Goal: Task Accomplishment & Management: Manage account settings

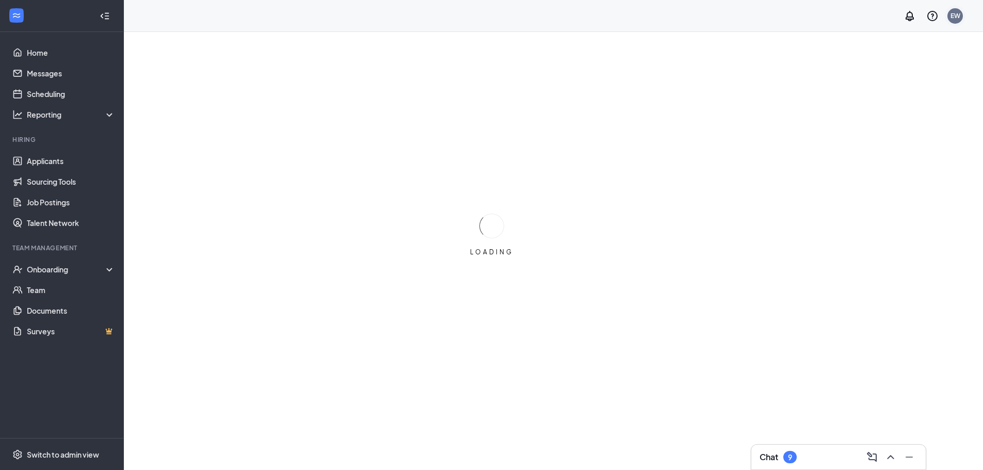
click at [957, 18] on div "EW" at bounding box center [956, 15] width 10 height 9
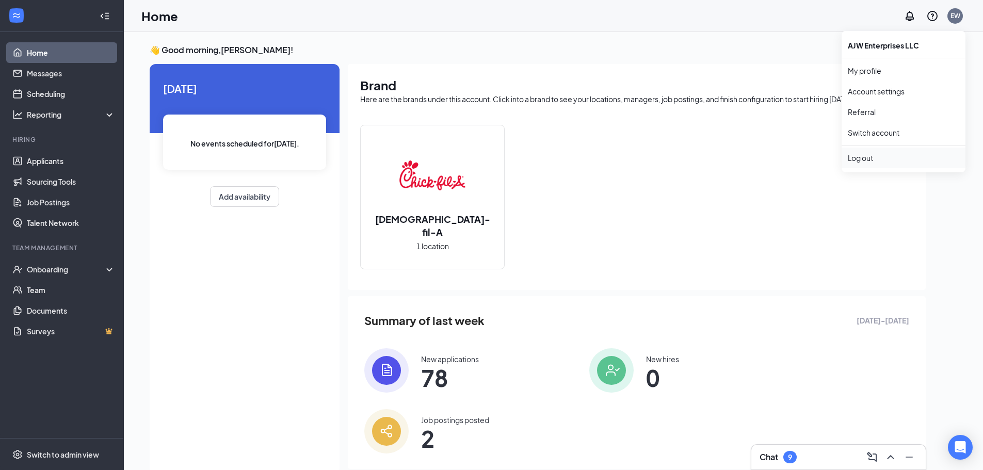
click at [870, 162] on div "Log out" at bounding box center [903, 158] width 111 height 10
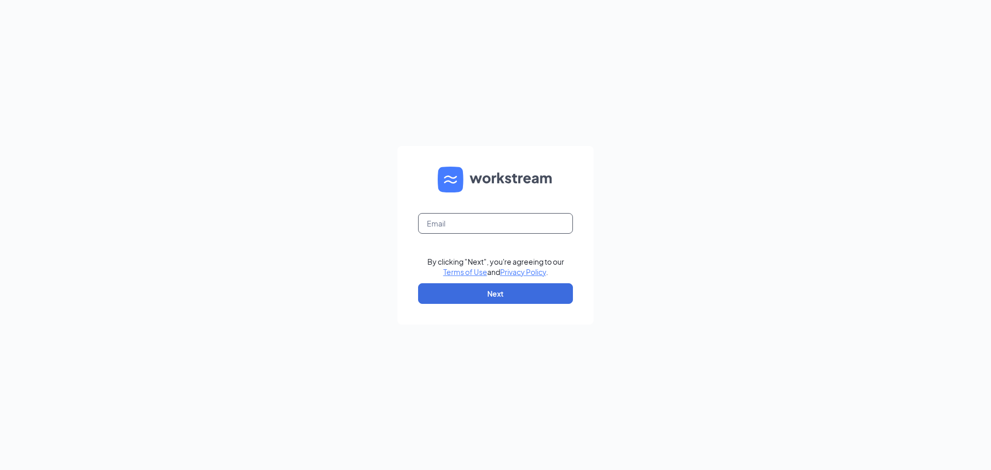
click at [501, 223] on input "text" at bounding box center [495, 223] width 155 height 21
type input "[EMAIL_ADDRESS][DOMAIN_NAME]"
click at [480, 286] on button "Next" at bounding box center [495, 293] width 155 height 21
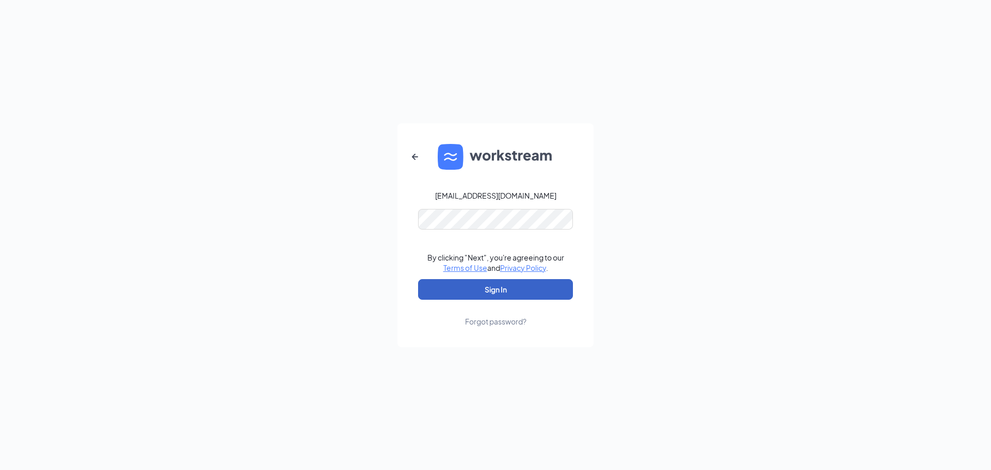
click at [465, 290] on button "Sign In" at bounding box center [495, 289] width 155 height 21
click at [368, 218] on div "[EMAIL_ADDRESS][DOMAIN_NAME] Credential mismatches. By clicking "Next", you're …" at bounding box center [495, 235] width 991 height 470
click at [426, 289] on button "Sign In" at bounding box center [495, 289] width 155 height 21
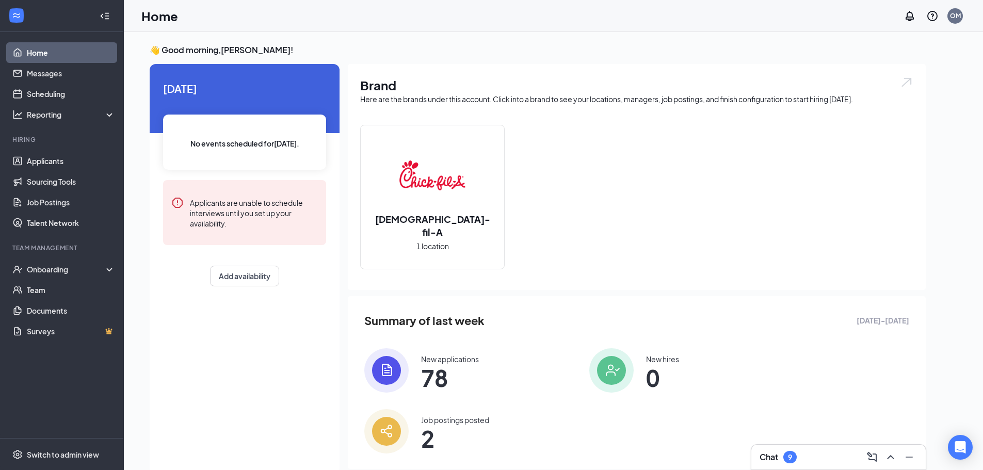
click at [395, 243] on div "Chick-fil-A 1 location" at bounding box center [432, 196] width 143 height 143
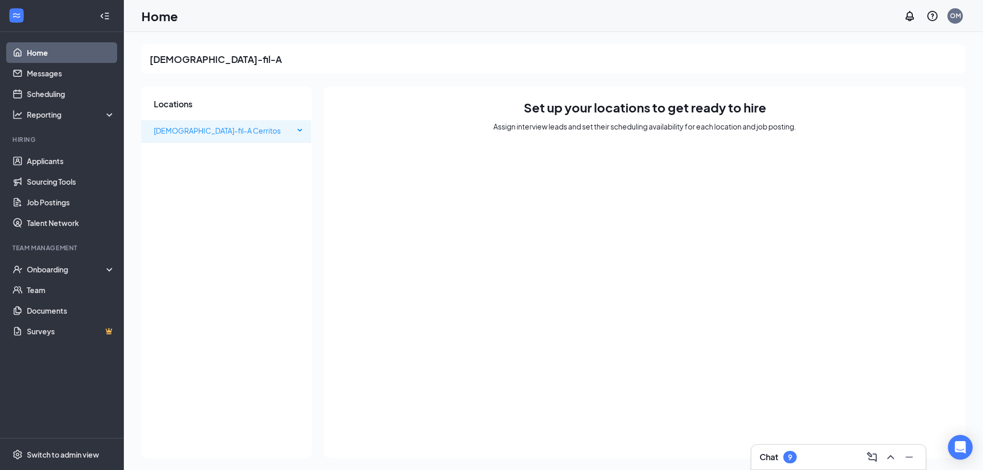
click at [226, 127] on span "Chick-fil-A Cerritos" at bounding box center [224, 130] width 140 height 21
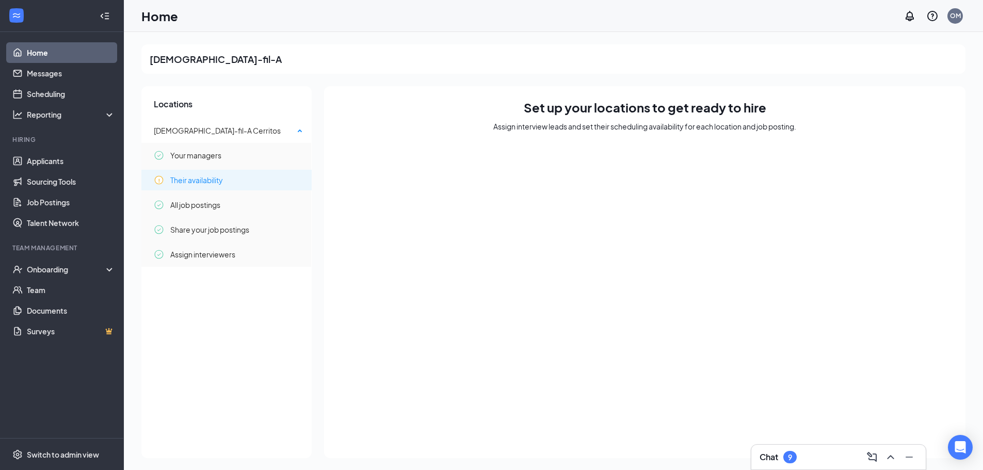
click at [206, 184] on span "Their availability" at bounding box center [196, 180] width 53 height 21
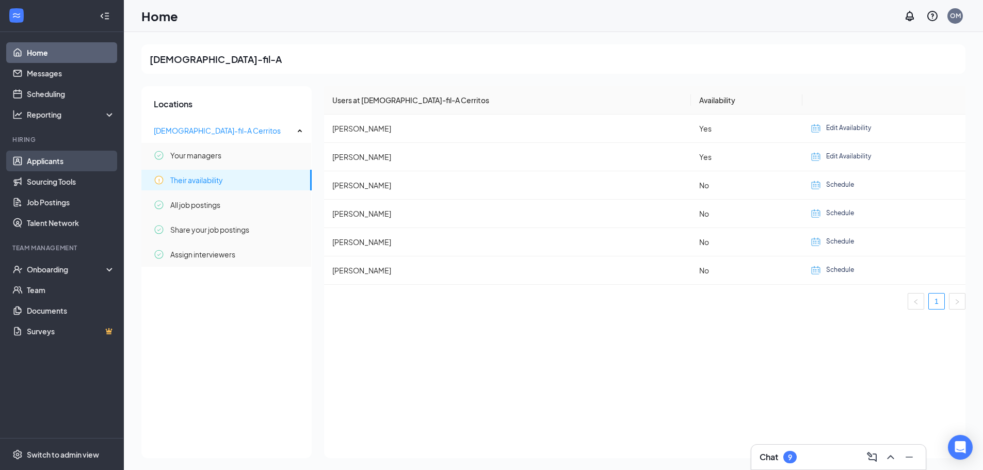
click at [65, 165] on link "Applicants" at bounding box center [71, 161] width 88 height 21
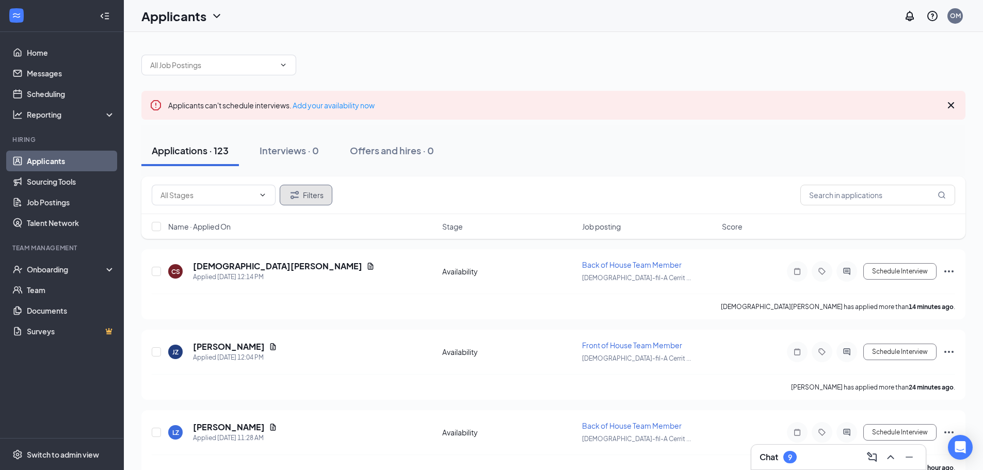
click at [316, 200] on button "Filters" at bounding box center [306, 195] width 53 height 21
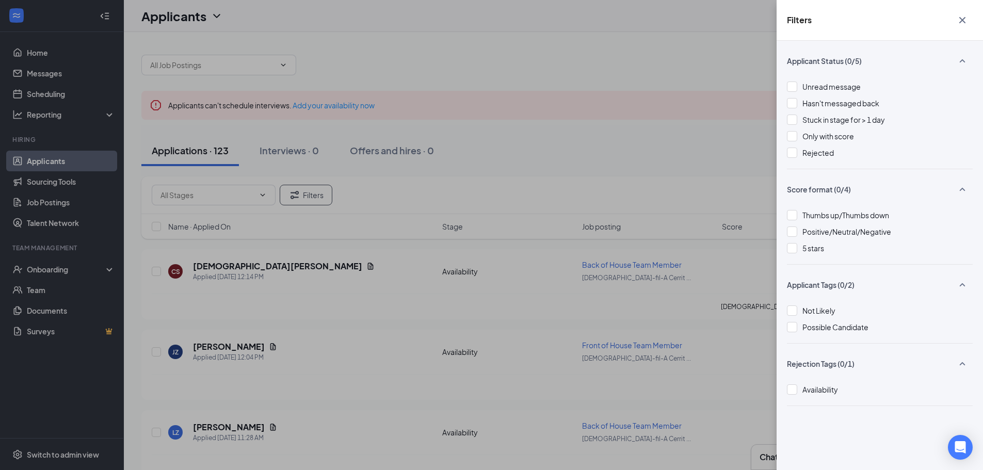
click at [535, 166] on div "Filters Applicant Status (0/5) Unread message Hasn't messaged back Stuck in sta…" at bounding box center [491, 235] width 983 height 470
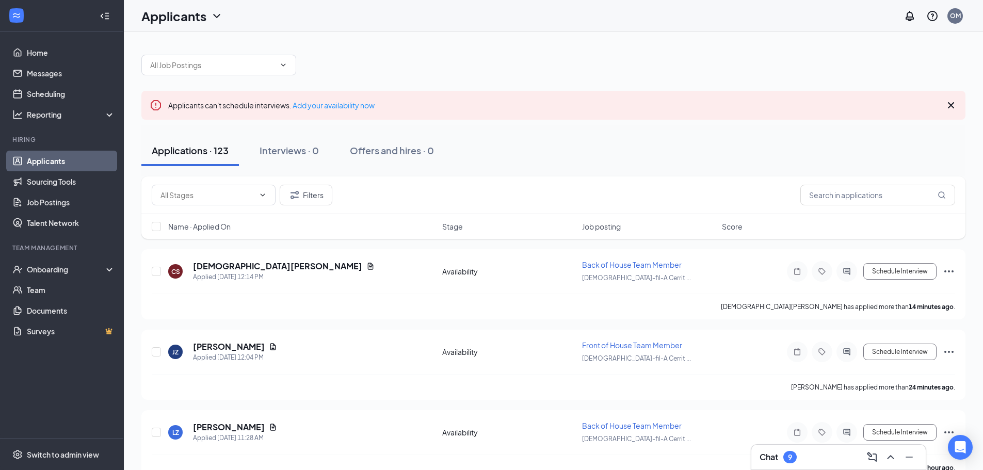
click at [621, 227] on span "Job posting" at bounding box center [601, 226] width 39 height 10
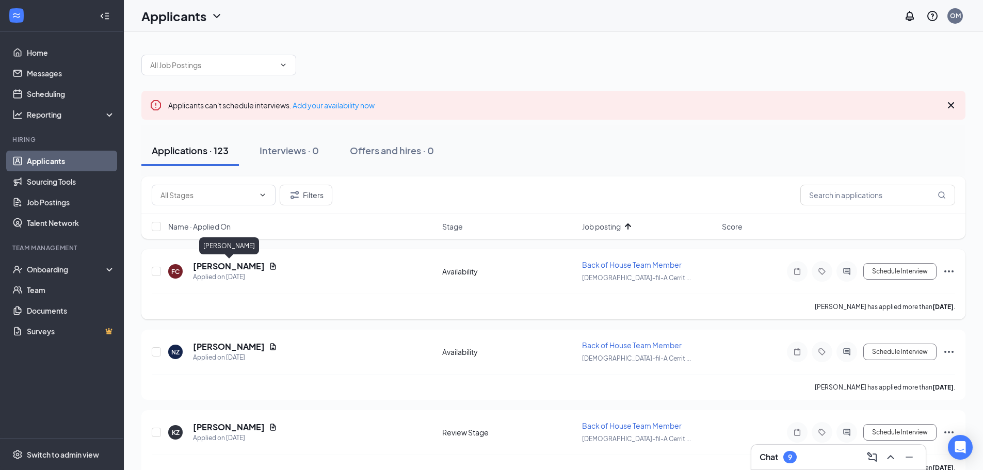
click at [242, 269] on h5 "Francisco Chabolla" at bounding box center [229, 266] width 72 height 11
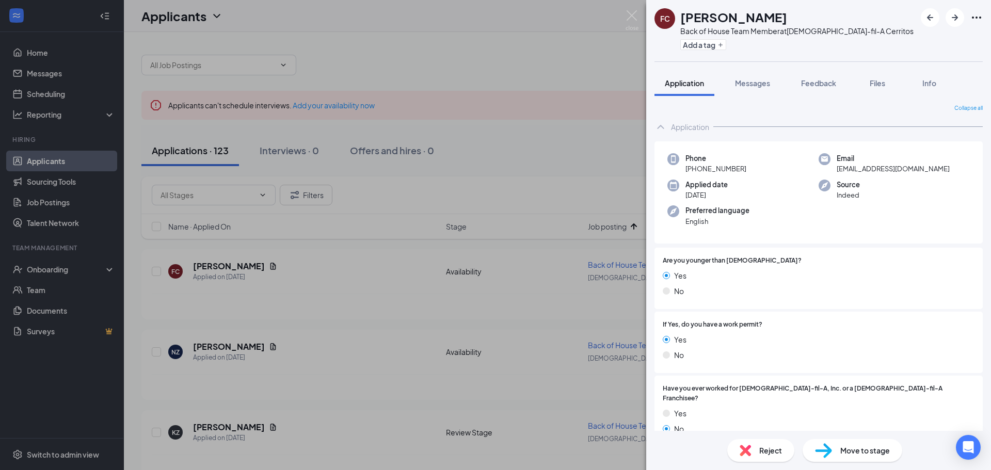
drag, startPoint x: 466, startPoint y: 157, endPoint x: 478, endPoint y: 203, distance: 48.1
click at [466, 157] on div "FC Francisco Chabolla Back of House Team Member at Chick-fil-A Cerritos Add a t…" at bounding box center [495, 235] width 991 height 470
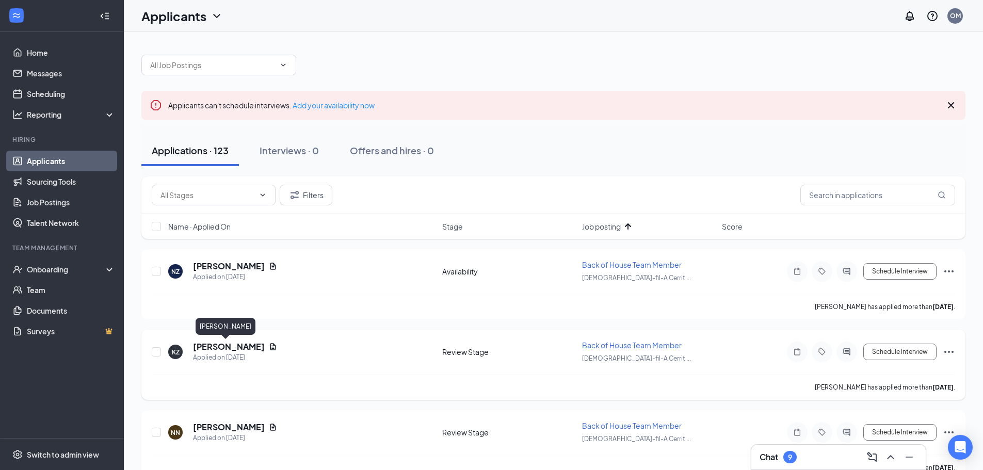
click at [216, 347] on h5 "Katie Zavala" at bounding box center [229, 346] width 72 height 11
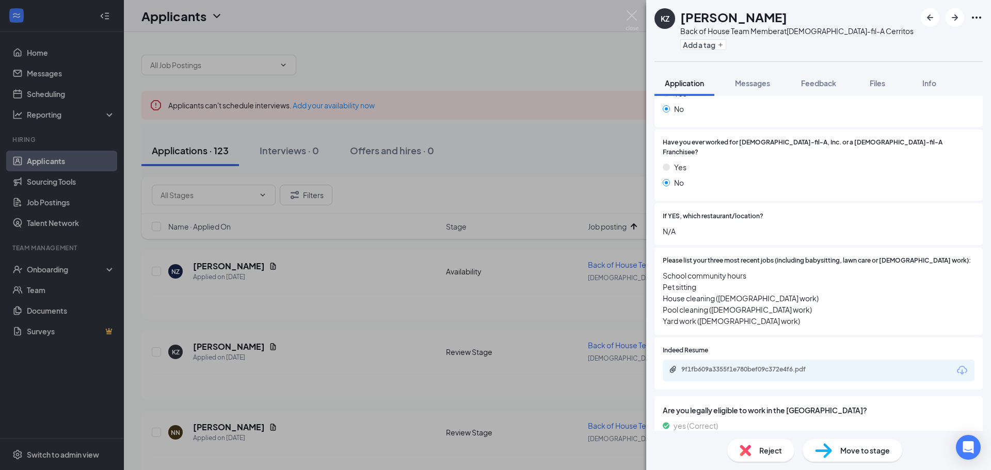
scroll to position [258, 0]
click at [806, 364] on div "9f1fb609a3355f1e780bef09c372e4f6.pdf" at bounding box center [752, 369] width 167 height 10
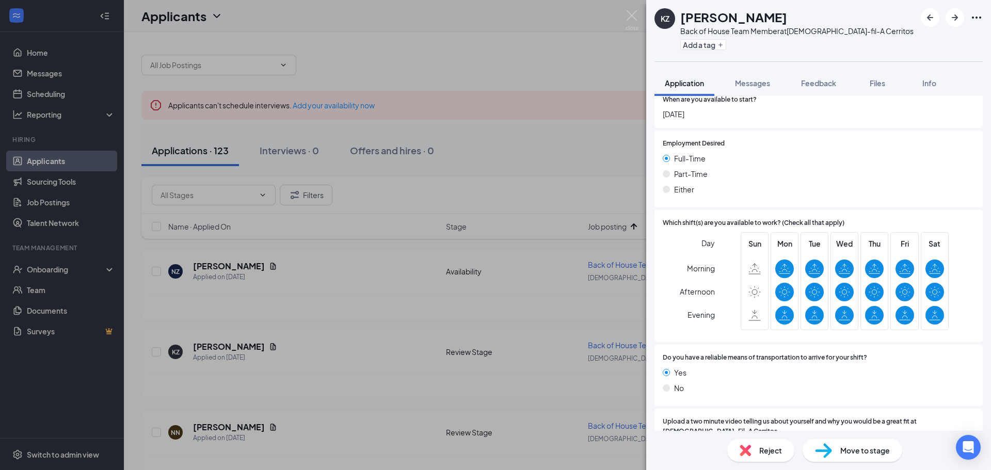
scroll to position [674, 0]
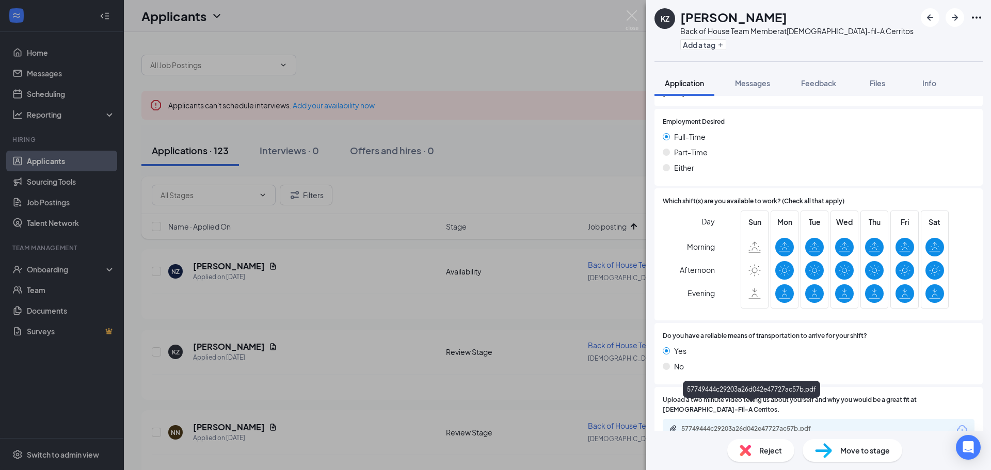
click at [779, 425] on div "57749444c29203a26d042e47727ac57b.pdf" at bounding box center [753, 429] width 145 height 8
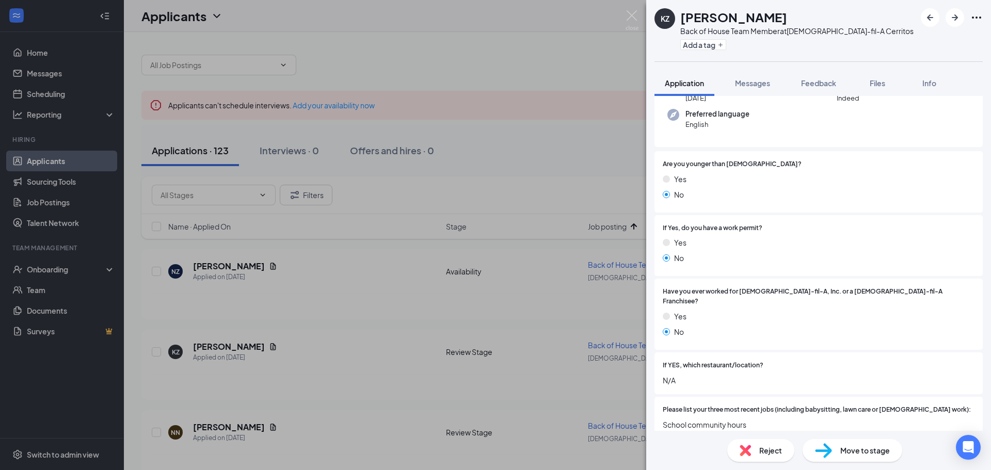
scroll to position [0, 0]
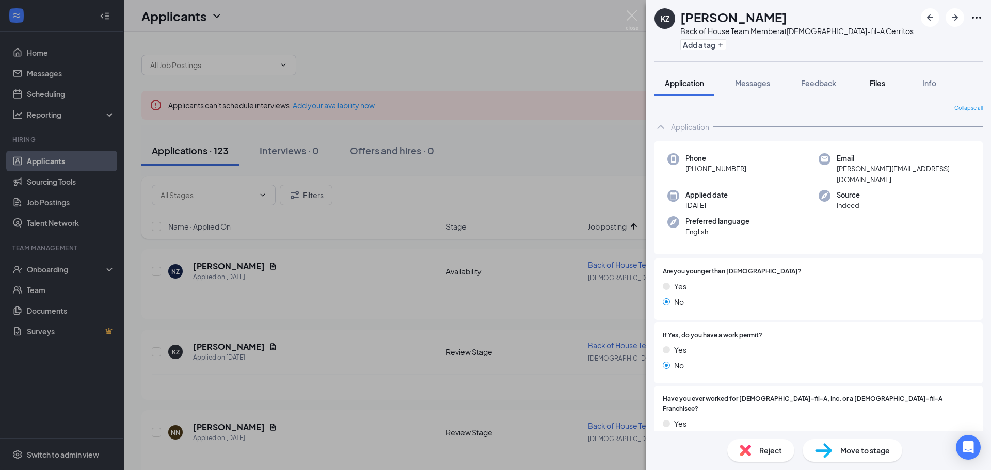
click at [876, 87] on span "Files" at bounding box center [877, 82] width 15 height 9
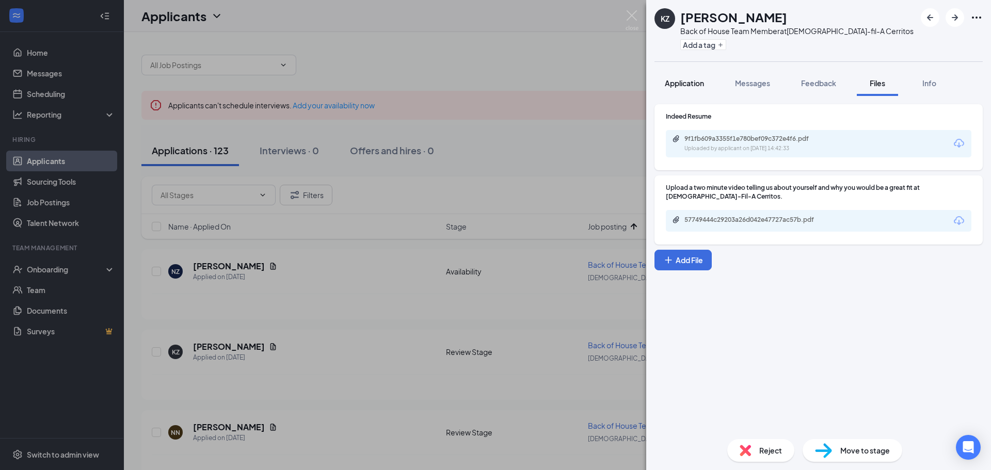
click at [690, 84] on span "Application" at bounding box center [684, 82] width 39 height 9
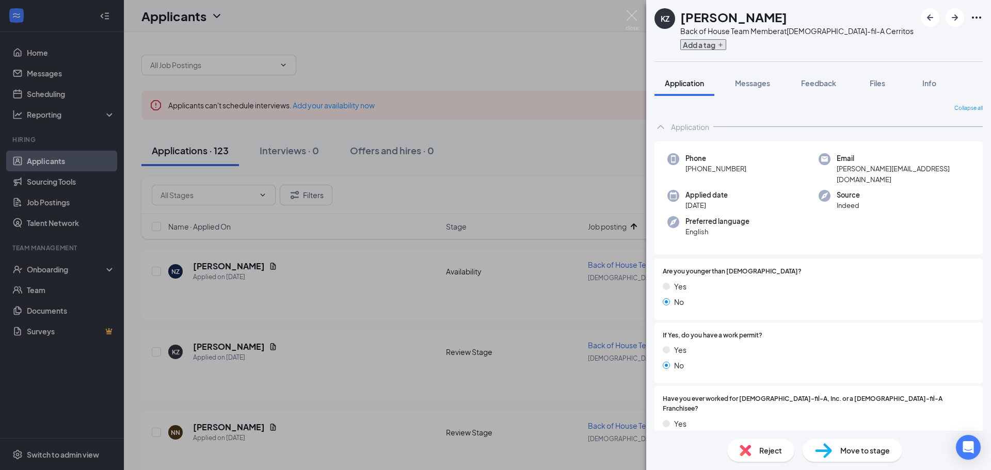
click at [703, 49] on button "Add a tag" at bounding box center [703, 44] width 46 height 11
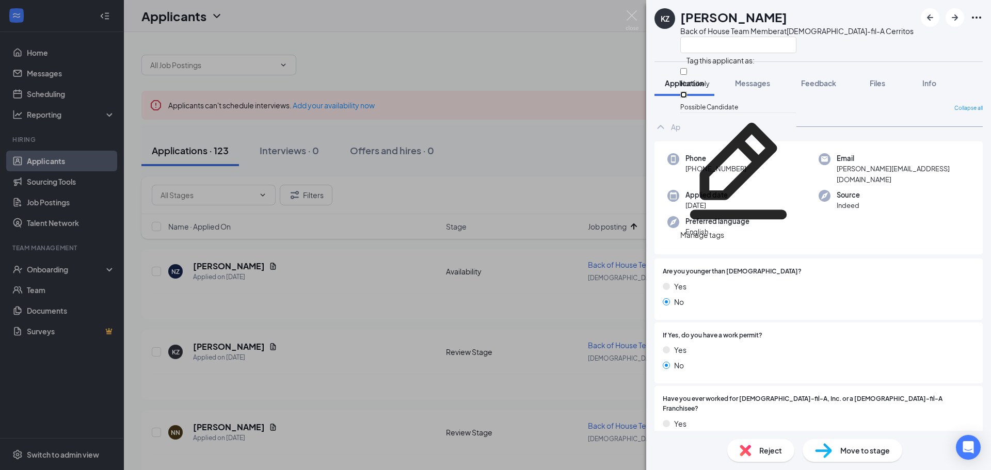
click at [687, 92] on input "Possible Candidate" at bounding box center [683, 94] width 7 height 7
checkbox input "true"
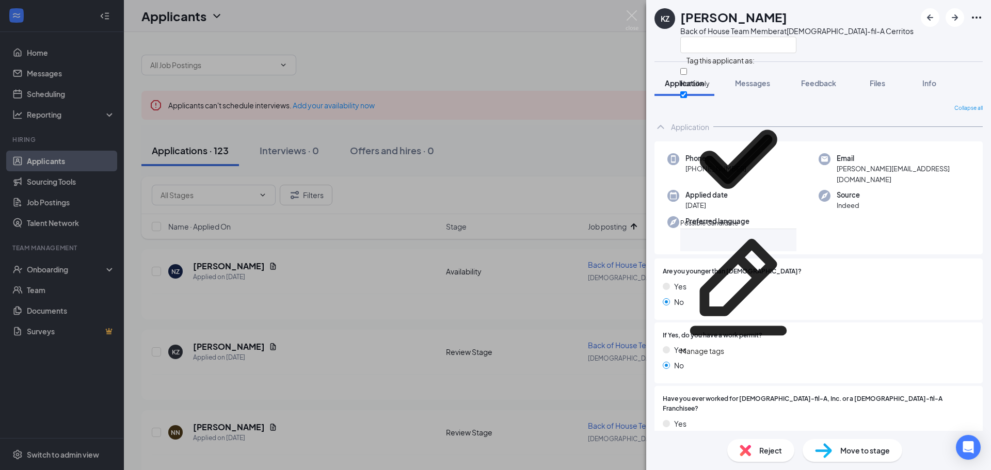
click at [889, 51] on div "KZ Katie Zavala Back of House Team Member at Chick-fil-A Cerritos" at bounding box center [818, 30] width 345 height 61
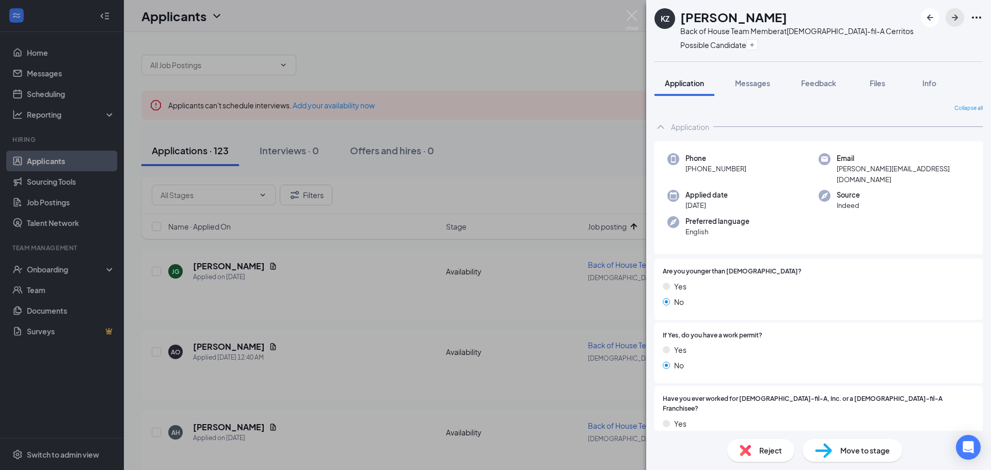
click at [956, 14] on icon "ArrowRight" at bounding box center [955, 17] width 12 height 12
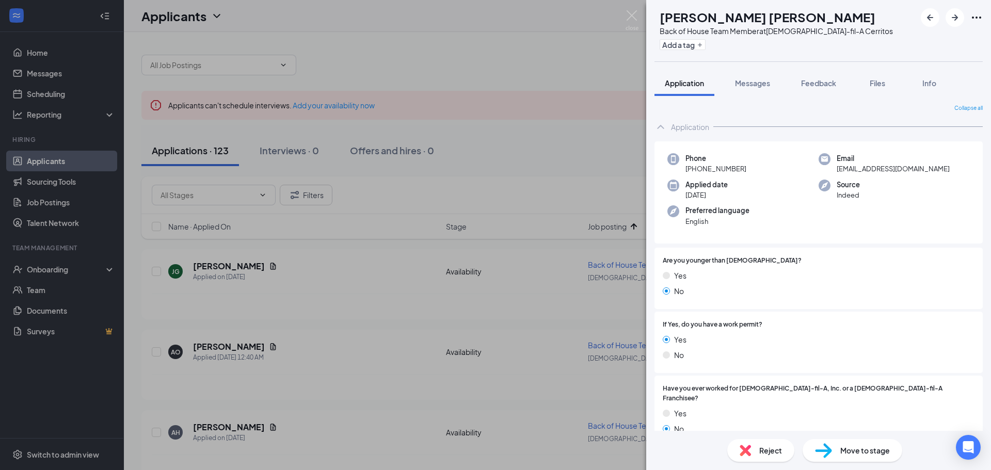
click at [587, 127] on div "JA Josie Ana Back of House Team Member at Chick-fil-A Cerritos Add a tag Applic…" at bounding box center [495, 235] width 991 height 470
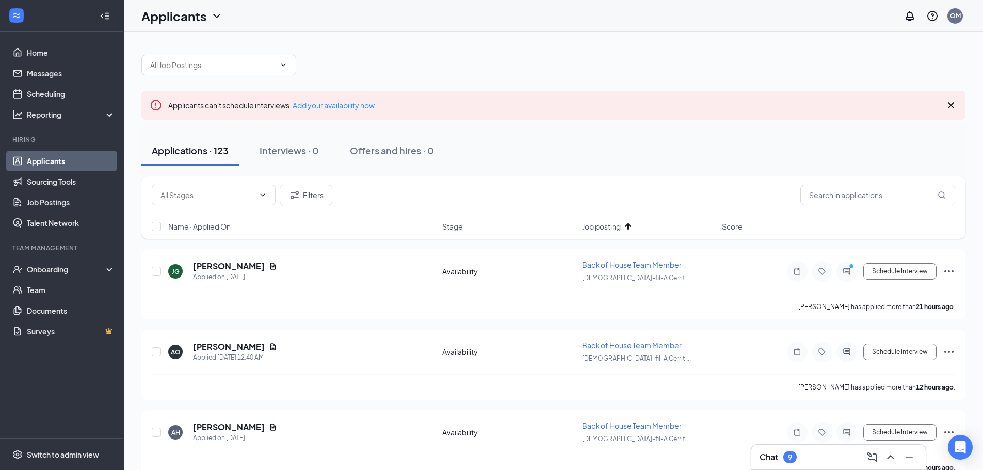
click at [464, 227] on div "Stage" at bounding box center [509, 226] width 134 height 10
click at [217, 266] on h5 "Emma Flores" at bounding box center [229, 266] width 72 height 11
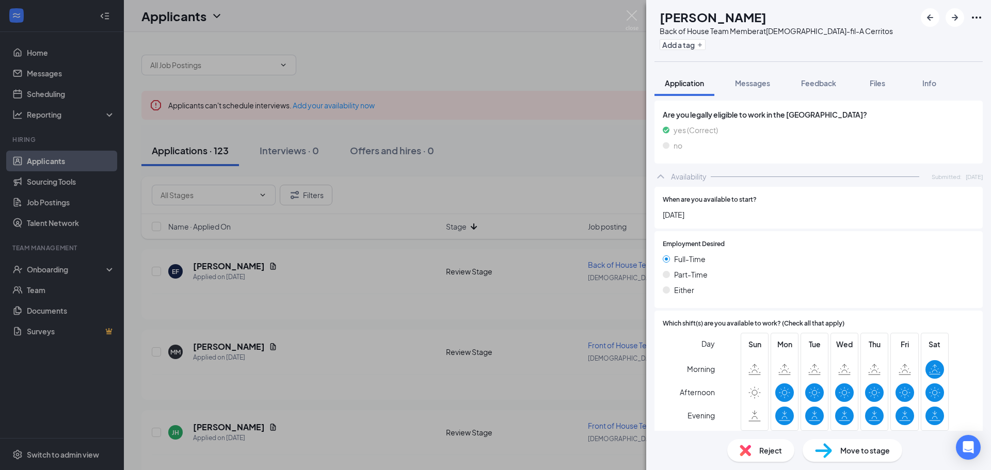
scroll to position [516, 0]
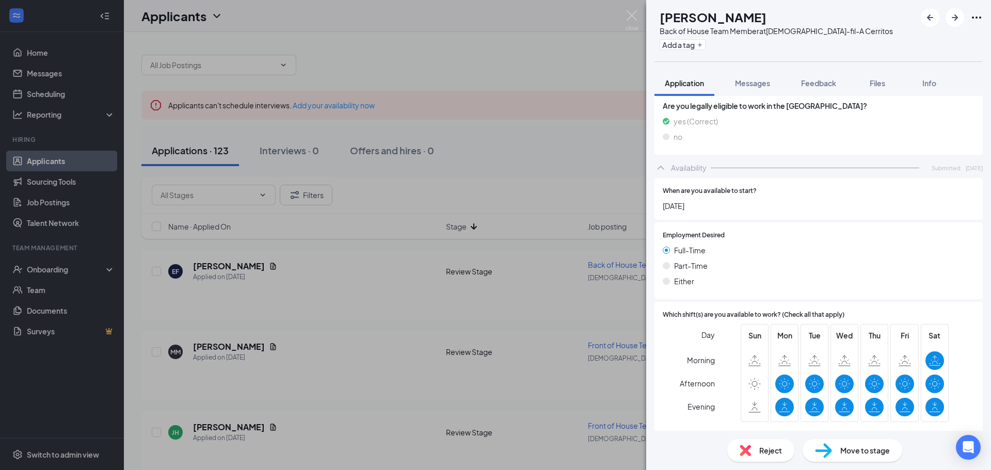
click at [755, 448] on div "Reject" at bounding box center [760, 450] width 67 height 23
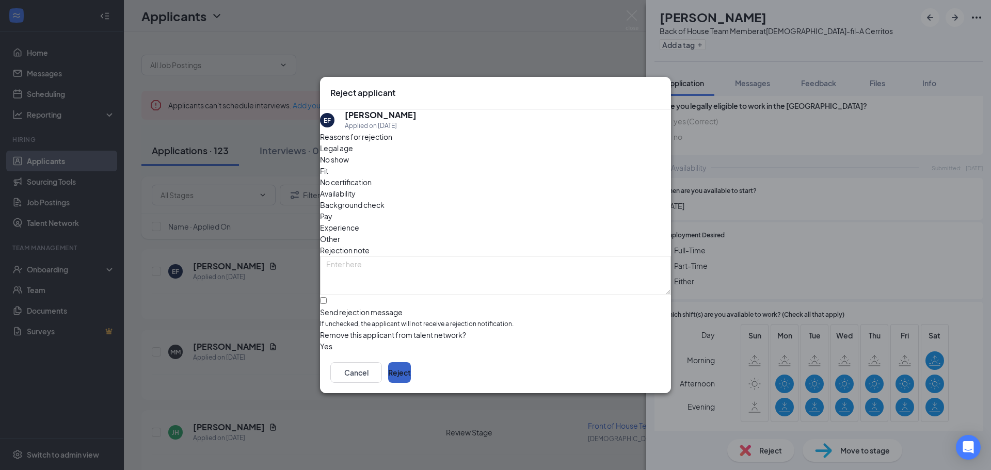
click at [411, 374] on button "Reject" at bounding box center [399, 372] width 23 height 21
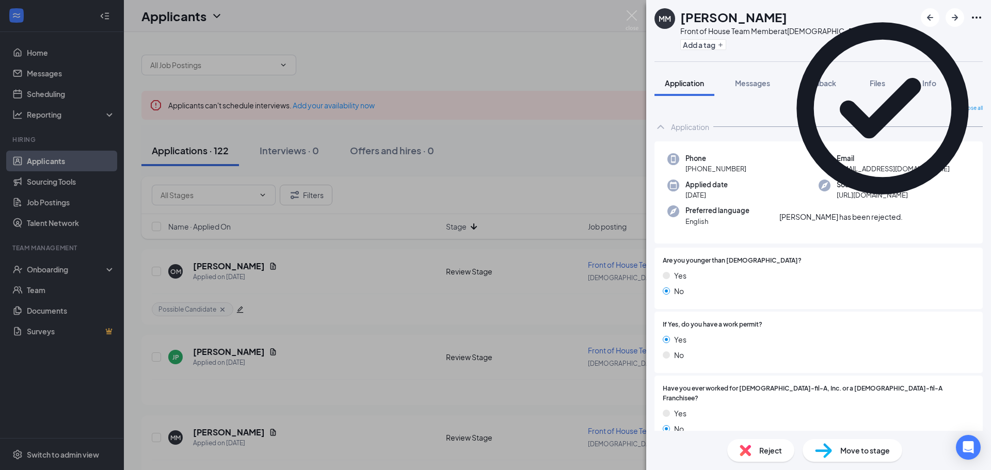
click at [484, 177] on div "MM Maia Martinez Front of House Team Member at Chick-fil-A Cerritos Add a tag A…" at bounding box center [495, 235] width 991 height 470
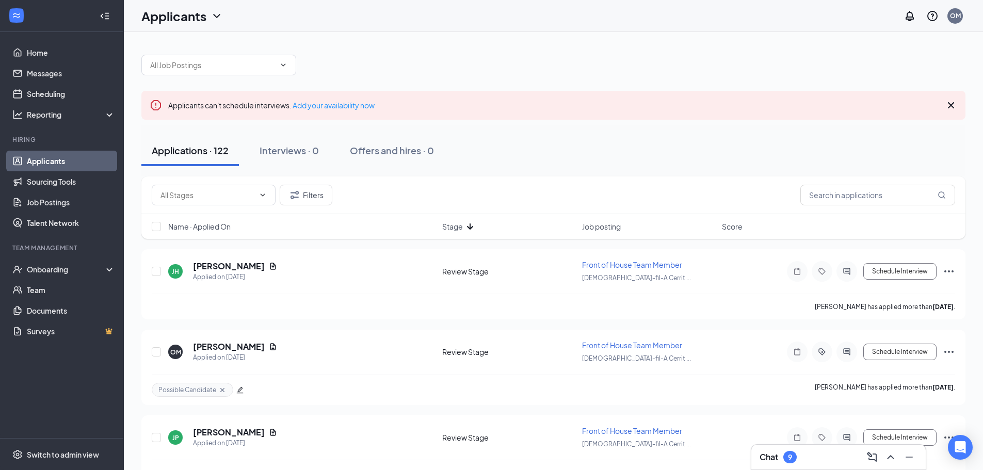
click at [621, 228] on span "Job posting" at bounding box center [601, 226] width 39 height 10
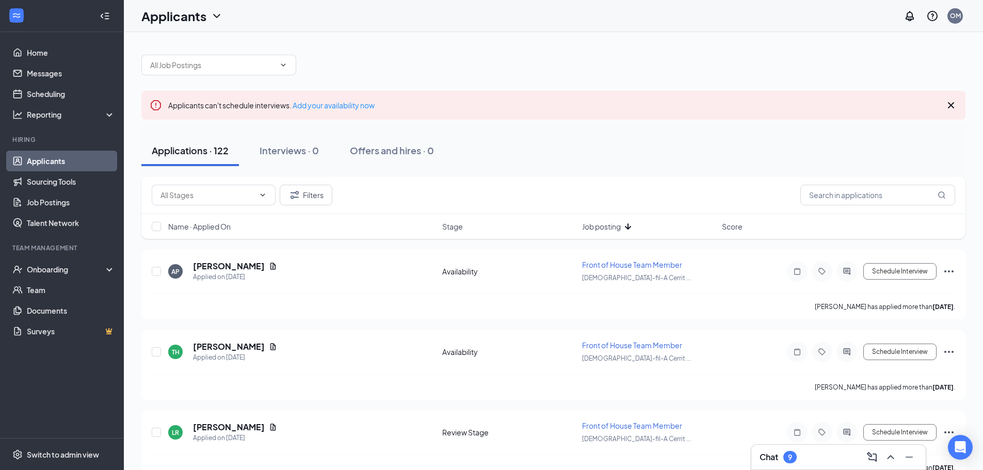
click at [621, 228] on span "Job posting" at bounding box center [601, 226] width 39 height 10
click at [225, 266] on h5 "Natalee Zambrano" at bounding box center [229, 266] width 72 height 11
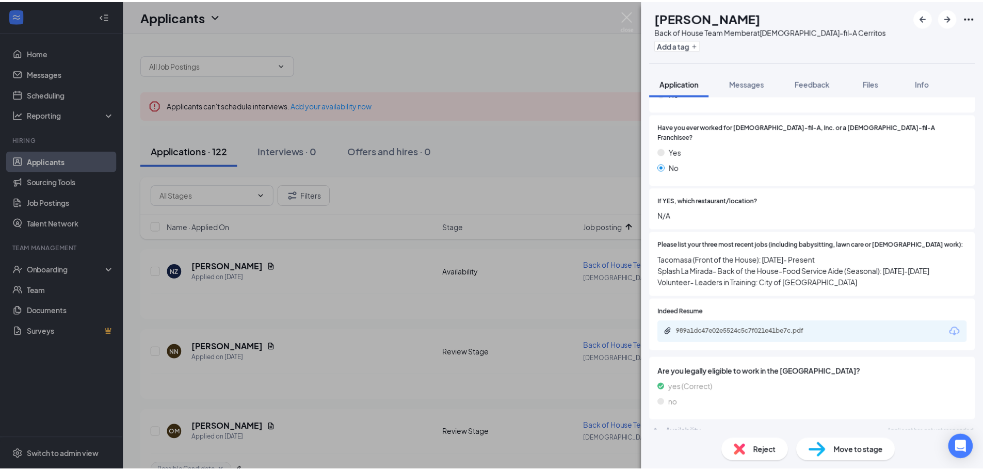
scroll to position [301, 0]
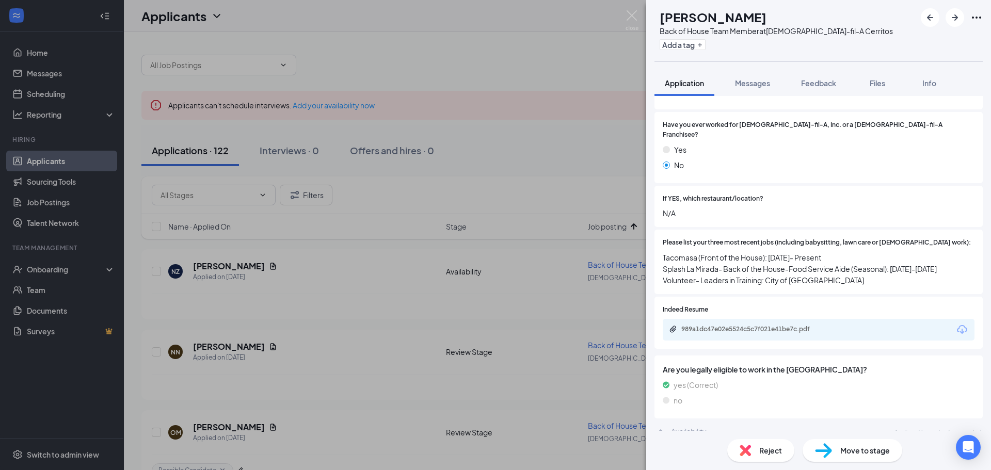
click at [441, 56] on div "NZ Natalee Zambrano Back of House Team Member at Chick-fil-A Cerritos Add a tag…" at bounding box center [495, 235] width 991 height 470
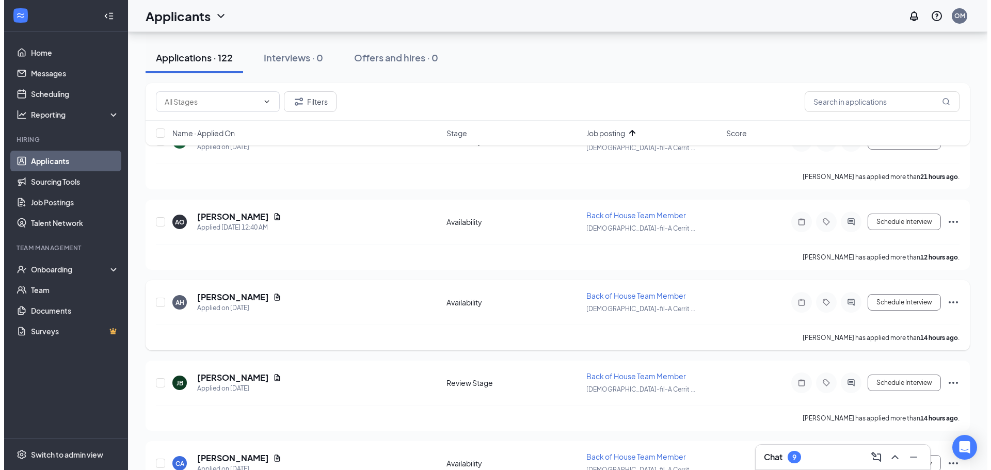
scroll to position [155, 0]
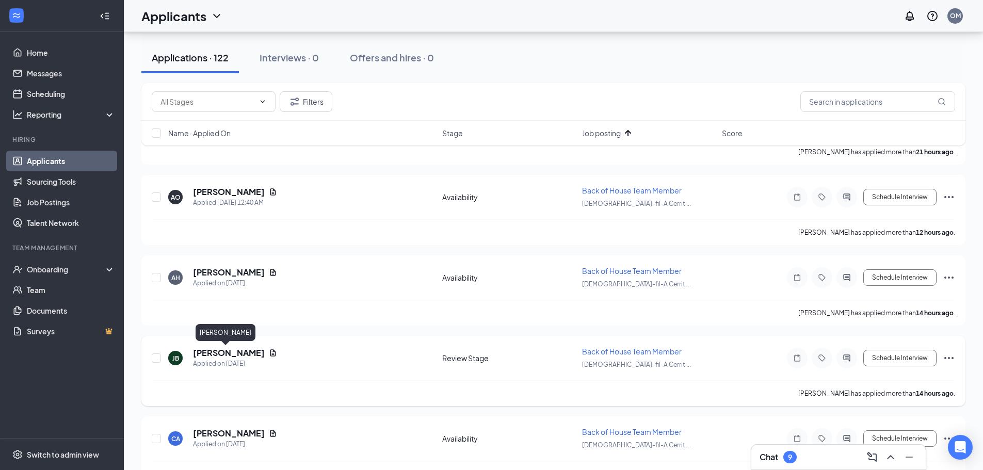
click at [229, 355] on h5 "Jose Beltran" at bounding box center [229, 352] width 72 height 11
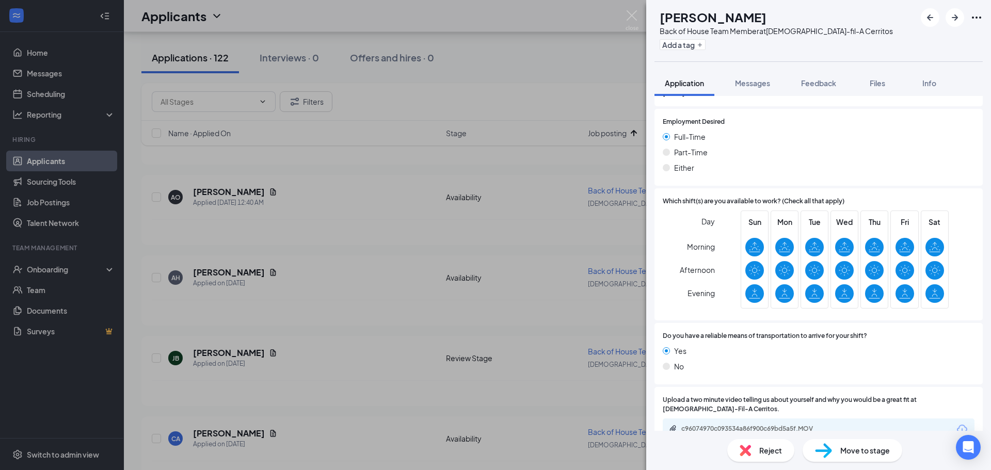
scroll to position [651, 0]
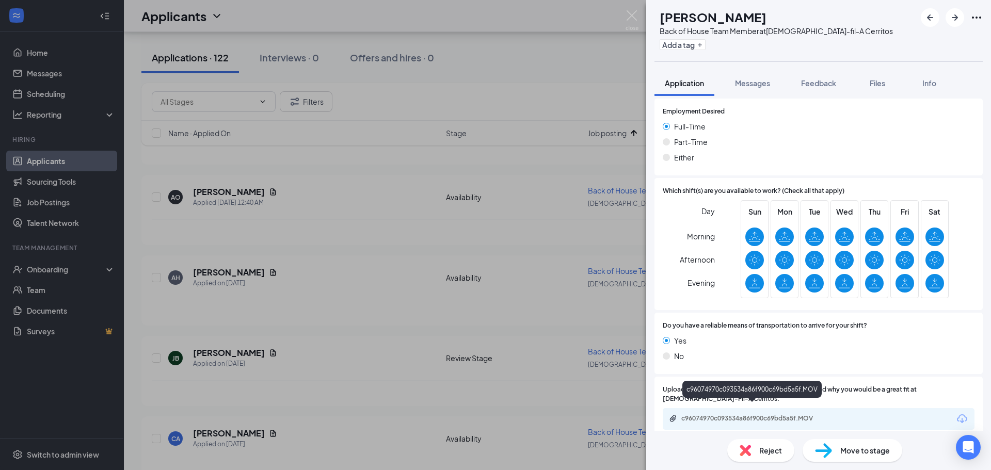
click at [789, 414] on div "c96074970c093534a86f900c69bd5a5f.MOV" at bounding box center [753, 418] width 145 height 8
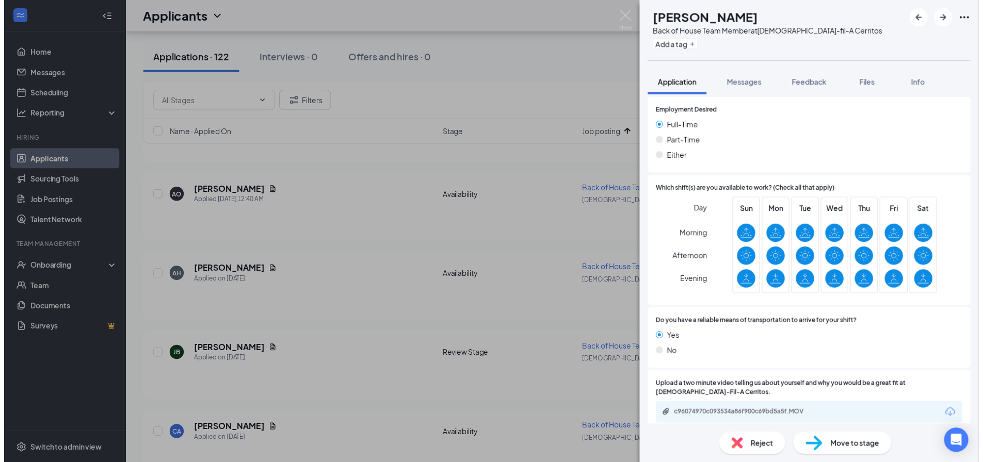
scroll to position [648, 0]
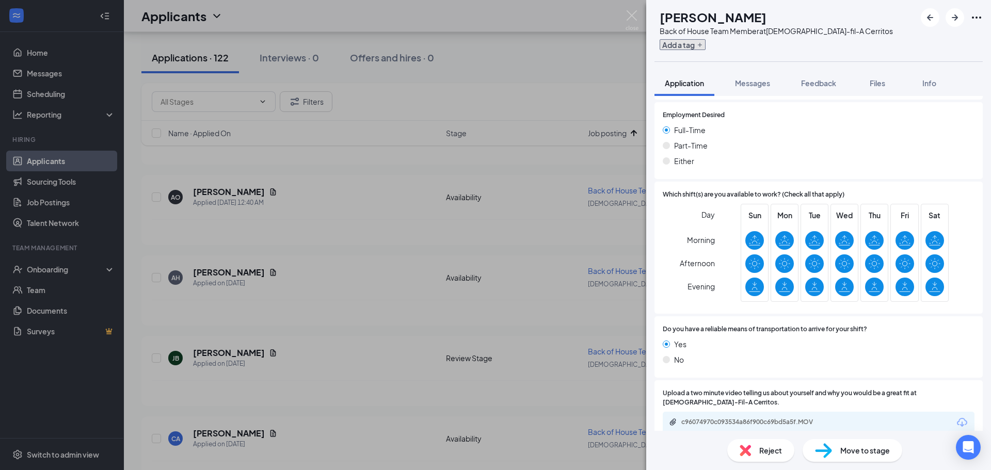
click at [689, 45] on button "Add a tag" at bounding box center [683, 44] width 46 height 11
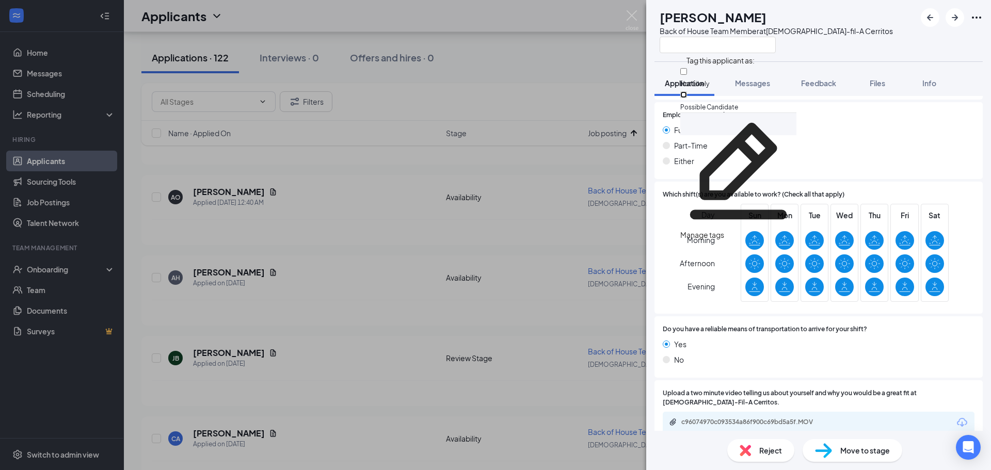
click at [687, 91] on input "Possible Candidate" at bounding box center [683, 94] width 7 height 7
checkbox input "true"
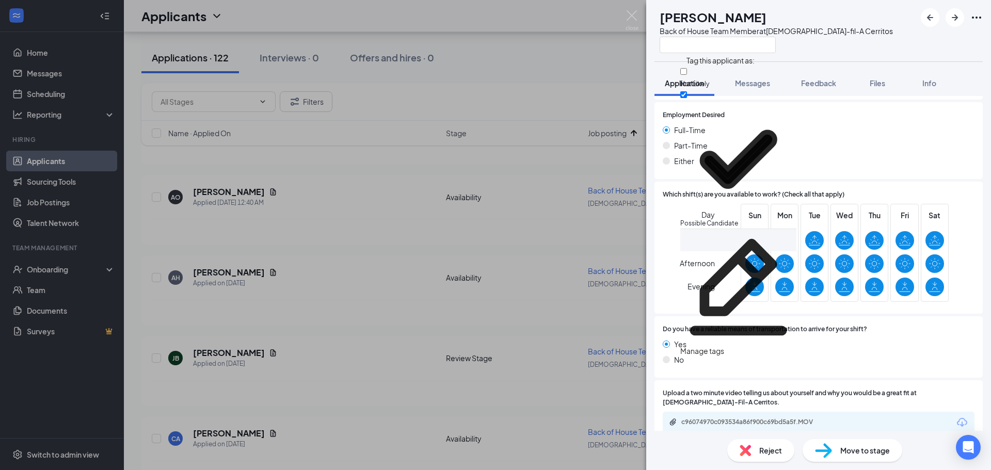
click at [874, 155] on div "Either" at bounding box center [819, 160] width 312 height 11
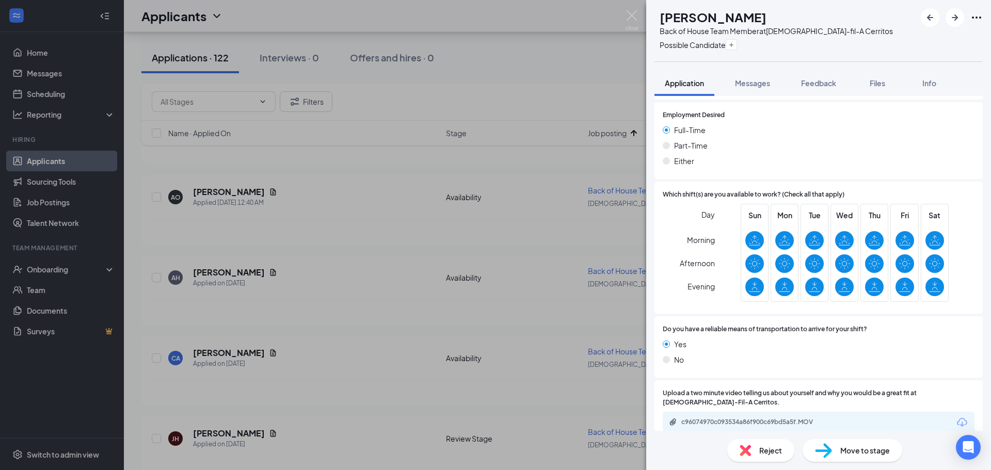
click at [412, 147] on div "JB Jose Beltran Back of House Team Member at Chick-fil-A Cerritos Possible Cand…" at bounding box center [495, 235] width 991 height 470
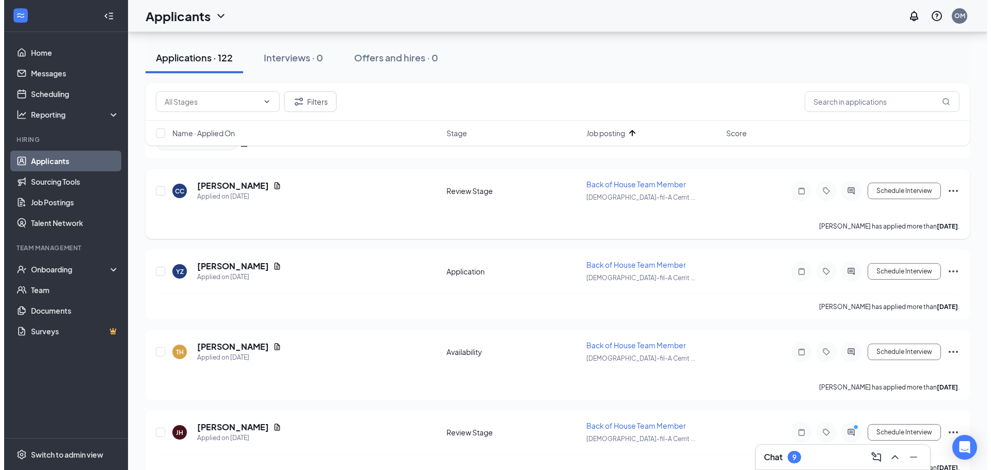
scroll to position [258, 0]
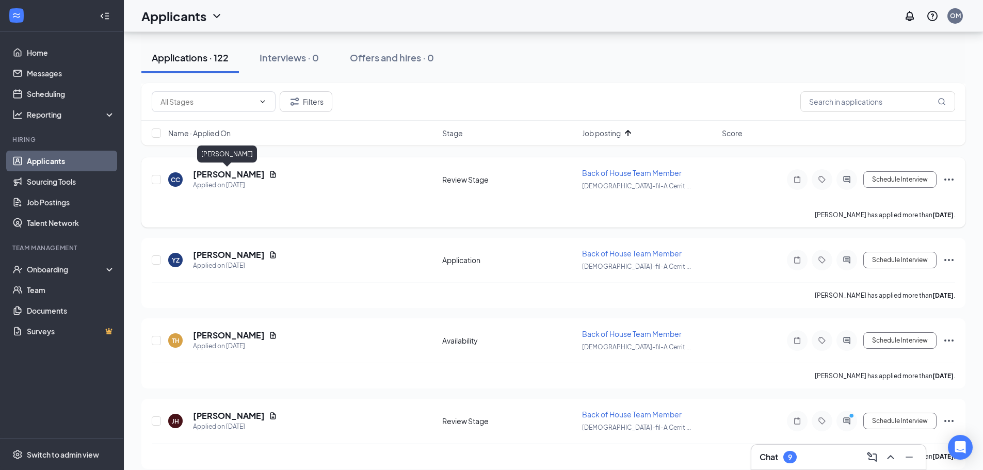
click at [228, 173] on h5 "Christina Chea" at bounding box center [229, 174] width 72 height 11
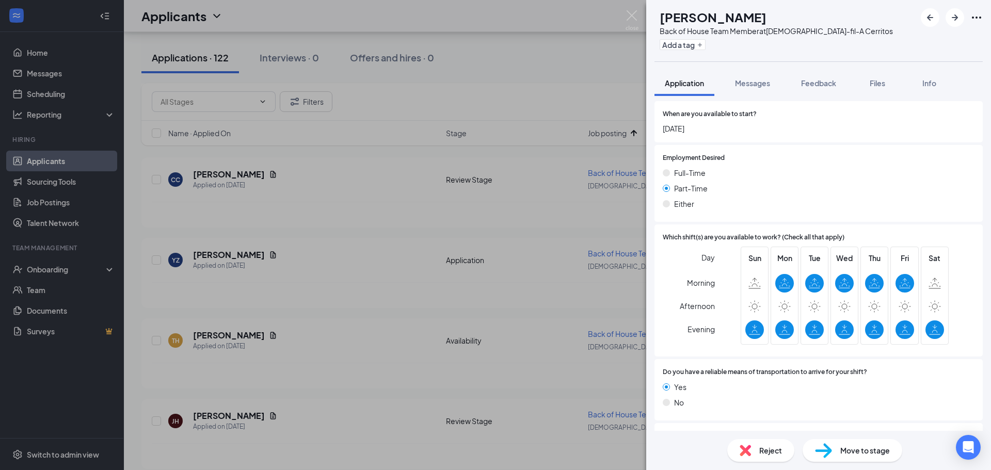
scroll to position [640, 0]
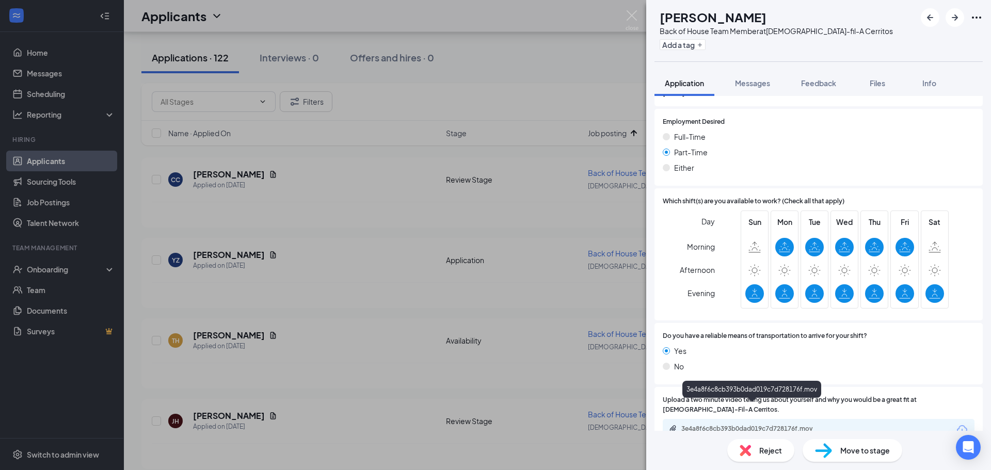
click at [746, 425] on div "3e4a8f6c8cb393b0dad019c7d728176f.mov" at bounding box center [753, 429] width 145 height 8
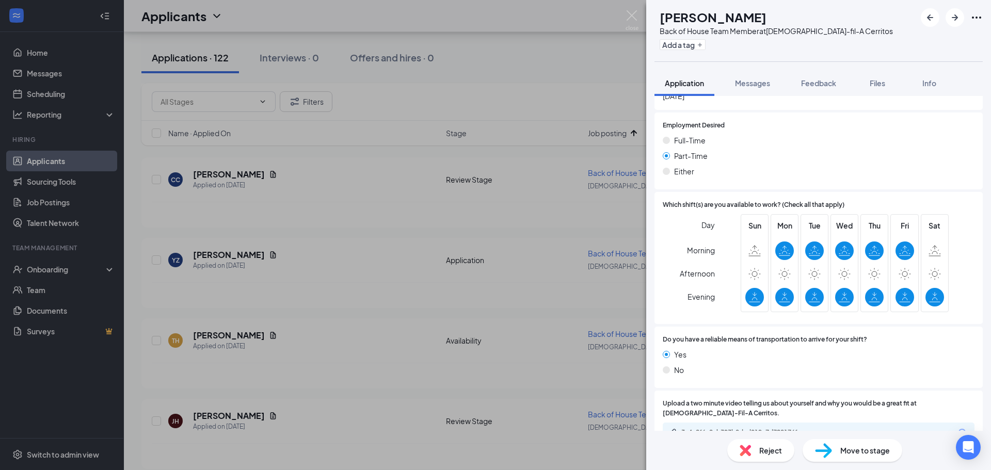
click at [748, 444] on div "Reject" at bounding box center [760, 450] width 67 height 23
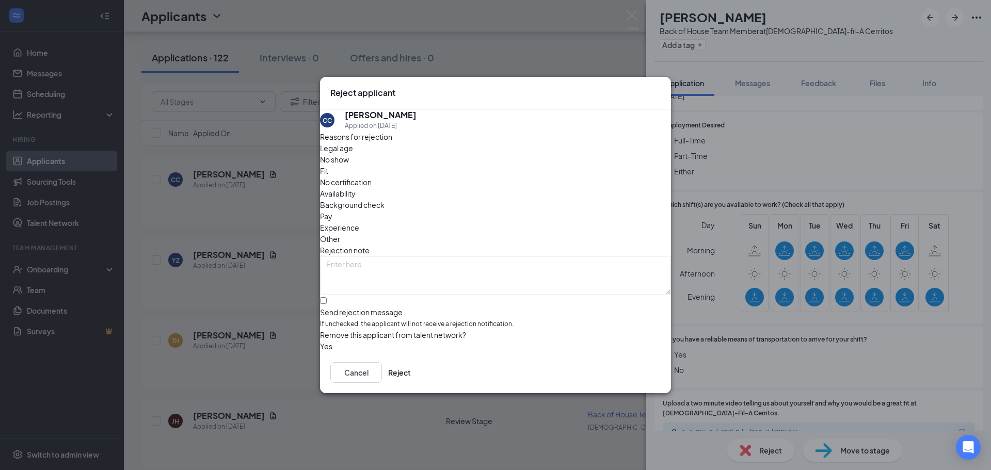
click at [551, 188] on div "Availability" at bounding box center [495, 193] width 351 height 11
click at [411, 376] on button "Reject" at bounding box center [399, 372] width 23 height 21
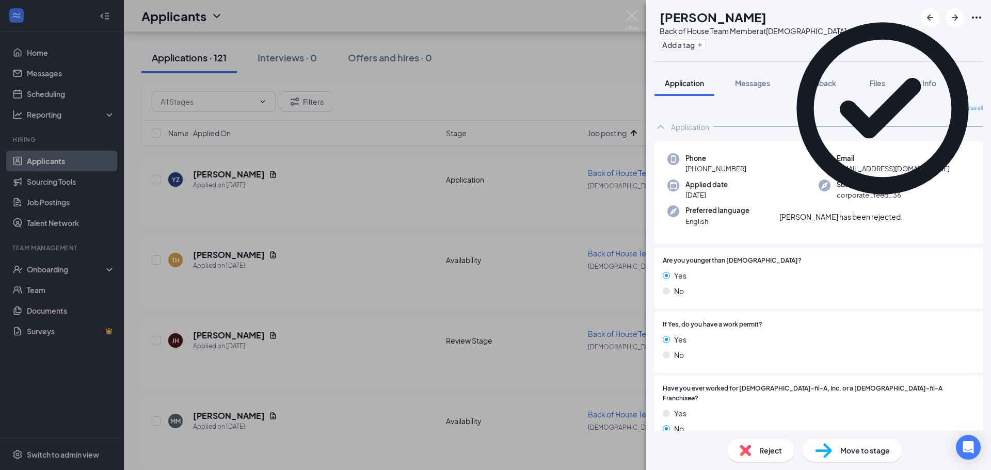
click at [903, 212] on icon "Cross" at bounding box center [903, 212] width 0 height 0
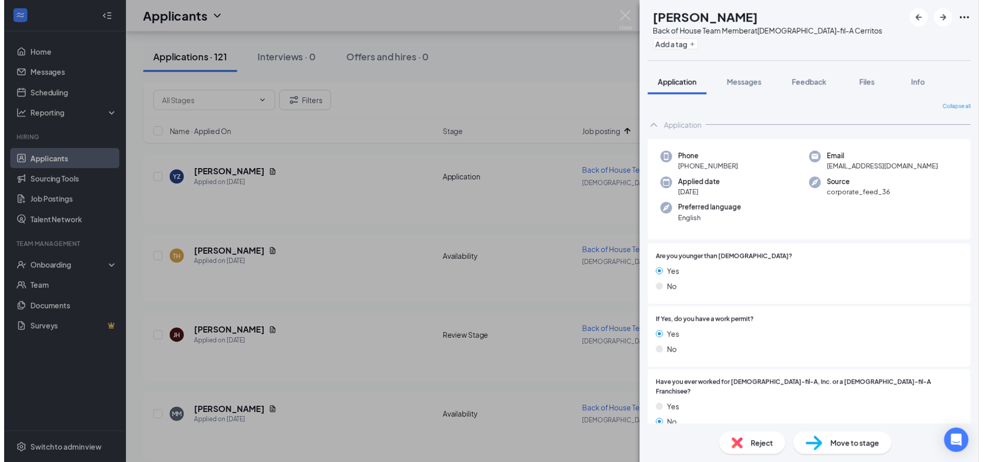
scroll to position [233, 0]
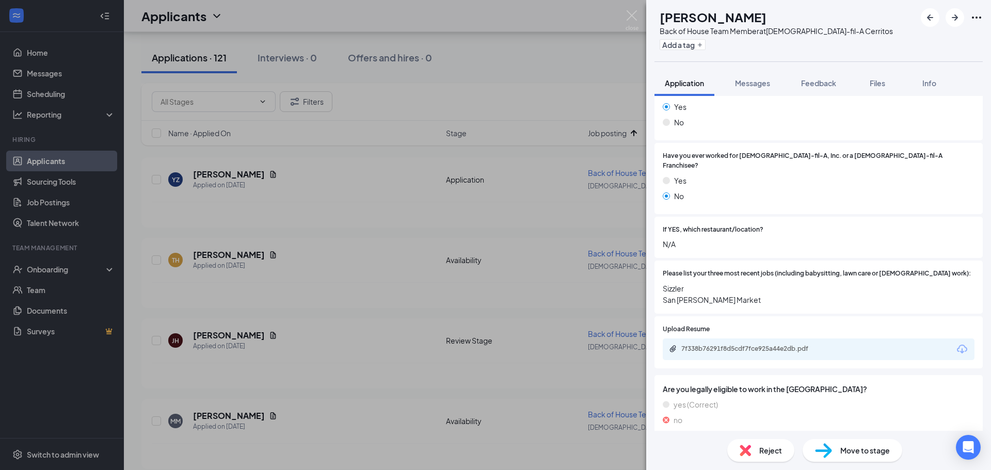
click at [523, 101] on div "YZ Yessi Zamaniego Back of House Team Member at Chick-fil-A Cerritos Add a tag …" at bounding box center [495, 235] width 991 height 470
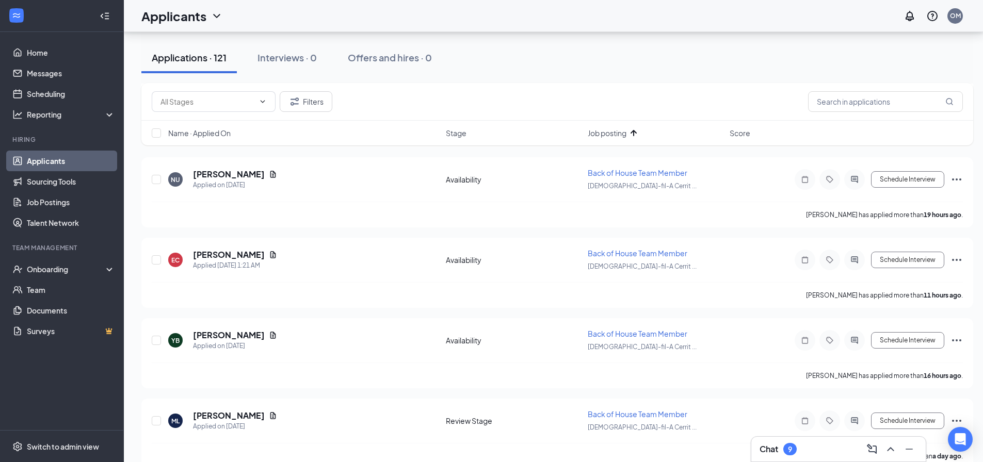
scroll to position [3325, 0]
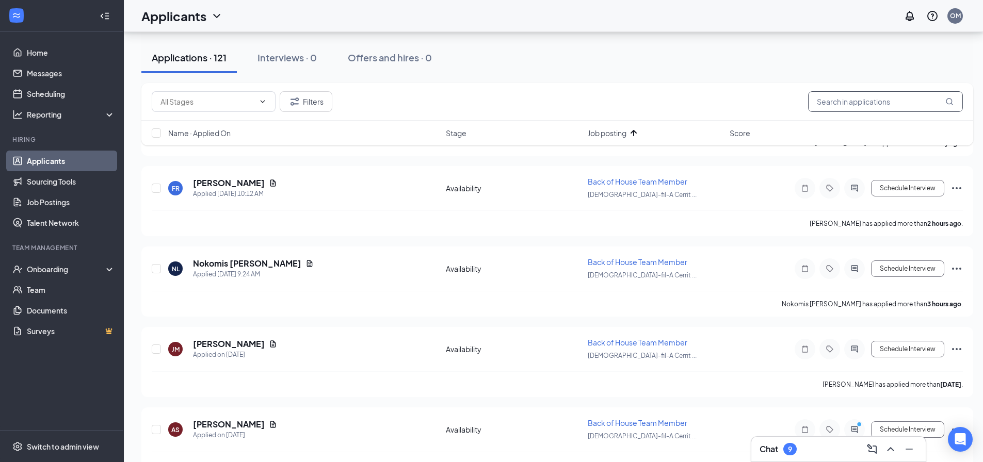
click at [843, 106] on input "text" at bounding box center [885, 101] width 155 height 21
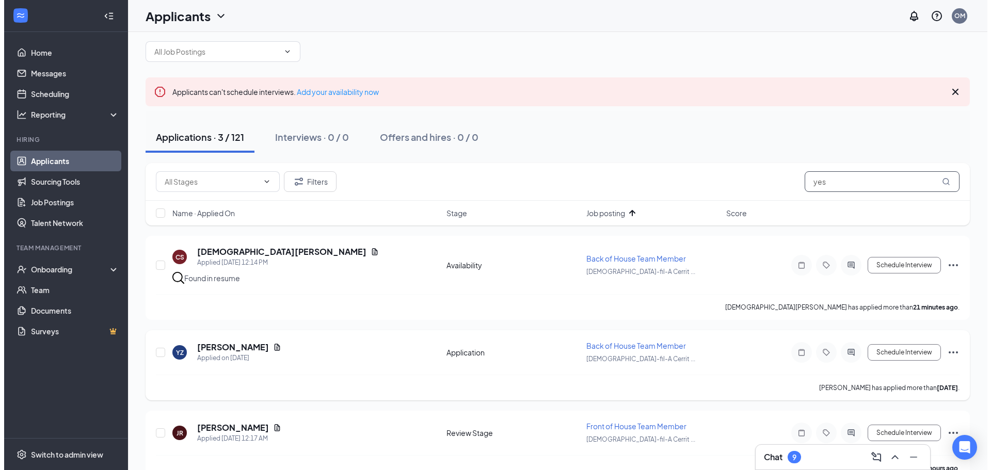
scroll to position [35, 0]
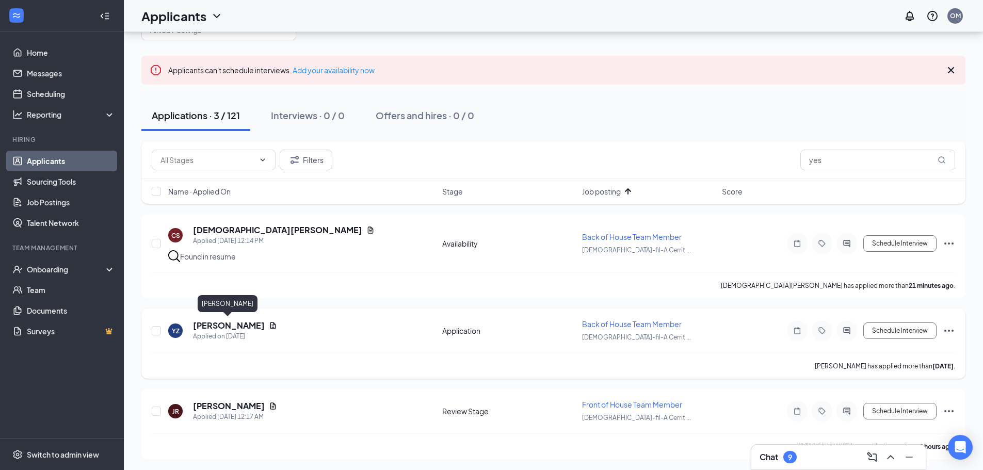
click at [237, 321] on h5 "Yessi Zamaniego" at bounding box center [229, 325] width 72 height 11
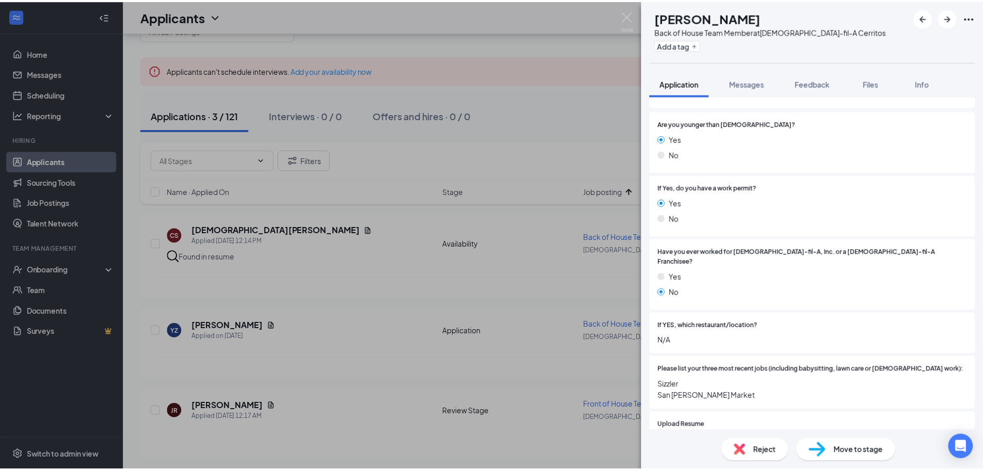
scroll to position [233, 0]
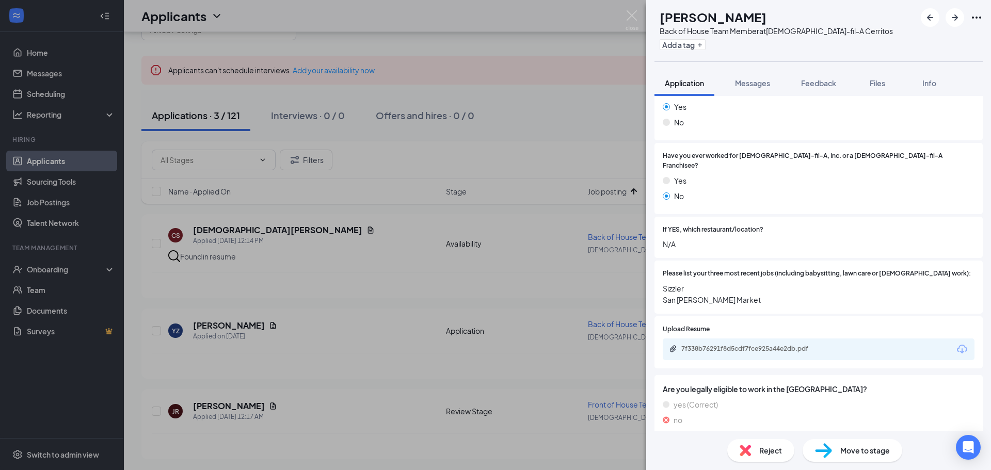
click at [337, 322] on div "YZ Yessi Zamaniego Back of House Team Member at Chick-fil-A Cerritos Add a tag …" at bounding box center [495, 235] width 991 height 470
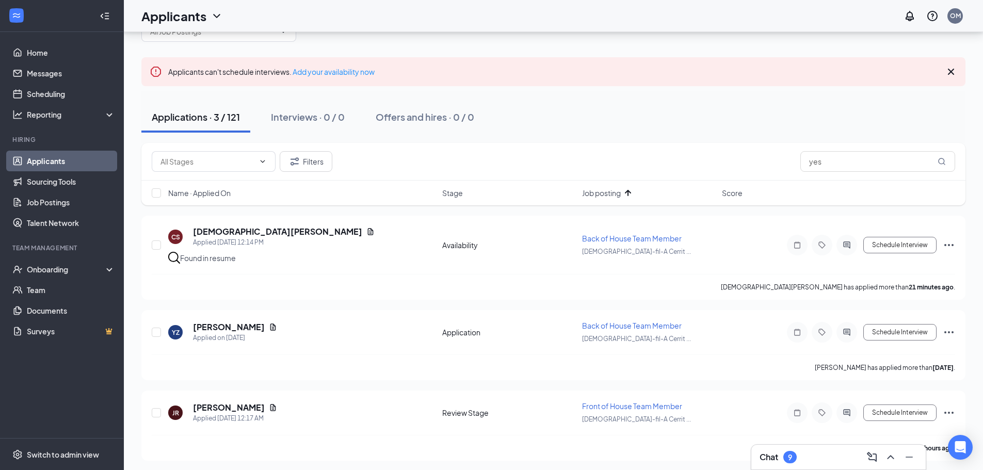
scroll to position [35, 0]
click at [840, 158] on input "yes" at bounding box center [878, 160] width 155 height 21
type input "y"
click at [317, 167] on button "Filters" at bounding box center [306, 160] width 53 height 21
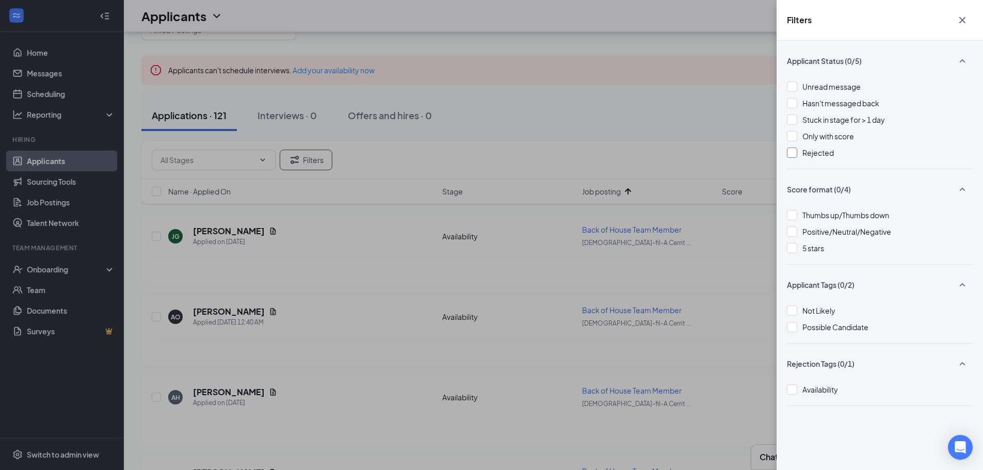
click at [799, 150] on div "Rejected" at bounding box center [880, 152] width 186 height 11
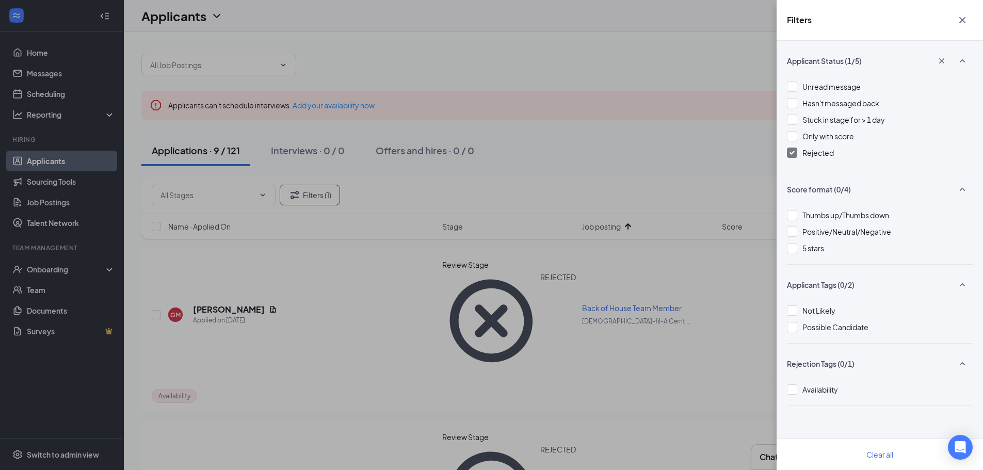
click at [647, 148] on div "Filters Applicant Status (1/5) Unread message Hasn't messaged back Stuck in sta…" at bounding box center [491, 235] width 983 height 470
click at [620, 143] on div "Filters Applicant Status (1/5) Unread message Hasn't messaged back Stuck in sta…" at bounding box center [491, 235] width 983 height 470
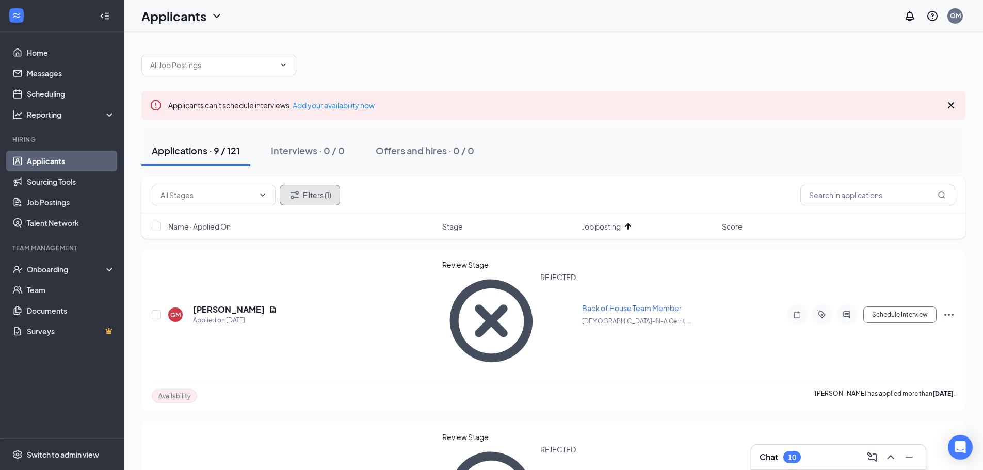
click at [315, 198] on button "Filters (1)" at bounding box center [310, 195] width 60 height 21
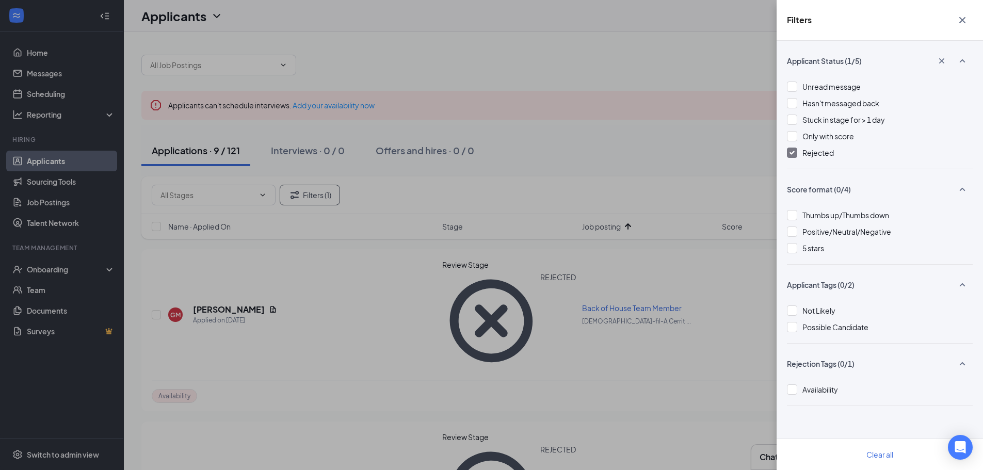
click at [789, 154] on div at bounding box center [792, 153] width 10 height 10
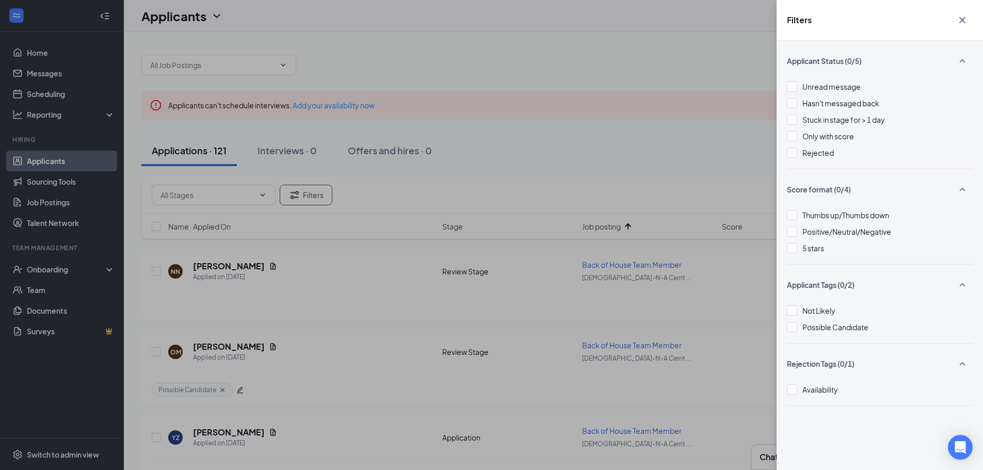
click at [620, 133] on div "Filters Applicant Status (0/5) Unread message Hasn't messaged back Stuck in sta…" at bounding box center [491, 235] width 983 height 470
click at [962, 20] on icon "Cross" at bounding box center [963, 20] width 6 height 6
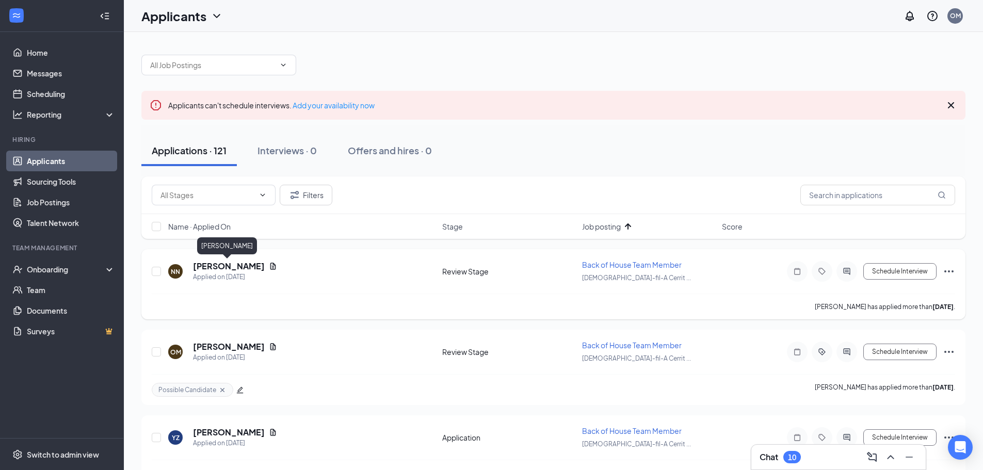
click at [220, 266] on h5 "Nicholas Nunez" at bounding box center [229, 266] width 72 height 11
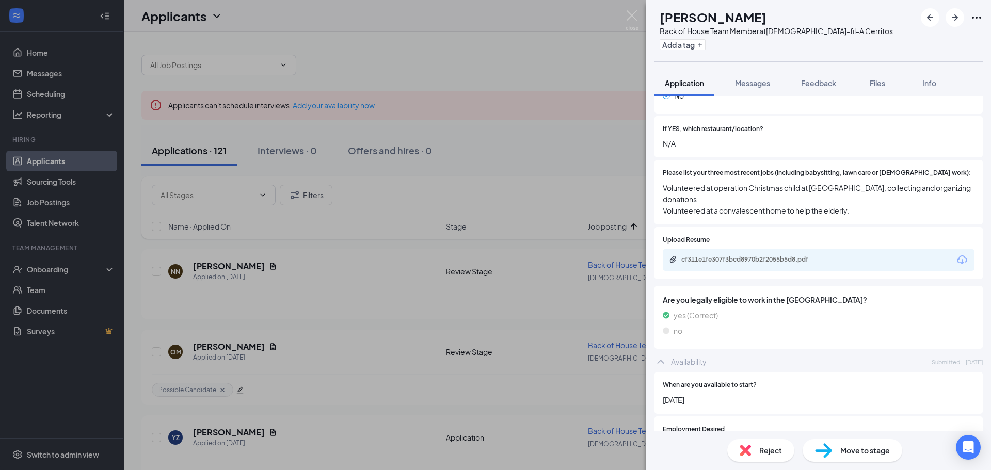
scroll to position [680, 0]
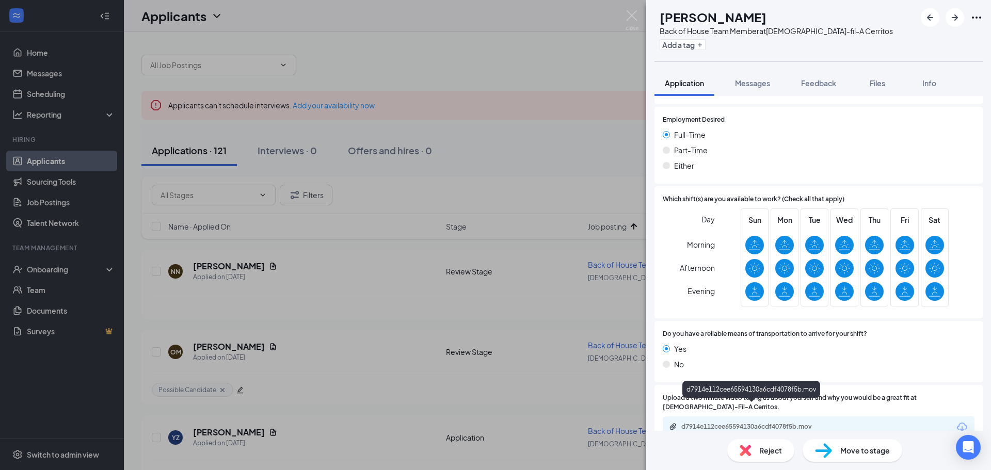
click at [747, 423] on div "d7914e112cee65594130a6cdf4078f5b.mov" at bounding box center [753, 427] width 145 height 8
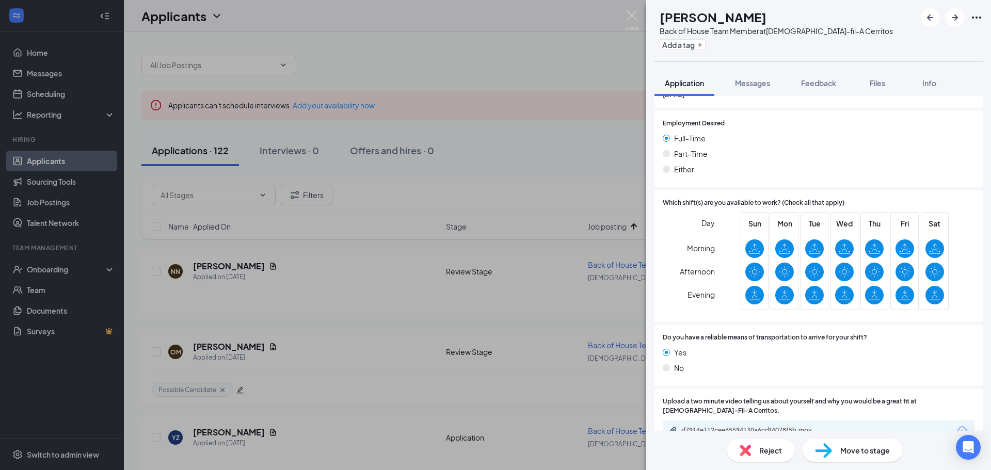
click at [748, 457] on div "Reject" at bounding box center [760, 450] width 67 height 23
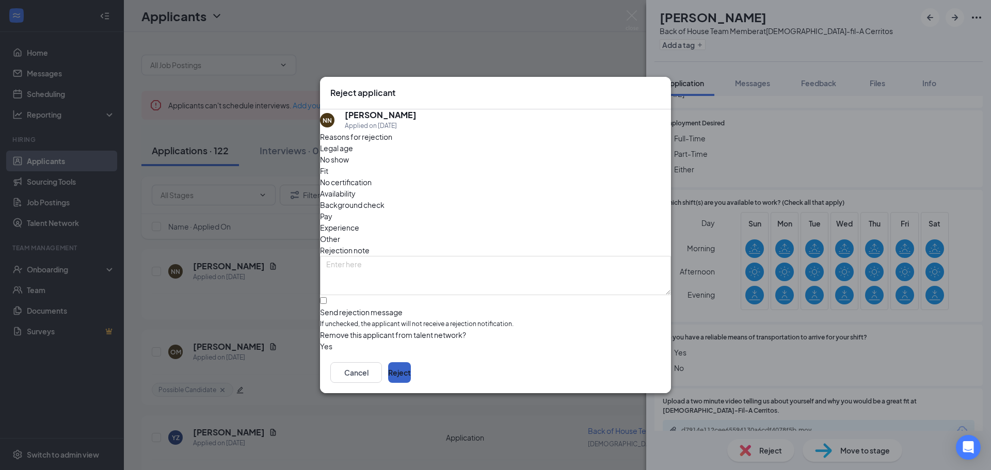
click at [411, 381] on button "Reject" at bounding box center [399, 372] width 23 height 21
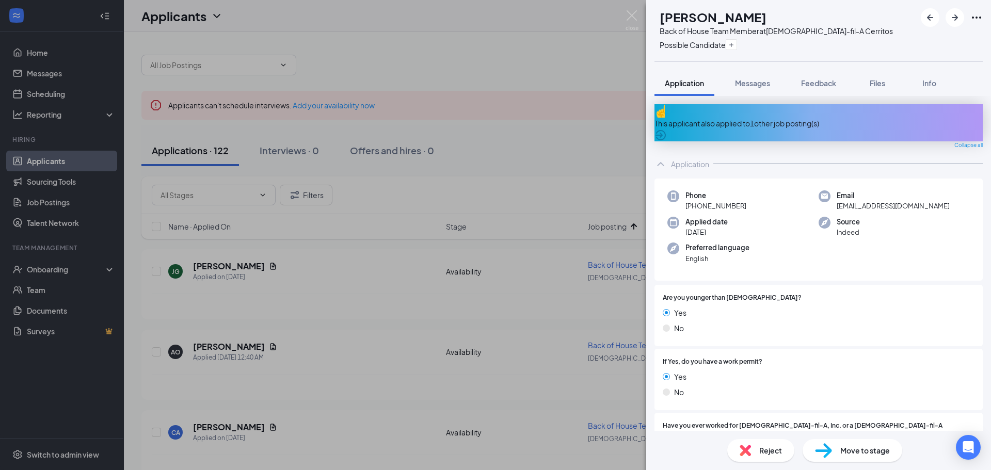
click at [487, 189] on div "OM OSVALDO MARTINEZ Back of House Team Member at Chick-fil-A Cerritos Possible …" at bounding box center [495, 235] width 991 height 470
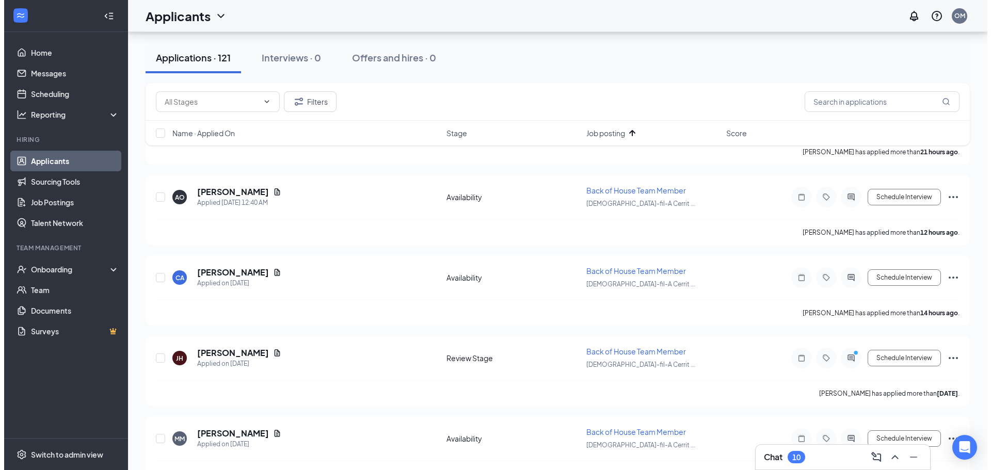
scroll to position [206, 0]
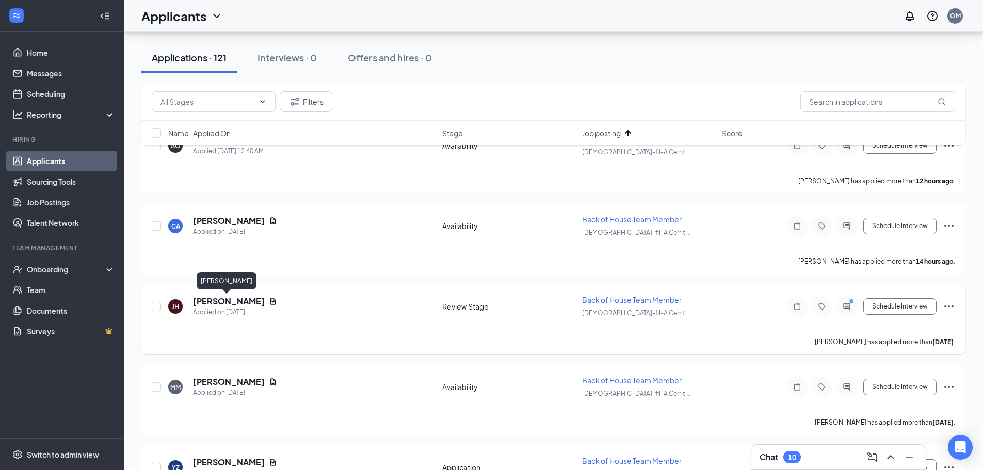
click at [233, 301] on h5 "Janiya Holmes" at bounding box center [229, 301] width 72 height 11
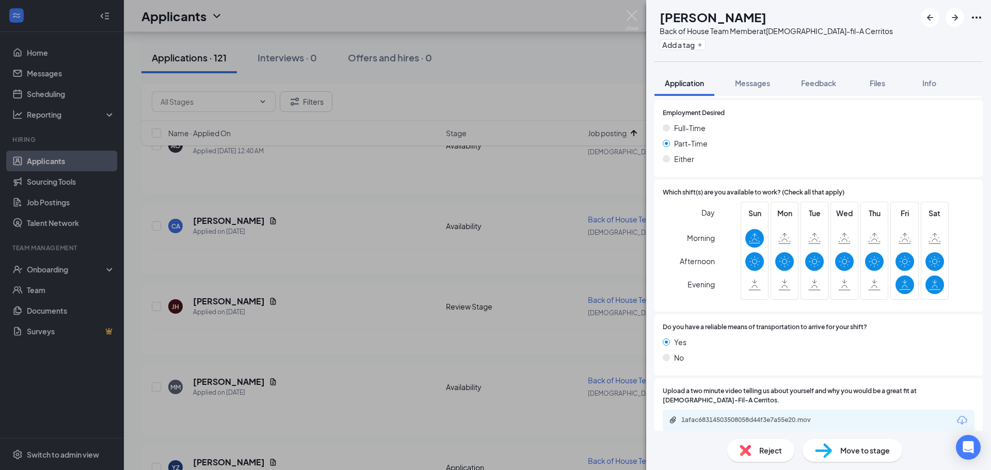
scroll to position [629, 0]
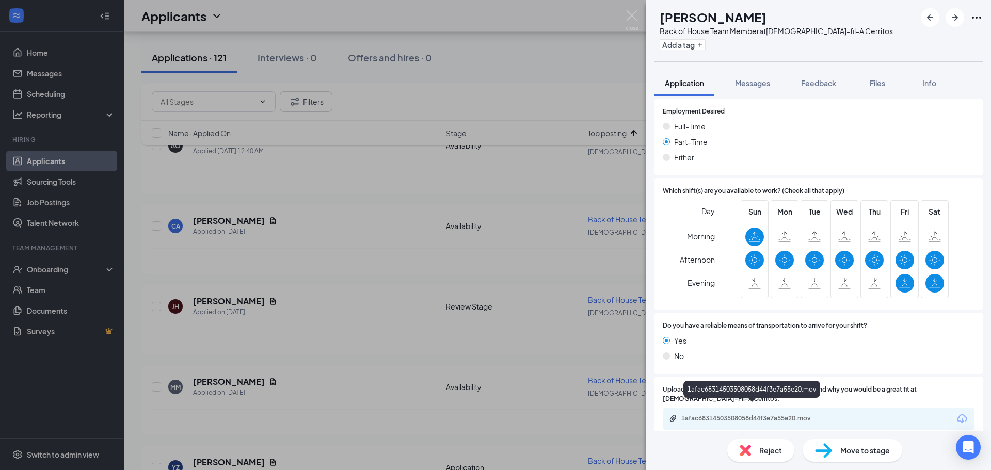
click at [758, 414] on div "1afac68314503508058d44f3e7a55e20.mov" at bounding box center [752, 419] width 167 height 10
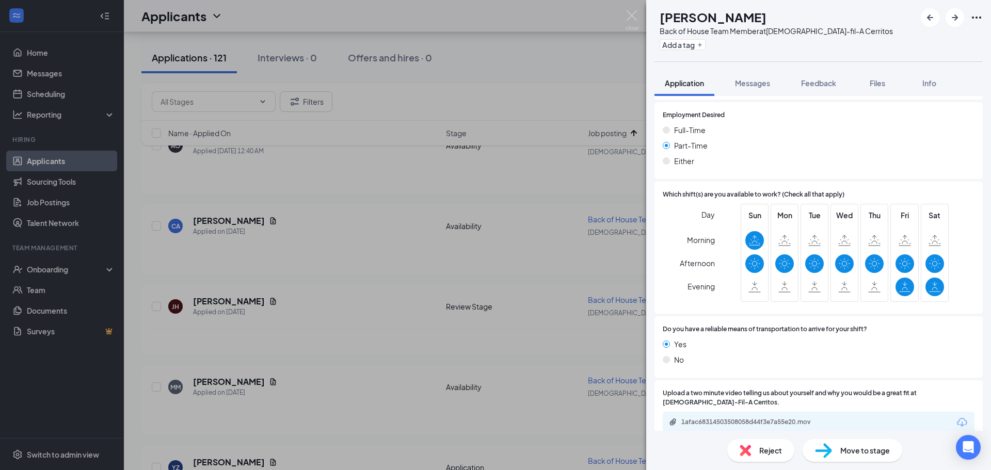
click at [769, 444] on div "Reject" at bounding box center [760, 450] width 67 height 23
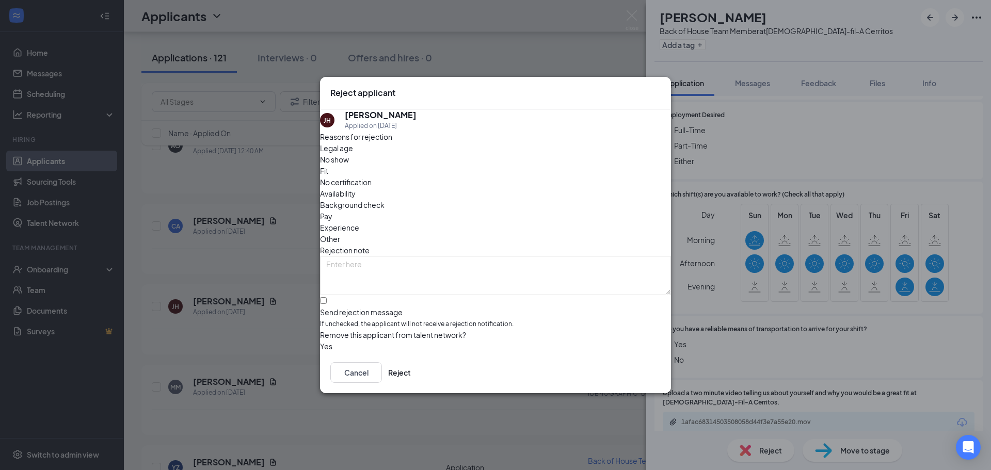
click at [356, 188] on span "Availability" at bounding box center [338, 193] width 36 height 11
click at [411, 379] on button "Reject" at bounding box center [399, 372] width 23 height 21
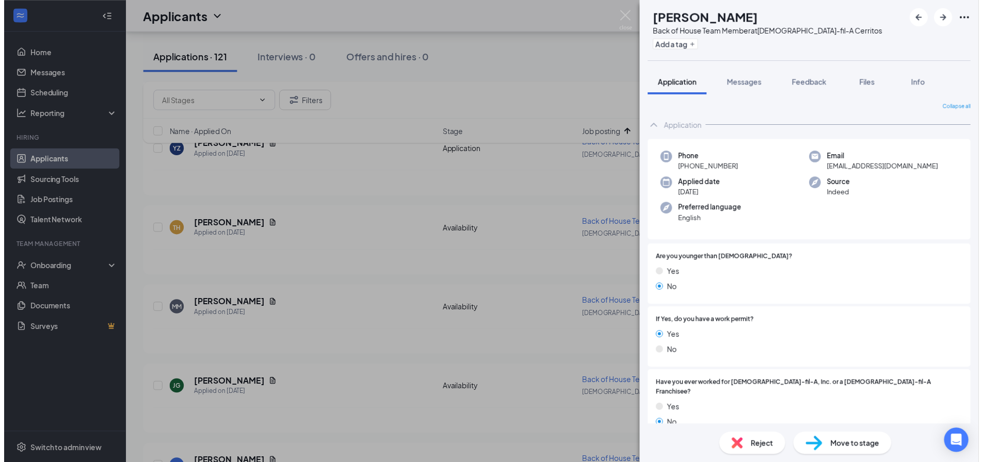
scroll to position [242, 0]
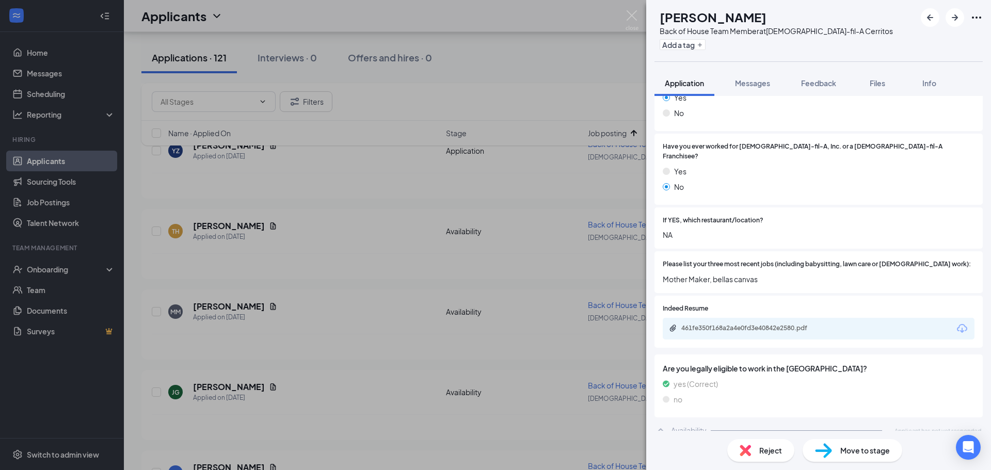
click at [532, 86] on div "MM Maria Mateo Back of House Team Member at Chick-fil-A Cerritos Add a tag Appl…" at bounding box center [495, 235] width 991 height 470
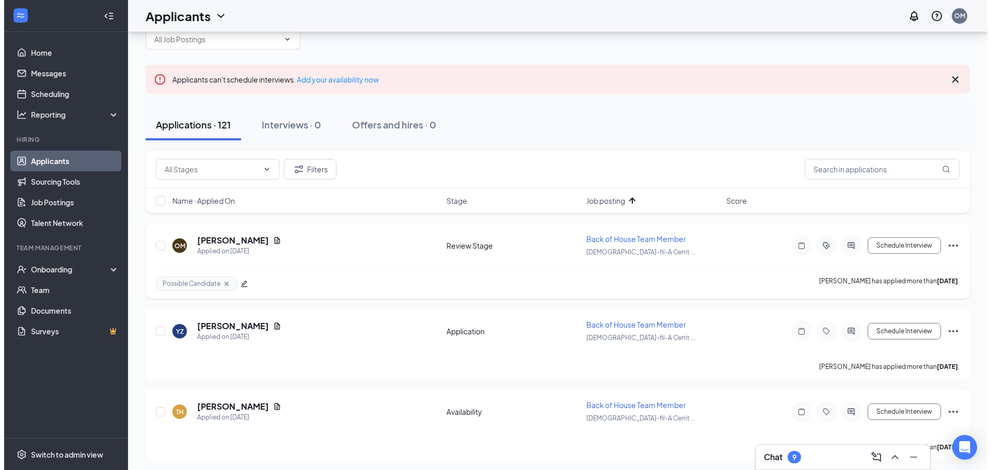
scroll to position [52, 0]
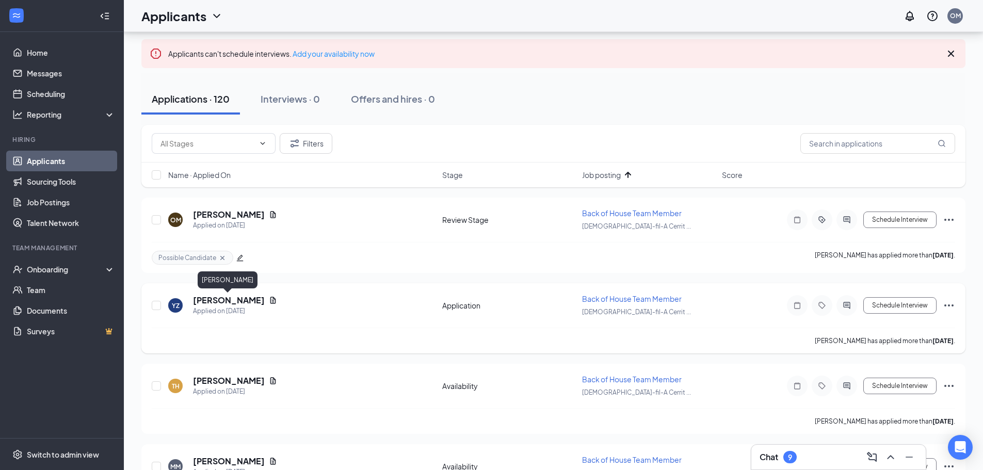
click at [234, 299] on h5 "Yessi Zamaniego" at bounding box center [229, 300] width 72 height 11
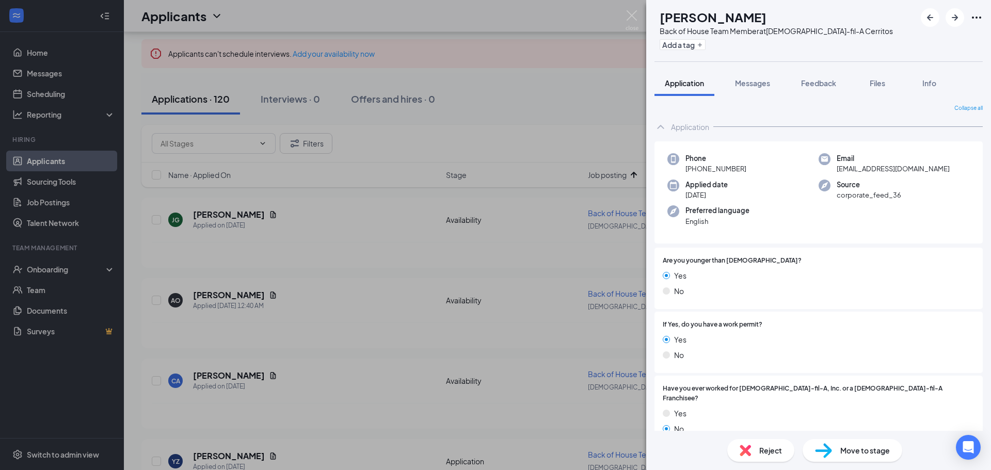
click at [528, 105] on div "YZ Yessi Zamaniego Back of House Team Member at Chick-fil-A Cerritos Add a tag …" at bounding box center [495, 235] width 991 height 470
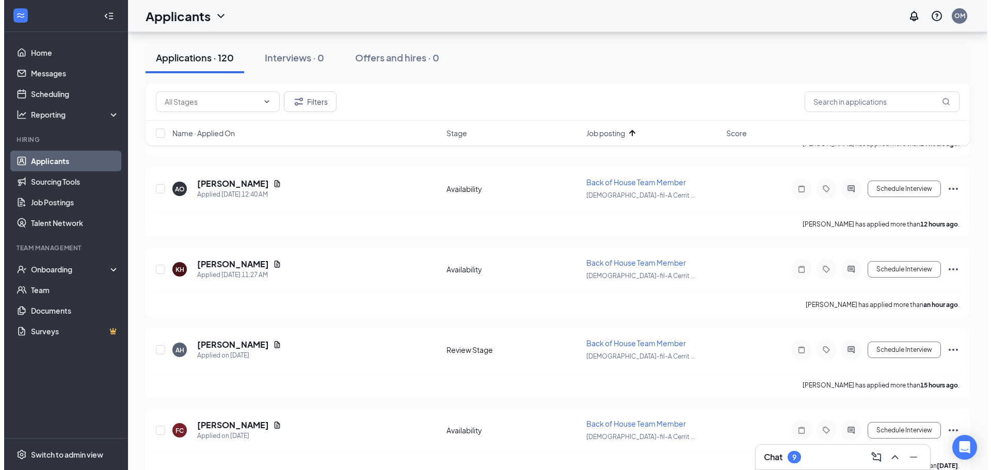
scroll to position [516, 0]
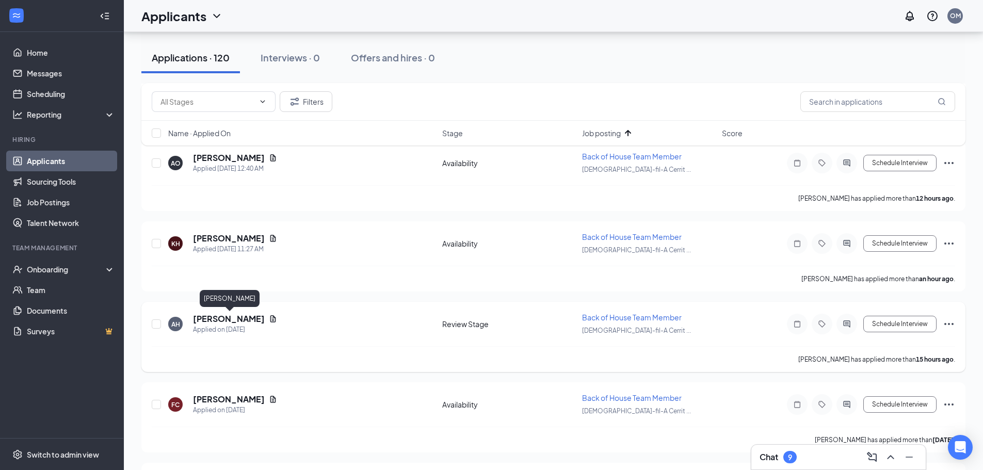
click at [260, 320] on h5 "Alexandra Hamilton" at bounding box center [229, 318] width 72 height 11
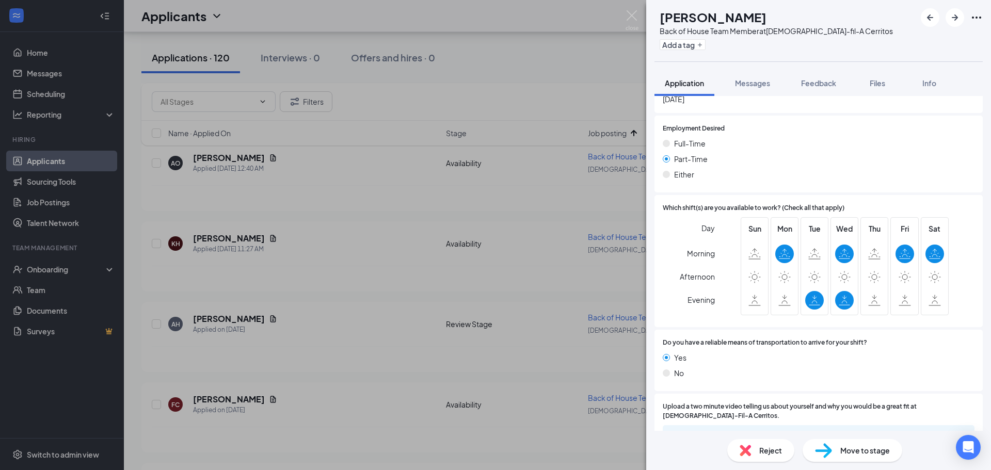
scroll to position [619, 0]
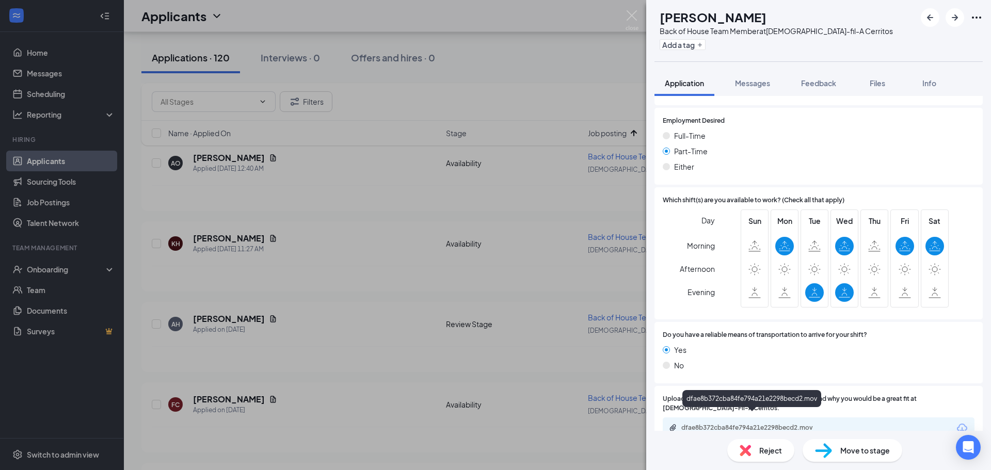
click at [759, 448] on span "Reject" at bounding box center [770, 450] width 23 height 11
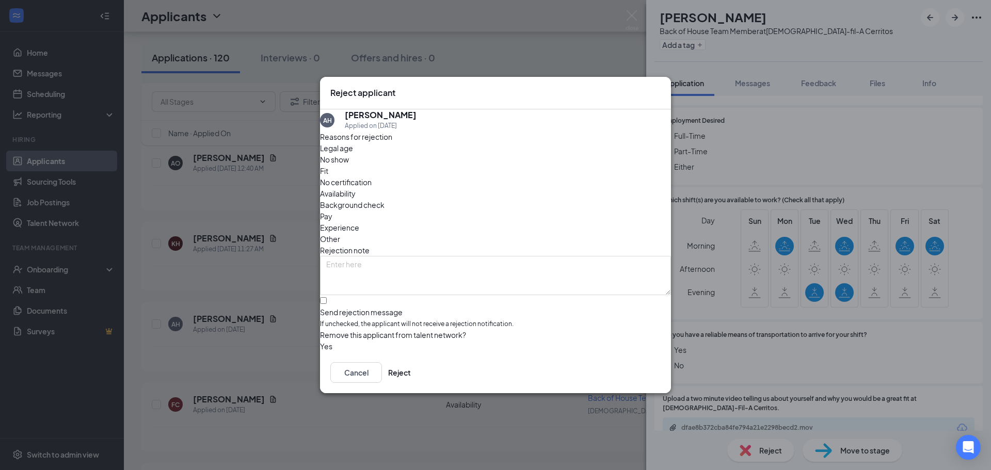
click at [356, 188] on span "Availability" at bounding box center [338, 193] width 36 height 11
click at [411, 379] on button "Reject" at bounding box center [399, 372] width 23 height 21
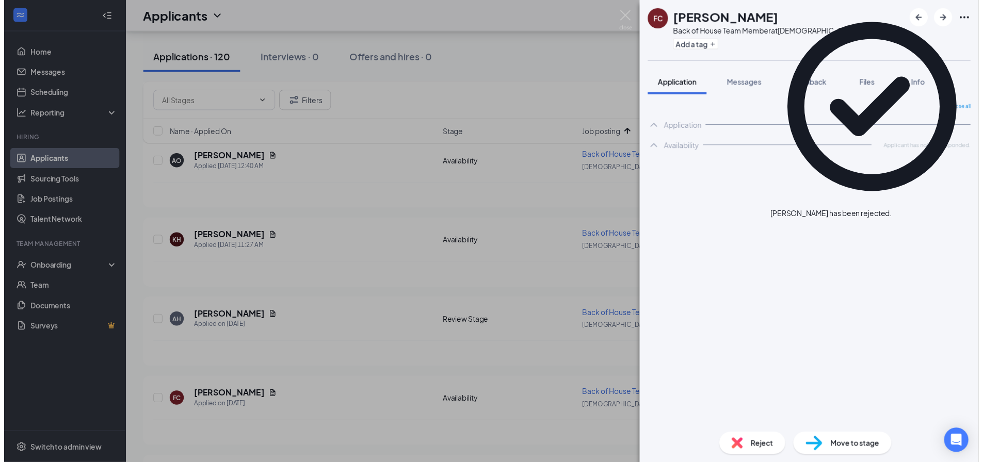
scroll to position [511, 0]
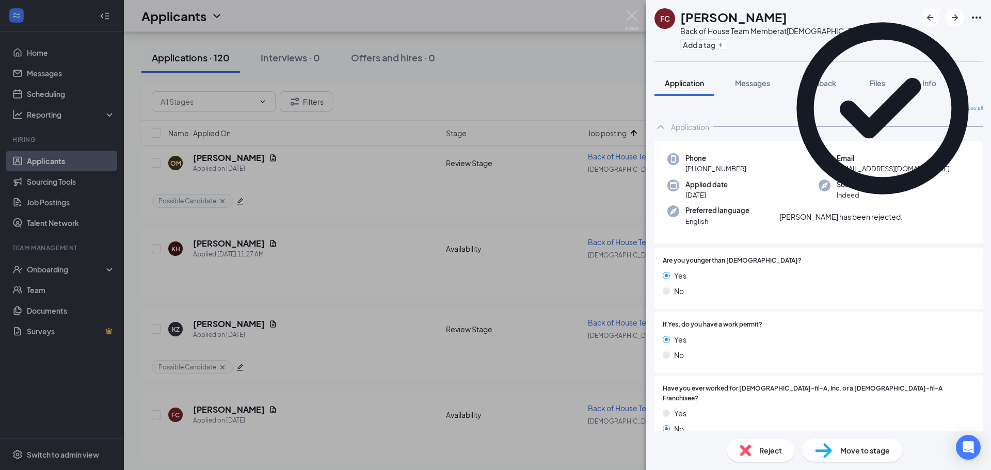
click at [492, 87] on div "FC Francisco Chabolla Back of House Team Member at Chick-fil-A Cerritos Add a t…" at bounding box center [495, 235] width 991 height 470
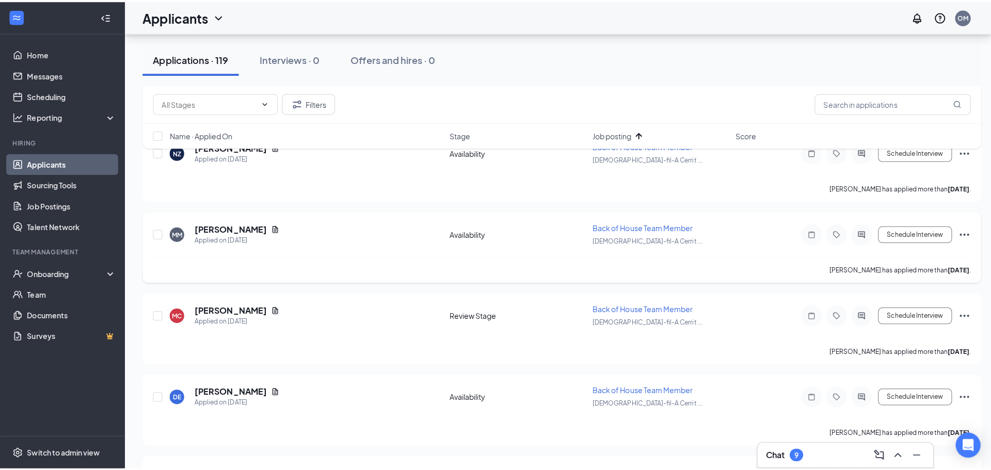
scroll to position [981, 0]
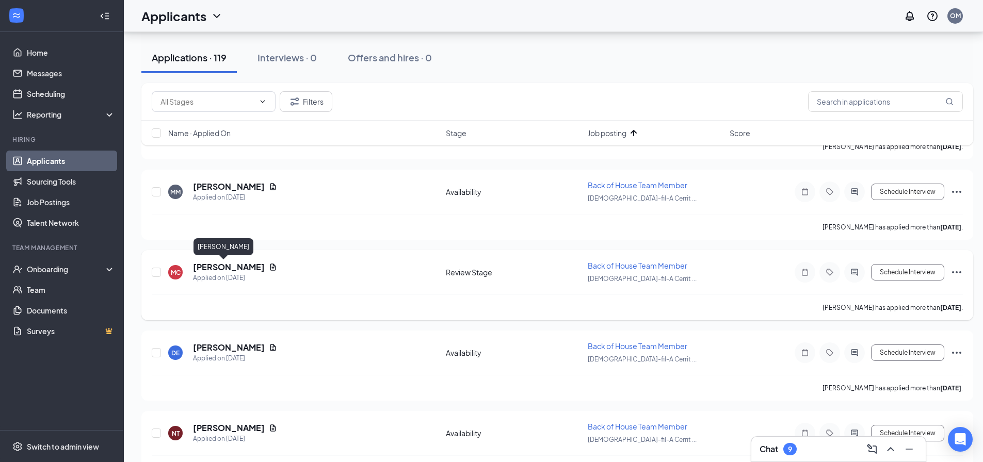
click at [216, 268] on h5 "Miguel C" at bounding box center [229, 267] width 72 height 11
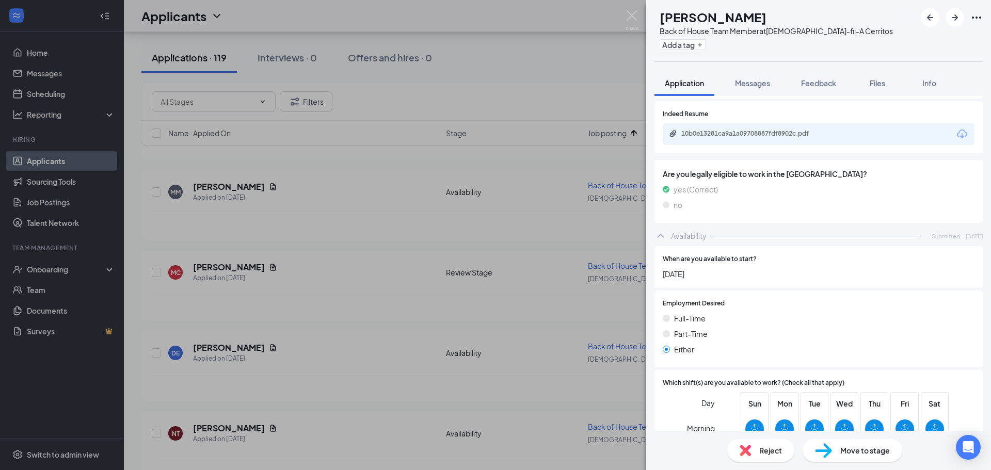
scroll to position [658, 0]
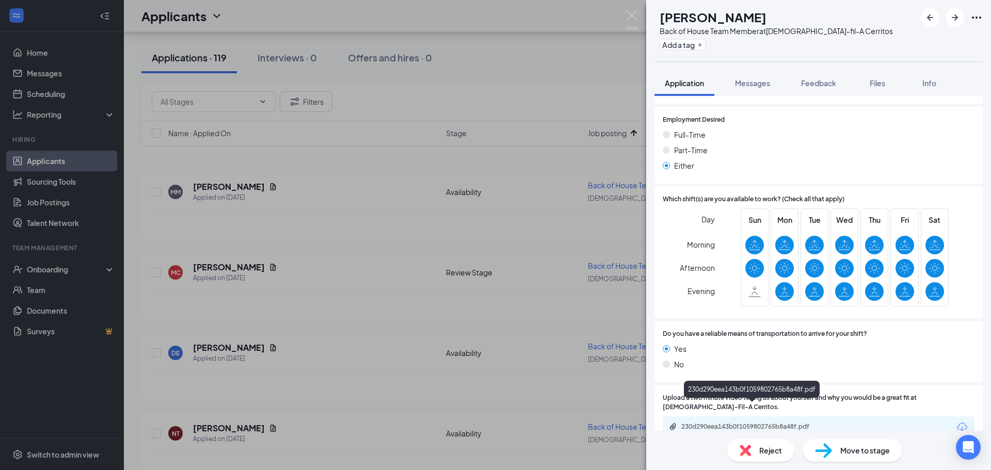
click at [758, 423] on div "230d290eea143b0f1059802765b8a48f.pdf" at bounding box center [753, 427] width 145 height 8
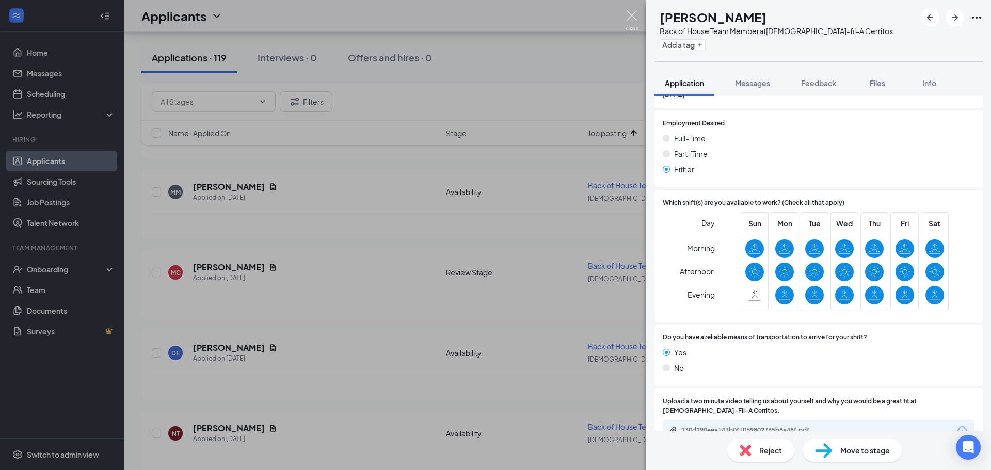
drag, startPoint x: 629, startPoint y: 18, endPoint x: 576, endPoint y: 186, distance: 176.5
click at [630, 18] on img at bounding box center [632, 20] width 13 height 20
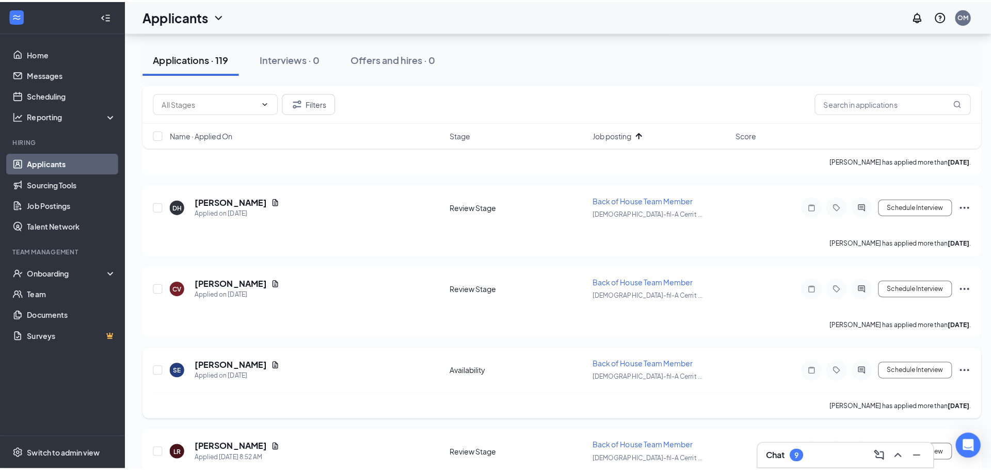
scroll to position [1285, 0]
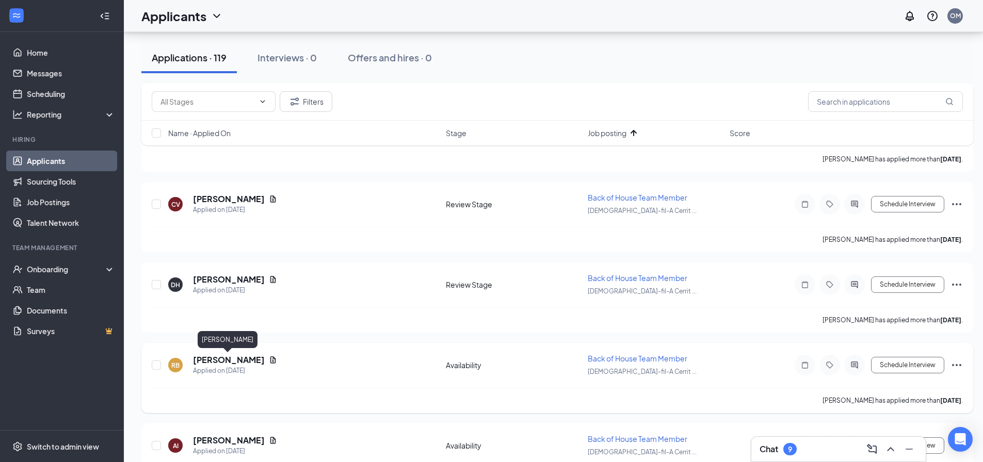
click at [248, 360] on h5 "ROBERT BATRES" at bounding box center [229, 360] width 72 height 11
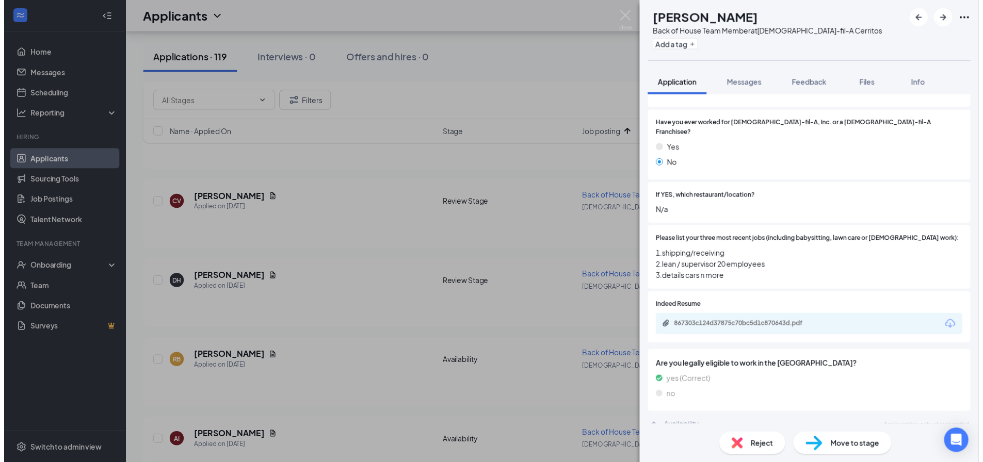
scroll to position [265, 0]
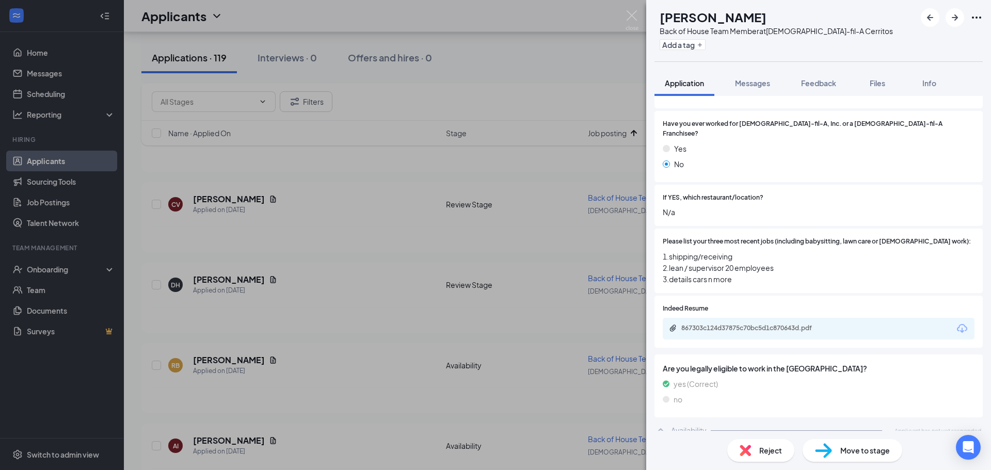
click at [544, 367] on div "RB ROBERT BATRES Back of House Team Member at Chick-fil-A Cerritos Add a tag Ap…" at bounding box center [495, 235] width 991 height 470
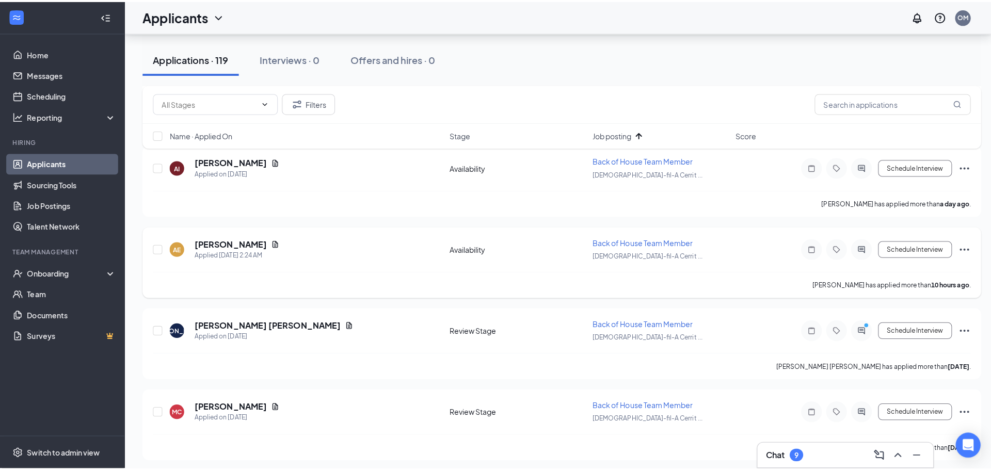
scroll to position [1548, 0]
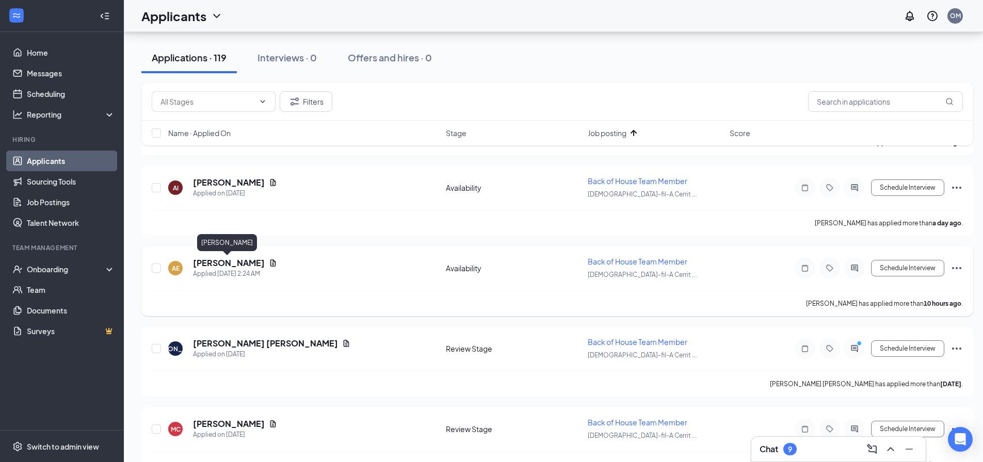
click at [232, 266] on h5 "Alex Escobedo" at bounding box center [229, 263] width 72 height 11
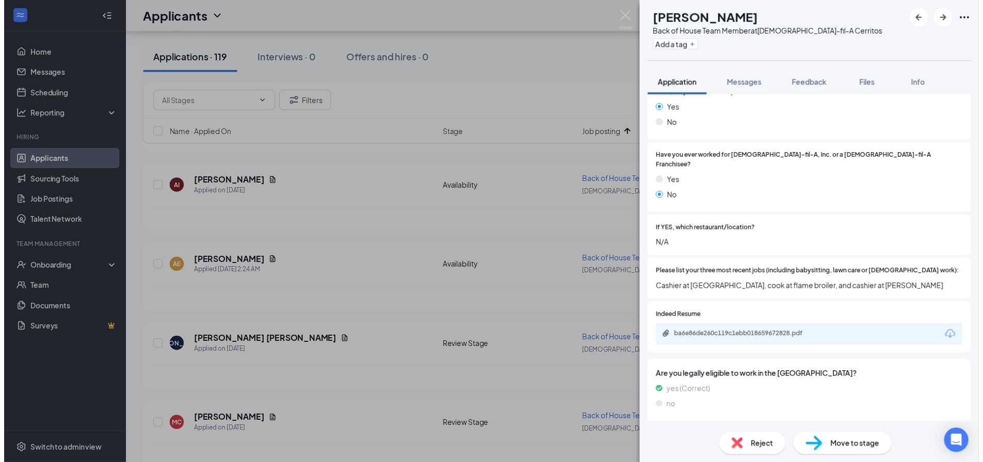
scroll to position [271, 0]
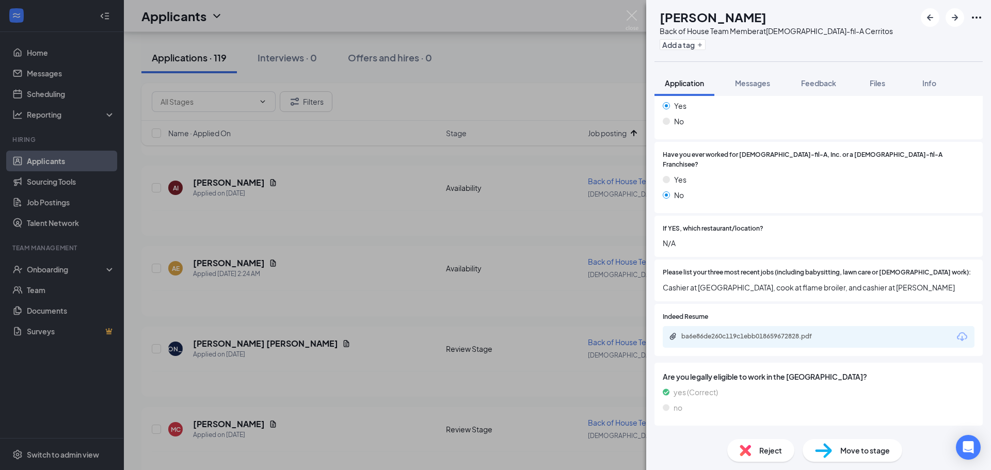
click at [509, 319] on div "AE Alex Escobedo Back of House Team Member at Chick-fil-A Cerritos Add a tag Ap…" at bounding box center [495, 235] width 991 height 470
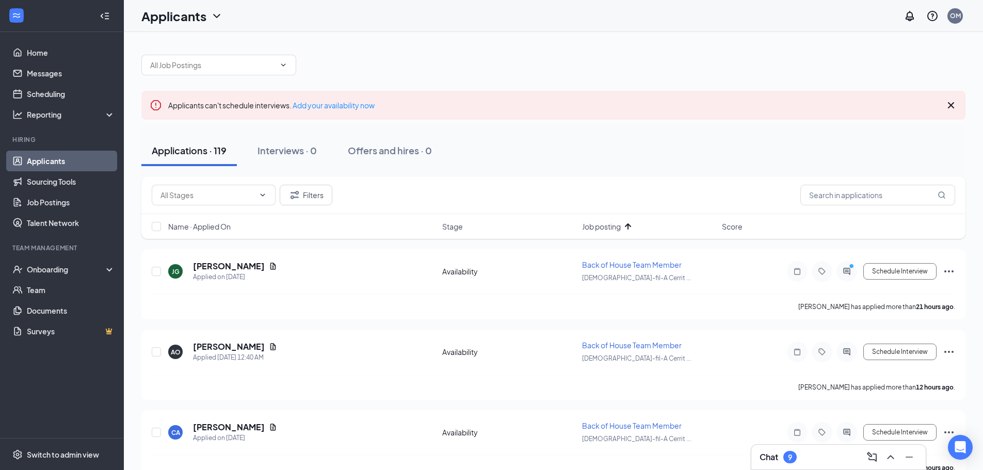
scroll to position [52, 0]
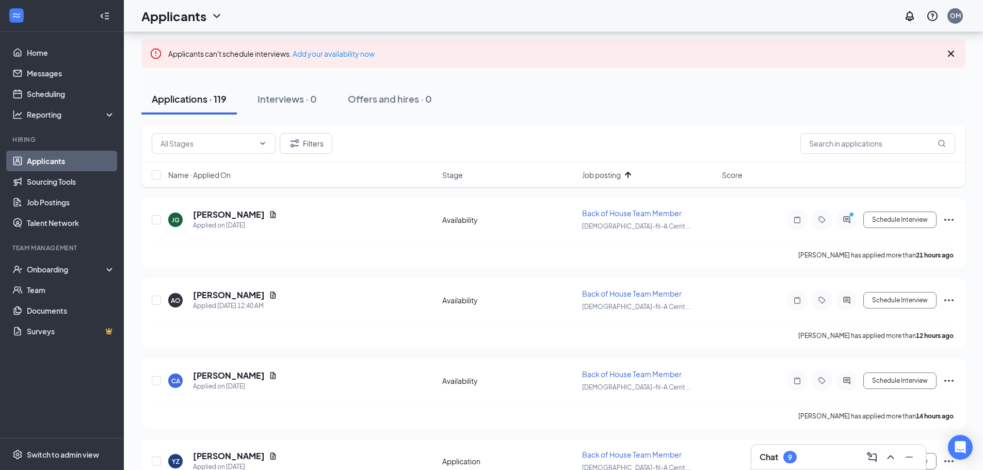
click at [610, 173] on span "Job posting" at bounding box center [601, 175] width 39 height 10
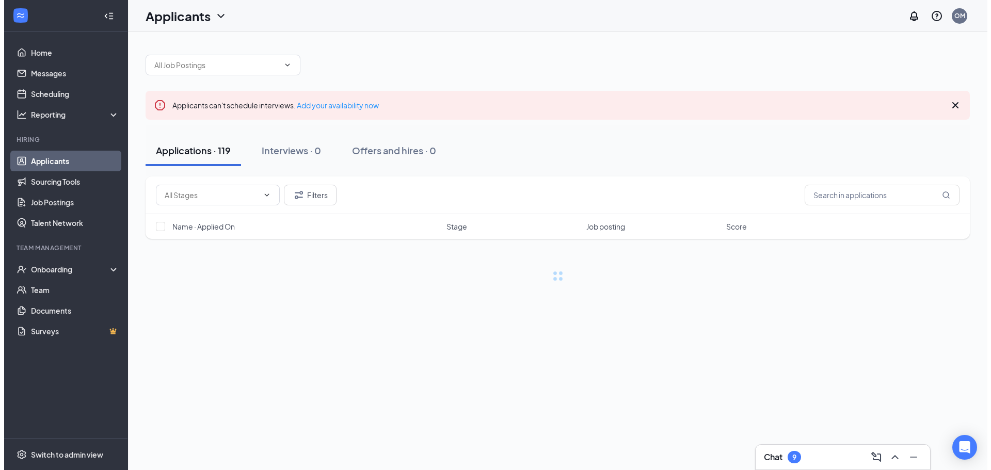
scroll to position [0, 0]
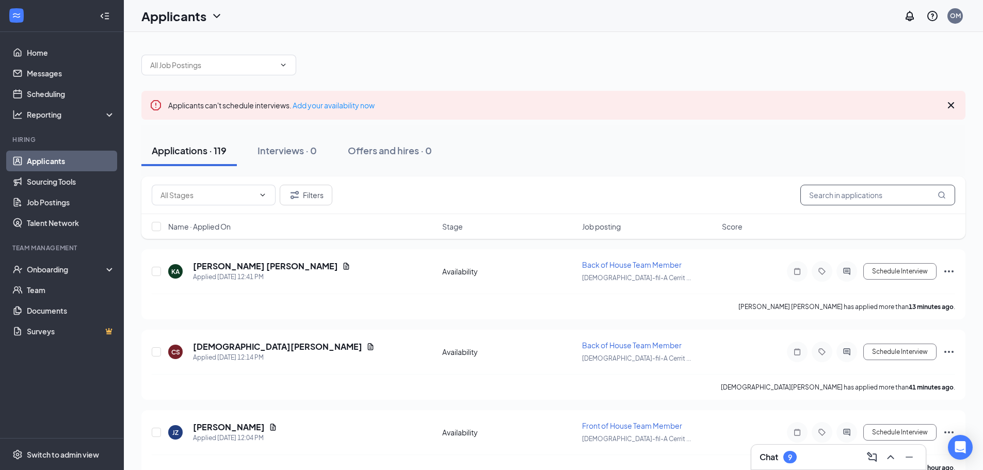
click at [871, 195] on input "text" at bounding box center [878, 195] width 155 height 21
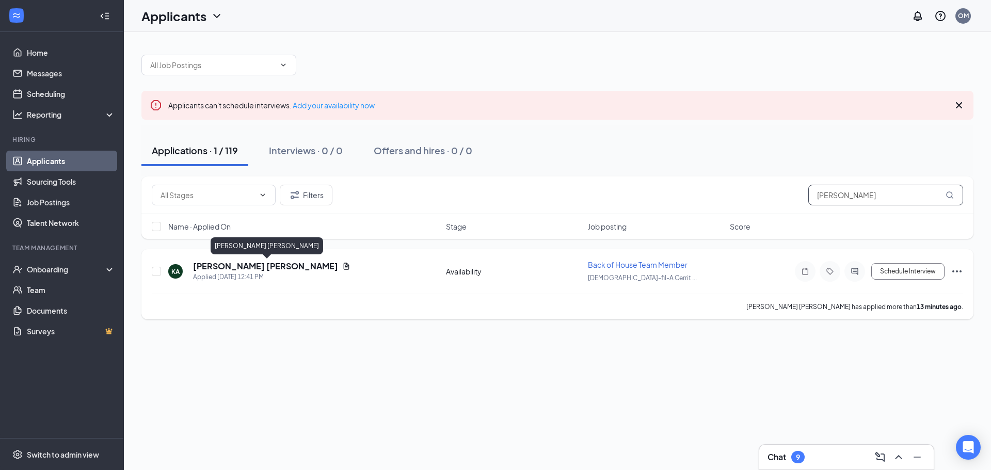
type input "alexander"
click at [327, 269] on h5 "Kevin Alexander Altamirano Velasquez" at bounding box center [265, 266] width 145 height 11
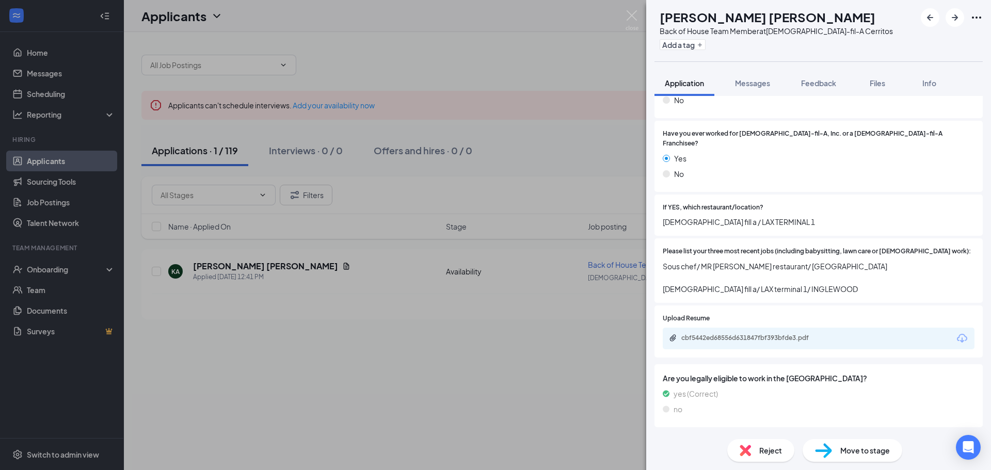
scroll to position [265, 0]
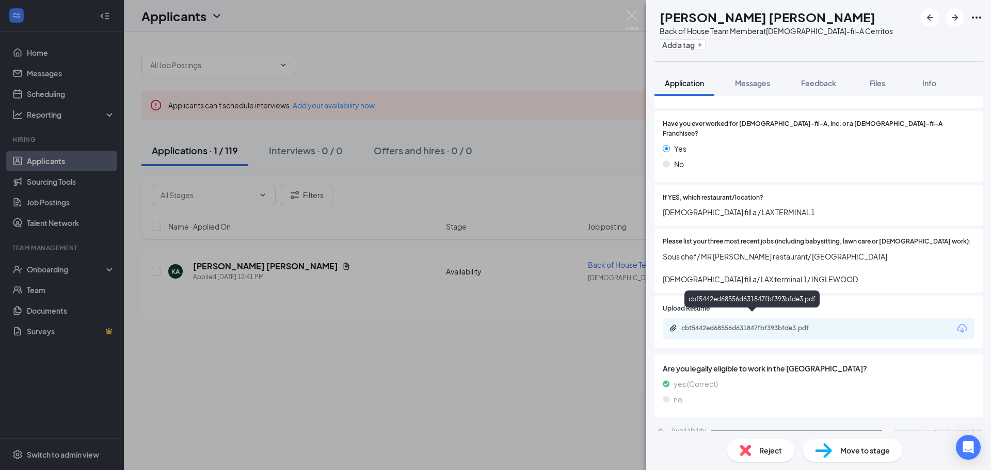
click at [799, 324] on div "cbf5442ed68556d631847fbf393bfde3.pdf" at bounding box center [753, 328] width 145 height 8
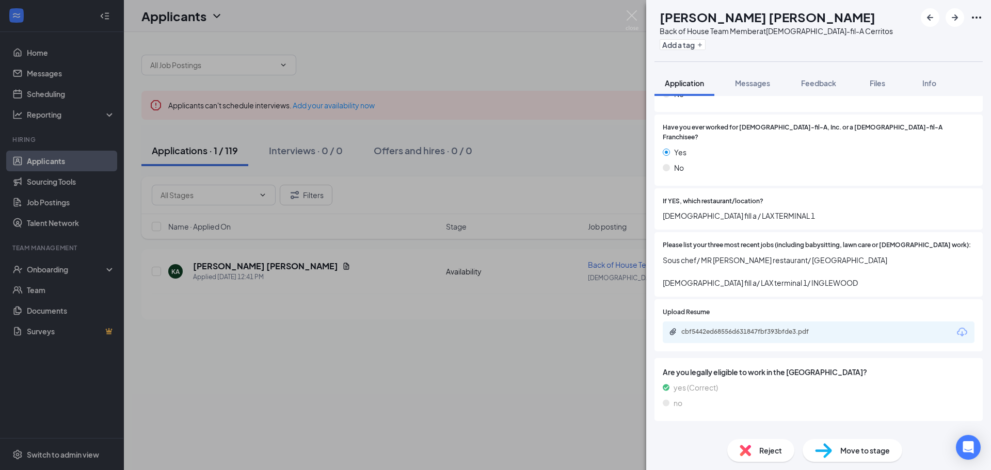
click at [596, 171] on div "KA Kevin Alexander Altamirano Velasquez Back of House Team Member at Chick-fil-…" at bounding box center [495, 235] width 991 height 470
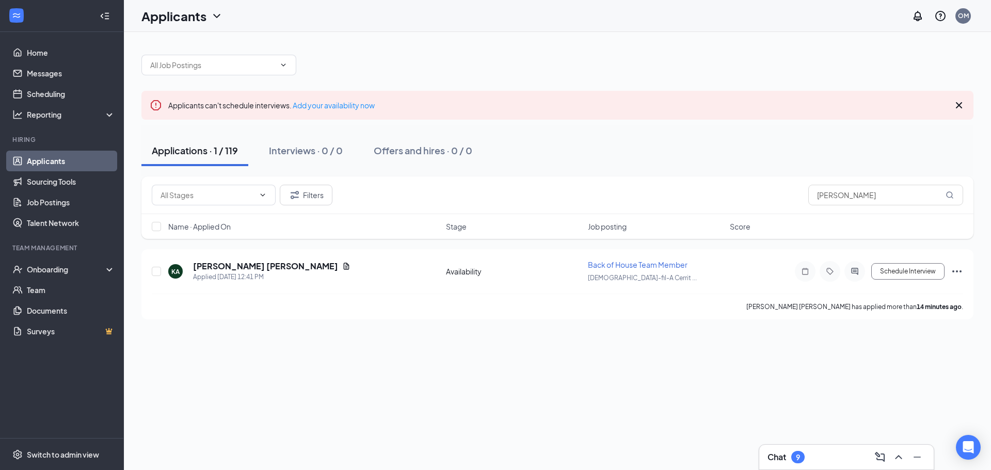
click at [39, 153] on link "Applicants" at bounding box center [71, 161] width 88 height 21
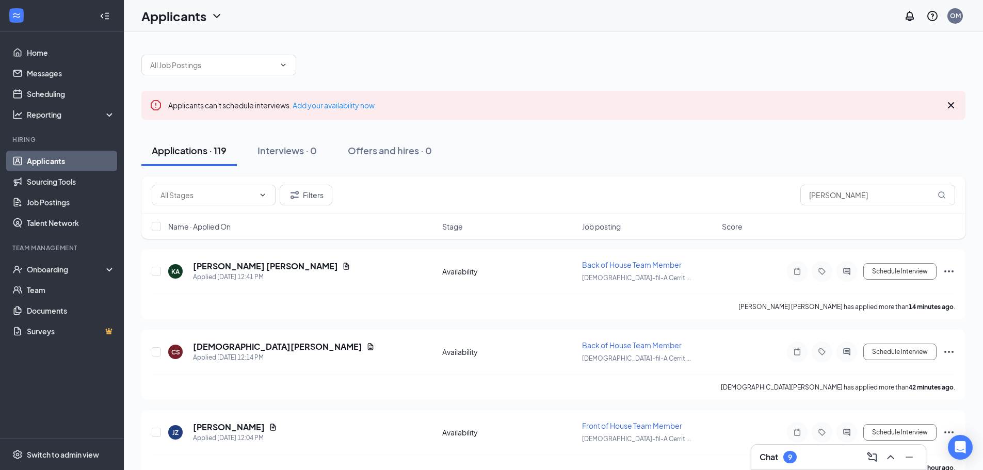
click at [613, 230] on span "Job posting" at bounding box center [601, 226] width 39 height 10
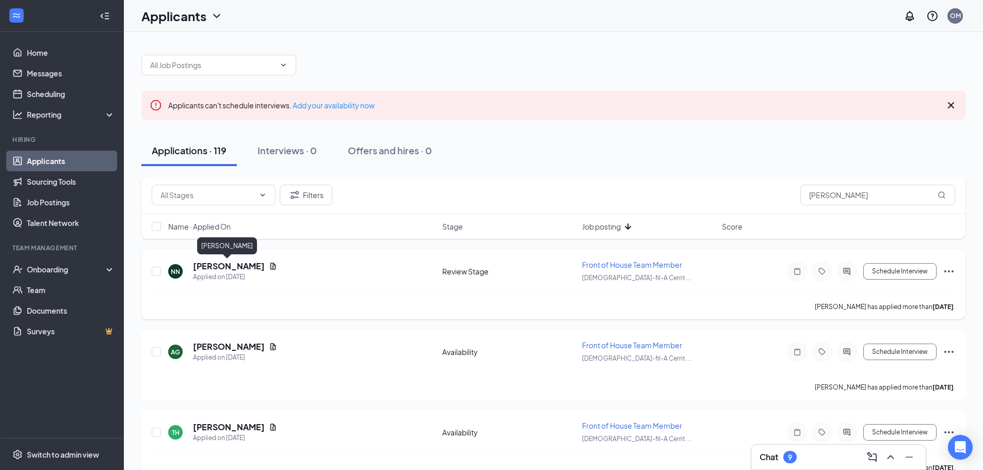
click at [250, 269] on h5 "Nicholas Nunez" at bounding box center [229, 266] width 72 height 11
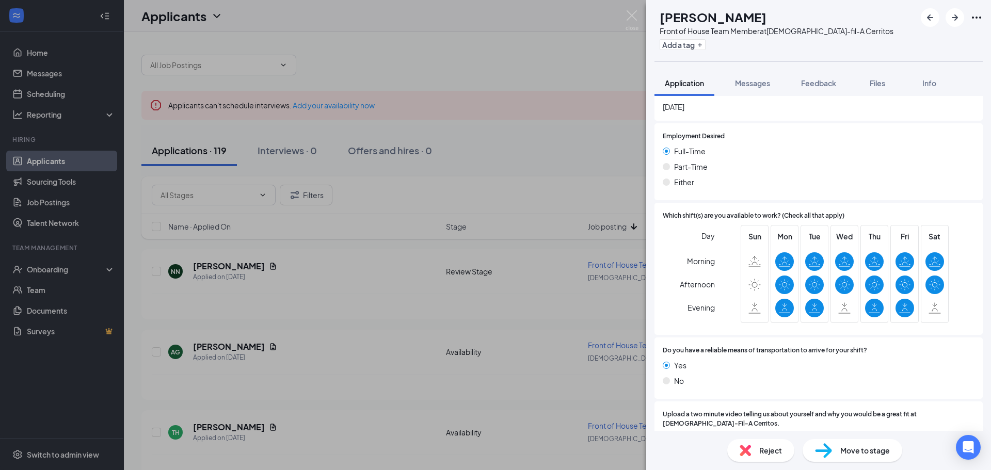
scroll to position [692, 0]
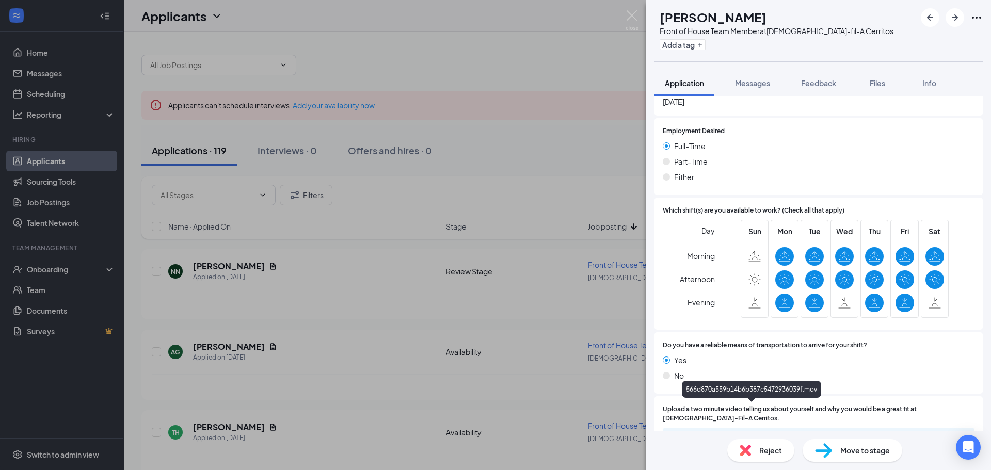
click at [751, 434] on div "566d870a559b14b6b387c5472936039f.mov" at bounding box center [753, 438] width 145 height 8
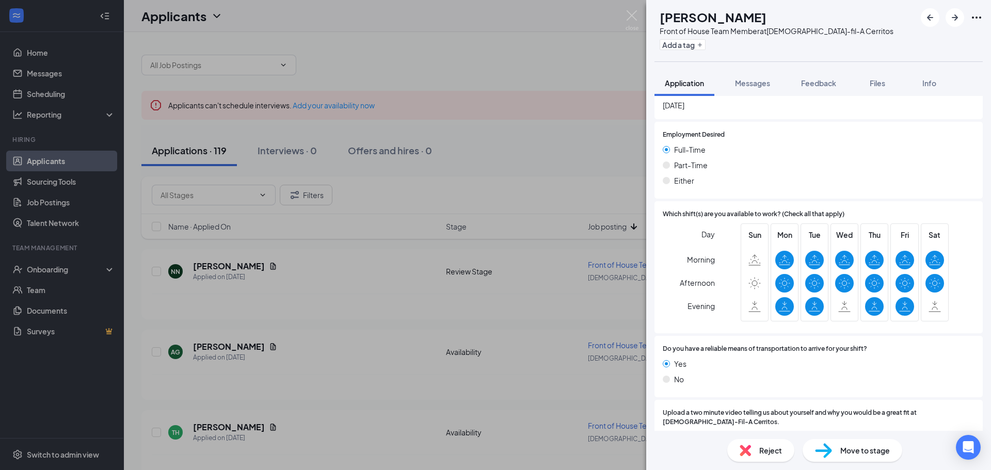
click at [752, 450] on div "Reject" at bounding box center [760, 450] width 67 height 23
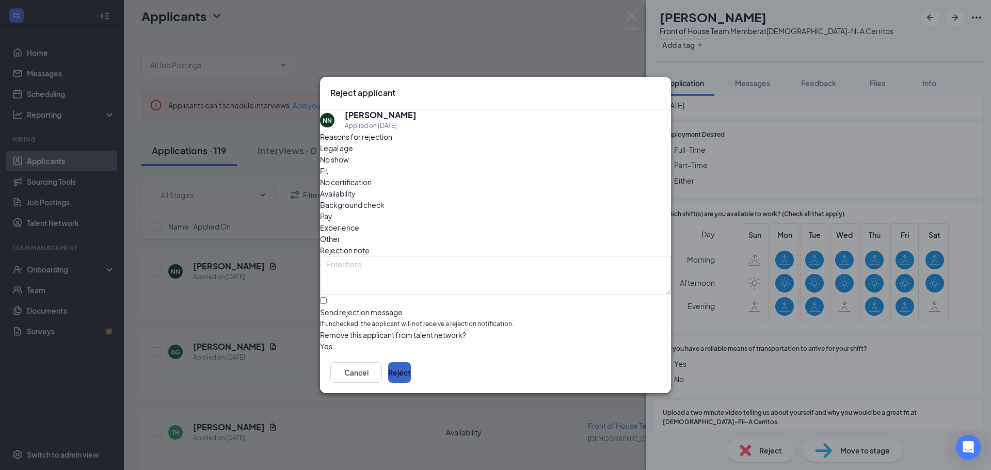
click at [411, 377] on button "Reject" at bounding box center [399, 372] width 23 height 21
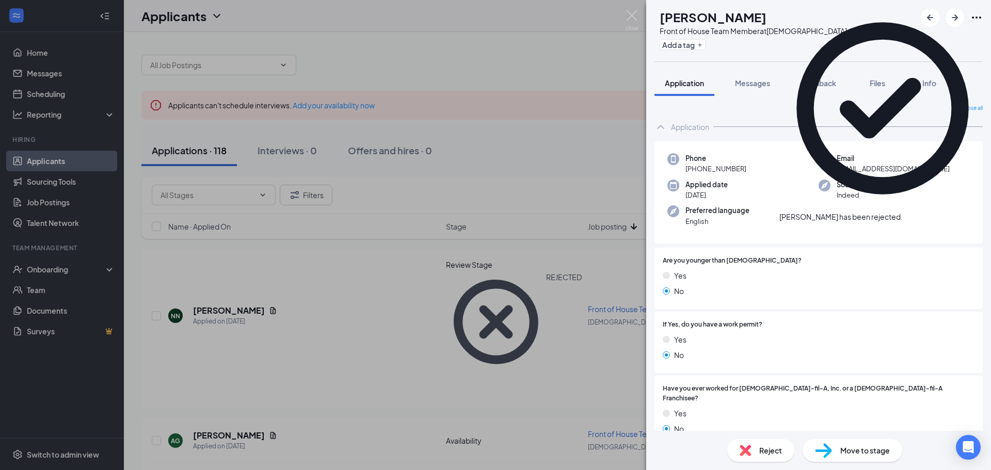
click at [539, 148] on div "AG ANDREW GUTIERREZ Front of House Team Member at Chick-fil-A Cerritos Add a ta…" at bounding box center [495, 235] width 991 height 470
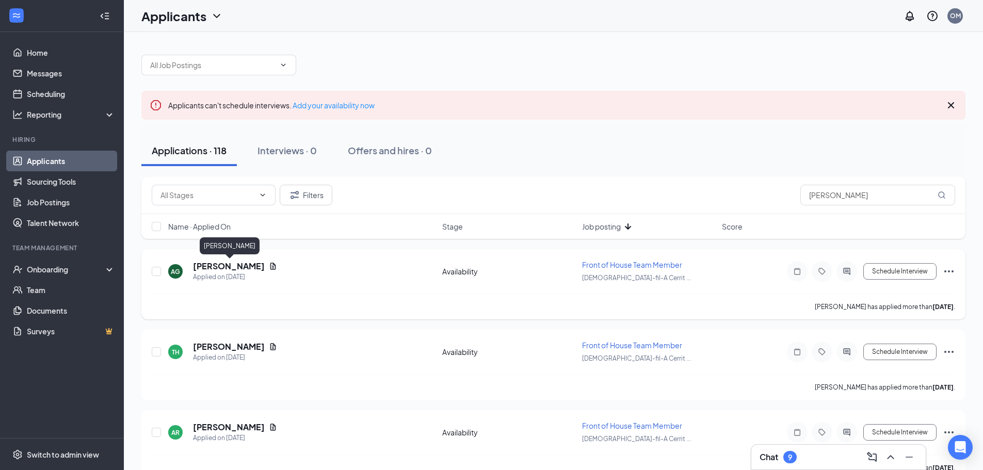
click at [249, 263] on h5 "ANDREW GUTIERREZ" at bounding box center [229, 266] width 72 height 11
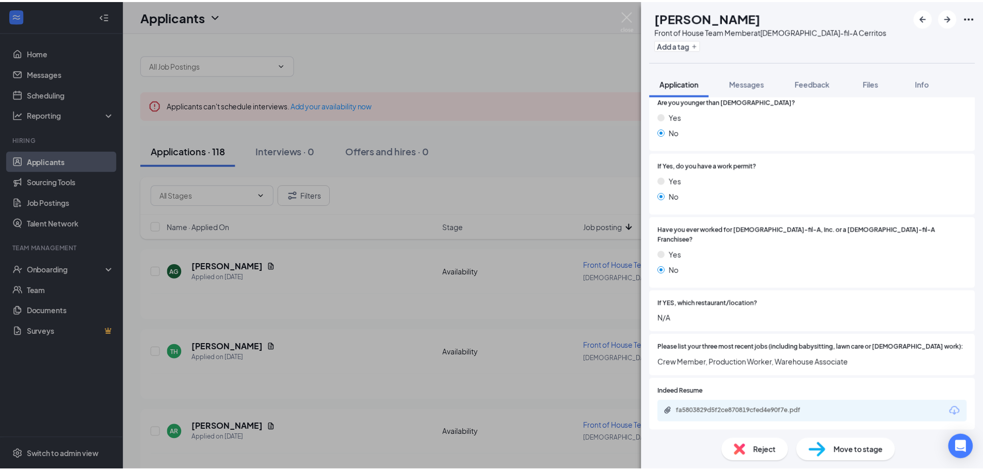
scroll to position [87, 0]
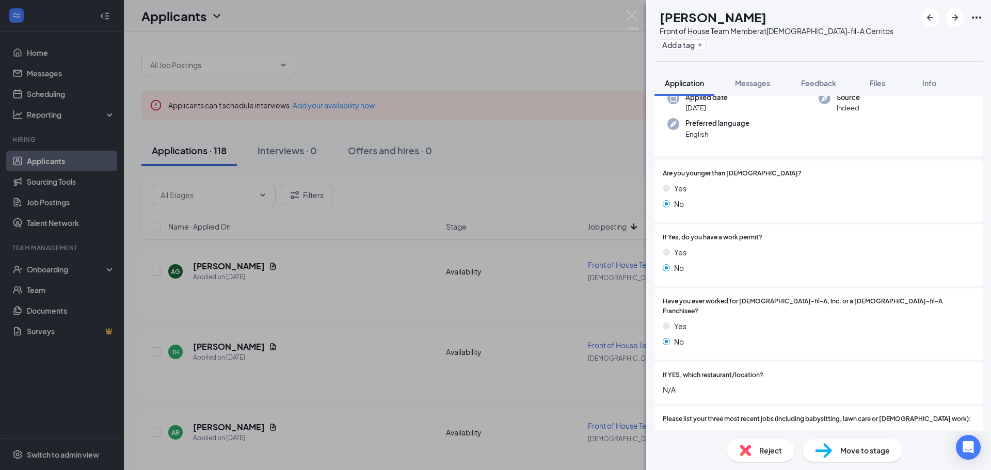
click at [544, 175] on div "AG ANDREW GUTIERREZ Front of House Team Member at Chick-fil-A Cerritos Add a ta…" at bounding box center [495, 235] width 991 height 470
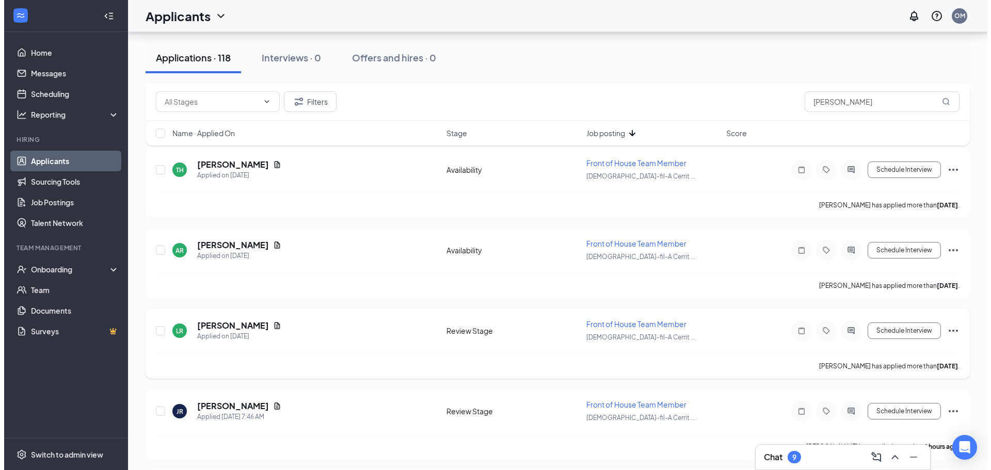
scroll to position [206, 0]
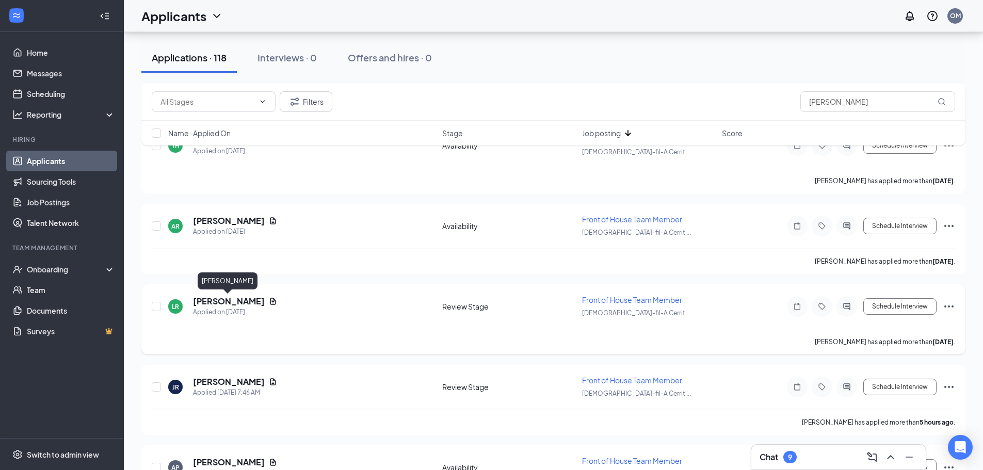
click at [247, 304] on h5 "Linda Rodriguez" at bounding box center [229, 301] width 72 height 11
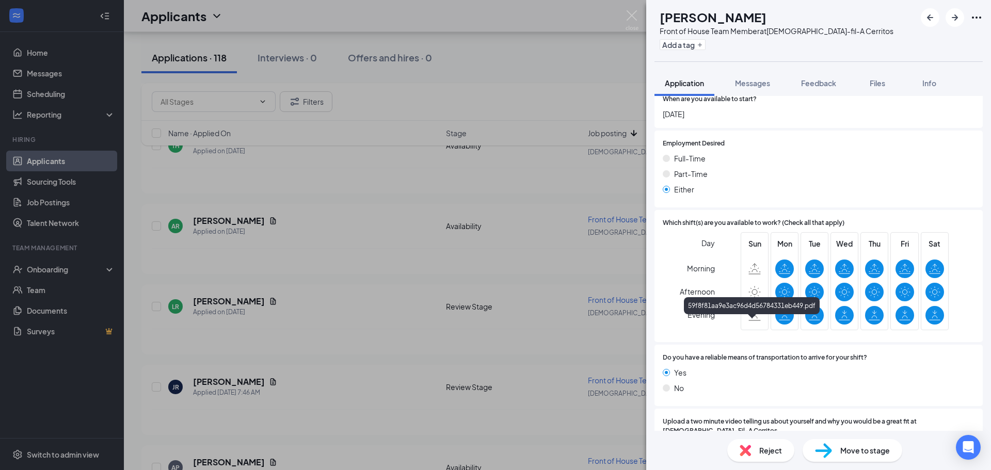
scroll to position [651, 0]
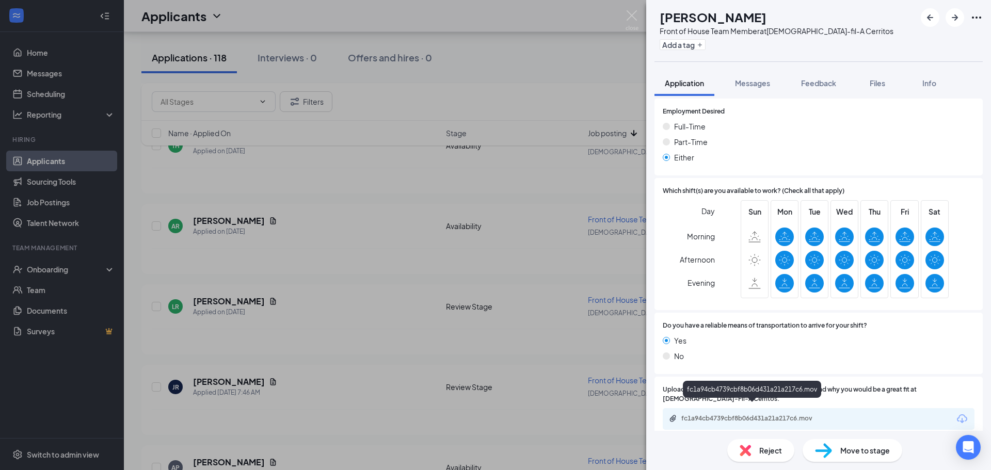
click at [807, 414] on div "fc1a94cb4739cbf8b06d431a21a217c6.mov" at bounding box center [753, 418] width 145 height 8
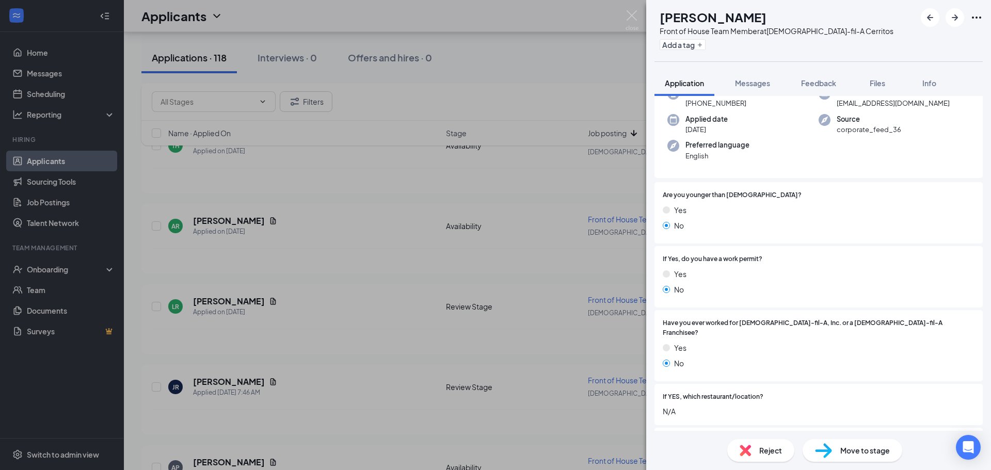
scroll to position [0, 0]
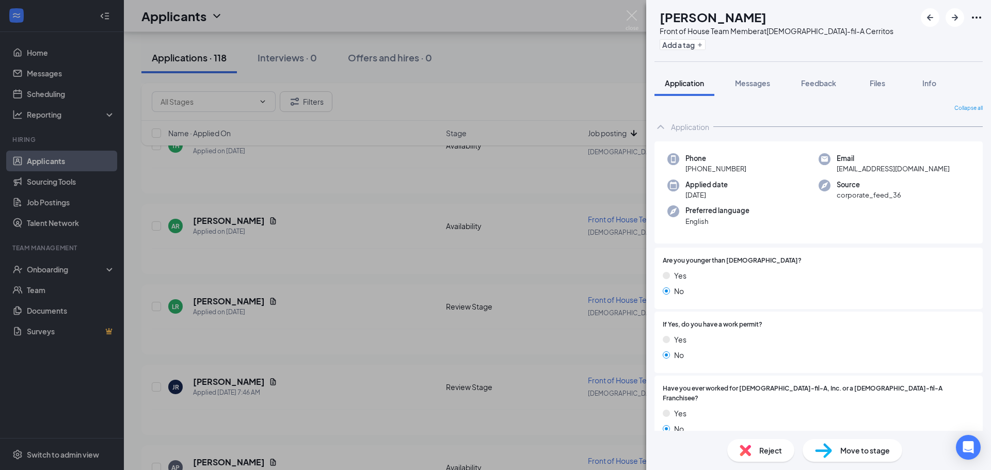
click at [666, 57] on div "LR Linda Rodriguez Front of House Team Member at Chick-fil-A Cerritos Add a tag" at bounding box center [818, 30] width 345 height 61
click at [769, 458] on div "Reject" at bounding box center [760, 450] width 67 height 23
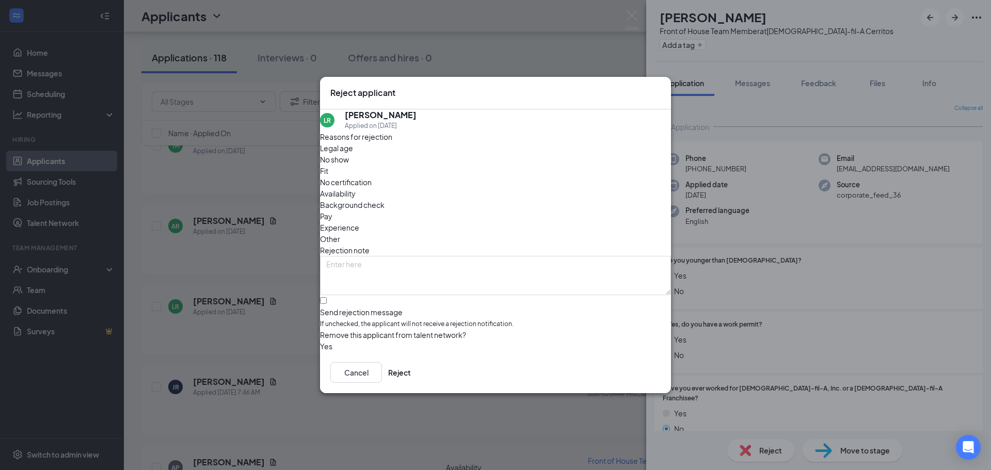
click at [744, 336] on div "Reject applicant LR Linda Rodriguez Applied on Sep 13 Reasons for rejection Leg…" at bounding box center [495, 235] width 991 height 470
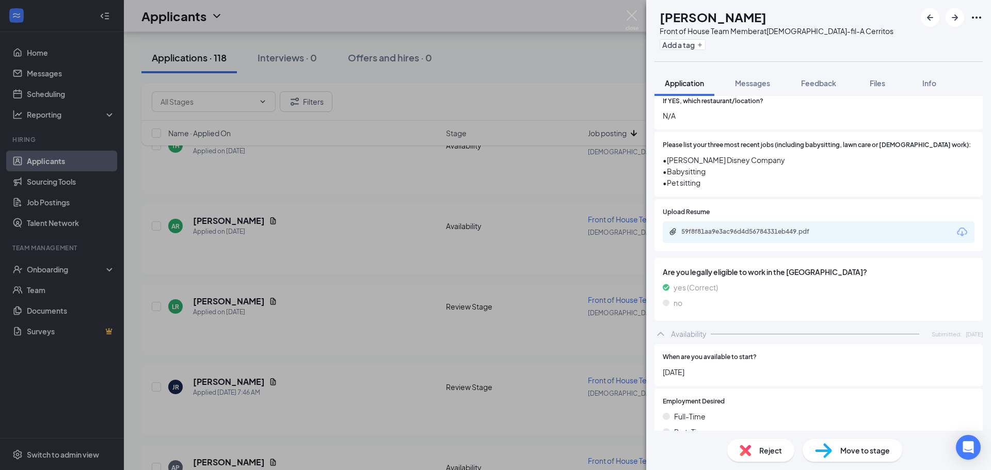
scroll to position [651, 0]
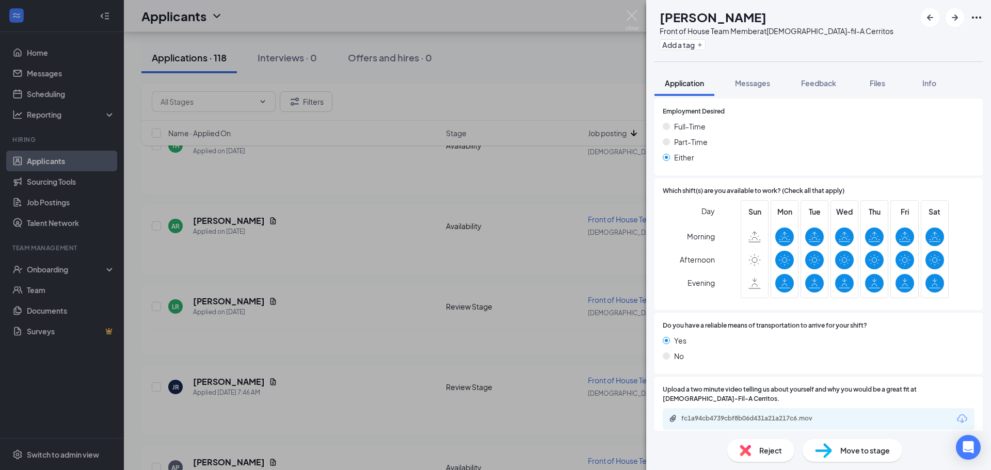
click at [420, 345] on div "LR Linda Rodriguez Front of House Team Member at Chick-fil-A Cerritos Add a tag…" at bounding box center [495, 235] width 991 height 470
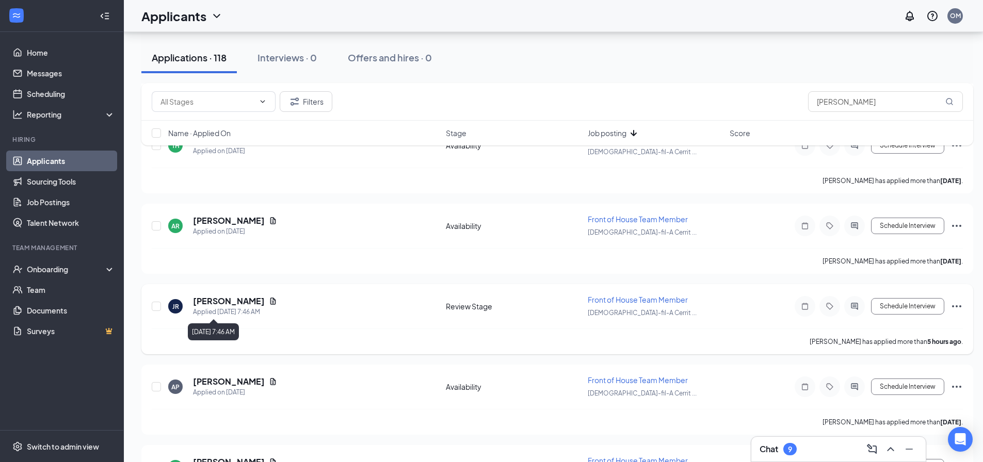
click at [235, 305] on h5 "Juliana Rodriguez" at bounding box center [229, 301] width 72 height 11
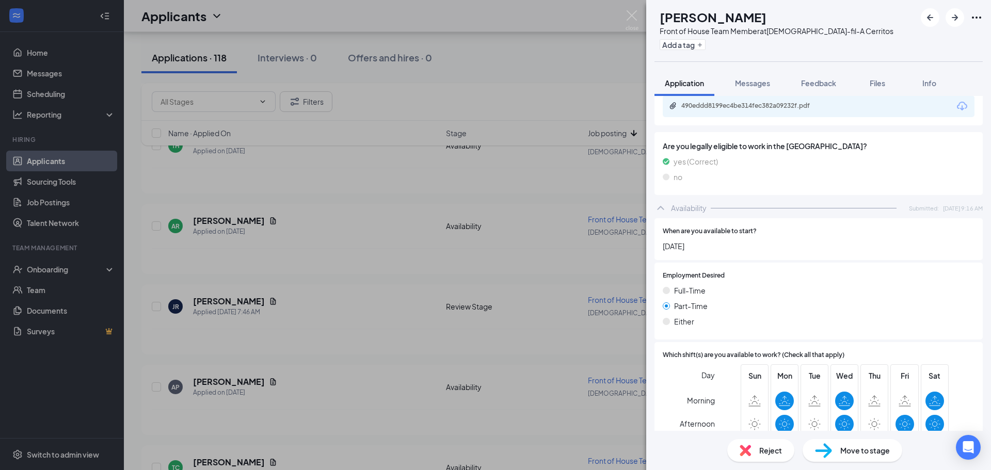
scroll to position [629, 0]
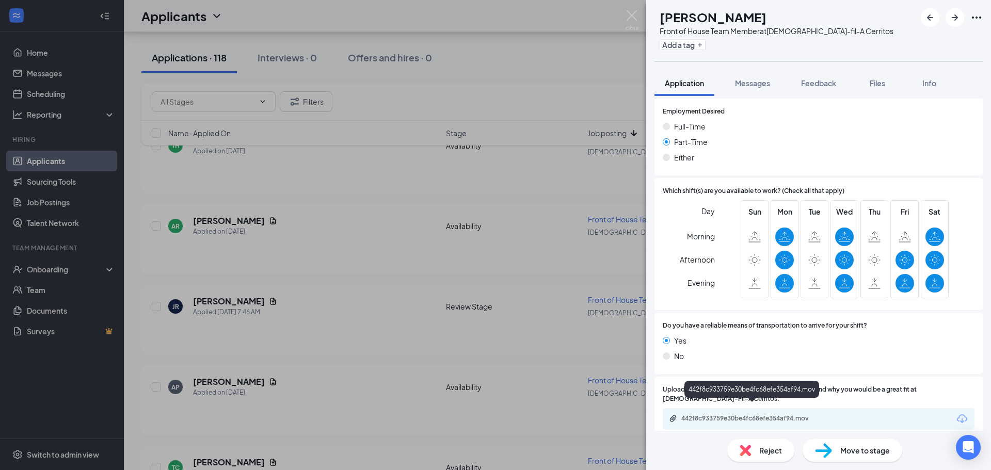
click at [720, 414] on div "442f8c933759e30be4fc68efe354af94.mov" at bounding box center [753, 418] width 145 height 8
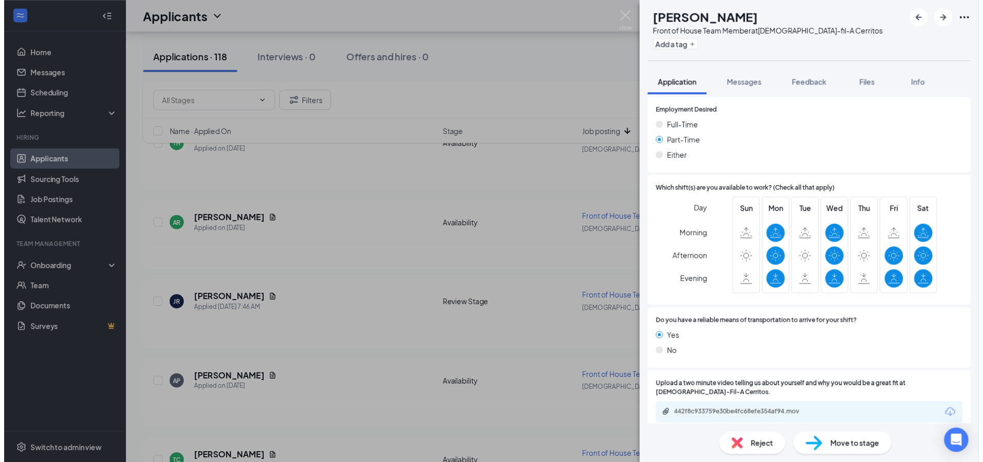
scroll to position [625, 0]
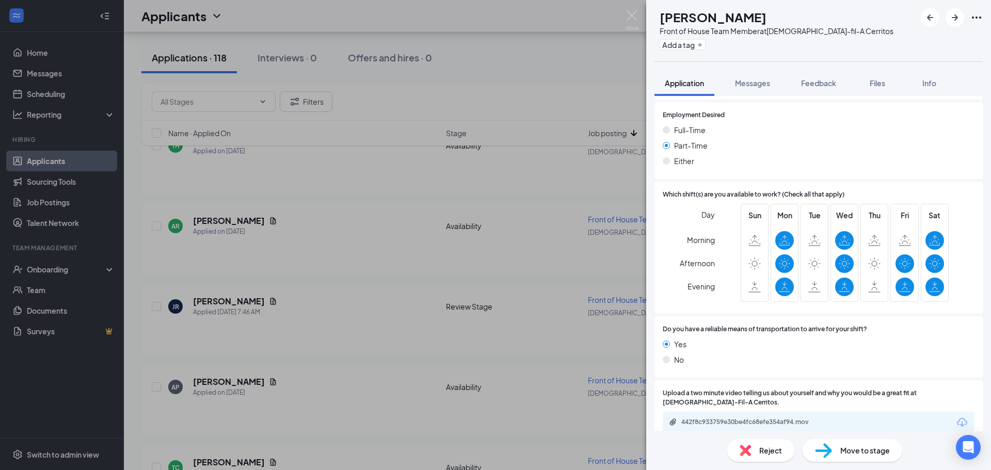
click at [499, 87] on div "JR Juliana Rodriguez Front of House Team Member at Chick-fil-A Cerritos Add a t…" at bounding box center [495, 235] width 991 height 470
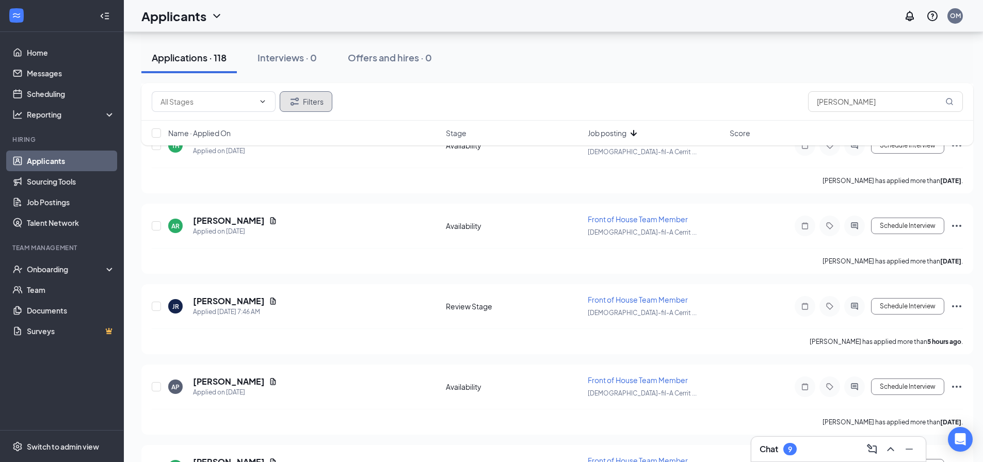
click at [286, 110] on button "Filters" at bounding box center [306, 101] width 53 height 21
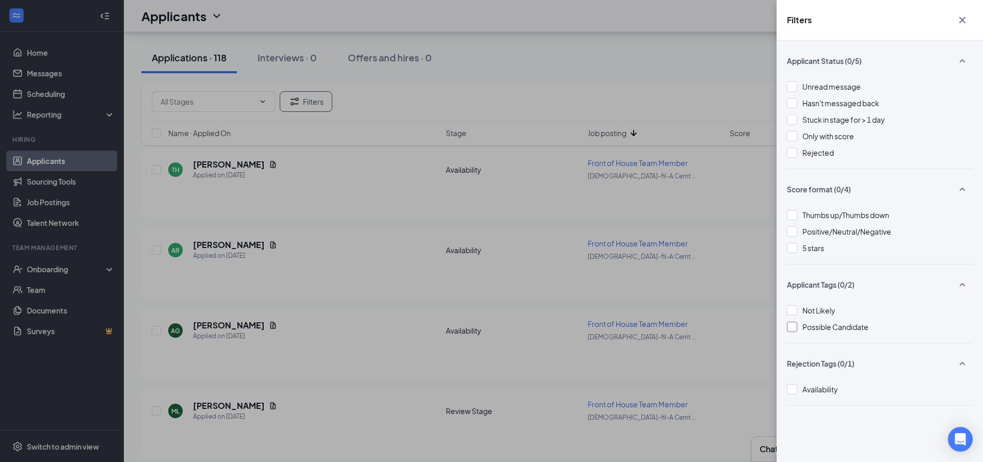
scroll to position [155, 0]
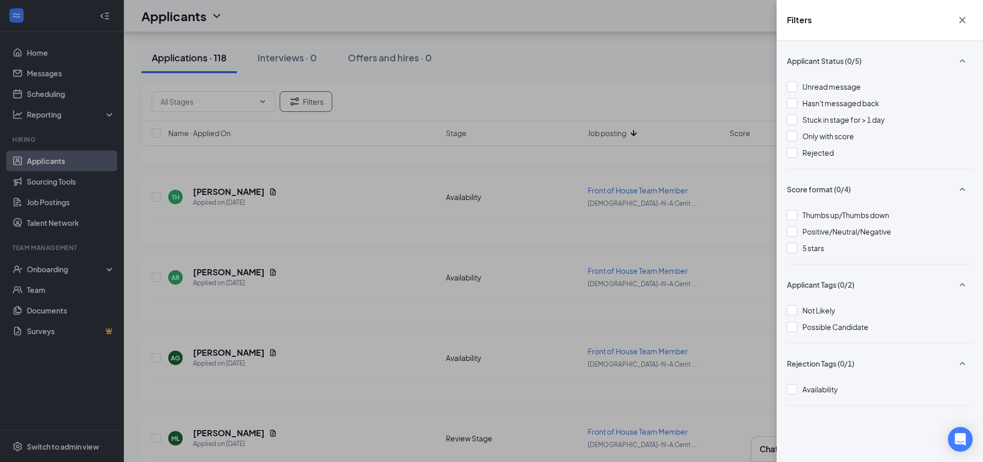
click at [580, 80] on div "Filters Applicant Status (0/5) Unread message Hasn't messaged back Stuck in sta…" at bounding box center [491, 231] width 983 height 462
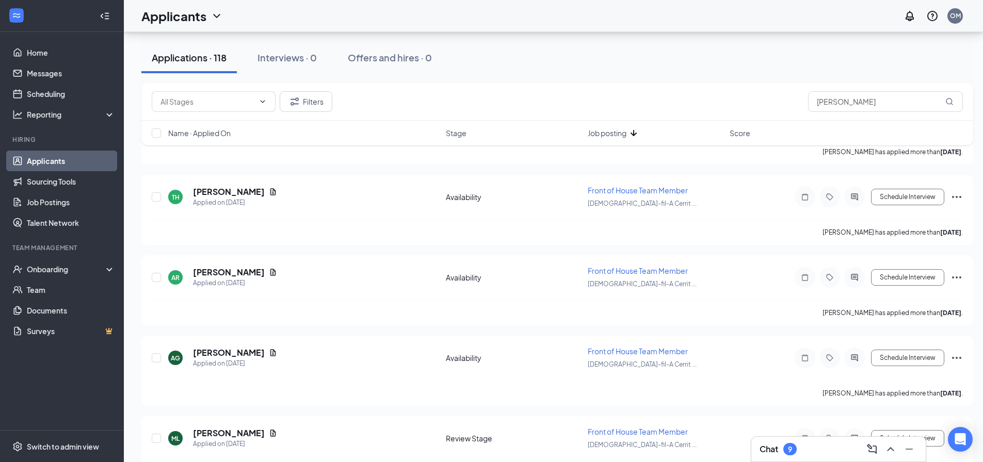
click at [547, 46] on div "Applications · 118 Interviews · 0 Offers and hires · 0" at bounding box center [557, 57] width 832 height 31
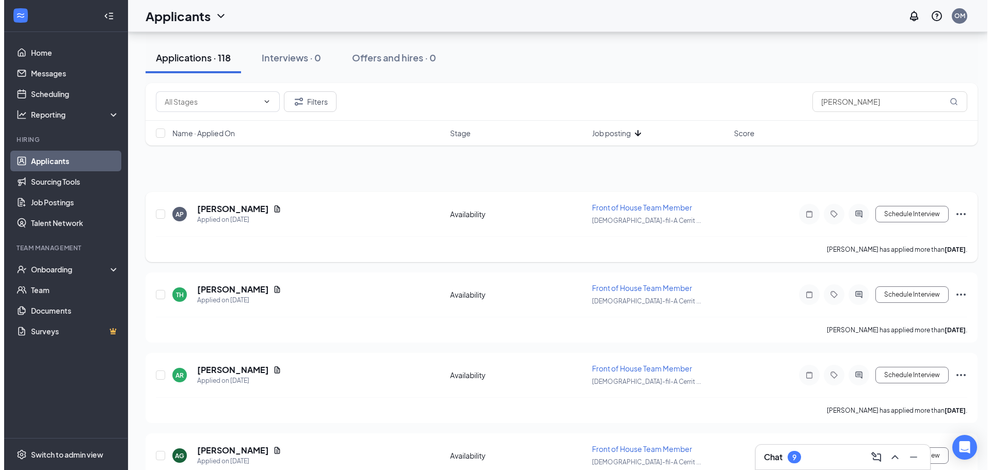
scroll to position [0, 0]
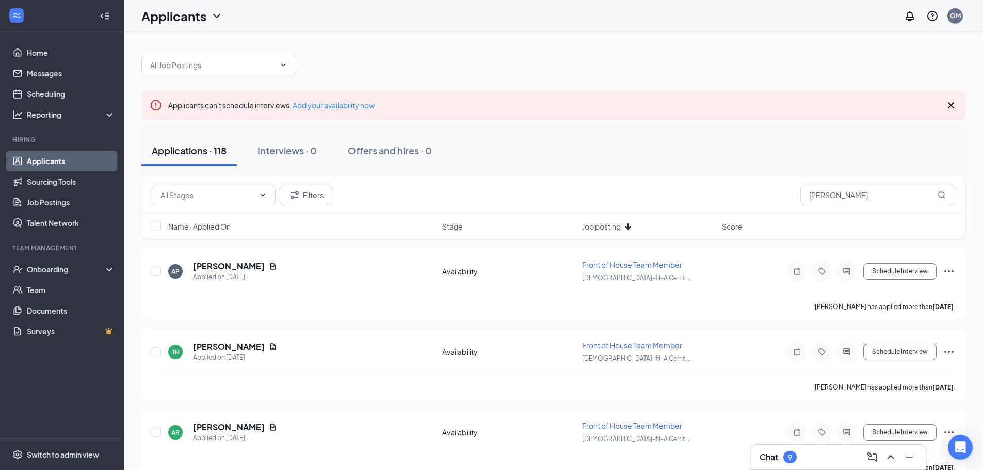
click at [463, 225] on div "Stage" at bounding box center [509, 226] width 134 height 10
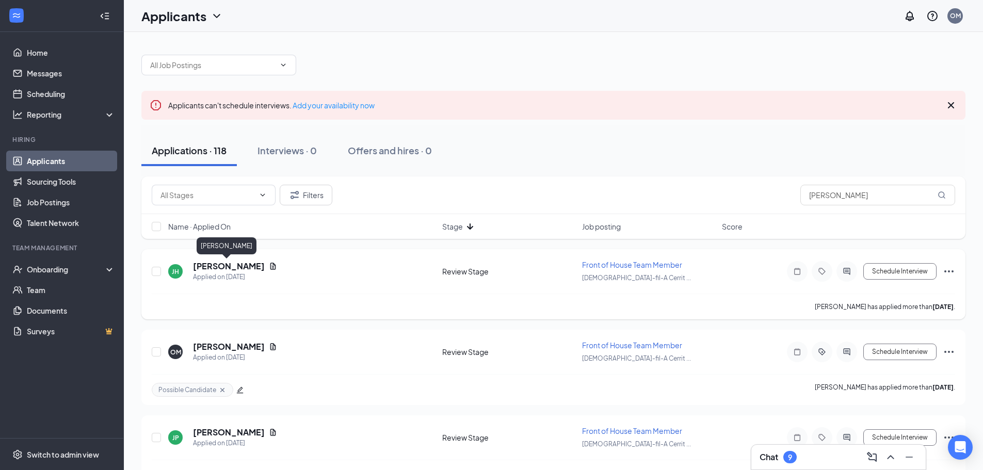
click at [247, 266] on h5 "Joseph Hudson" at bounding box center [229, 266] width 72 height 11
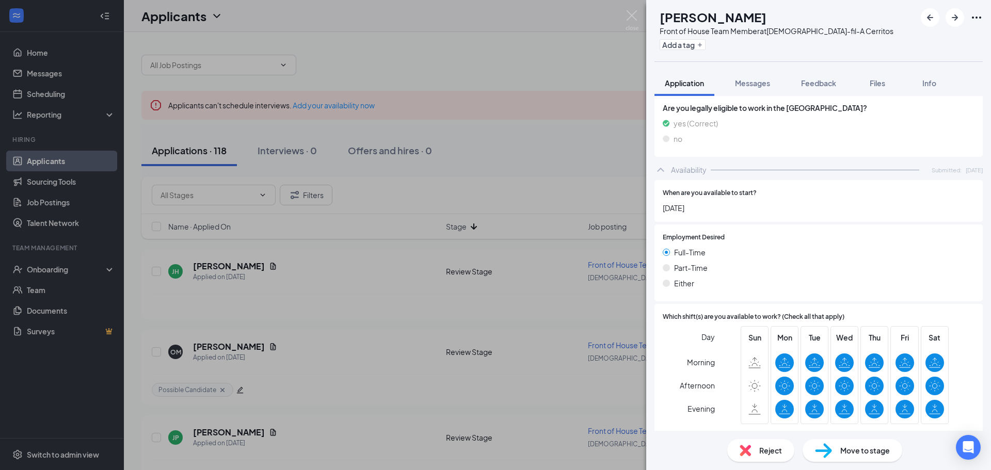
scroll to position [708, 0]
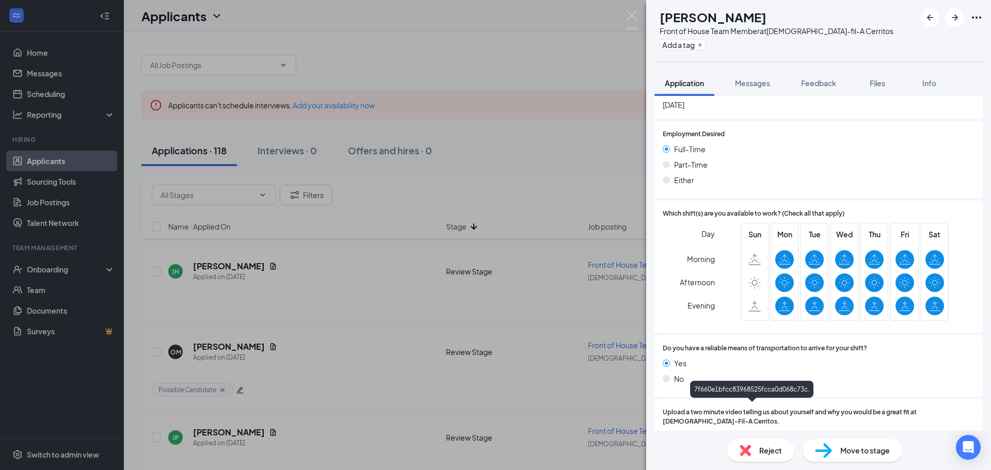
click at [721, 437] on div "7f660e1bfcc83968525fcca0d068c73c." at bounding box center [753, 441] width 145 height 8
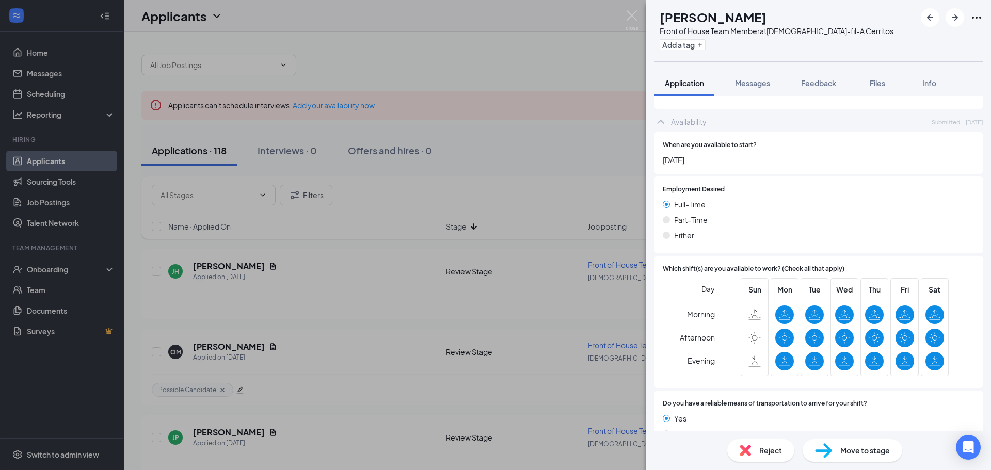
scroll to position [446, 0]
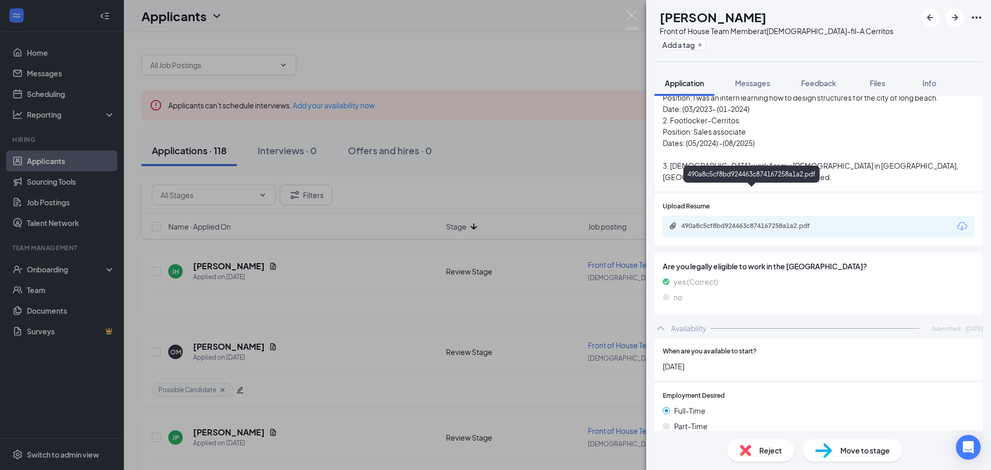
click at [811, 222] on div "490a8c5cf8bd924463c874167258a1a2.pdf" at bounding box center [753, 226] width 145 height 8
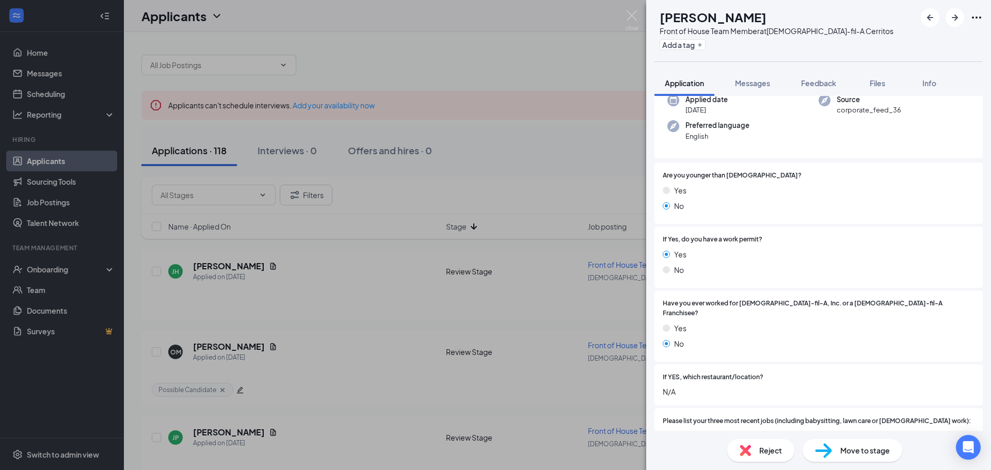
scroll to position [0, 0]
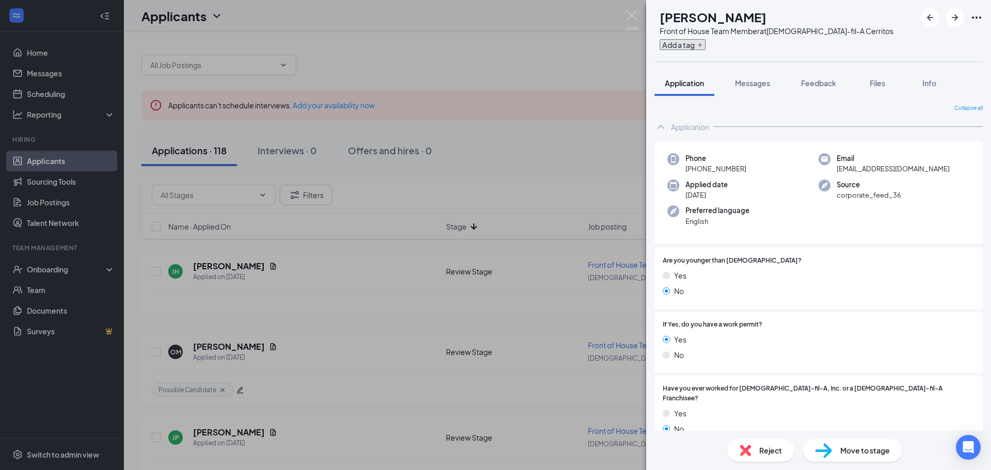
click at [706, 47] on button "Add a tag" at bounding box center [683, 44] width 46 height 11
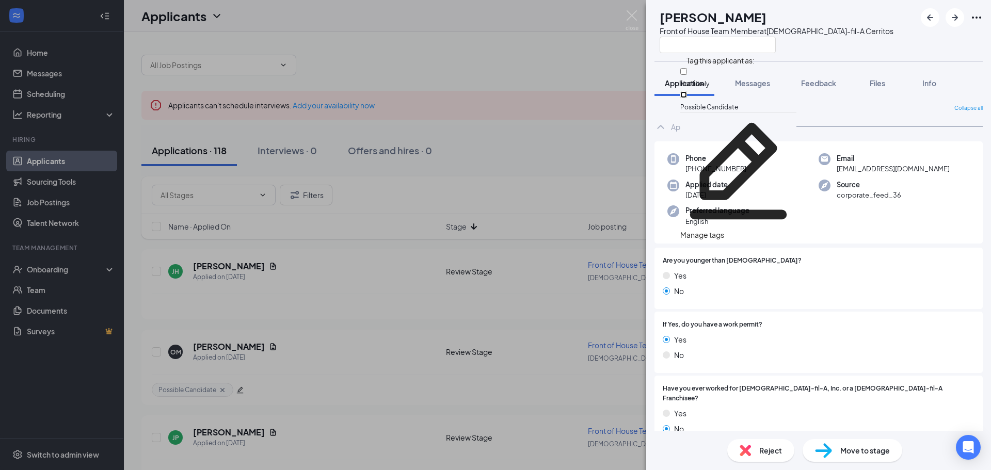
click at [687, 91] on input "Possible Candidate" at bounding box center [683, 94] width 7 height 7
checkbox input "true"
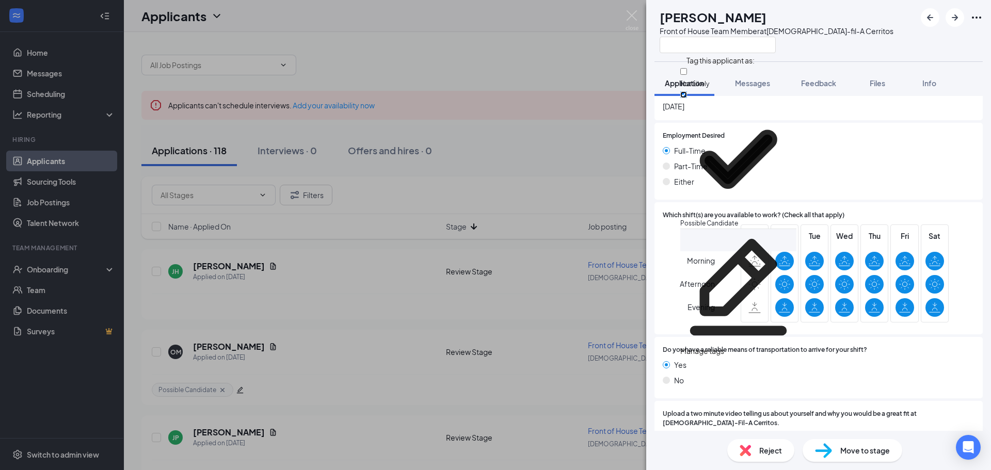
scroll to position [708, 0]
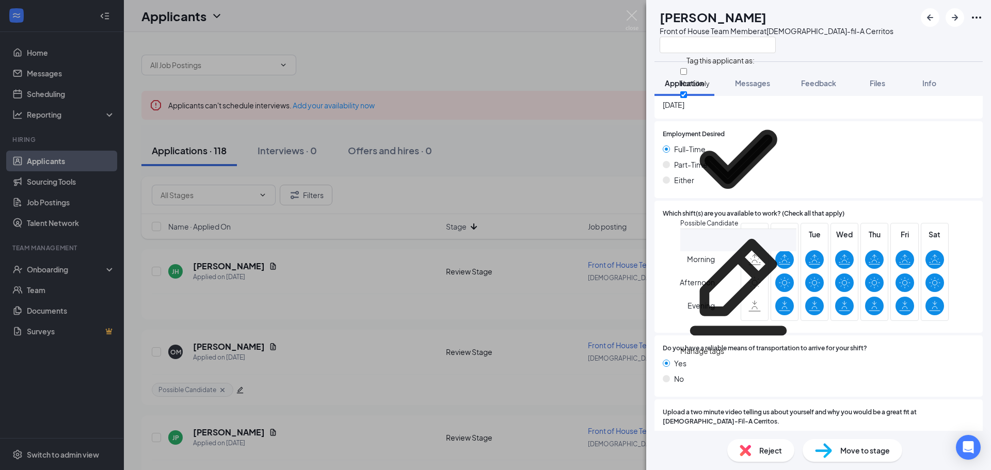
click at [853, 46] on div at bounding box center [777, 44] width 234 height 17
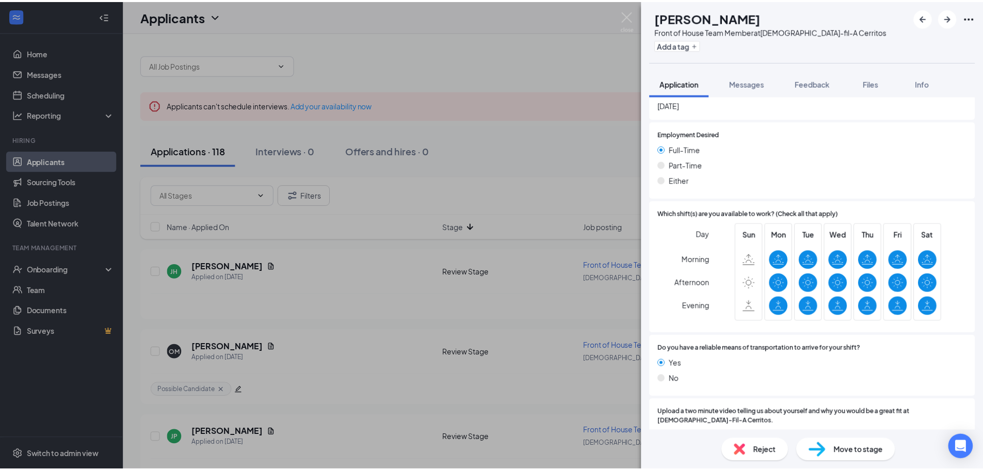
scroll to position [705, 0]
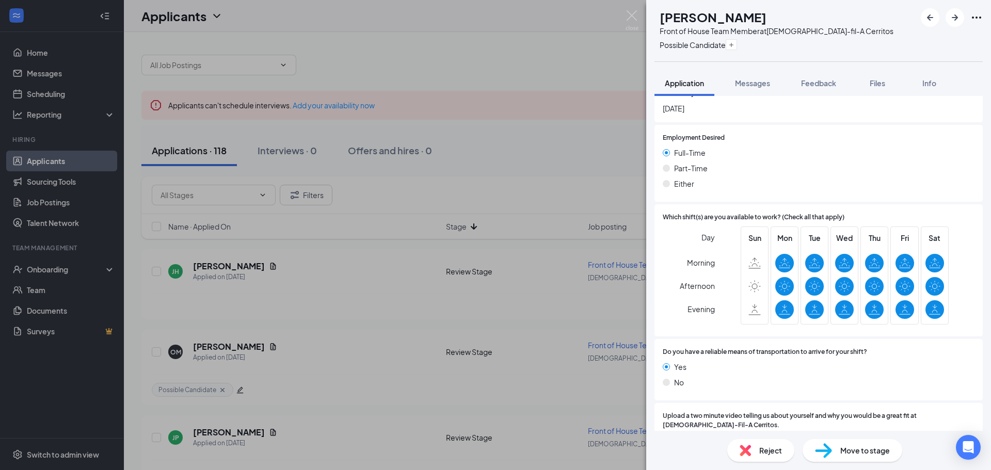
click at [539, 148] on div "JH Joseph Hudson Front of House Team Member at Chick-fil-A Cerritos Possible Ca…" at bounding box center [495, 235] width 991 height 470
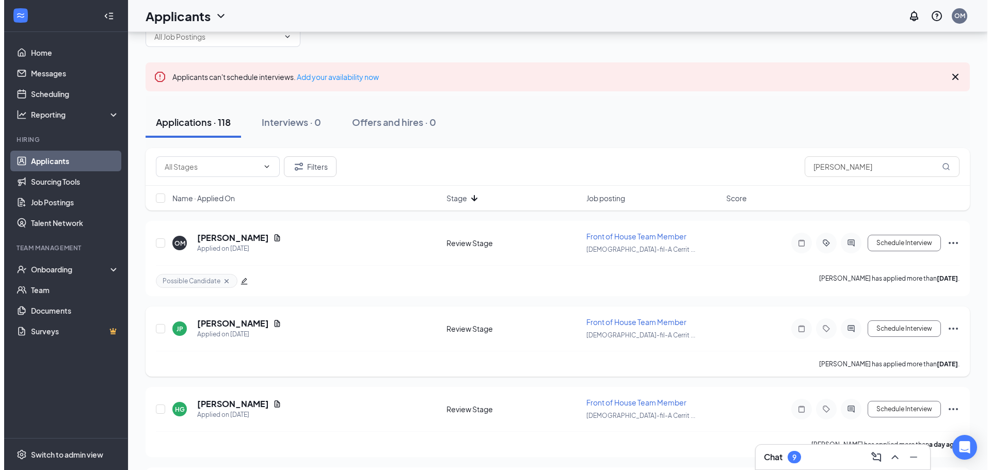
scroll to position [52, 0]
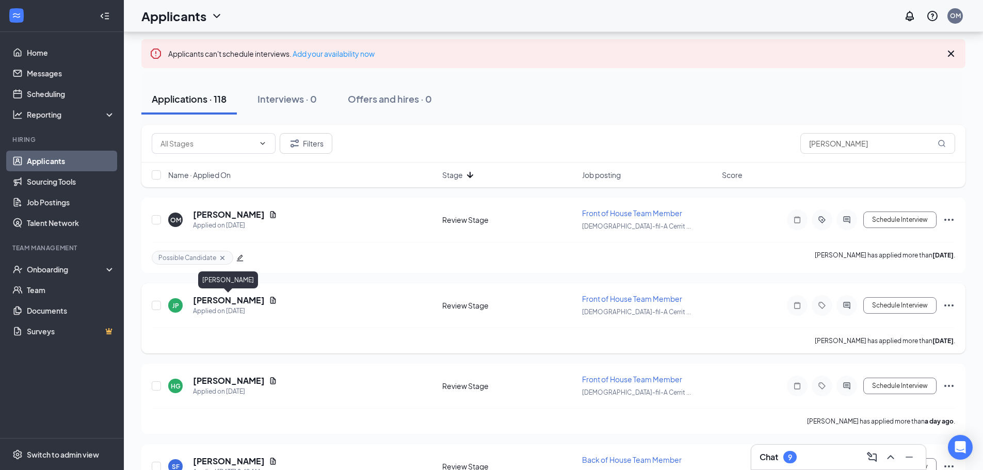
click at [244, 298] on h5 "Jayden Pisarchuk" at bounding box center [229, 300] width 72 height 11
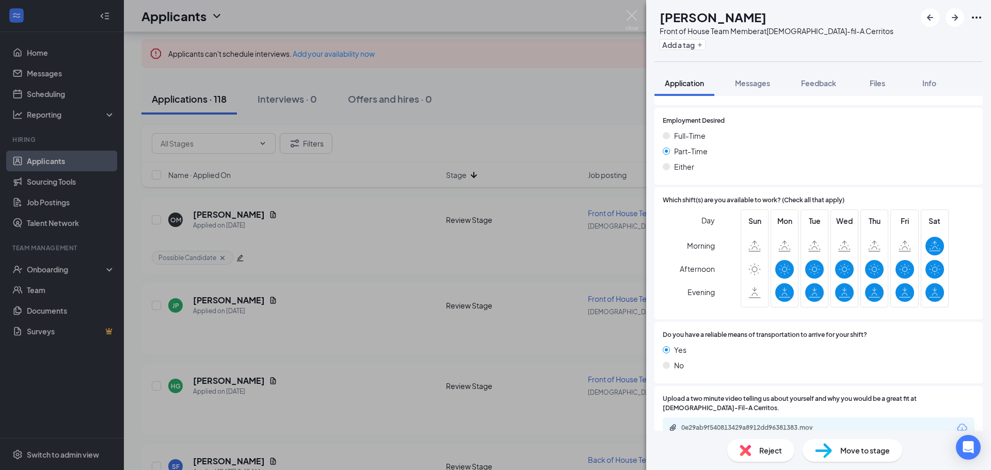
scroll to position [640, 0]
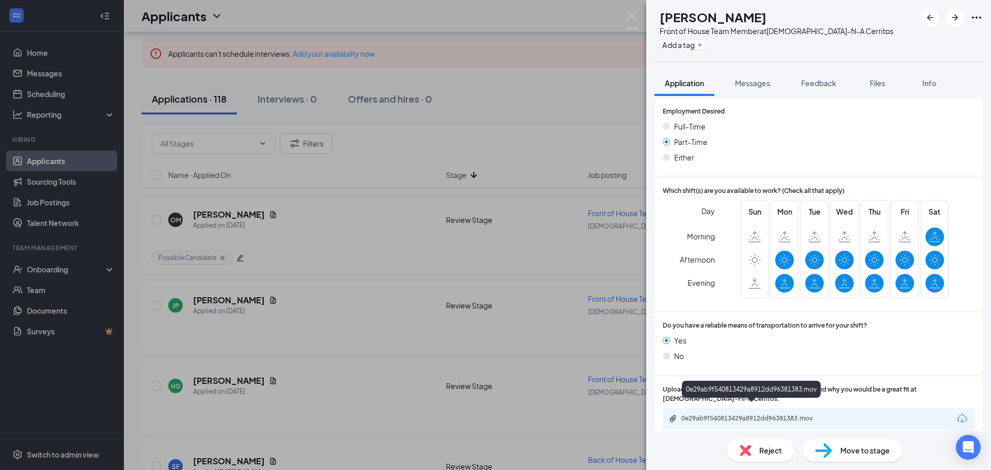
click at [728, 414] on div "0e29ab9f540813429a8912dd96381383.mov" at bounding box center [753, 418] width 145 height 8
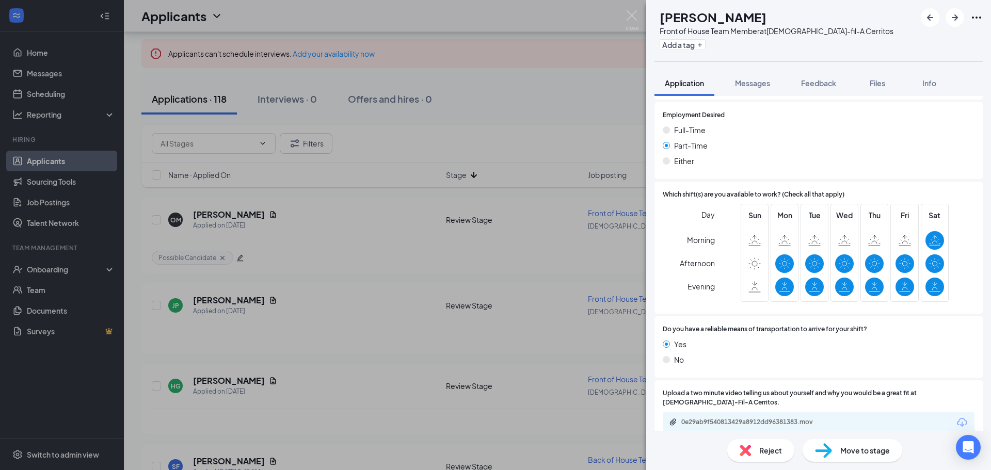
click at [921, 358] on div "Yes No" at bounding box center [819, 354] width 312 height 31
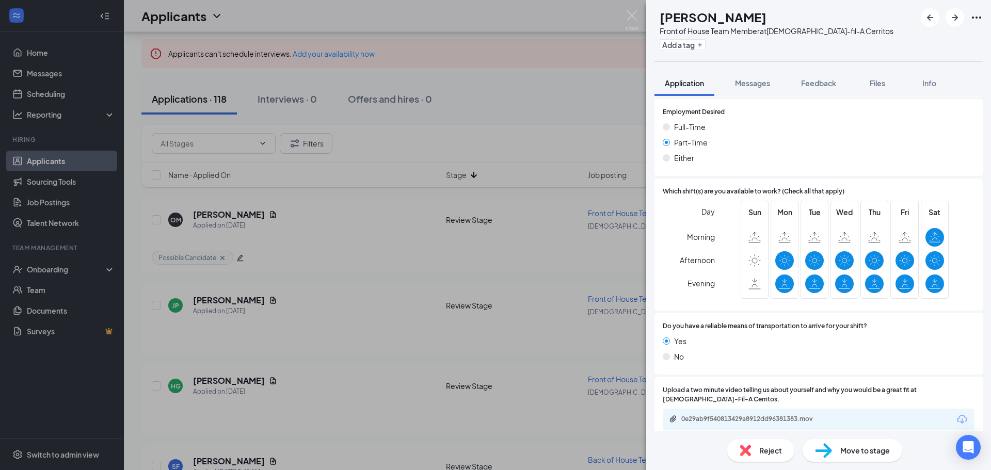
scroll to position [640, 0]
click at [767, 446] on span "Reject" at bounding box center [770, 450] width 23 height 11
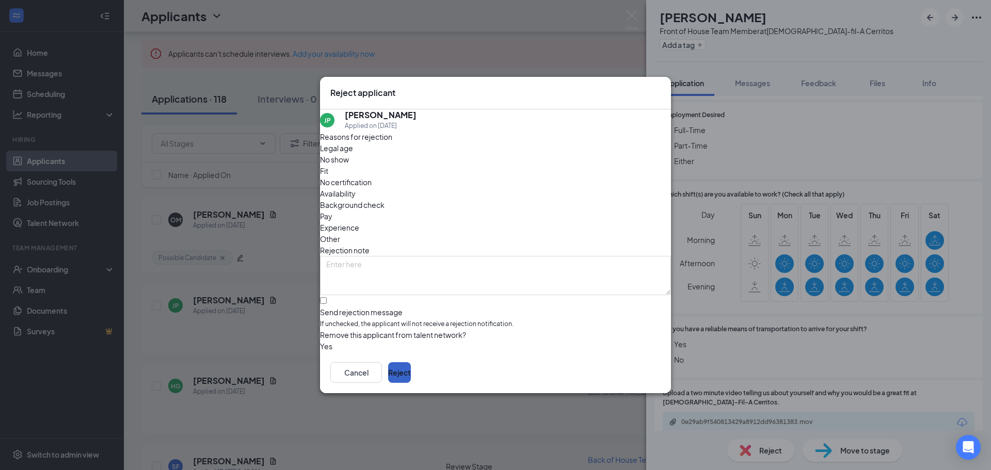
click at [411, 374] on button "Reject" at bounding box center [399, 372] width 23 height 21
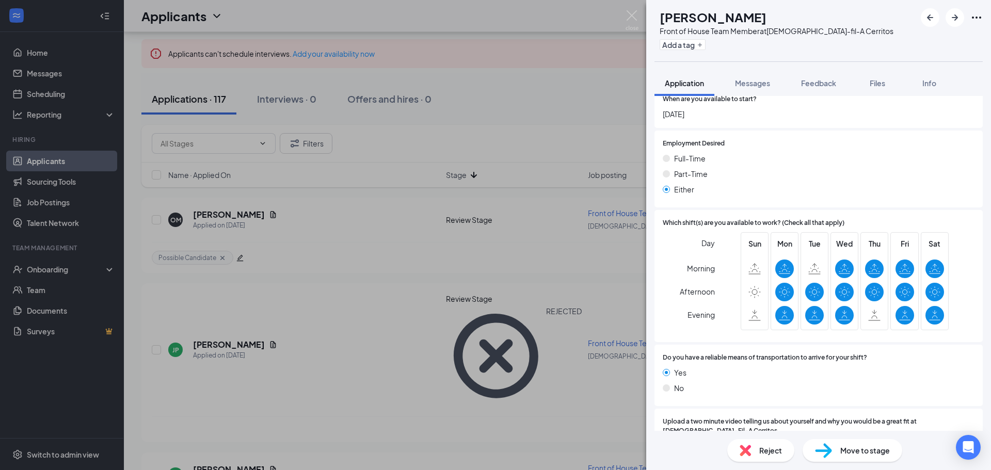
scroll to position [651, 0]
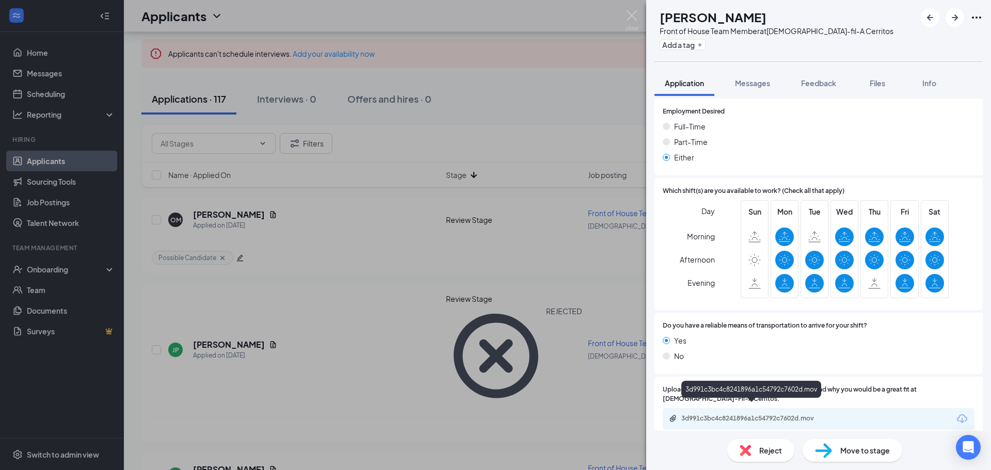
click at [753, 414] on div "3d991c3bc4c8241896a1c54792c7602d.mov" at bounding box center [753, 418] width 145 height 8
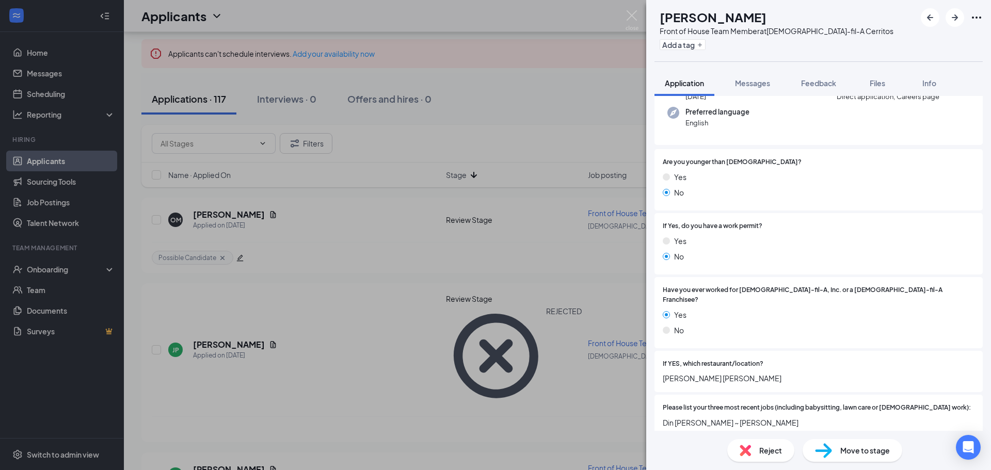
scroll to position [0, 0]
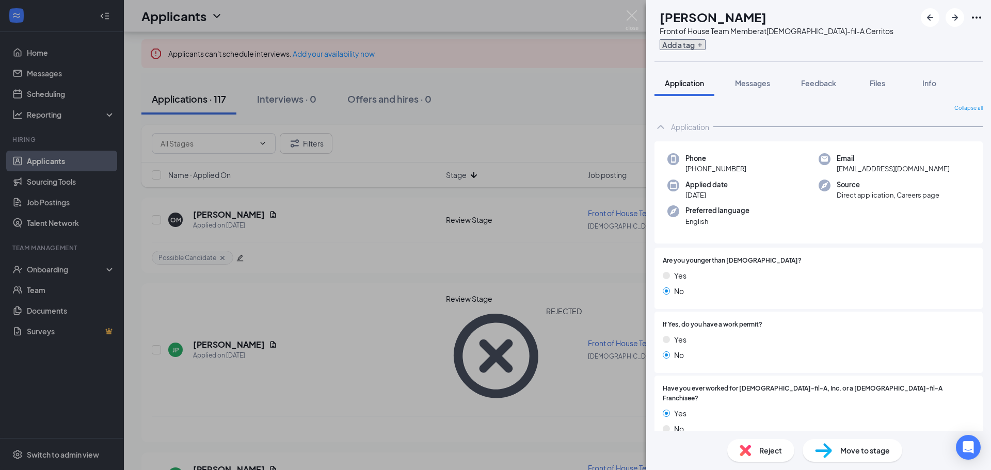
click at [706, 48] on button "Add a tag" at bounding box center [683, 44] width 46 height 11
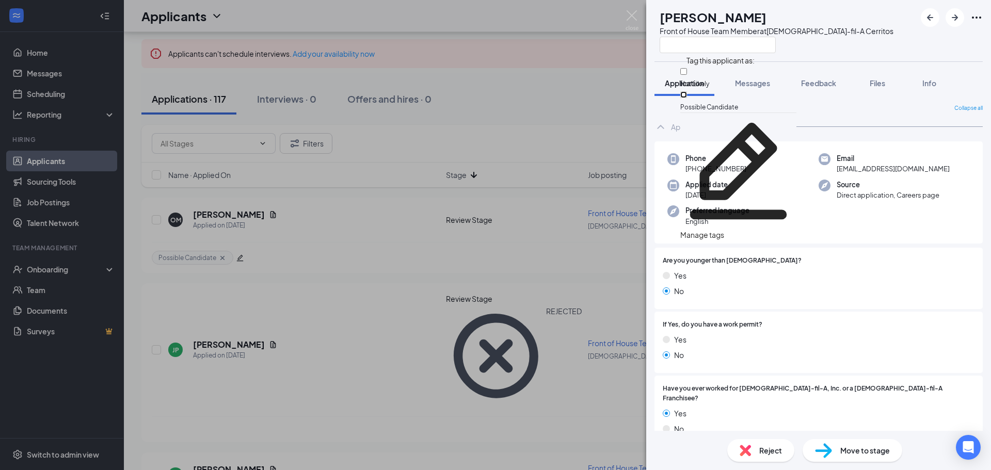
click at [687, 93] on input "Possible Candidate" at bounding box center [683, 94] width 7 height 7
checkbox input "true"
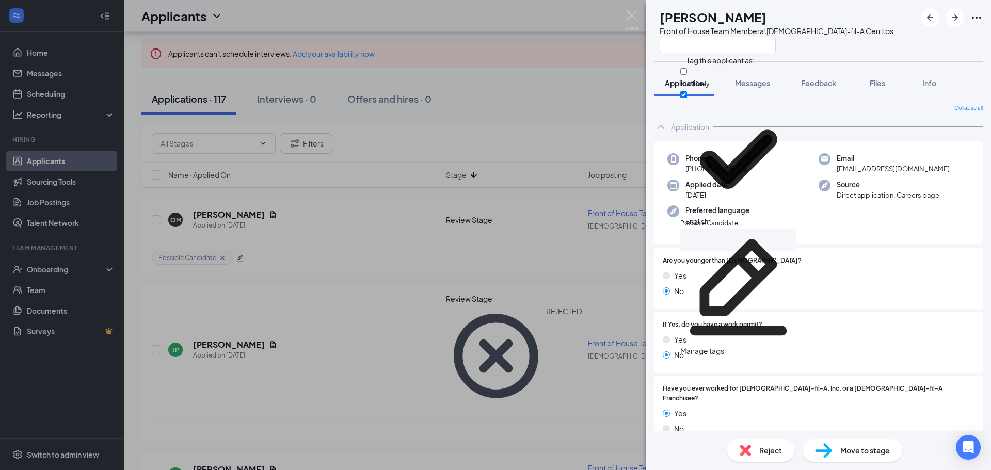
click at [854, 45] on div at bounding box center [777, 44] width 234 height 17
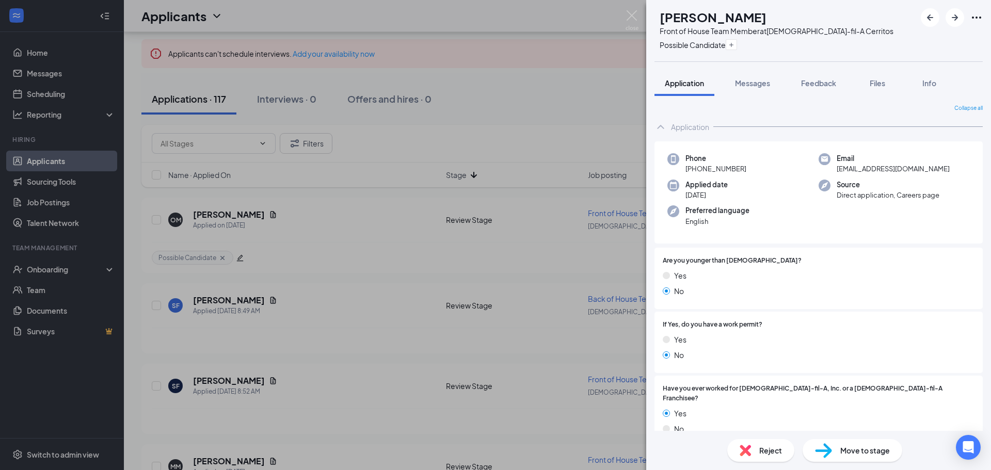
click at [845, 354] on div "No" at bounding box center [819, 354] width 312 height 11
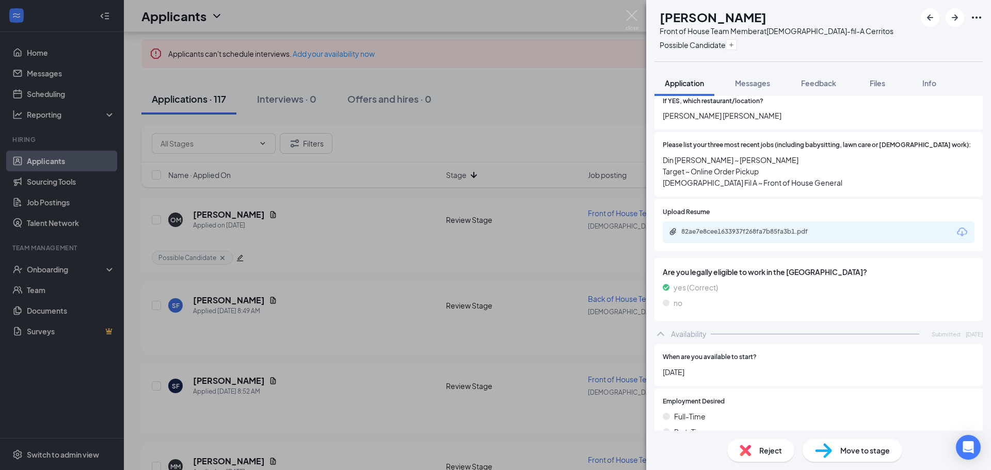
scroll to position [651, 0]
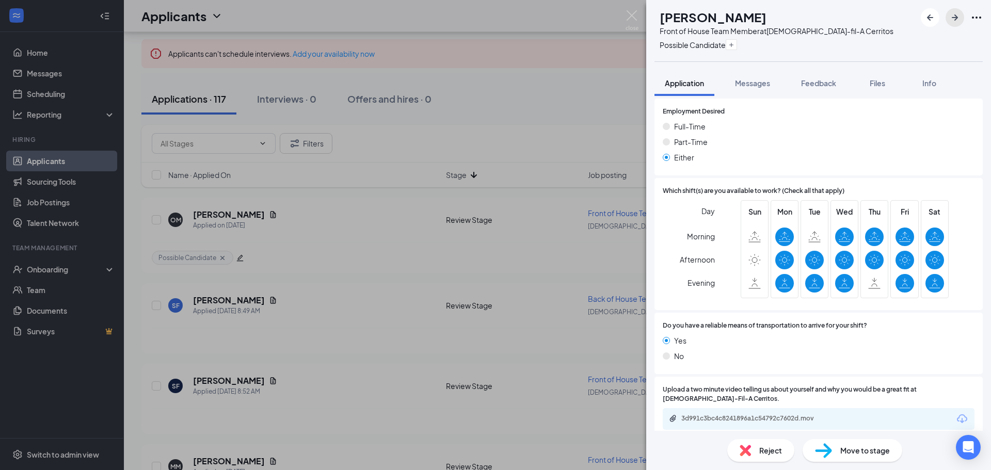
click at [954, 22] on icon "ArrowRight" at bounding box center [955, 17] width 12 height 12
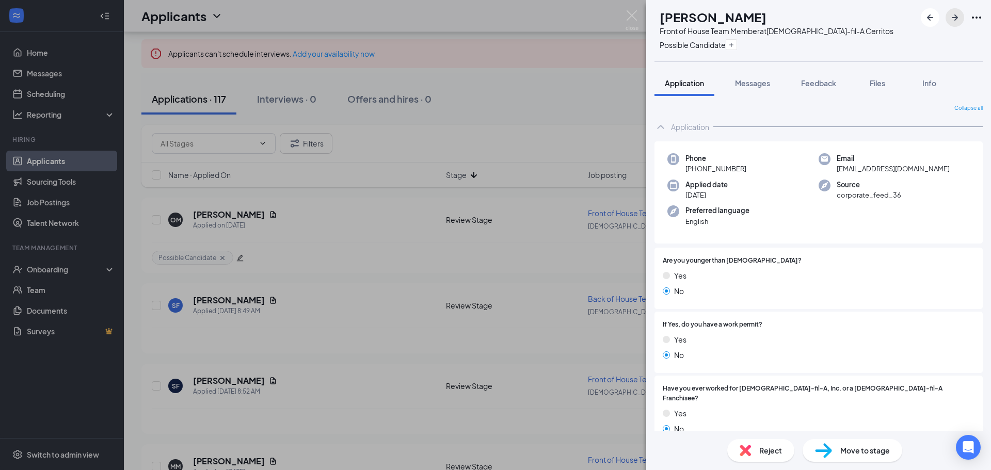
click at [962, 19] on button "button" at bounding box center [955, 17] width 19 height 19
click at [503, 131] on div "TG trinity gray Front of House Team Member at Chick-fil-A Cerritos Add a tag Ap…" at bounding box center [495, 235] width 991 height 470
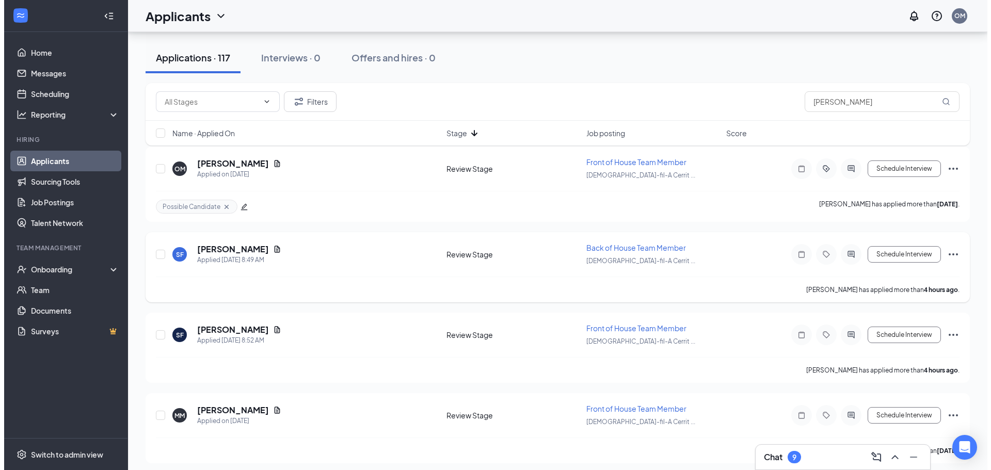
scroll to position [103, 0]
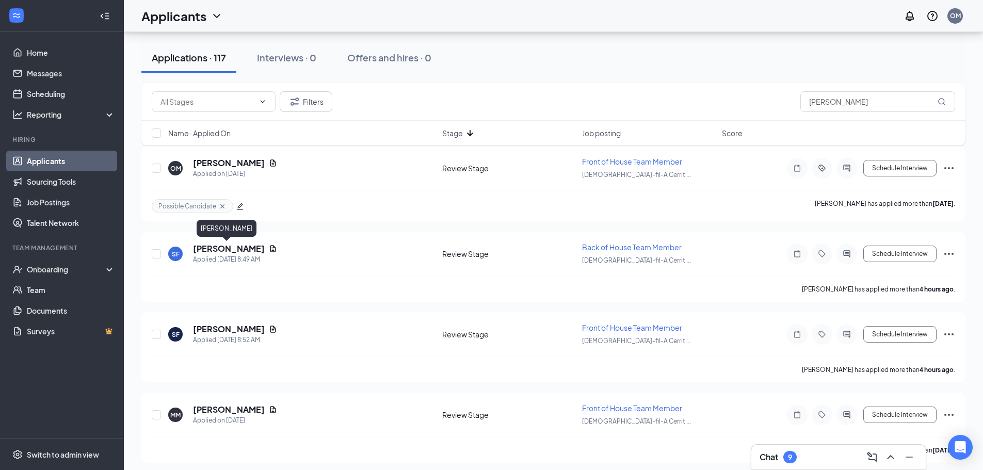
click at [211, 238] on div "Sophia Fucsik" at bounding box center [227, 230] width 60 height 21
click at [214, 250] on h5 "Sophia Fucsik" at bounding box center [229, 248] width 72 height 11
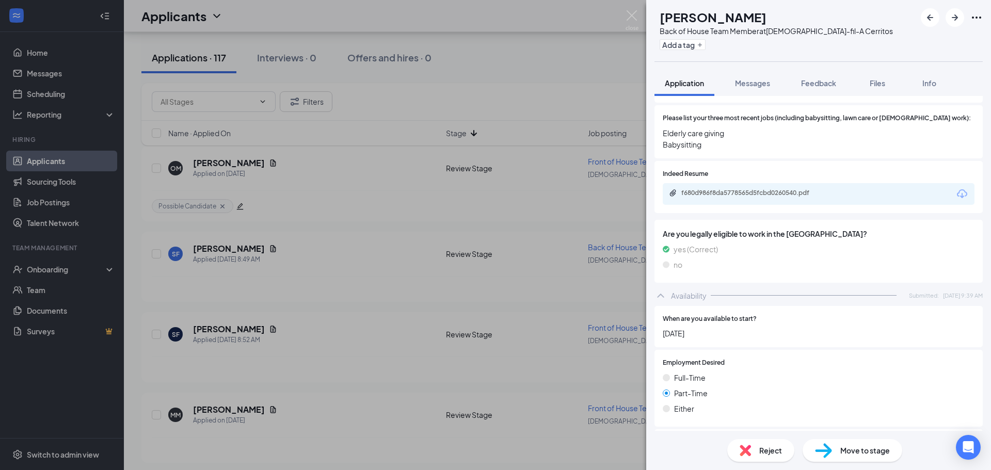
scroll to position [669, 0]
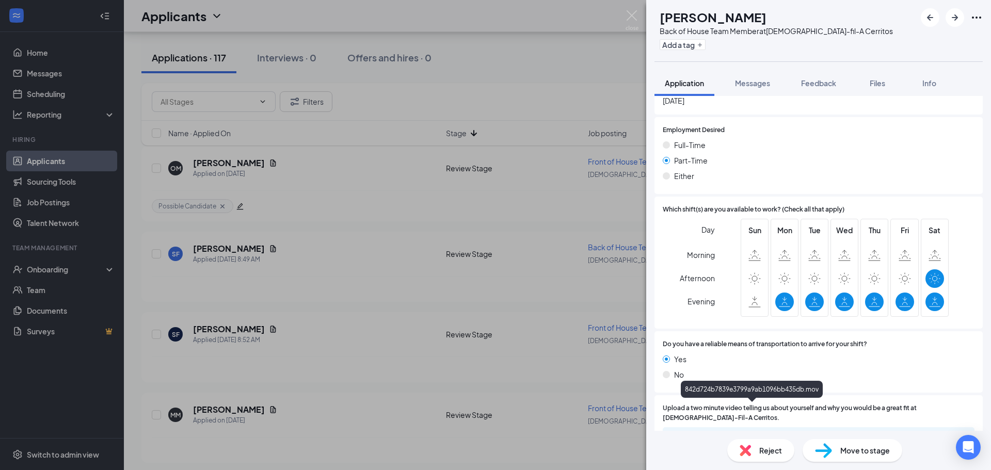
click at [753, 433] on div "842d724b7839e3799a9ab1096bb435db.mov" at bounding box center [753, 437] width 145 height 8
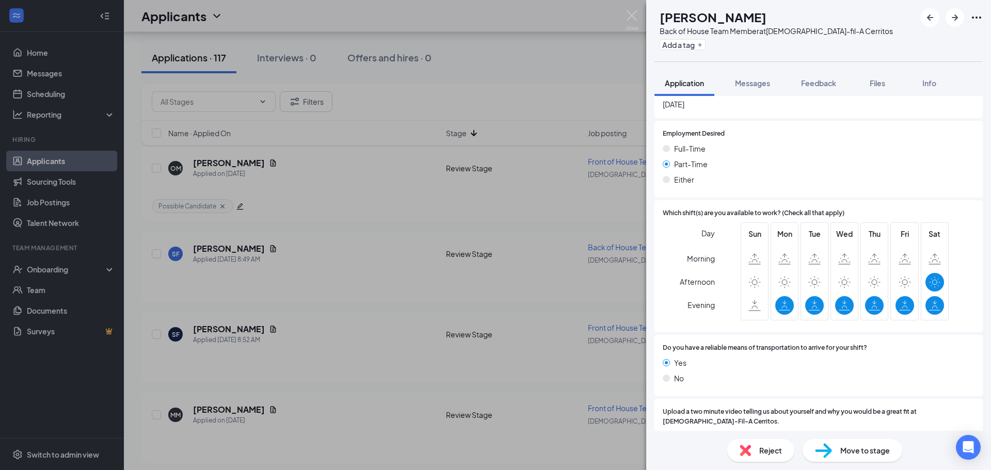
click at [765, 457] on div "Reject" at bounding box center [760, 450] width 67 height 23
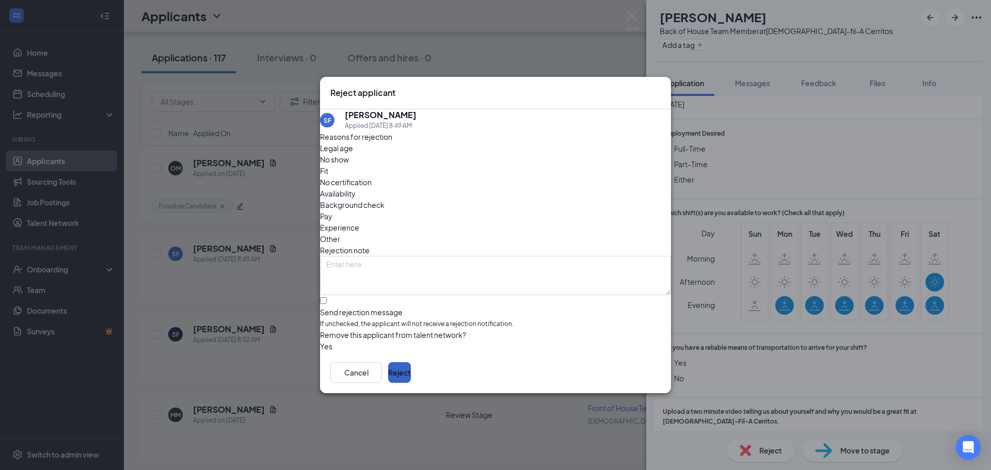
click at [411, 377] on button "Reject" at bounding box center [399, 372] width 23 height 21
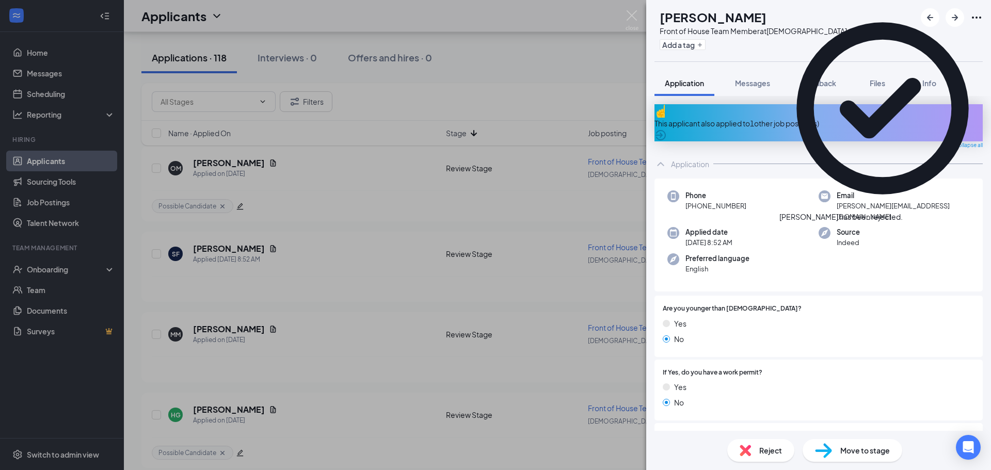
click at [903, 212] on icon "Cross" at bounding box center [903, 212] width 0 height 0
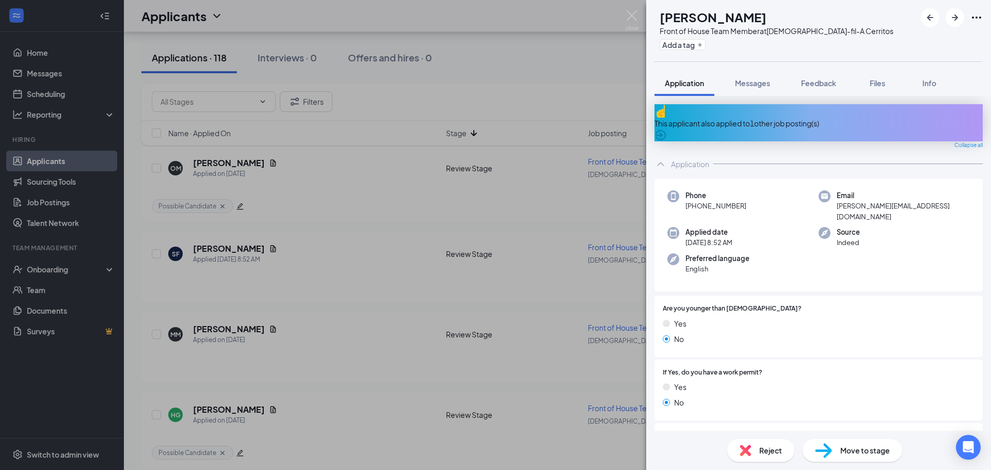
click at [447, 251] on div "SF Sophia Fucsik Front of House Team Member at Chick-fil-A Cerritos Add a tag A…" at bounding box center [495, 235] width 991 height 470
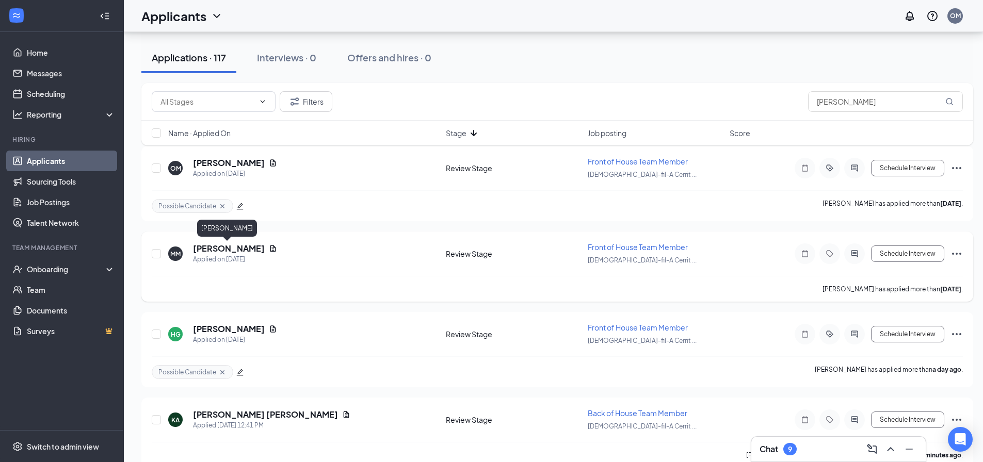
click at [228, 250] on h5 "Maia Martinez" at bounding box center [229, 248] width 72 height 11
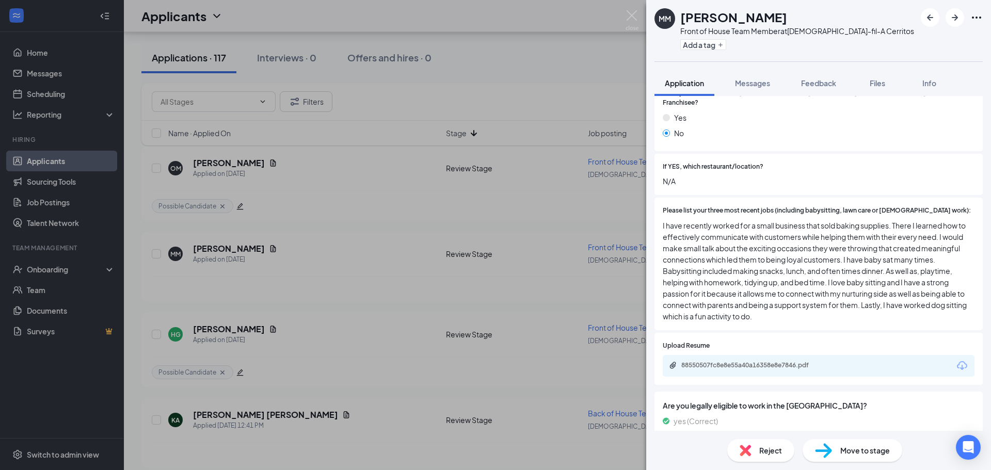
scroll to position [255, 0]
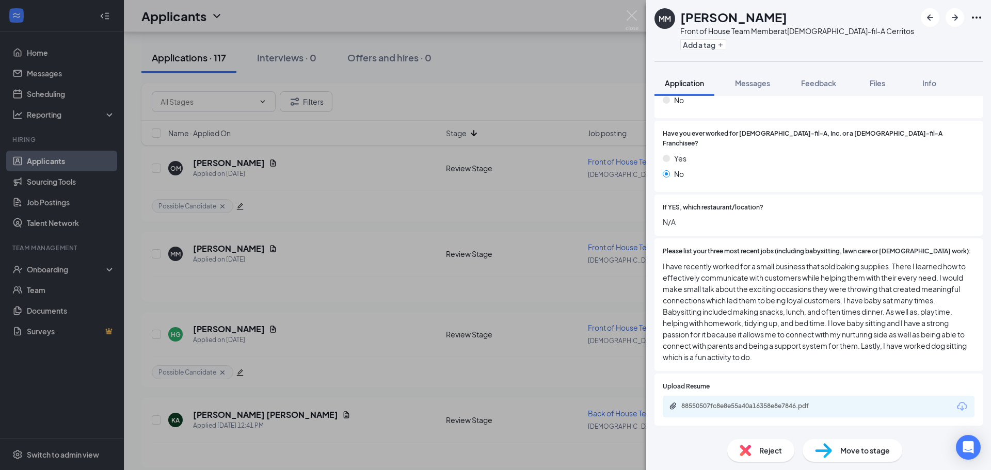
click at [771, 289] on span "I have recently worked for a small business that sold baking supplies. There I …" at bounding box center [819, 312] width 312 height 102
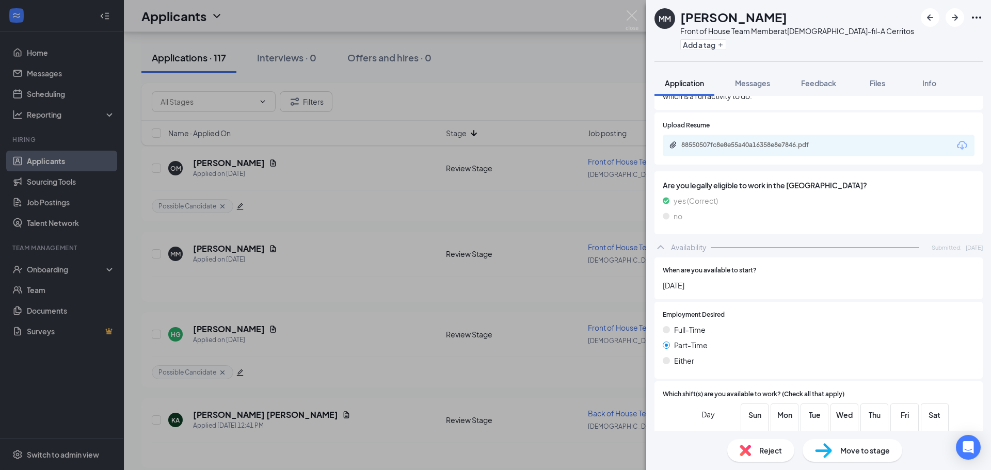
scroll to position [720, 0]
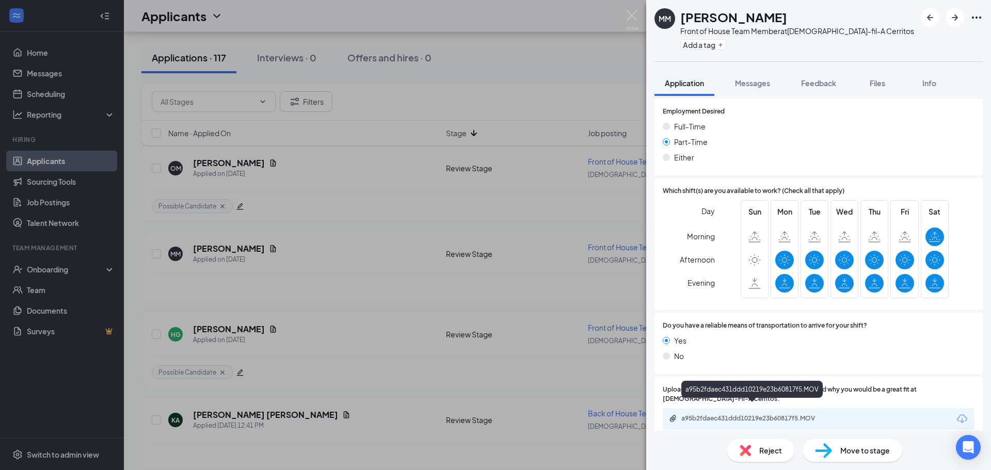
click at [761, 414] on div "a95b2fdaec431ddd10219e23b60817f5.MOV" at bounding box center [753, 418] width 145 height 8
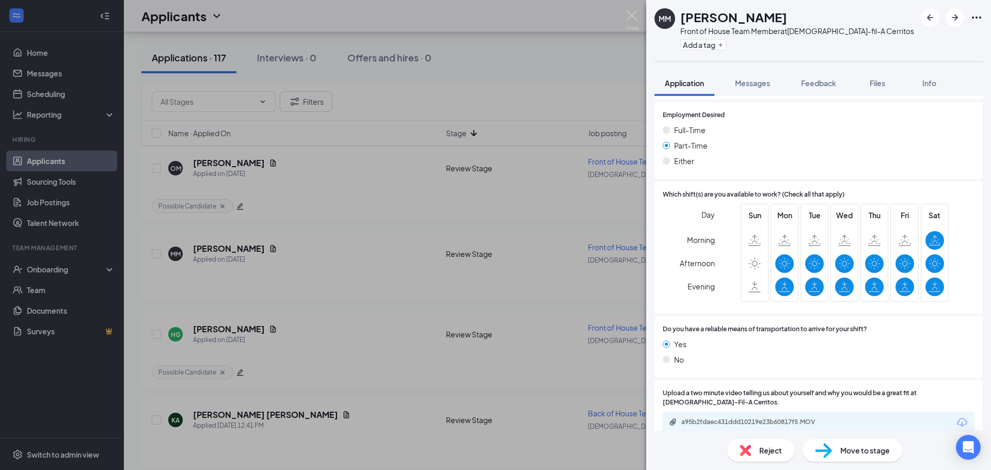
click at [771, 172] on div "When are you available to start? September 20, 2025 Employment Desired Full-Tim…" at bounding box center [818, 251] width 328 height 387
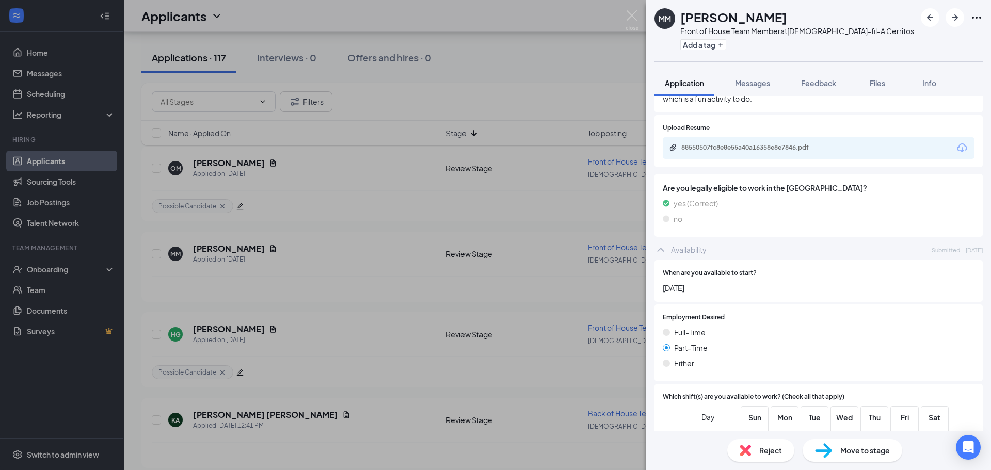
scroll to position [355, 0]
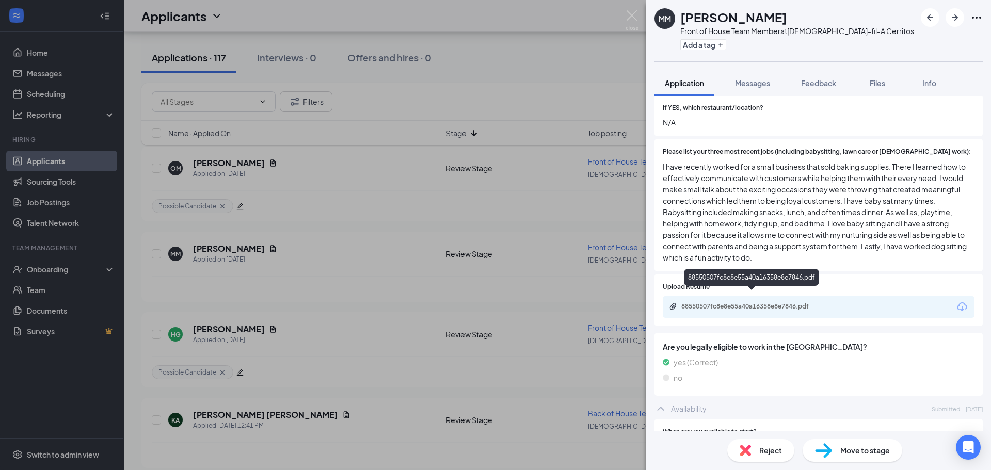
click at [793, 302] on div "88550507fc8e8e55a40a16358e8e7846.pdf" at bounding box center [753, 306] width 145 height 8
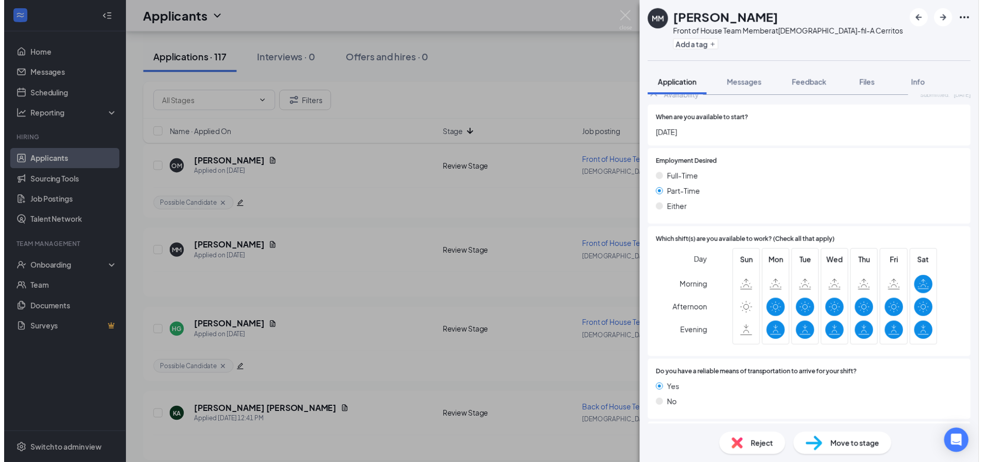
scroll to position [668, 0]
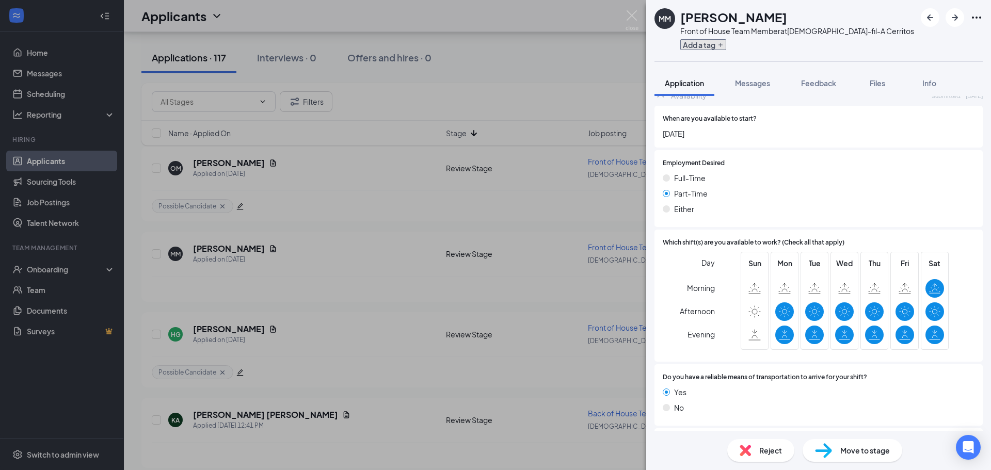
click at [714, 44] on button "Add a tag" at bounding box center [703, 44] width 46 height 11
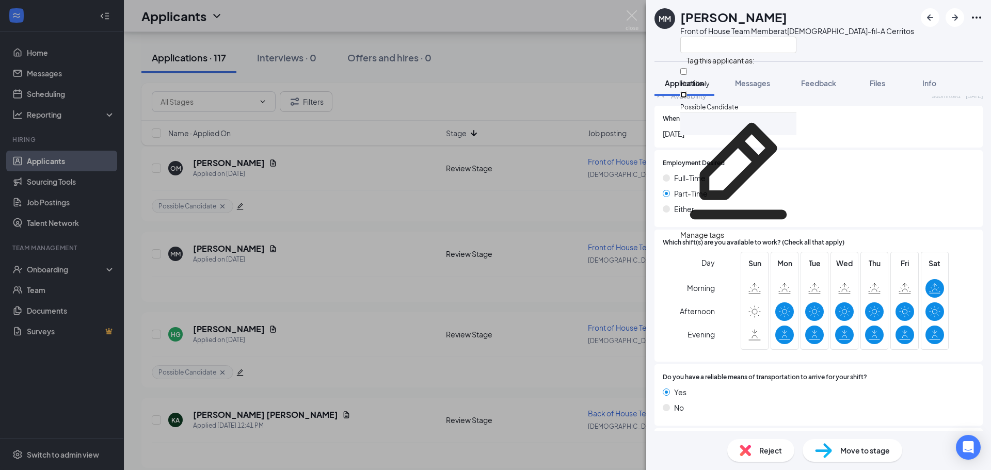
click at [687, 91] on input "Possible Candidate" at bounding box center [683, 94] width 7 height 7
checkbox input "true"
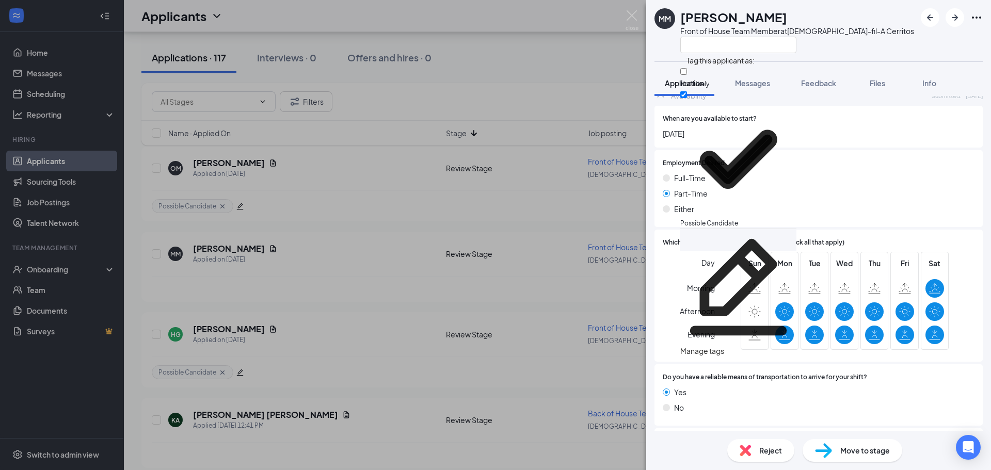
click at [874, 42] on div "MM Maia Martinez Front of House Team Member at Chick-fil-A Cerritos" at bounding box center [818, 30] width 345 height 61
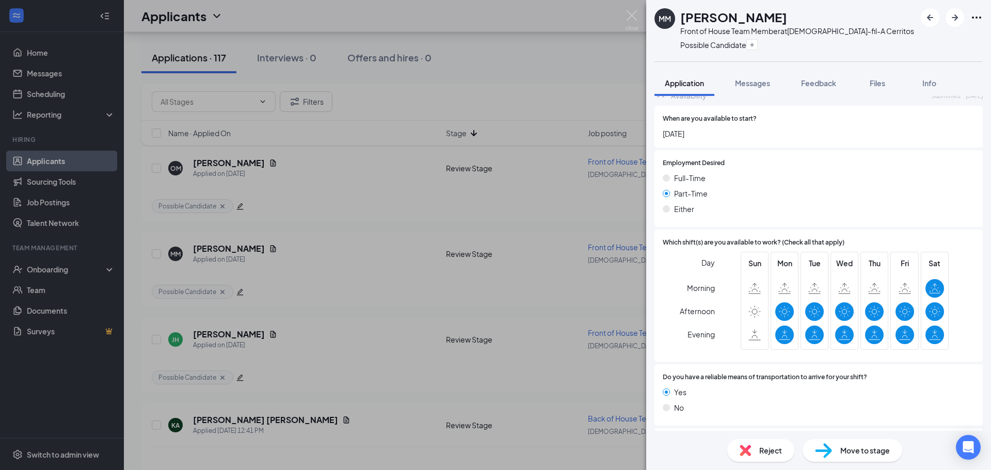
click at [514, 109] on div "MM Maia Martinez Front of House Team Member at Chick-fil-A Cerritos Possible Ca…" at bounding box center [495, 235] width 991 height 470
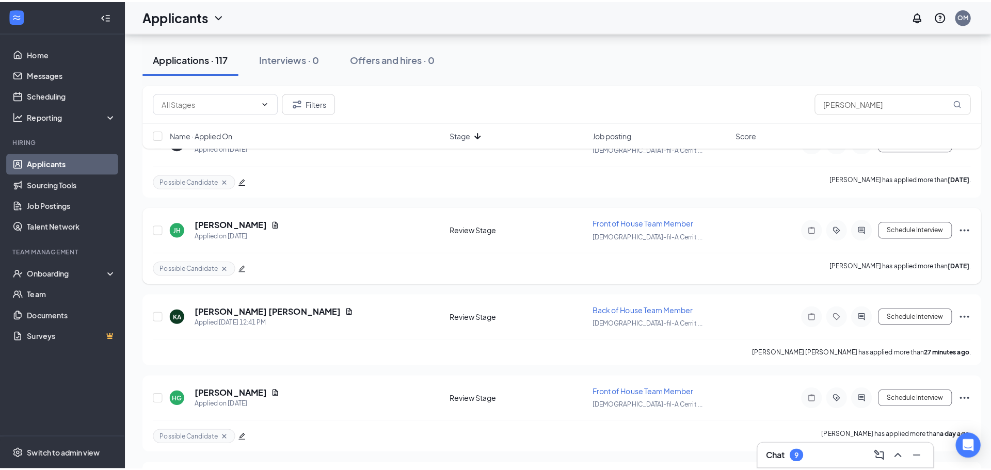
scroll to position [155, 0]
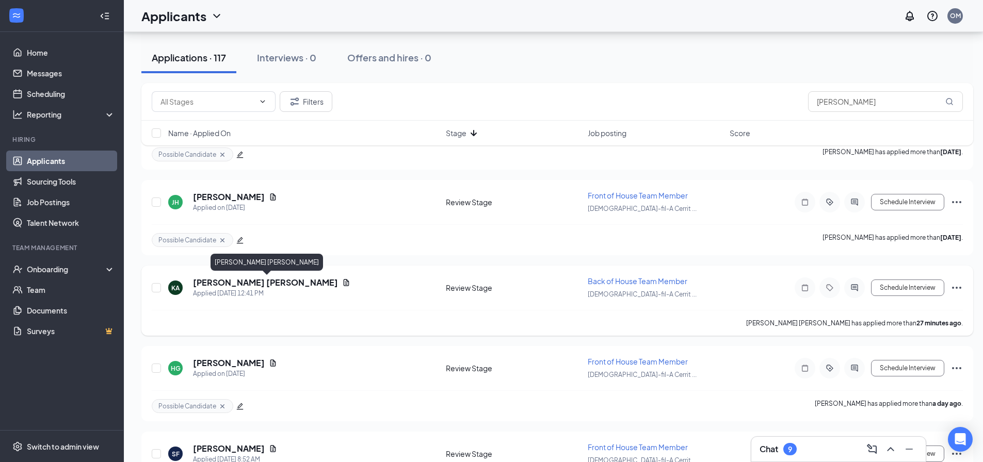
click at [317, 285] on h5 "Kevin Alexander Altamirano Velasquez" at bounding box center [265, 282] width 145 height 11
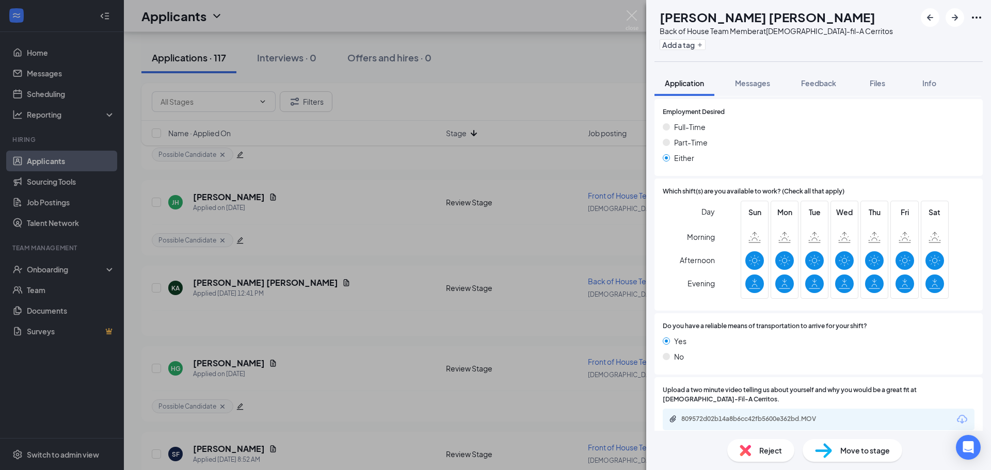
scroll to position [651, 0]
click at [761, 414] on div "809572d02b14a8b6cc42fb5600e362bd.MOV" at bounding box center [753, 418] width 145 height 8
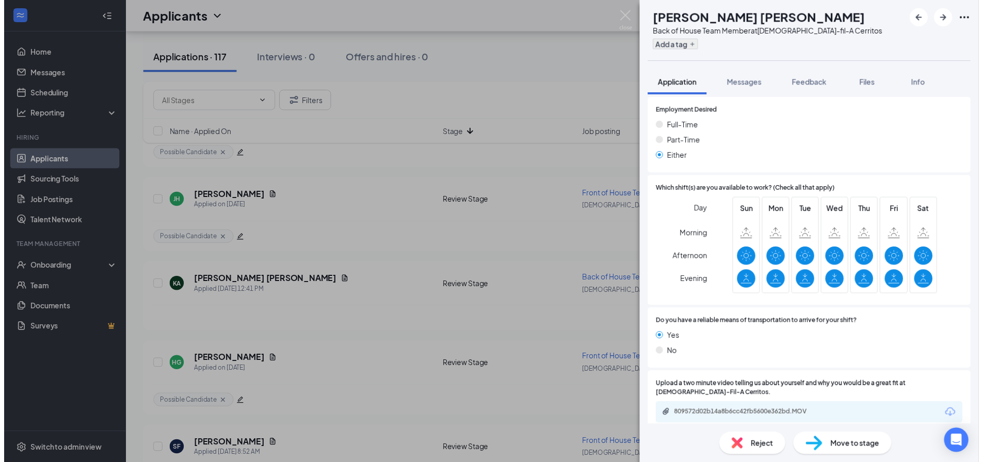
scroll to position [648, 0]
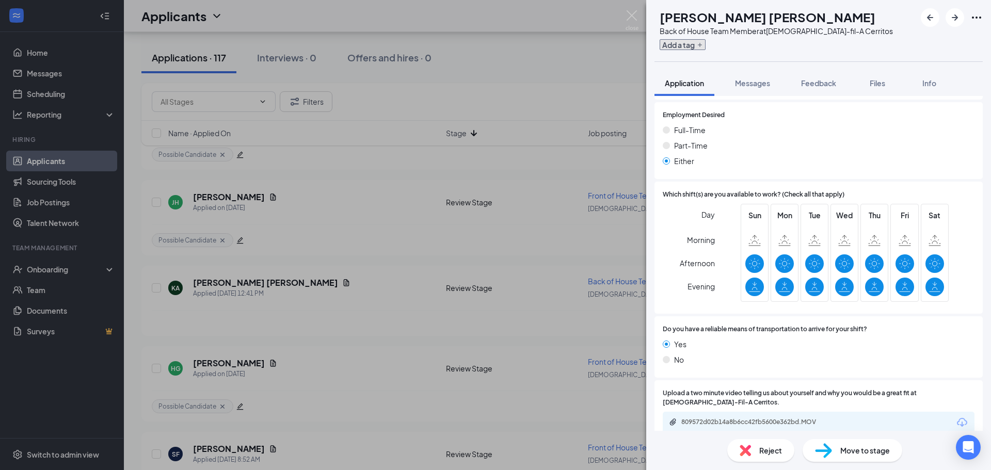
click at [706, 42] on button "Add a tag" at bounding box center [683, 44] width 46 height 11
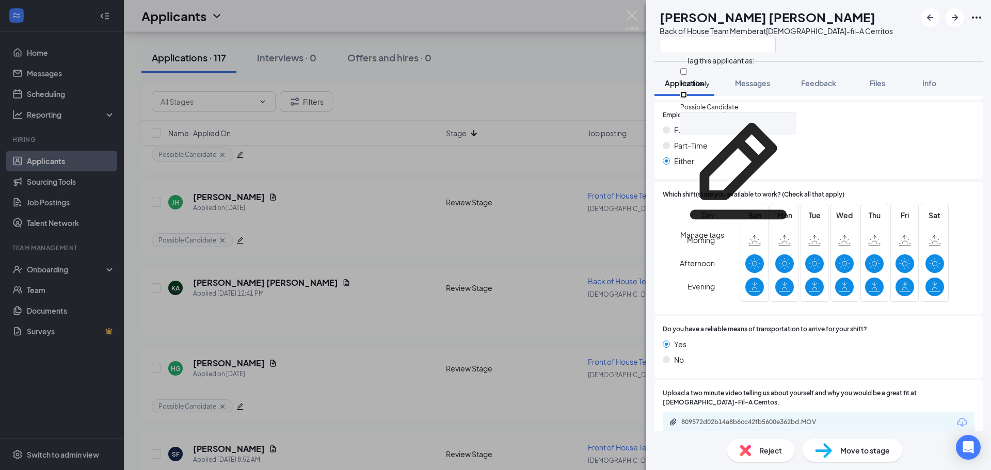
click at [687, 91] on input "Possible Candidate" at bounding box center [683, 94] width 7 height 7
checkbox input "true"
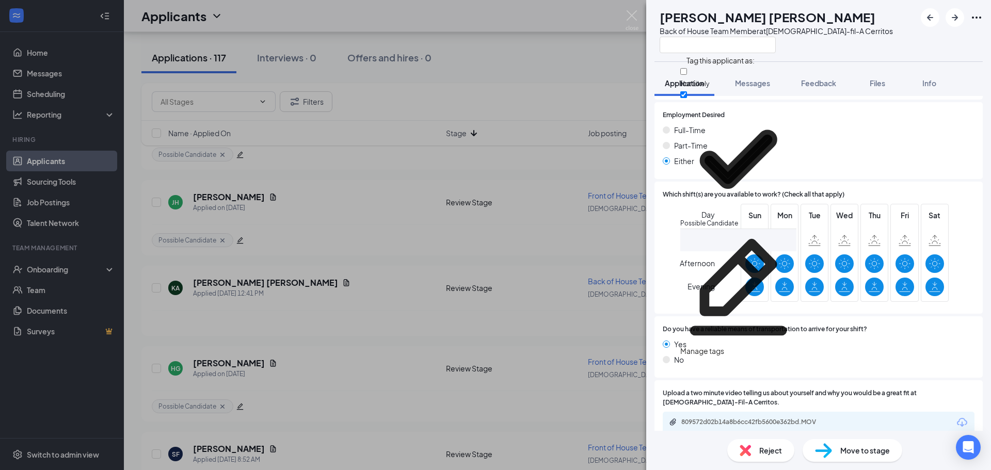
click at [516, 86] on div "KA Kevin Alexander Altamirano Velasquez Back of House Team Member at Chick-fil-…" at bounding box center [495, 235] width 991 height 470
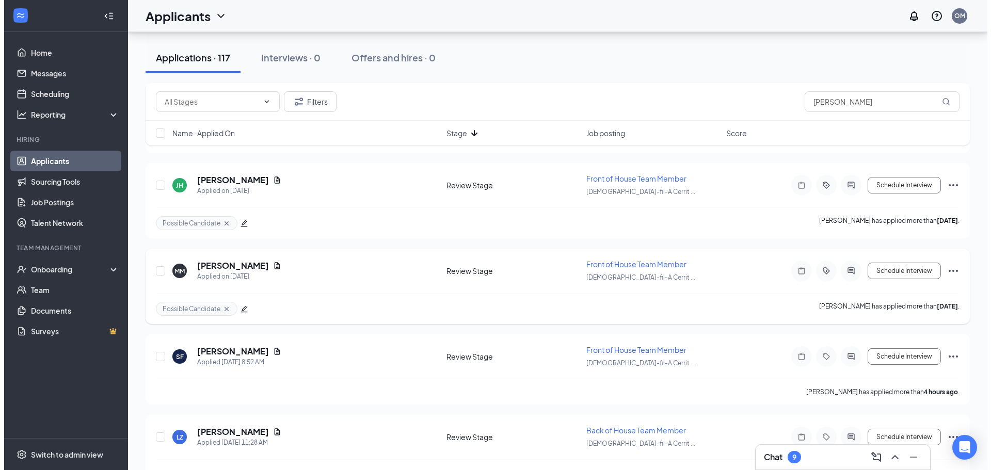
scroll to position [361, 0]
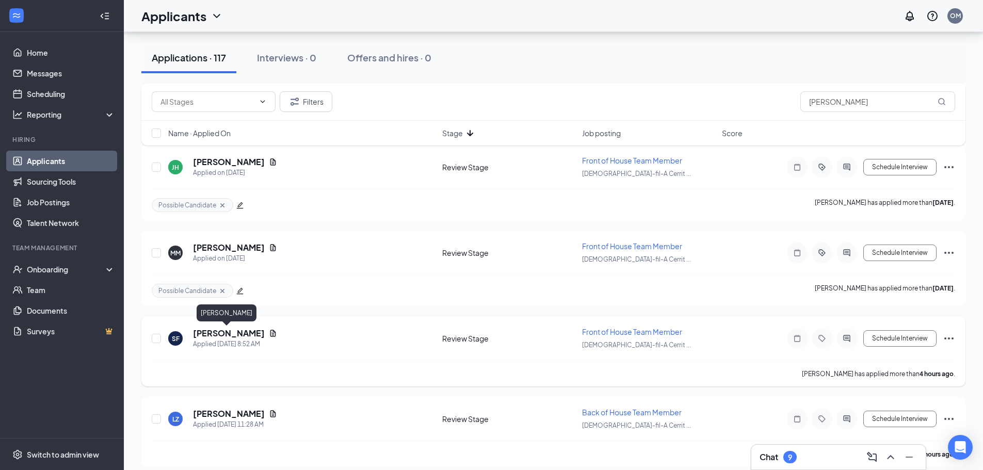
click at [221, 332] on h5 "Sophia Fucsik" at bounding box center [229, 333] width 72 height 11
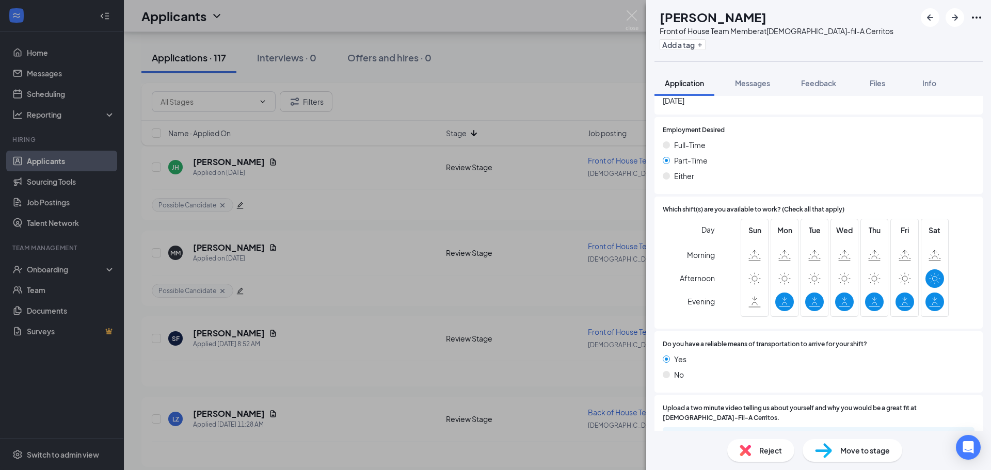
click at [753, 456] on div "Reject" at bounding box center [760, 450] width 67 height 23
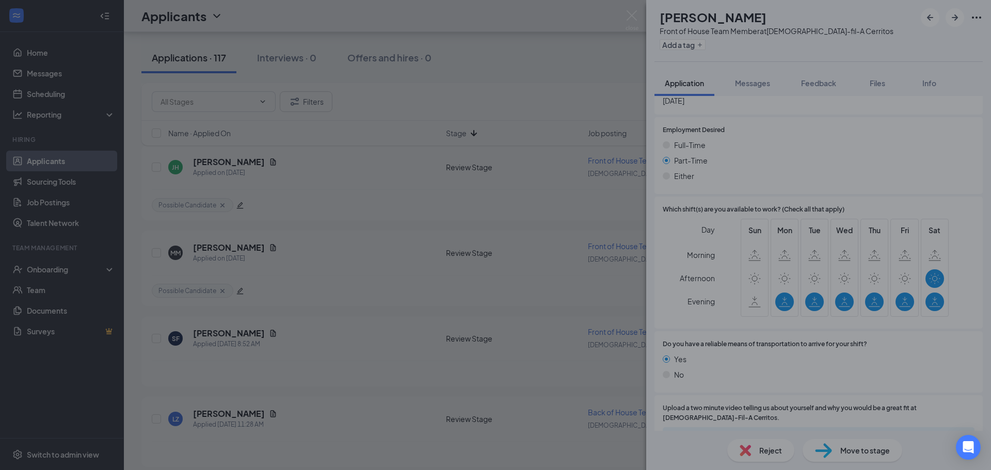
scroll to position [665, 0]
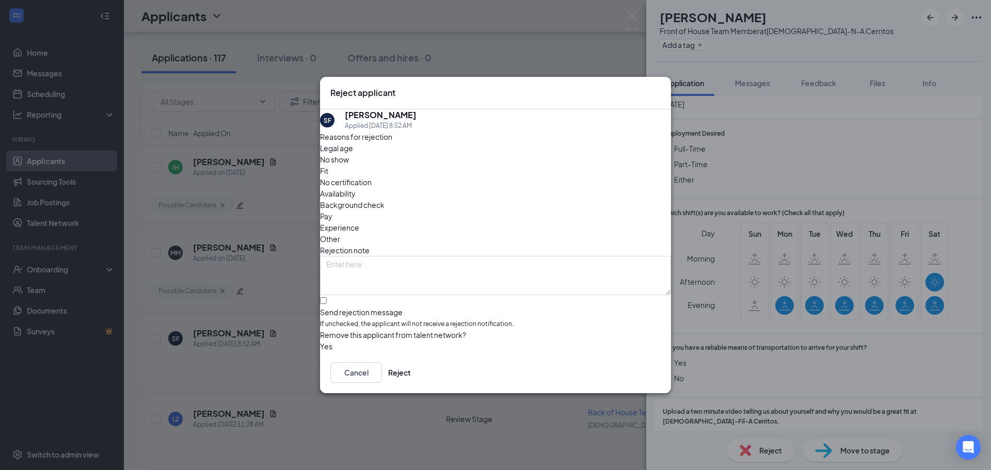
click at [356, 188] on span "Availability" at bounding box center [338, 193] width 36 height 11
click at [411, 376] on button "Reject" at bounding box center [399, 372] width 23 height 21
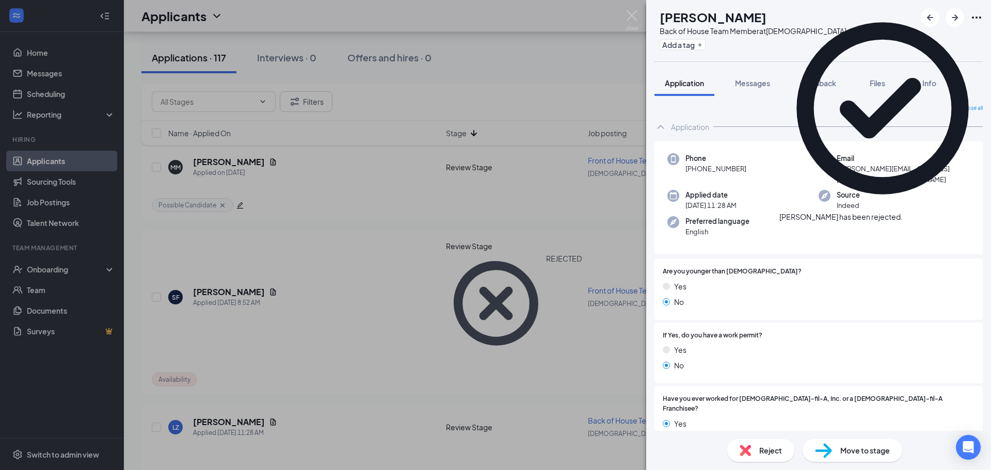
click at [364, 375] on div "LZ Lynette Zavalza Back of House Team Member at Chick-fil-A Cerritos Add a tag …" at bounding box center [495, 235] width 991 height 470
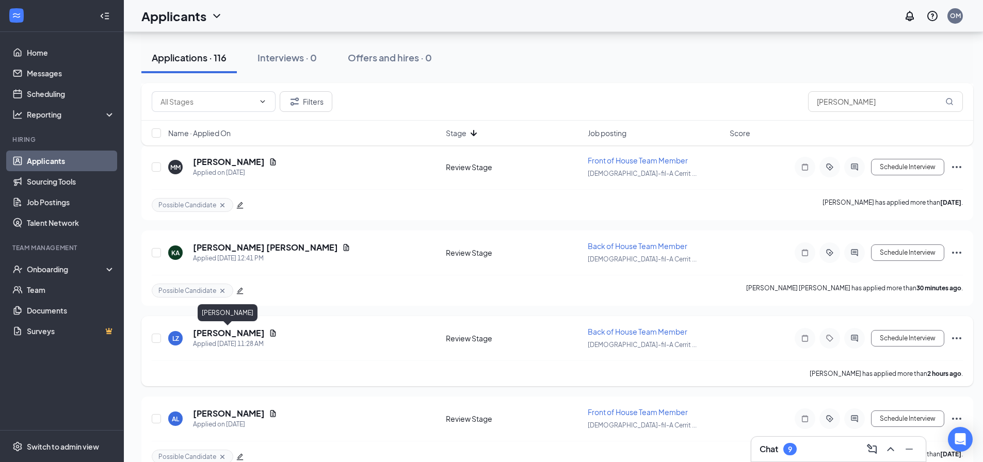
click at [229, 333] on h5 "Lynette Zavalza" at bounding box center [229, 333] width 72 height 11
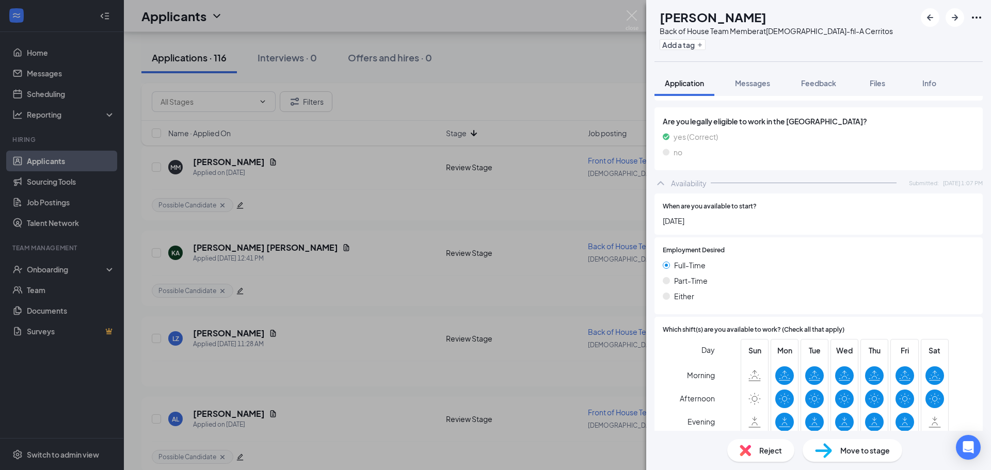
scroll to position [651, 0]
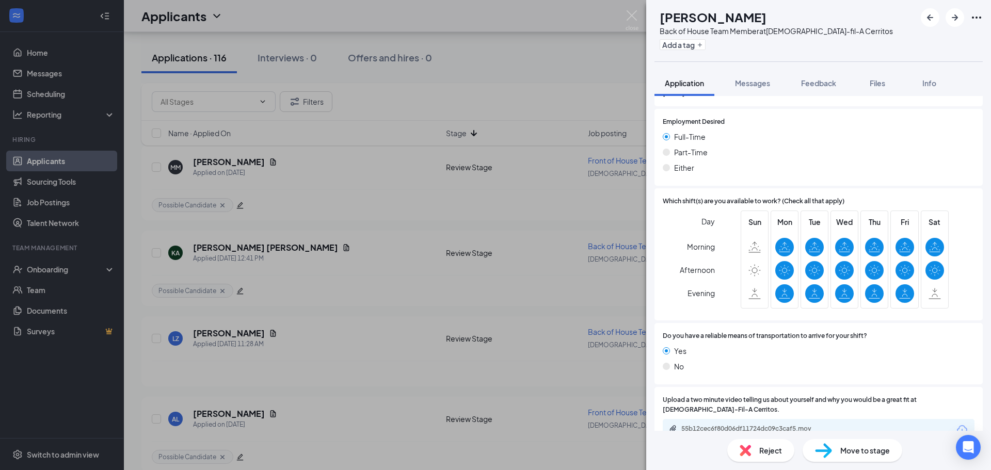
click at [757, 457] on div "Reject" at bounding box center [760, 450] width 67 height 23
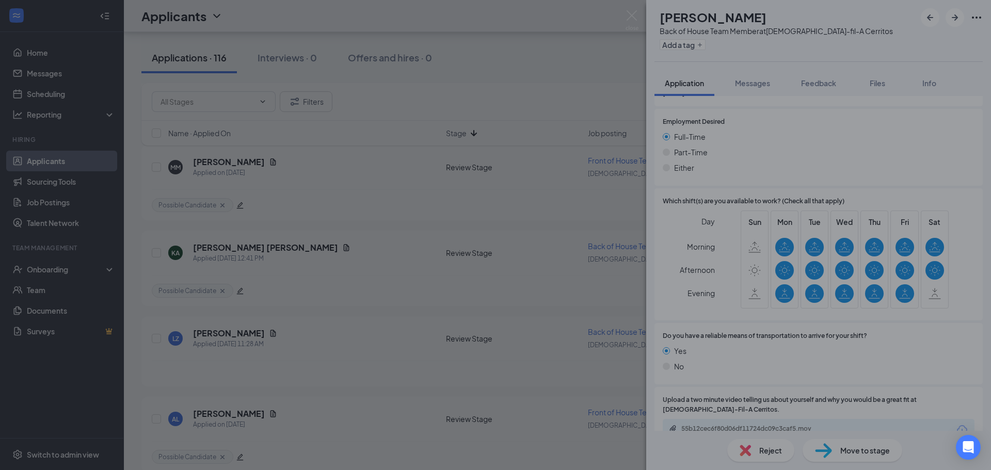
scroll to position [648, 0]
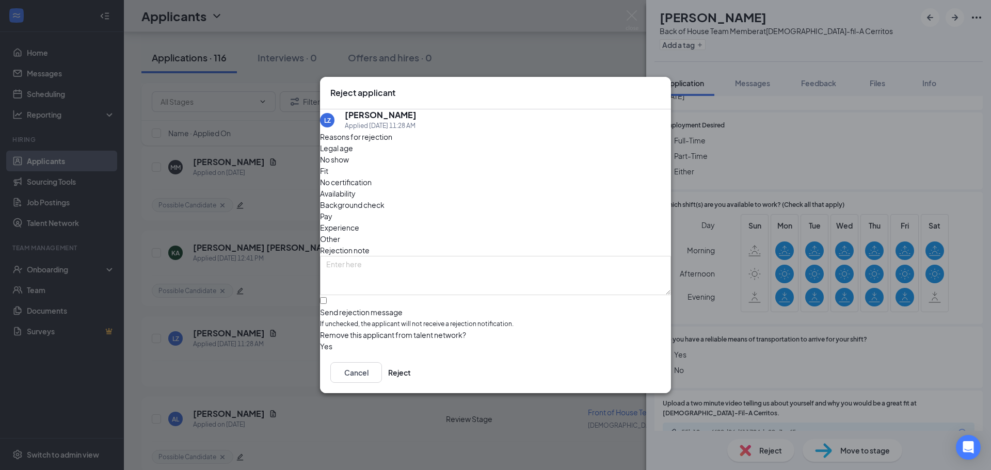
click at [356, 188] on span "Availability" at bounding box center [338, 193] width 36 height 11
click at [411, 380] on button "Reject" at bounding box center [399, 372] width 23 height 21
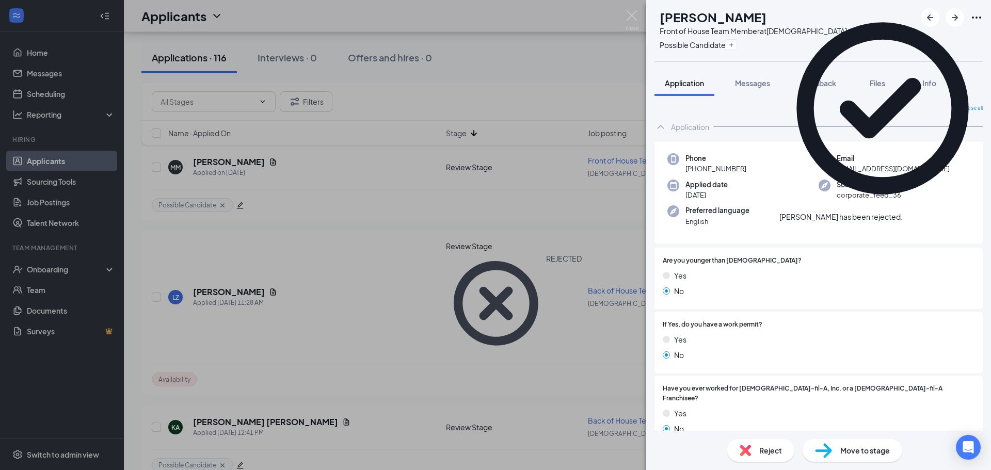
click at [361, 359] on div "AL Ariyah LeBlanc Front of House Team Member at Chick-fil-A Cerritos Possible C…" at bounding box center [495, 235] width 991 height 470
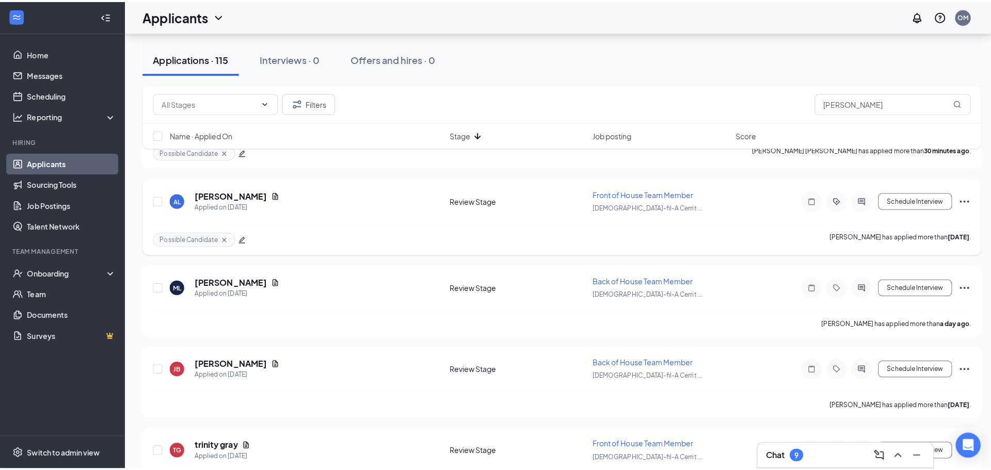
scroll to position [516, 0]
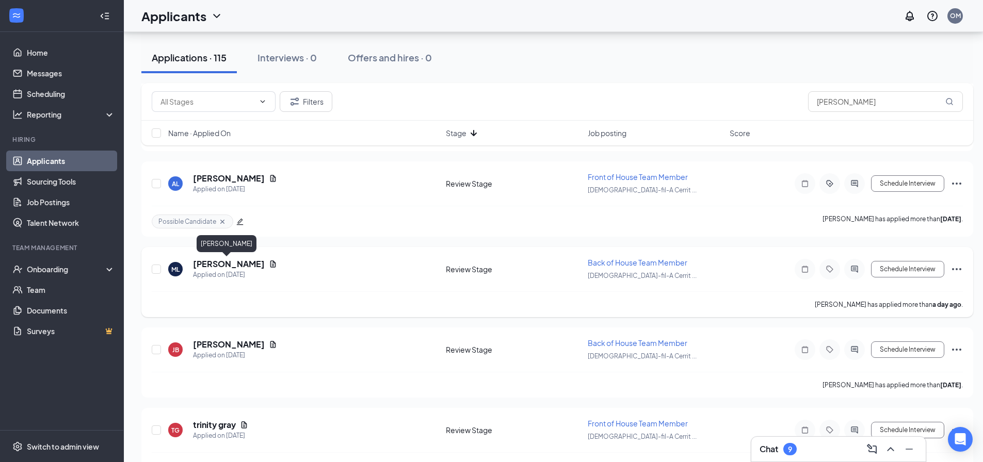
click at [233, 260] on h5 "Monica Lopez" at bounding box center [229, 264] width 72 height 11
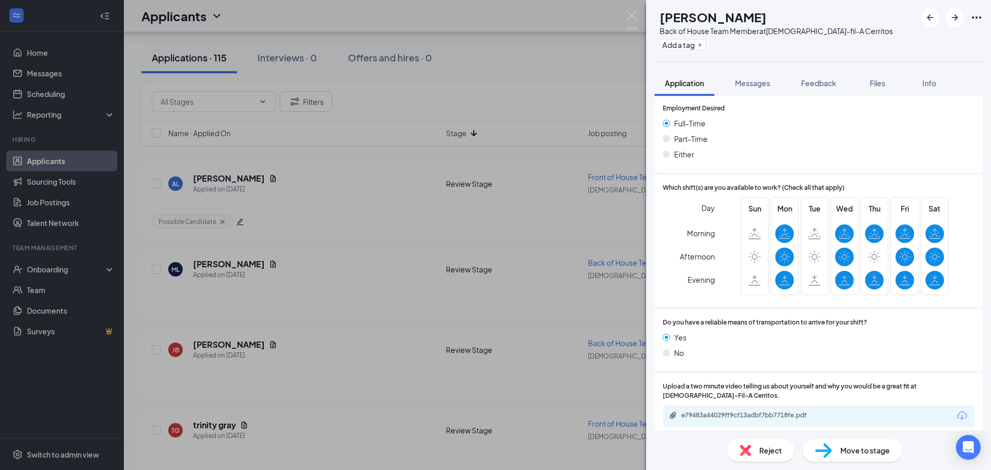
scroll to position [267, 0]
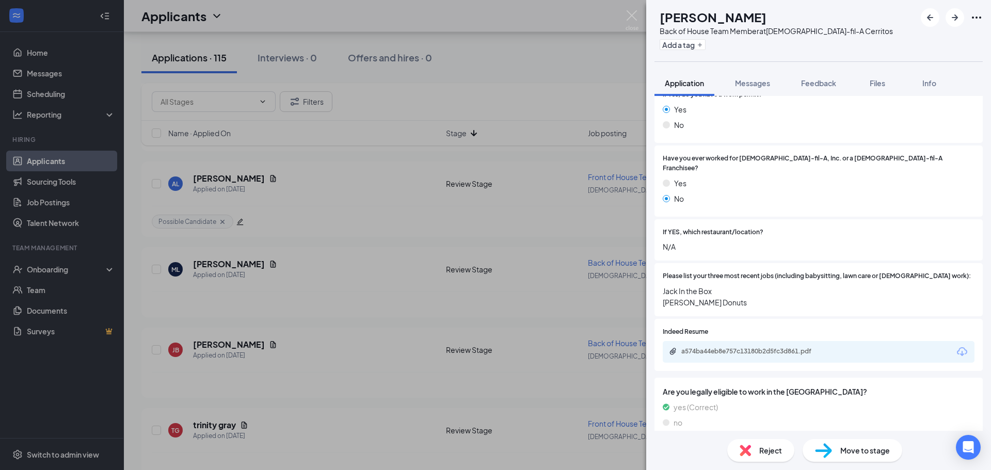
click at [745, 448] on img at bounding box center [745, 450] width 11 height 11
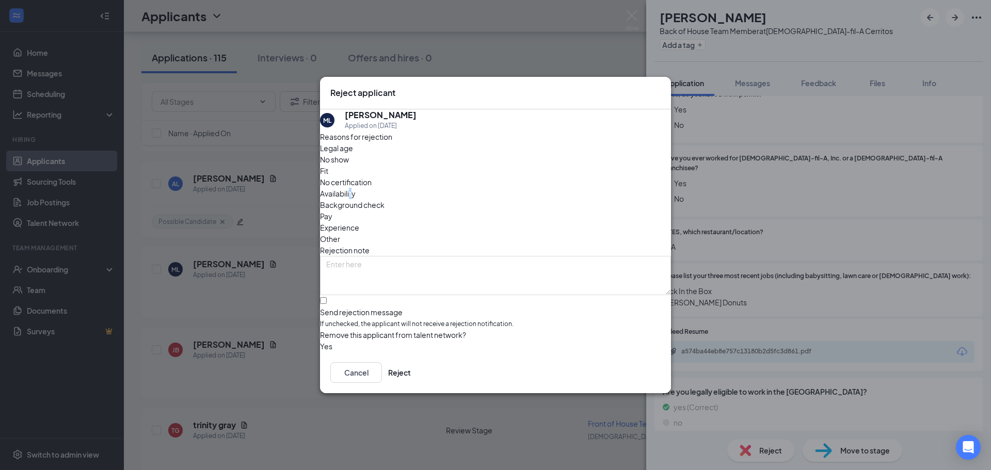
click at [356, 188] on span "Availability" at bounding box center [338, 193] width 36 height 11
click at [411, 370] on button "Reject" at bounding box center [399, 372] width 23 height 21
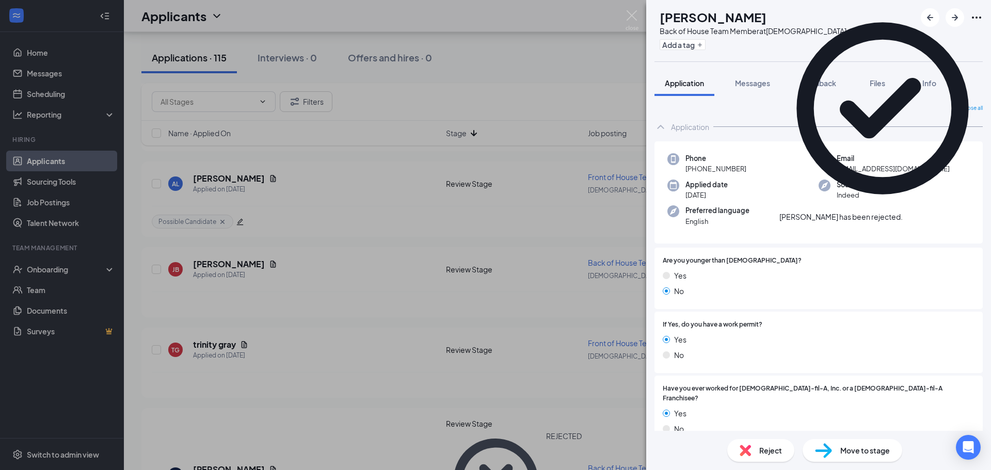
click at [245, 283] on div "JB javon bunting Back of House Team Member at Chick-fil-A Cerritos Add a tag Ap…" at bounding box center [495, 235] width 991 height 470
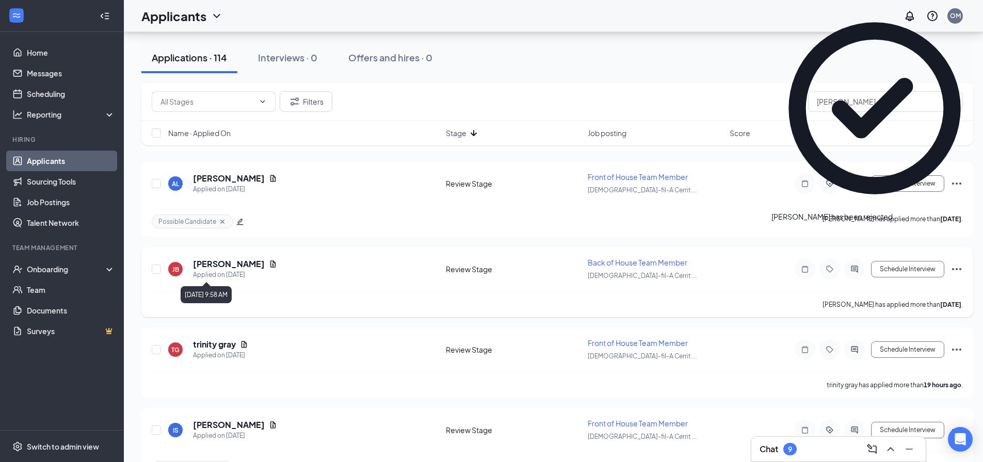
click at [227, 264] on h5 "javon bunting" at bounding box center [229, 264] width 72 height 11
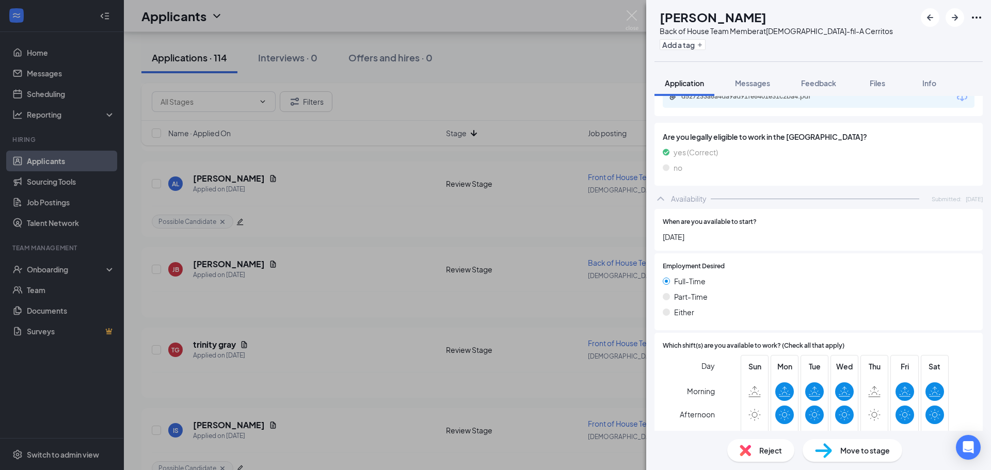
scroll to position [651, 0]
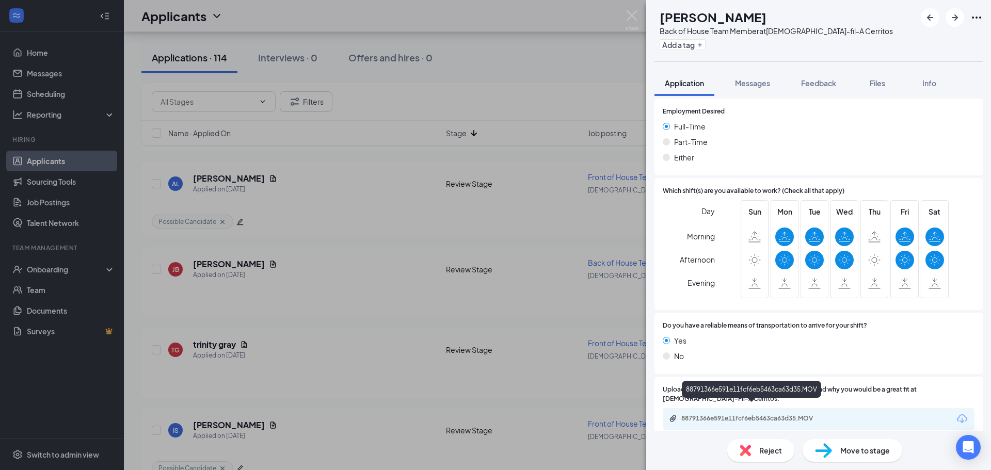
click at [745, 414] on div "88791366e591e11fcf6eb5463ca63d35.MOV" at bounding box center [753, 418] width 145 height 8
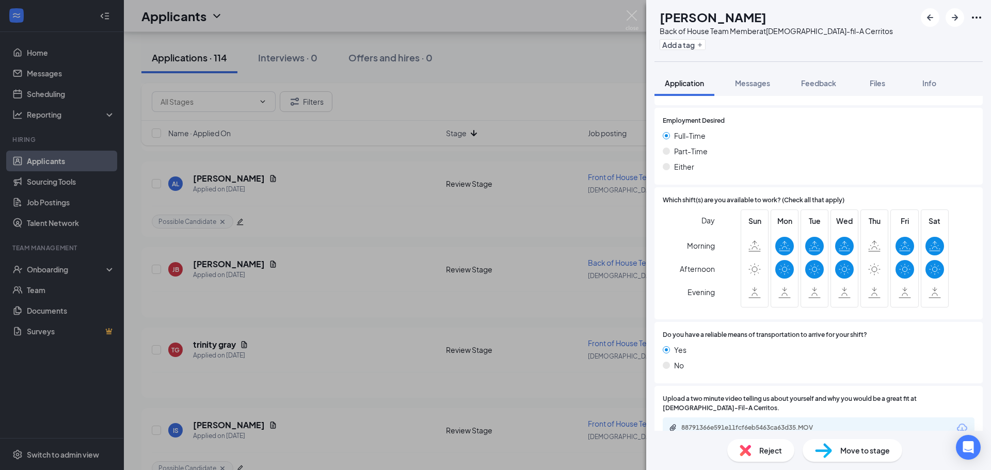
scroll to position [648, 0]
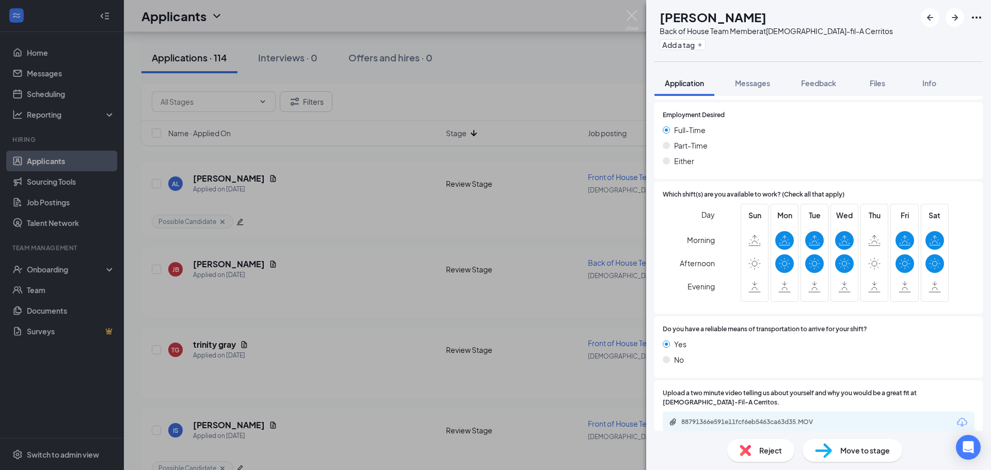
click at [765, 445] on span "Reject" at bounding box center [770, 450] width 23 height 11
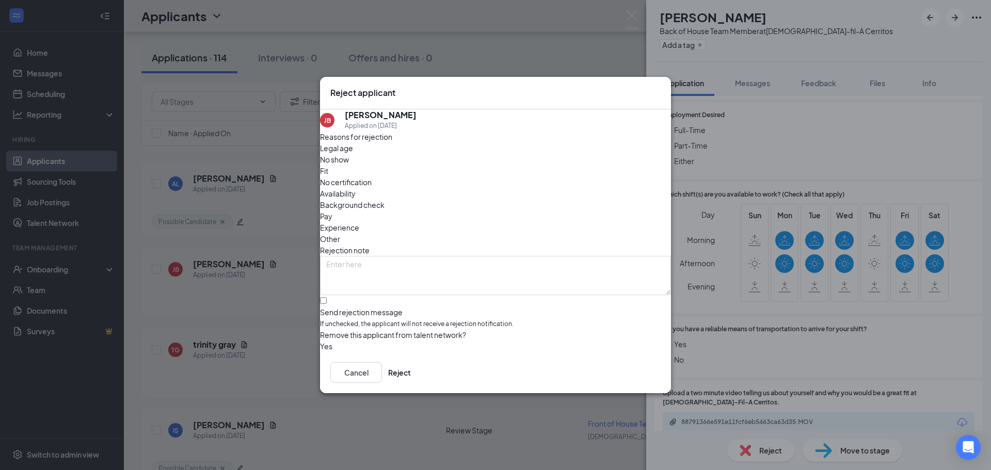
click at [356, 188] on span "Availability" at bounding box center [338, 193] width 36 height 11
click at [411, 383] on button "Reject" at bounding box center [399, 372] width 23 height 21
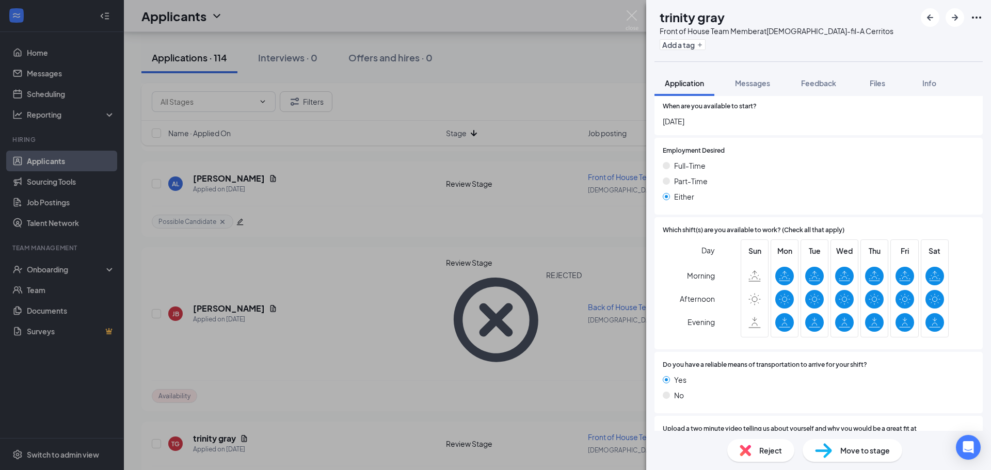
scroll to position [629, 0]
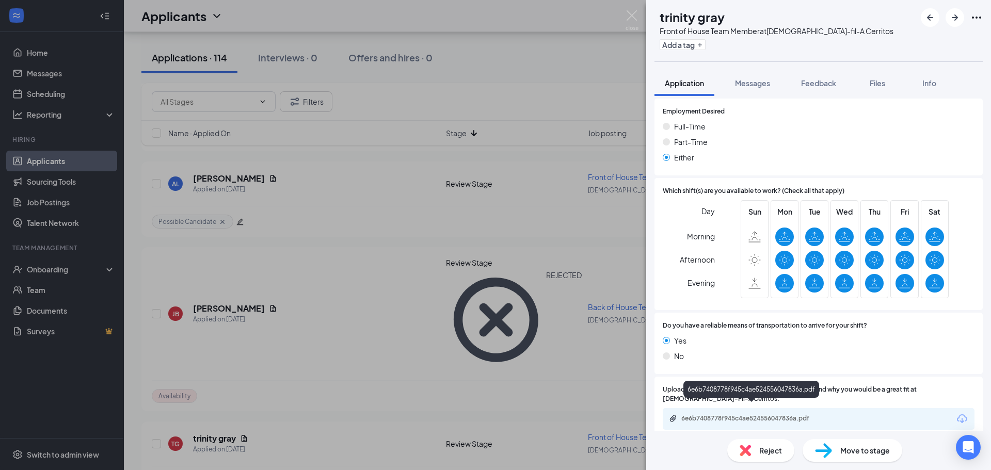
click at [705, 414] on div "6e6b7408778f945c4ae524556047836a.pdf" at bounding box center [753, 418] width 145 height 8
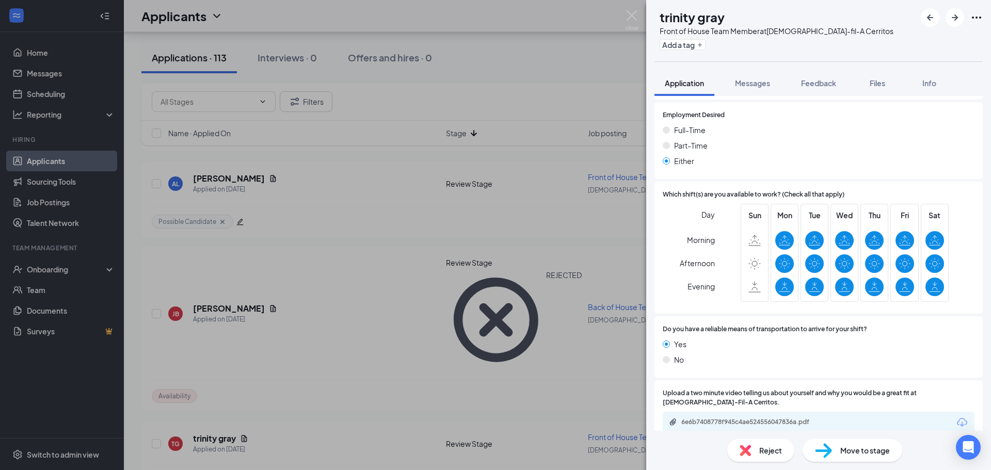
click at [746, 453] on img at bounding box center [745, 450] width 11 height 11
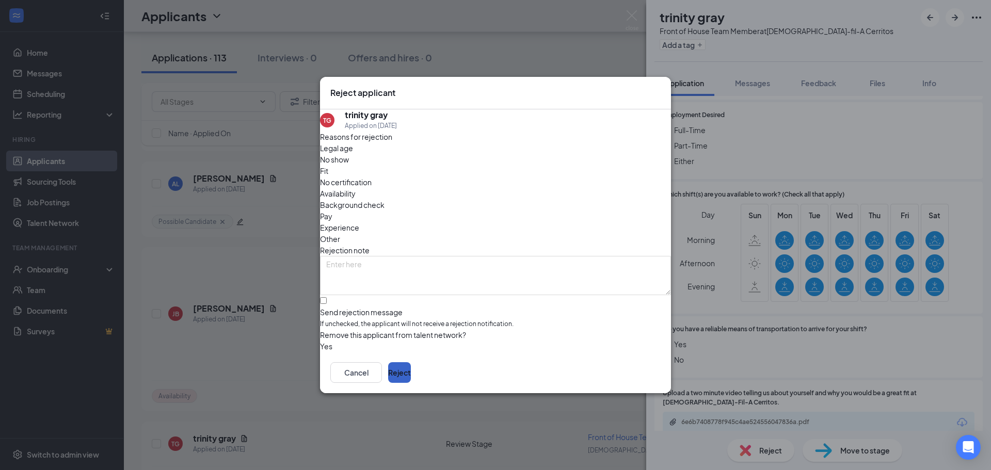
click at [411, 382] on button "Reject" at bounding box center [399, 372] width 23 height 21
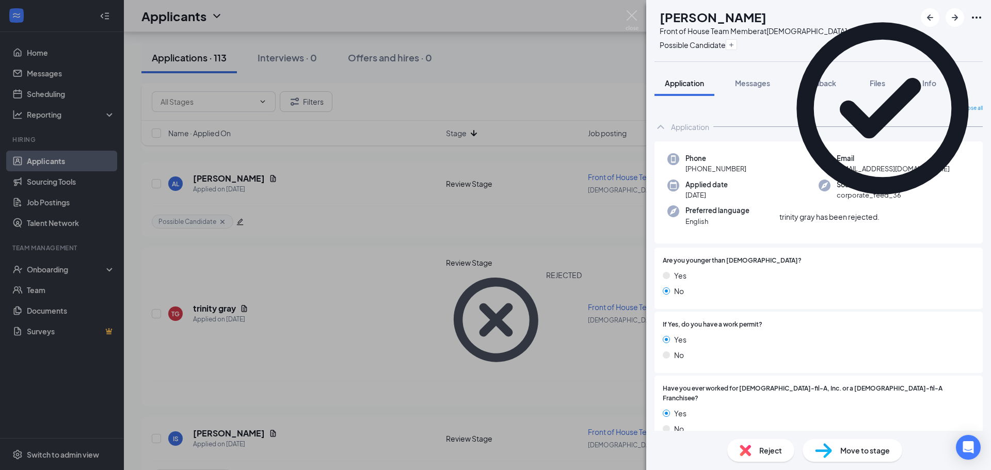
click at [363, 313] on div "IS Isabel Soto Front of House Team Member at Chick-fil-A Cerritos Possible Cand…" at bounding box center [495, 235] width 991 height 470
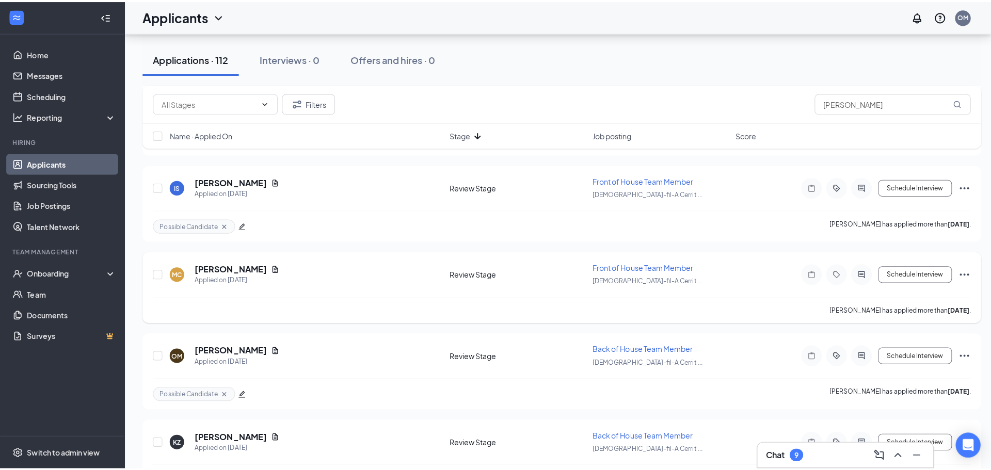
scroll to position [619, 0]
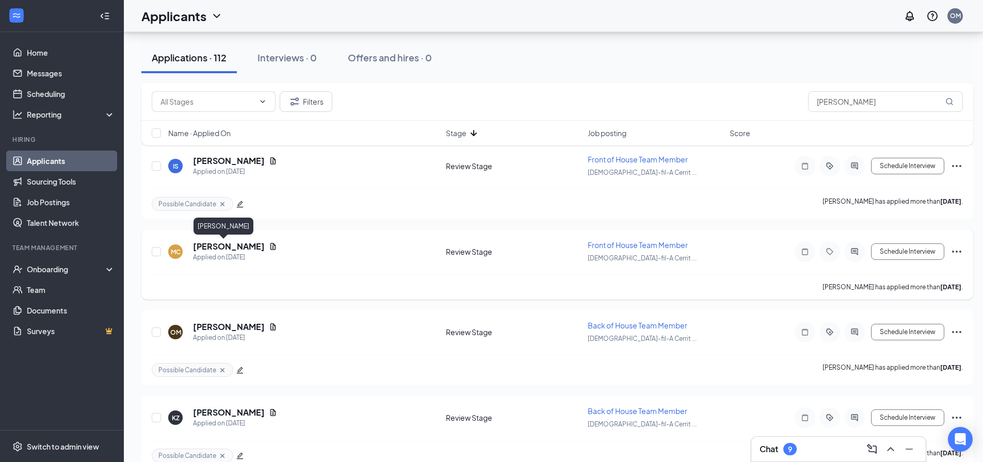
click at [207, 245] on h5 "Miguel C" at bounding box center [229, 246] width 72 height 11
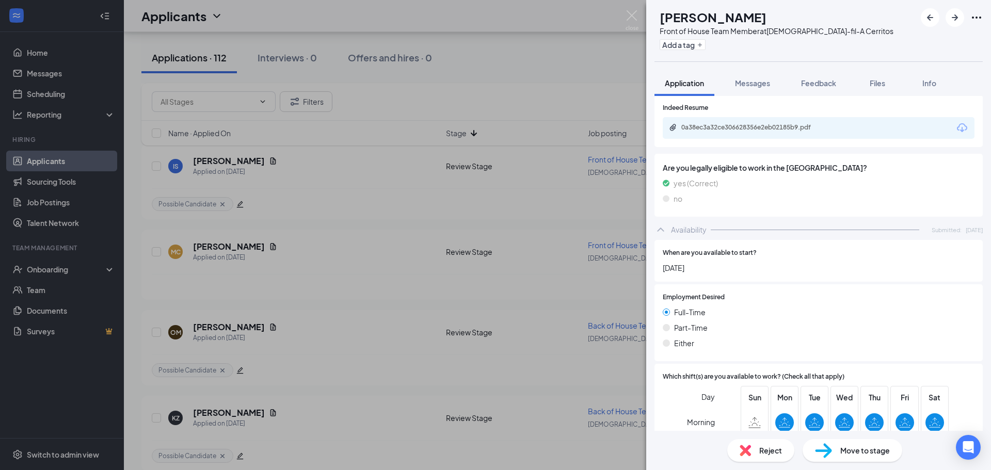
scroll to position [658, 0]
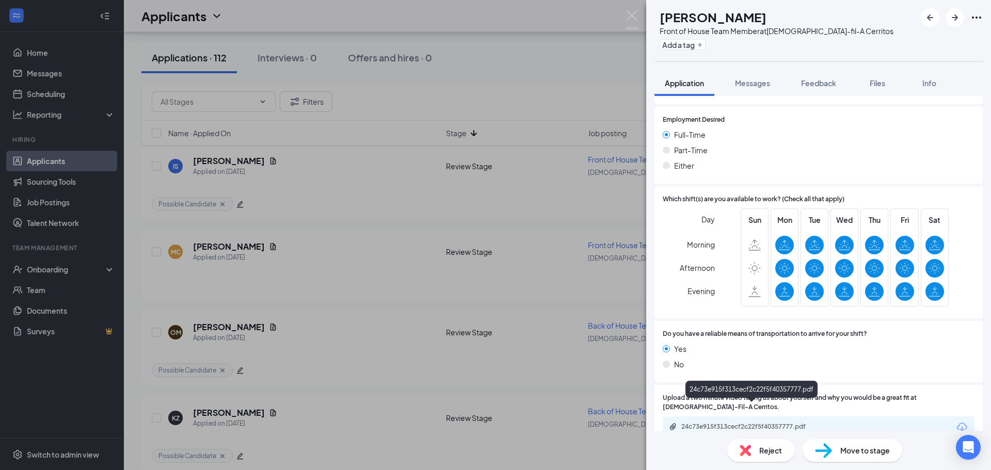
click at [712, 423] on div "24c73e915f313cecf2c22f5f40357777.pdf" at bounding box center [752, 428] width 167 height 10
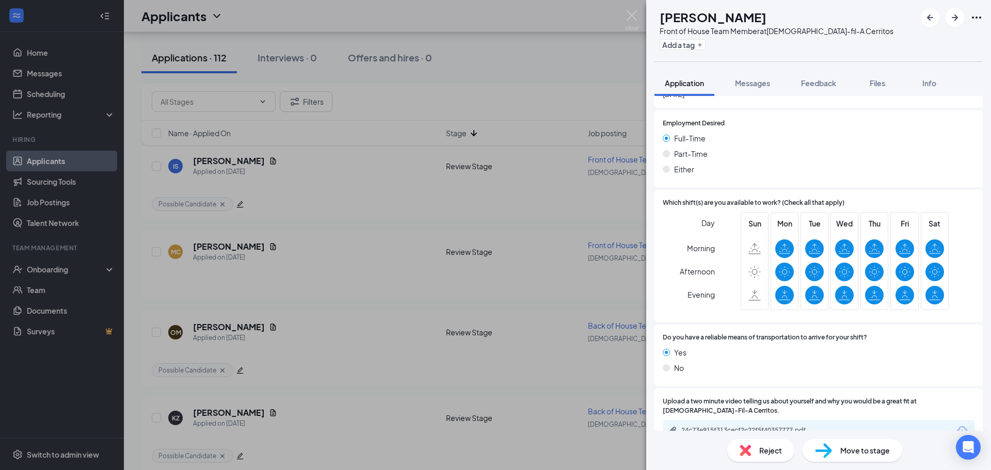
click at [740, 449] on img at bounding box center [745, 450] width 11 height 11
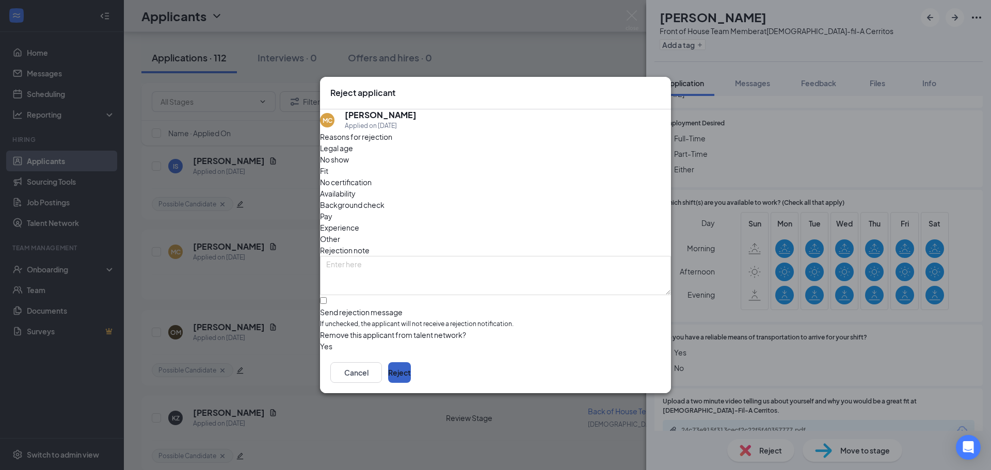
click at [411, 377] on button "Reject" at bounding box center [399, 372] width 23 height 21
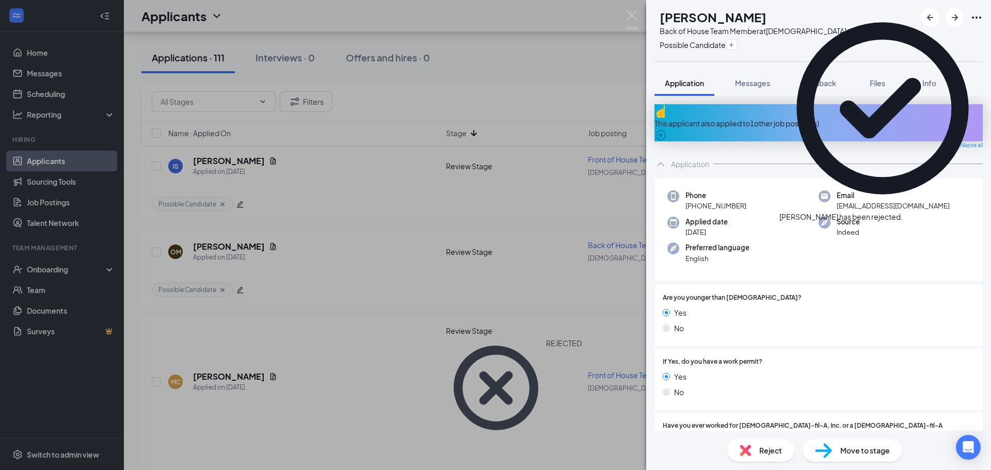
click at [403, 334] on div "OM OSVALDO MARTINEZ Back of House Team Member at Chick-fil-A Cerritos Possible …" at bounding box center [495, 235] width 991 height 470
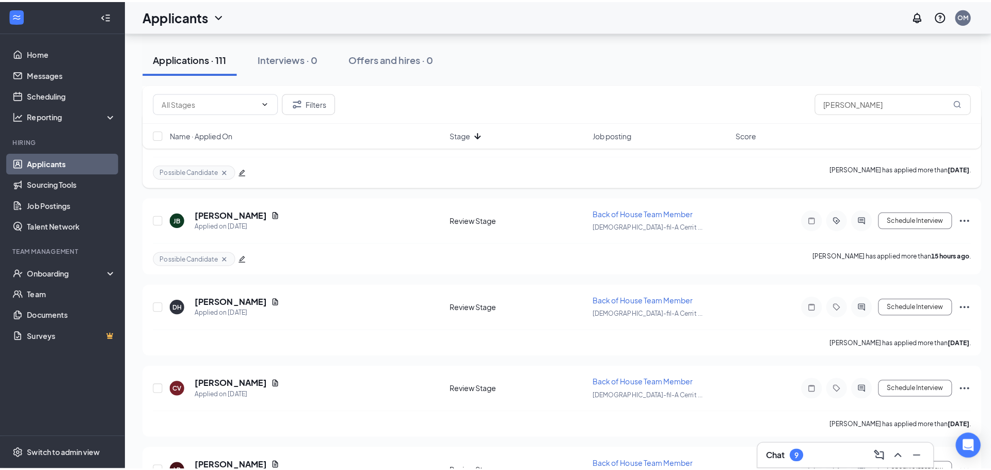
scroll to position [826, 0]
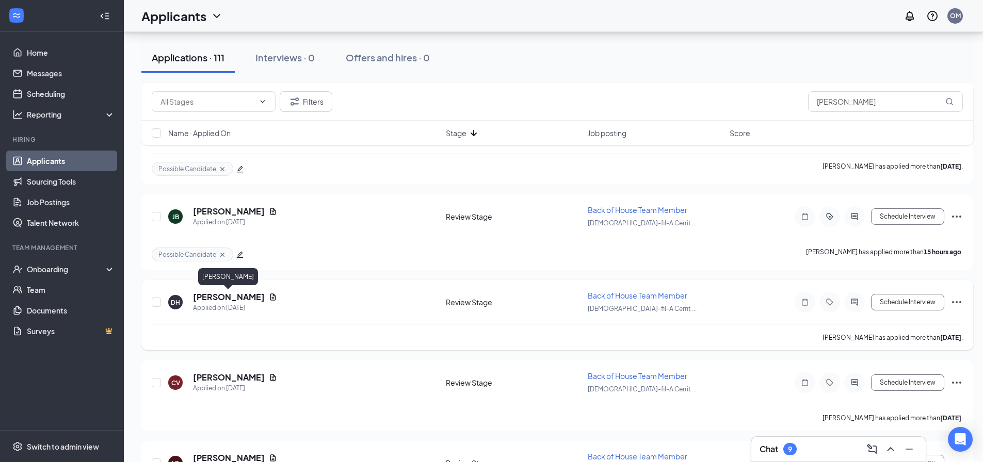
click at [236, 298] on h5 "David Hernandez" at bounding box center [229, 297] width 72 height 11
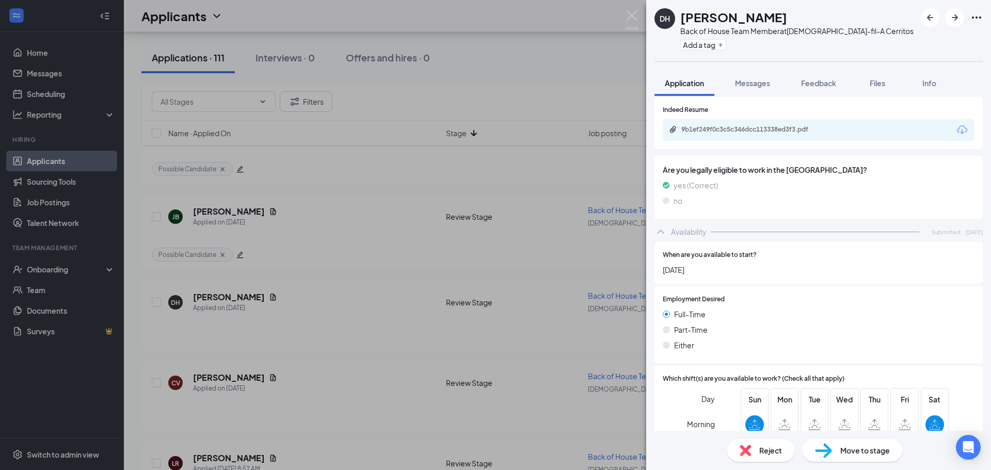
scroll to position [629, 0]
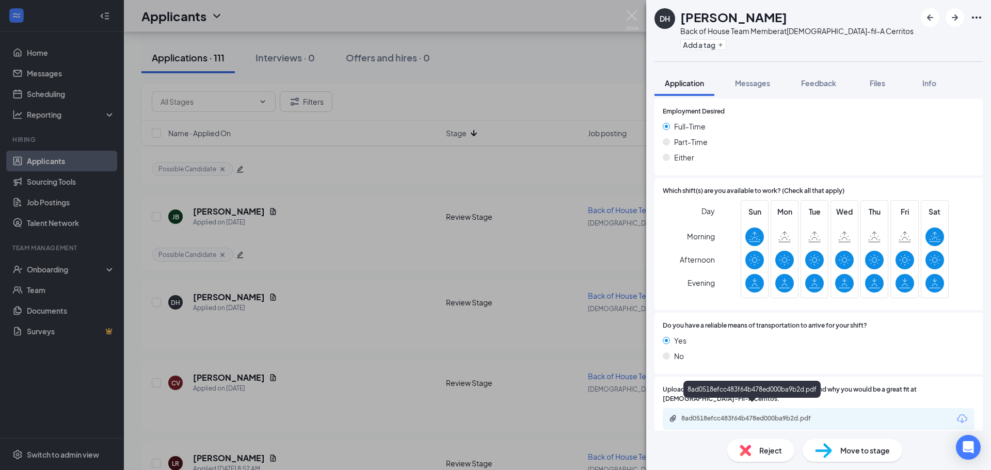
click at [749, 414] on div "8ad0518efcc483f64b478ed000ba9b2d.pdf" at bounding box center [753, 418] width 145 height 8
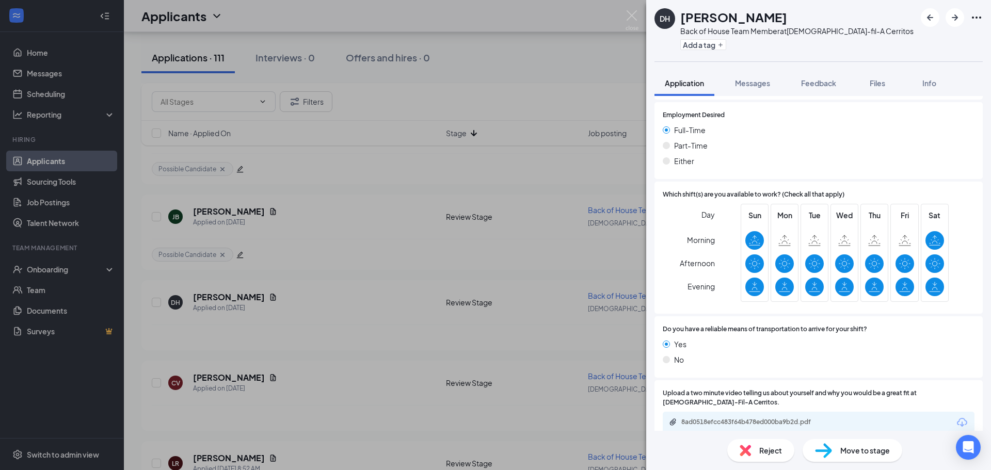
click at [733, 453] on div "Reject" at bounding box center [760, 450] width 67 height 23
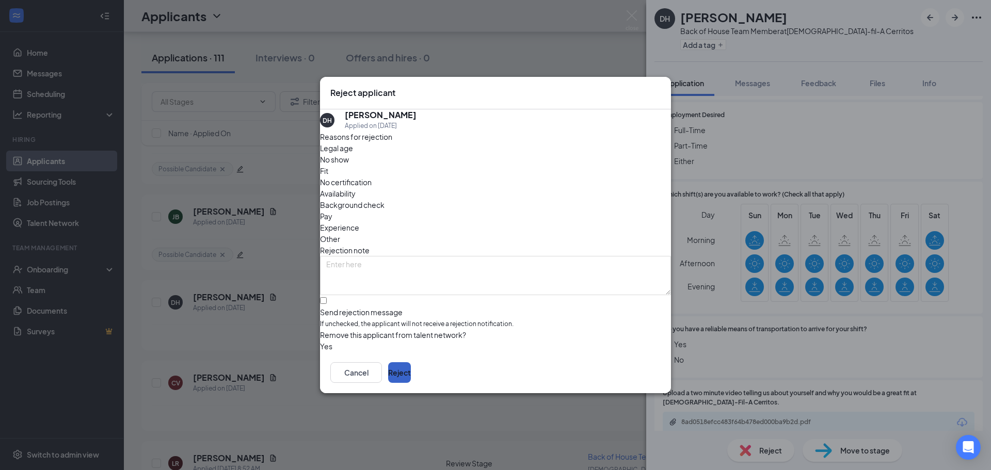
click at [411, 375] on button "Reject" at bounding box center [399, 372] width 23 height 21
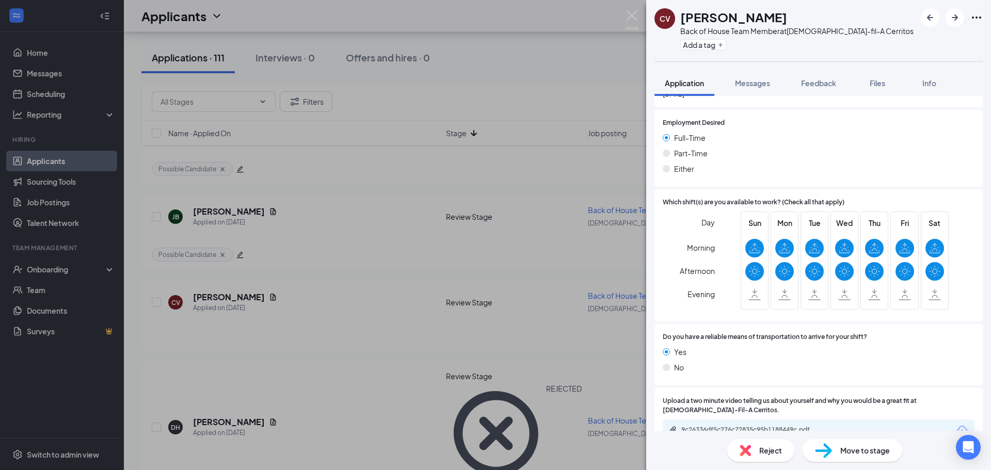
scroll to position [651, 0]
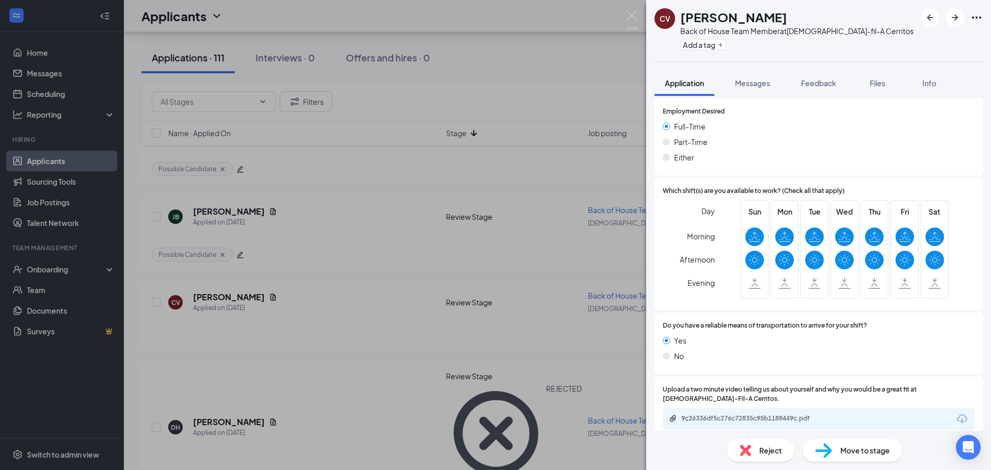
click at [768, 414] on div "9c26336df5c276c72835c95b1188449c.pdf" at bounding box center [753, 418] width 145 height 8
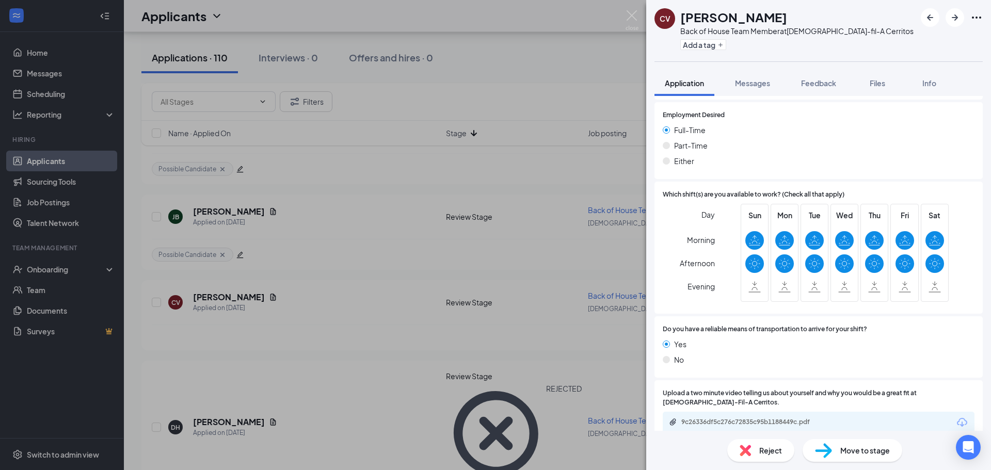
click at [746, 444] on div "Reject" at bounding box center [760, 450] width 67 height 23
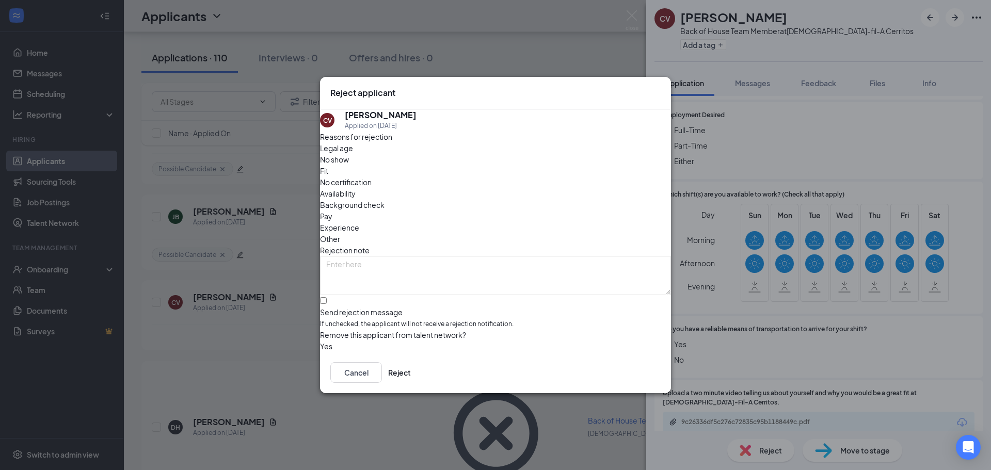
click at [356, 188] on span "Availability" at bounding box center [338, 193] width 36 height 11
click at [411, 371] on button "Reject" at bounding box center [399, 372] width 23 height 21
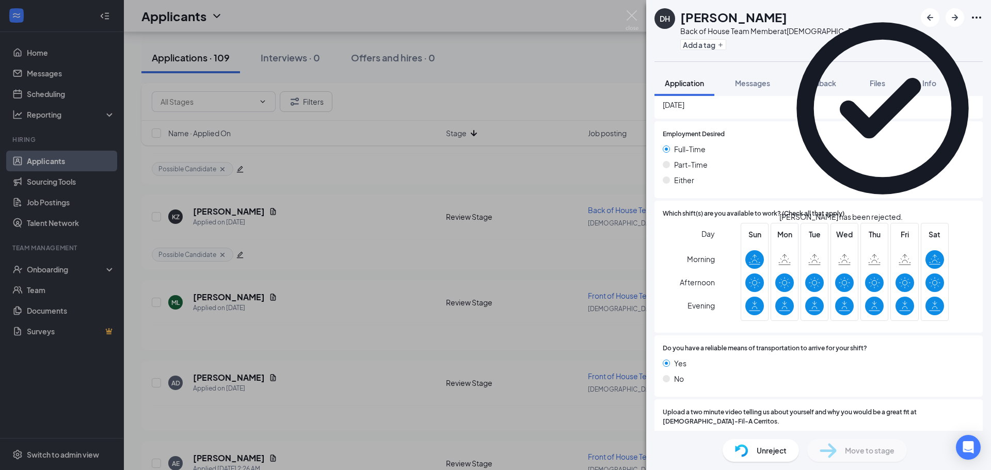
scroll to position [610, 0]
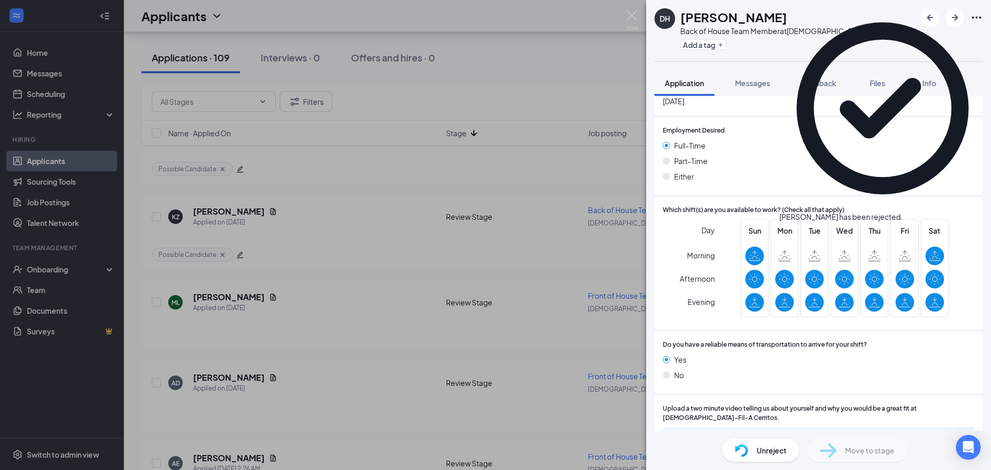
click at [973, 26] on div "Carolyn Vega has been rejected." at bounding box center [882, 113] width 206 height 217
click at [912, 215] on icon "Cross" at bounding box center [909, 218] width 6 height 6
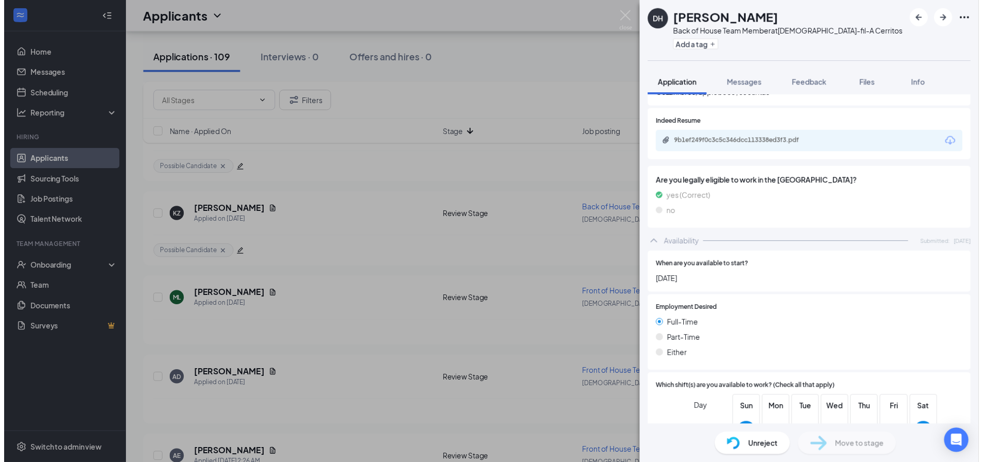
scroll to position [267, 0]
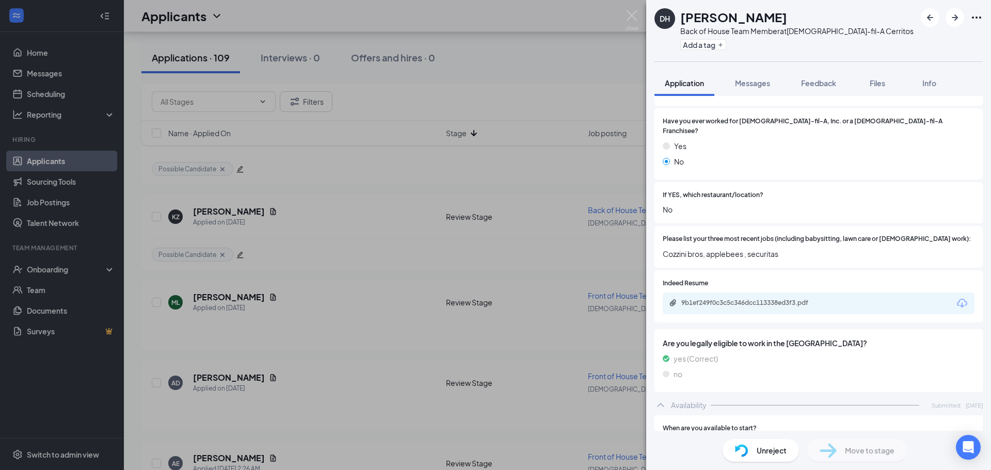
click at [507, 281] on div "DH David Hernandez Back of House Team Member at Chick-fil-A Cerritos Add a tag …" at bounding box center [495, 235] width 991 height 470
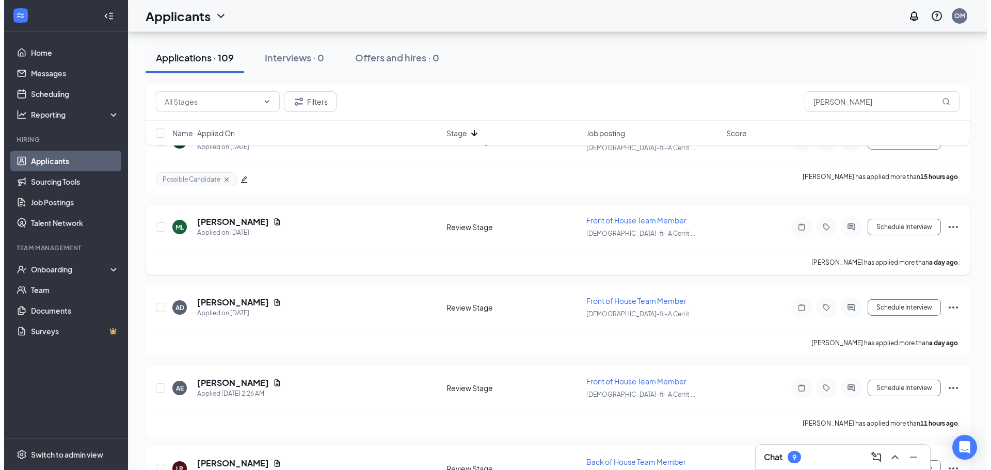
scroll to position [929, 0]
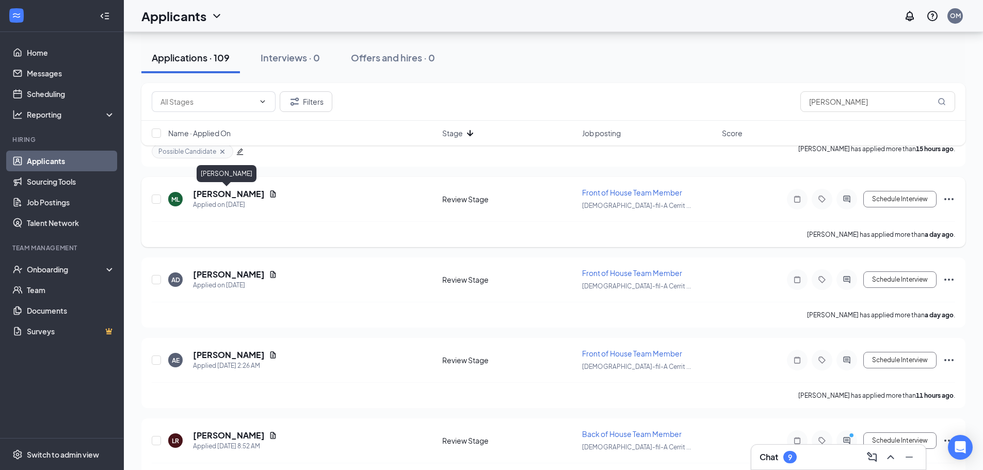
click at [215, 196] on h5 "Monica Lopez" at bounding box center [229, 193] width 72 height 11
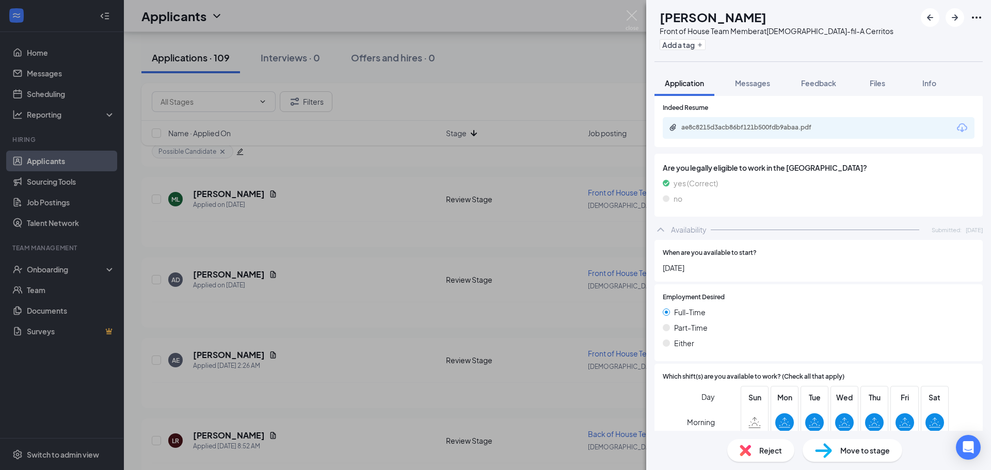
scroll to position [680, 0]
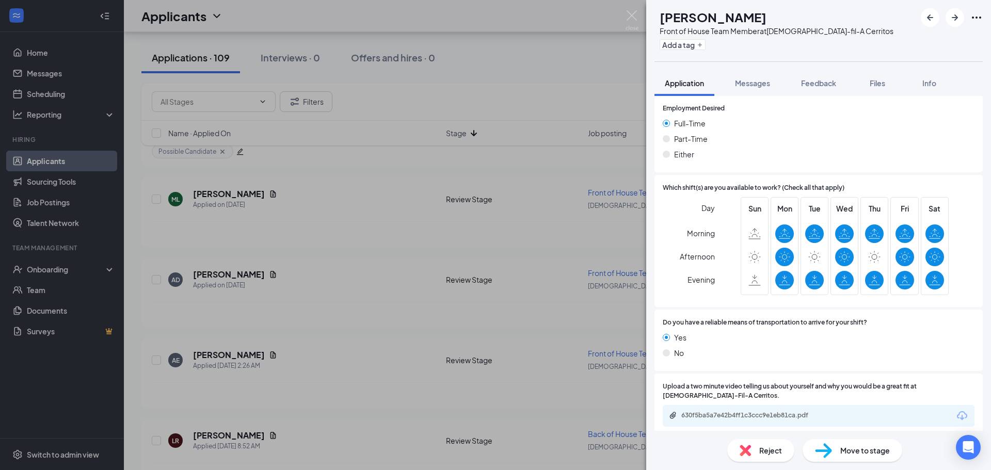
click at [743, 454] on img at bounding box center [745, 450] width 11 height 11
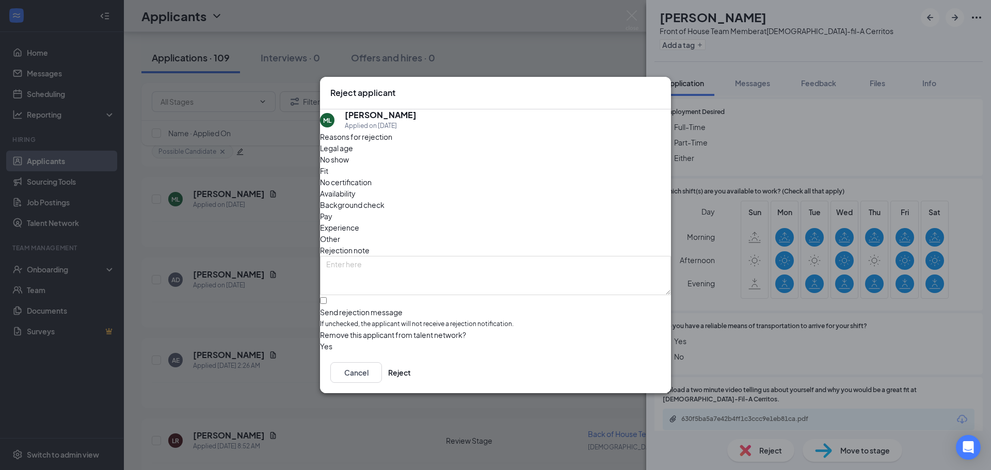
click at [648, 97] on div "Reject applicant" at bounding box center [495, 93] width 351 height 33
click at [661, 87] on icon "Cross" at bounding box center [661, 87] width 0 height 0
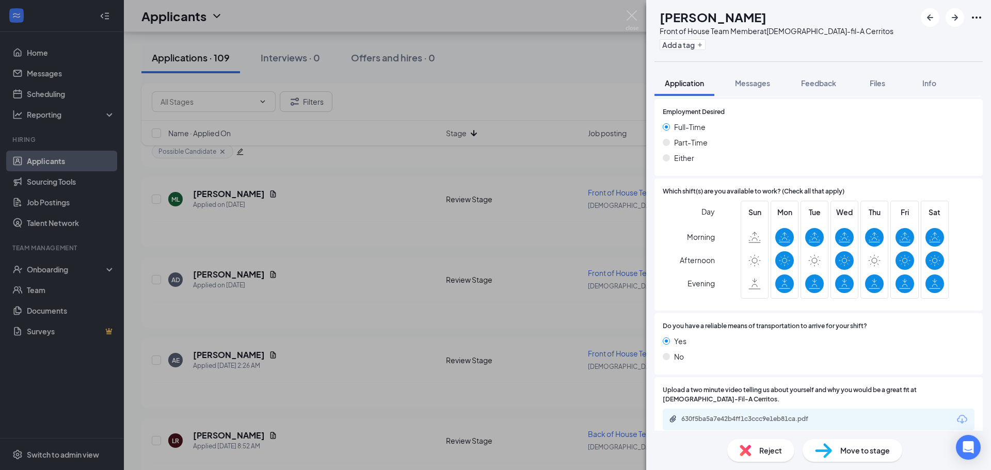
click at [770, 444] on div "Reject" at bounding box center [760, 450] width 67 height 23
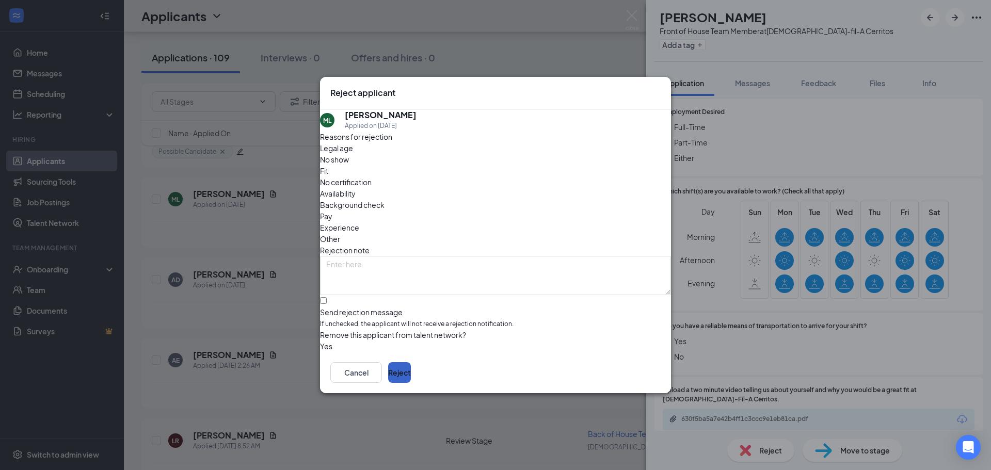
click at [411, 377] on button "Reject" at bounding box center [399, 372] width 23 height 21
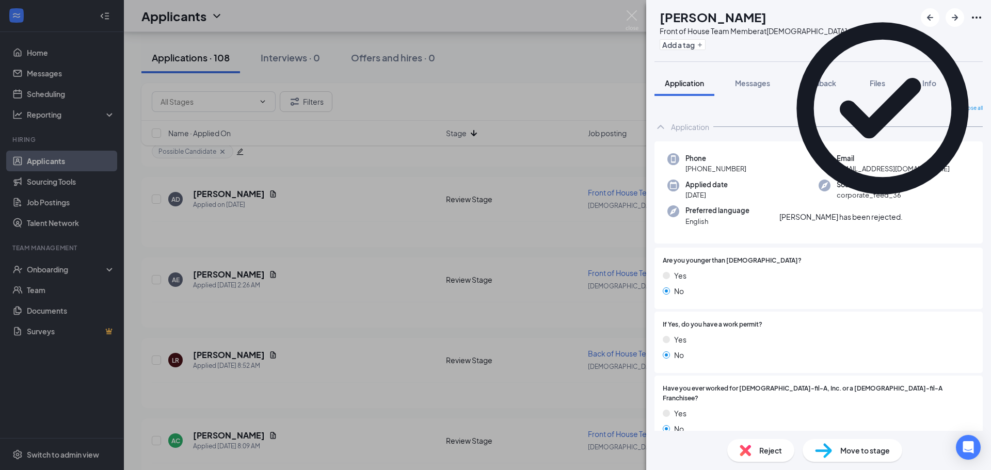
click at [443, 240] on div "AD Andrew Dodds Front of House Team Member at Chick-fil-A Cerritos Add a tag Ap…" at bounding box center [495, 235] width 991 height 470
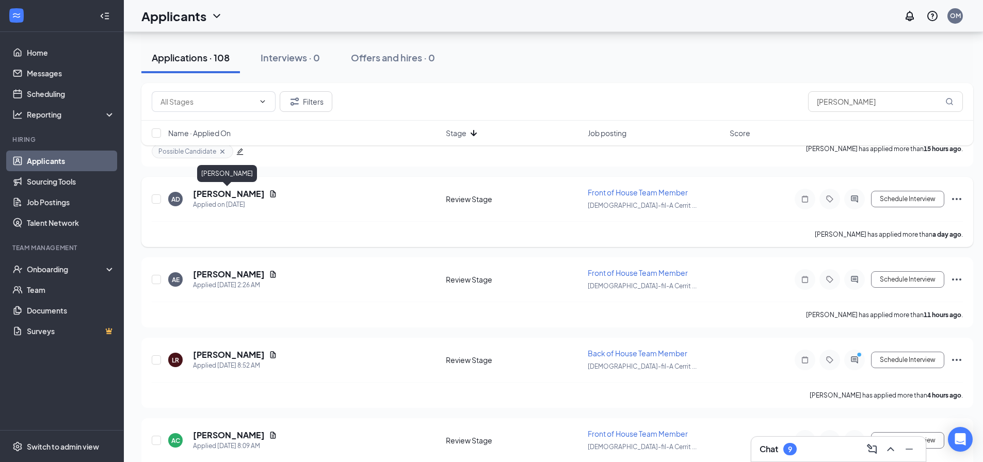
click at [237, 193] on h5 "Andrew Dodds" at bounding box center [229, 193] width 72 height 11
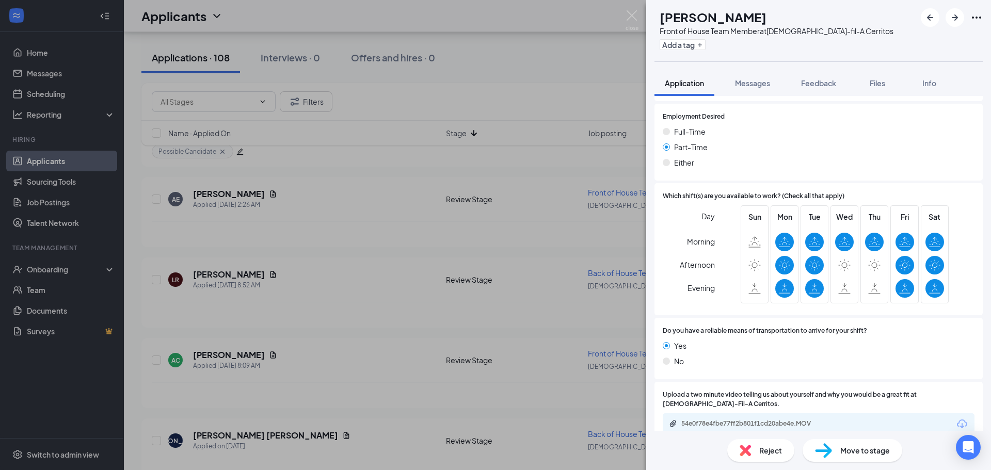
scroll to position [663, 0]
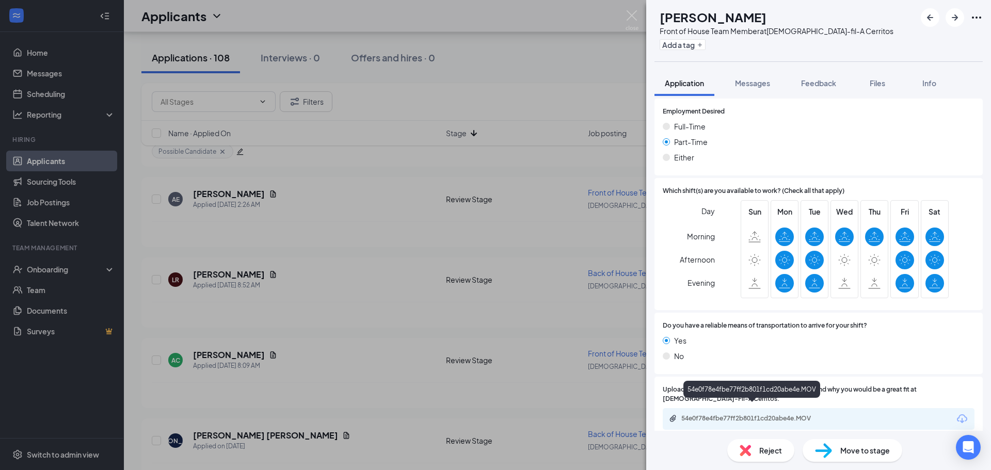
click at [752, 414] on div "54e0f78e4fbe77ff2b801f1cd20abe4e.MOV" at bounding box center [753, 418] width 145 height 8
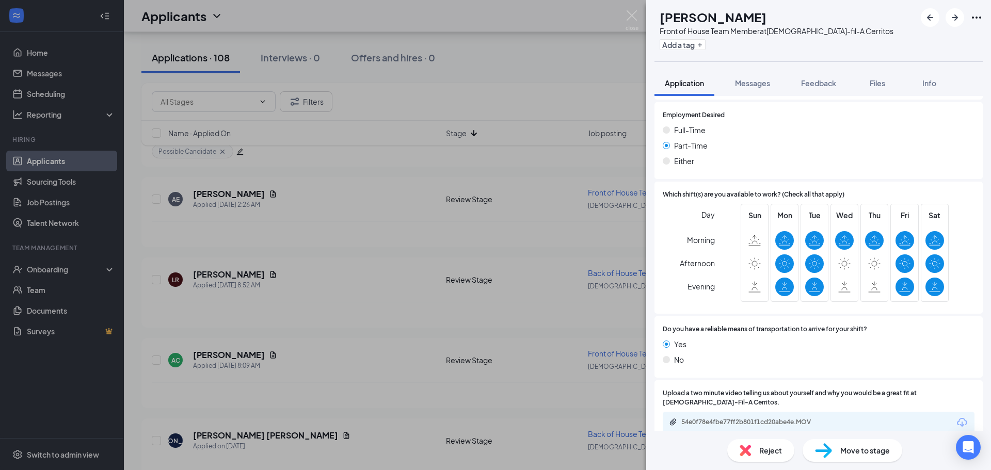
click at [920, 127] on div "Full-Time Part-Time Either" at bounding box center [819, 147] width 312 height 46
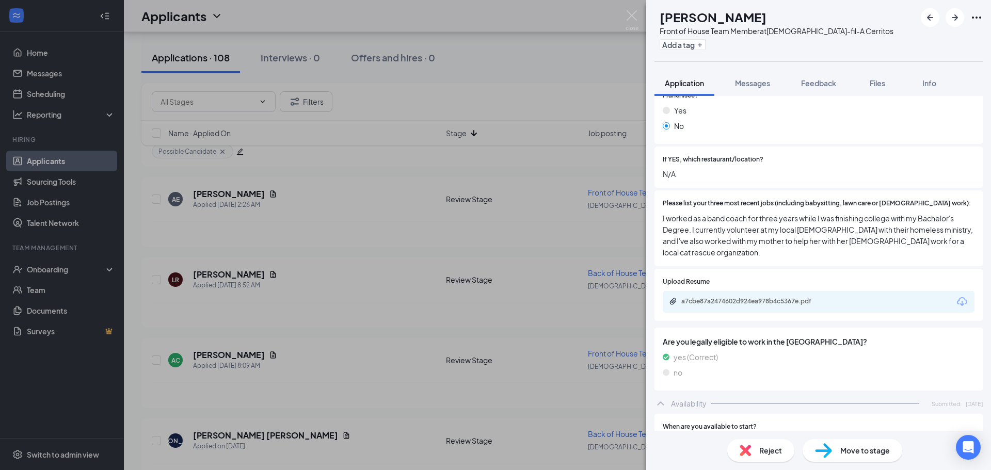
scroll to position [301, 0]
click at [789, 299] on div "a7cbe87a2474602d924ea978b4c5367e.pdf" at bounding box center [753, 303] width 145 height 8
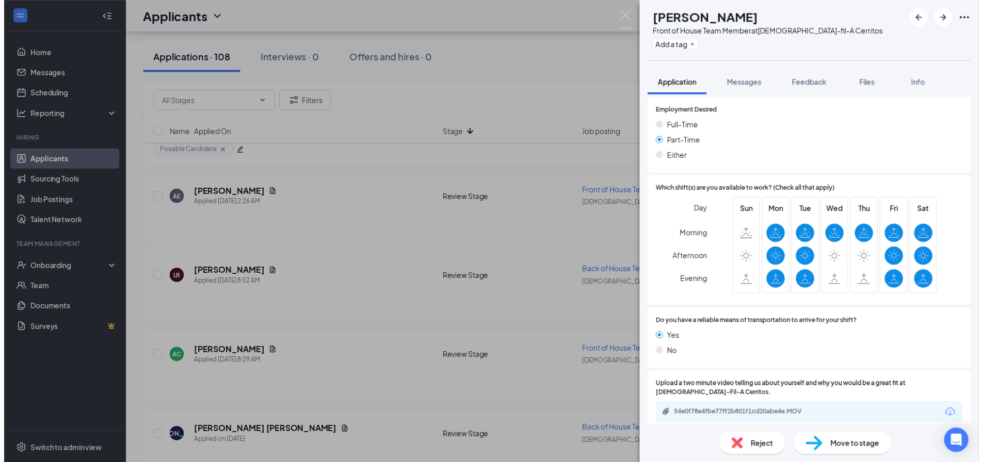
scroll to position [659, 0]
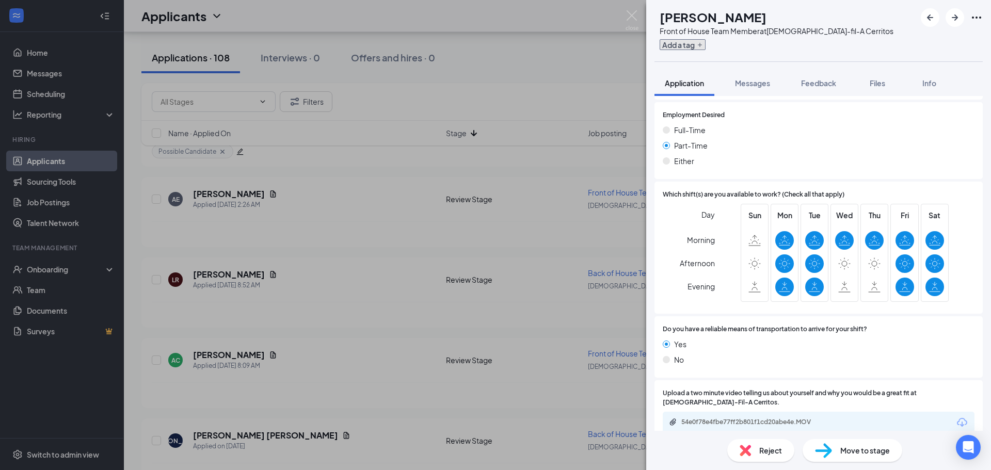
click at [706, 44] on button "Add a tag" at bounding box center [683, 44] width 46 height 11
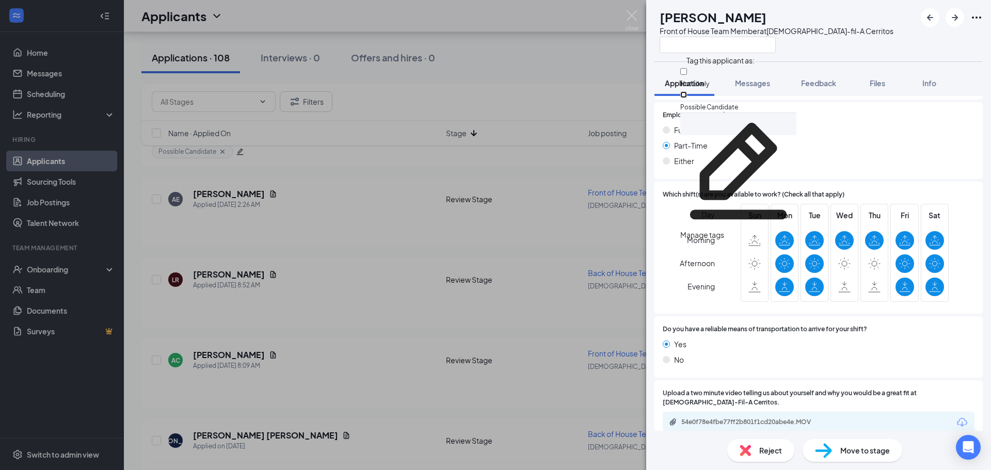
click at [687, 92] on input "Possible Candidate" at bounding box center [683, 94] width 7 height 7
checkbox input "true"
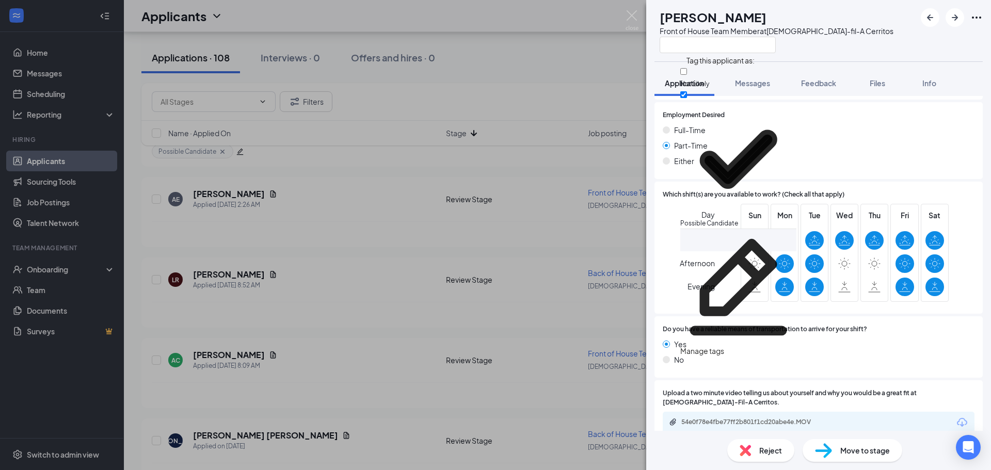
click at [893, 45] on div "AD Andrew Dodds Front of House Team Member at Chick-fil-A Cerritos" at bounding box center [818, 30] width 345 height 61
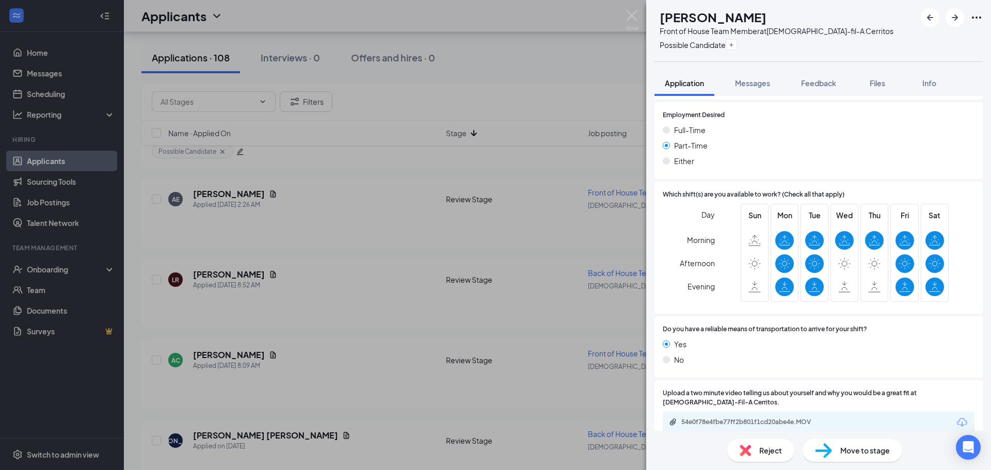
click at [545, 110] on div "AD Andrew Dodds Front of House Team Member at Chick-fil-A Cerritos Possible Can…" at bounding box center [495, 235] width 991 height 470
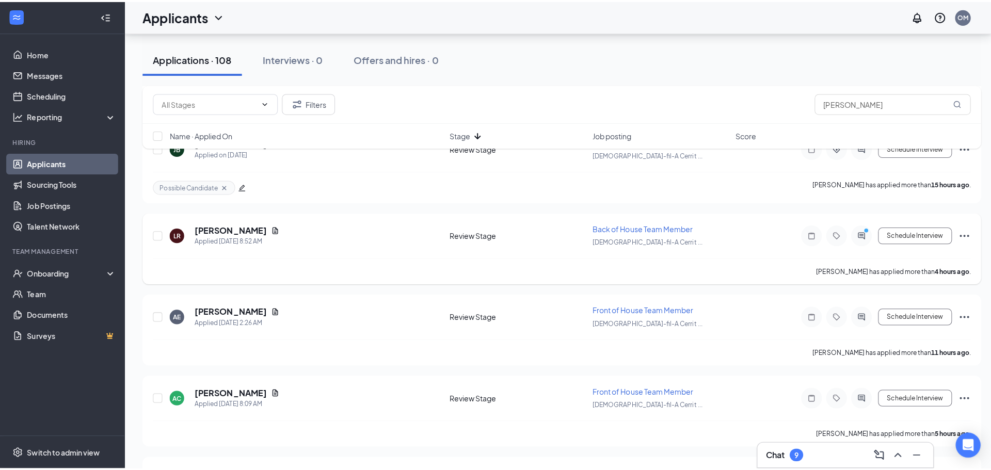
scroll to position [877, 0]
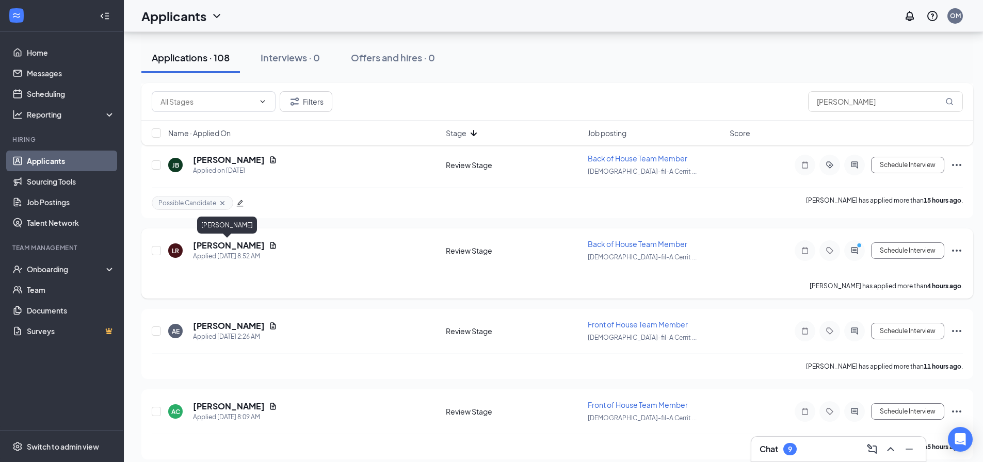
click at [215, 247] on h5 "Lauren Ramirez" at bounding box center [229, 245] width 72 height 11
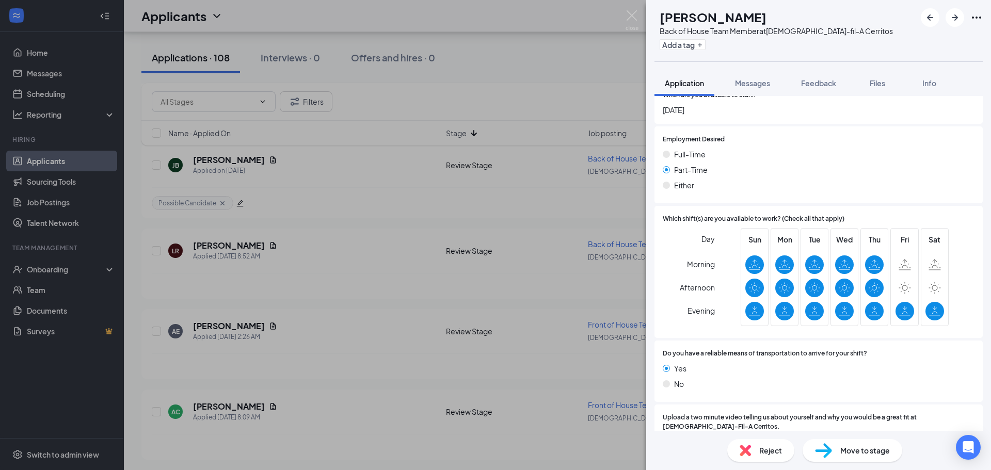
scroll to position [651, 0]
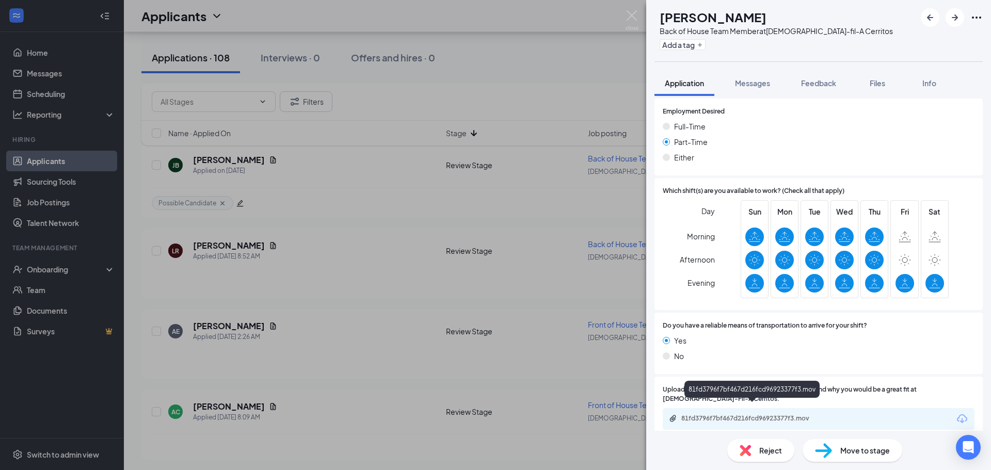
click at [764, 414] on div "81fd3796f7bf467d216fcd96923377f3.mov" at bounding box center [753, 418] width 145 height 8
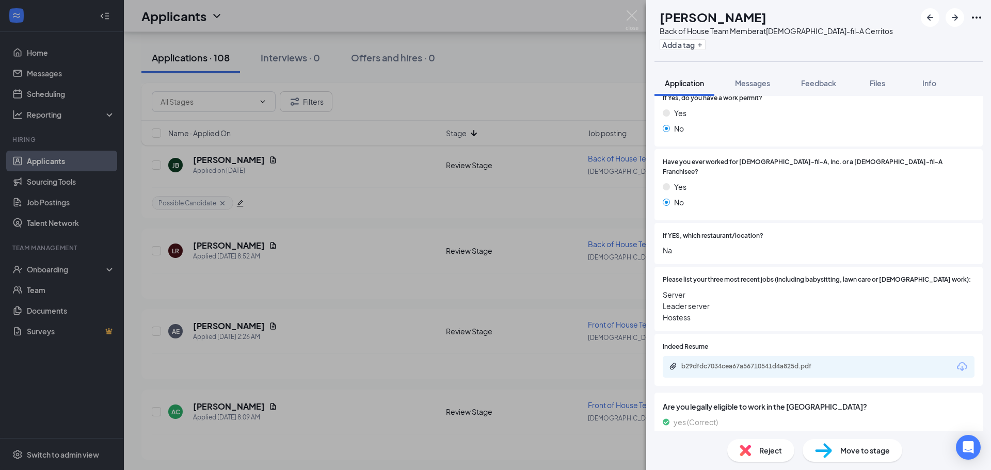
scroll to position [238, 0]
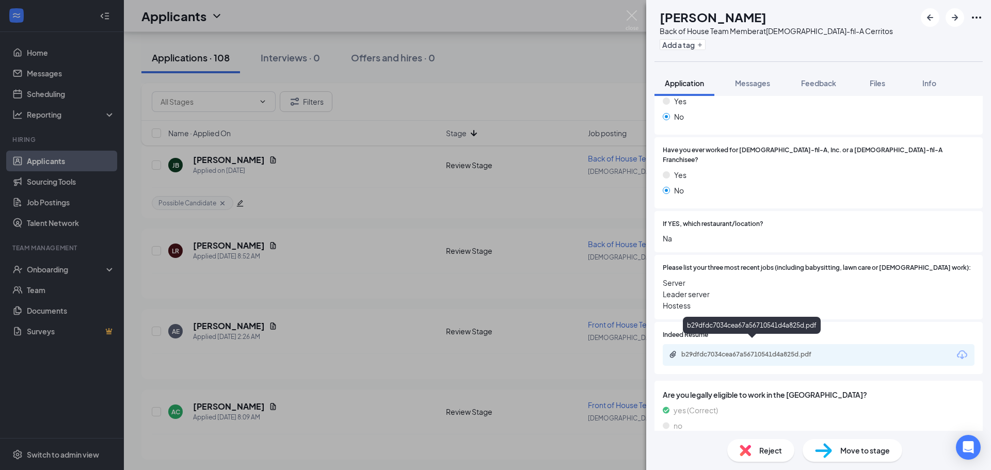
click at [761, 350] on div "b29dfdc7034cea67a56710541d4a825d.pdf" at bounding box center [752, 355] width 167 height 10
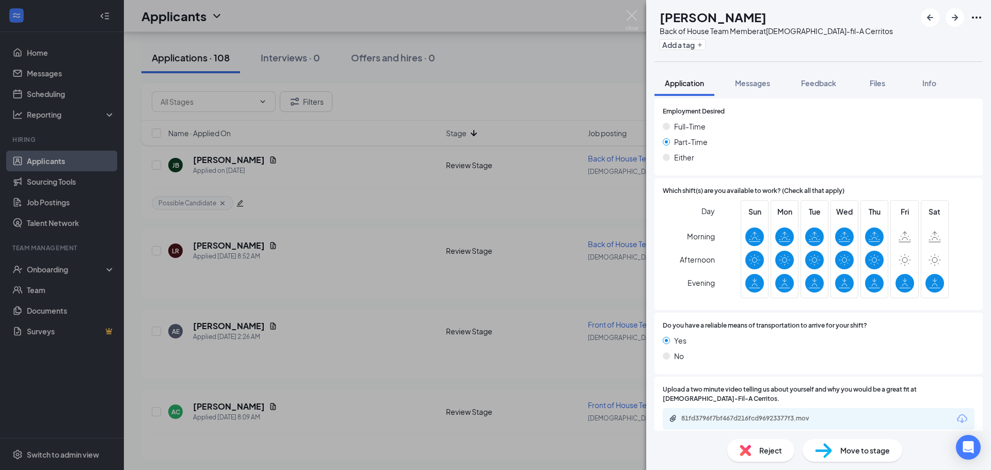
scroll to position [648, 0]
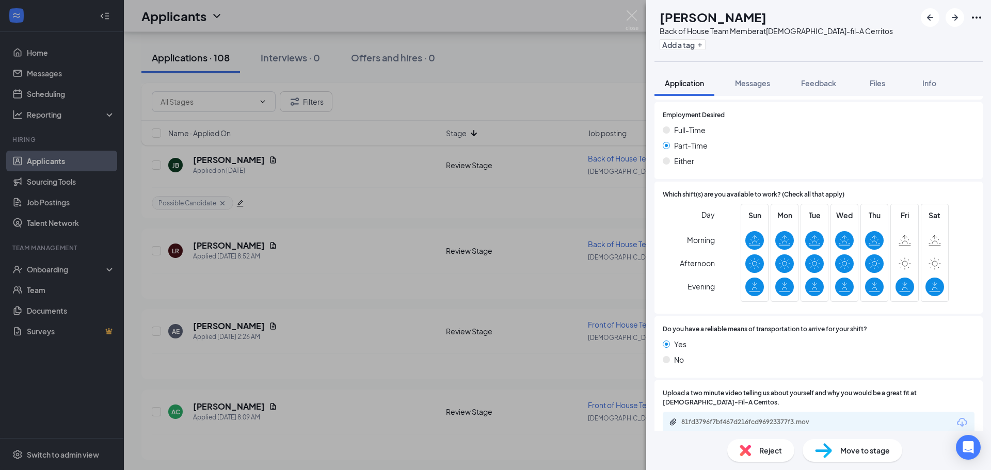
click at [755, 455] on div "Reject" at bounding box center [760, 450] width 67 height 23
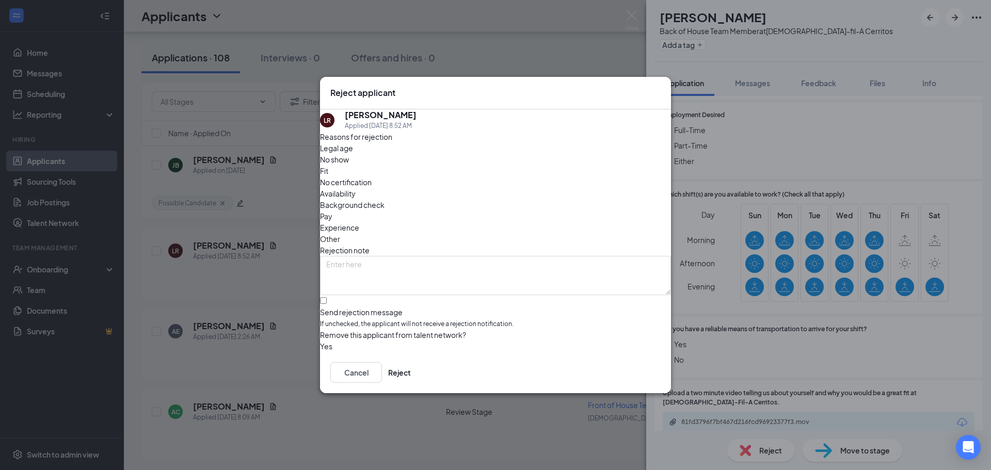
click at [356, 188] on span "Availability" at bounding box center [338, 193] width 36 height 11
click at [411, 375] on button "Reject" at bounding box center [399, 372] width 23 height 21
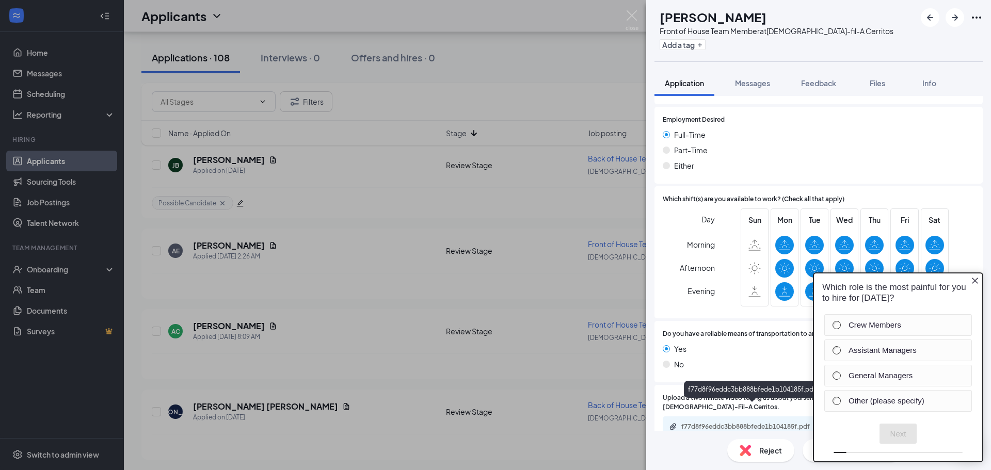
click at [741, 423] on div "f77d8f96eddc3bb888bfede1b104185f.pdf" at bounding box center [753, 427] width 145 height 8
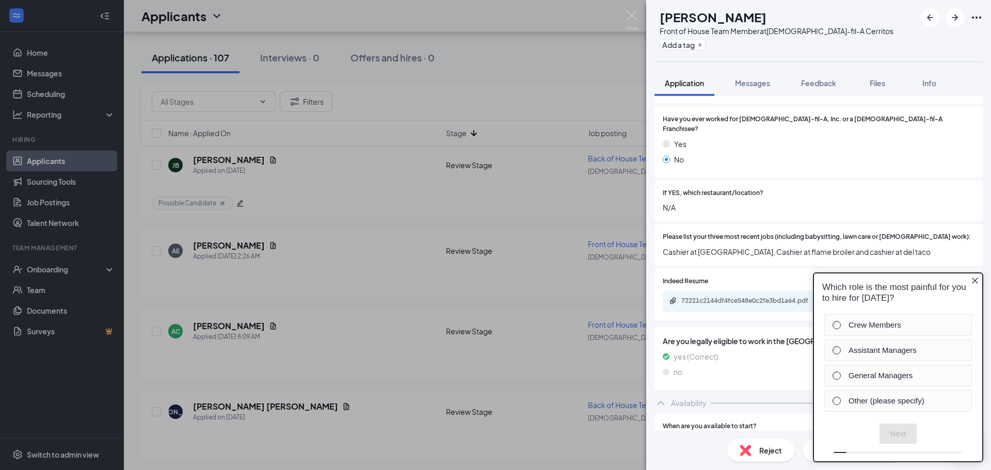
scroll to position [293, 0]
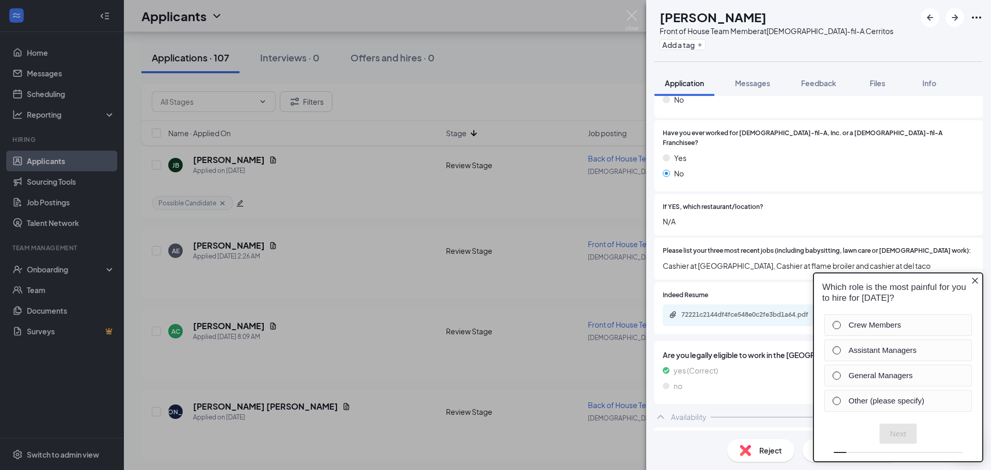
click at [828, 194] on div "If YES, which restaurant/location? N/A" at bounding box center [818, 215] width 328 height 42
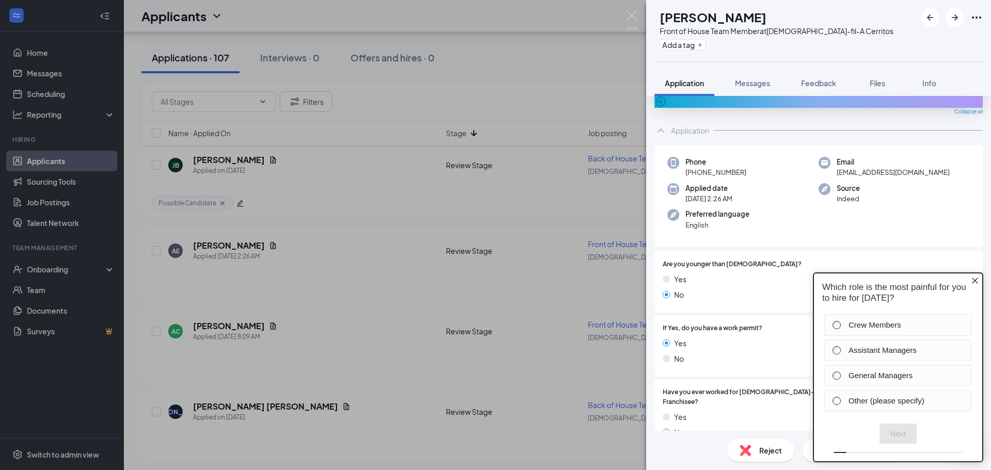
scroll to position [0, 0]
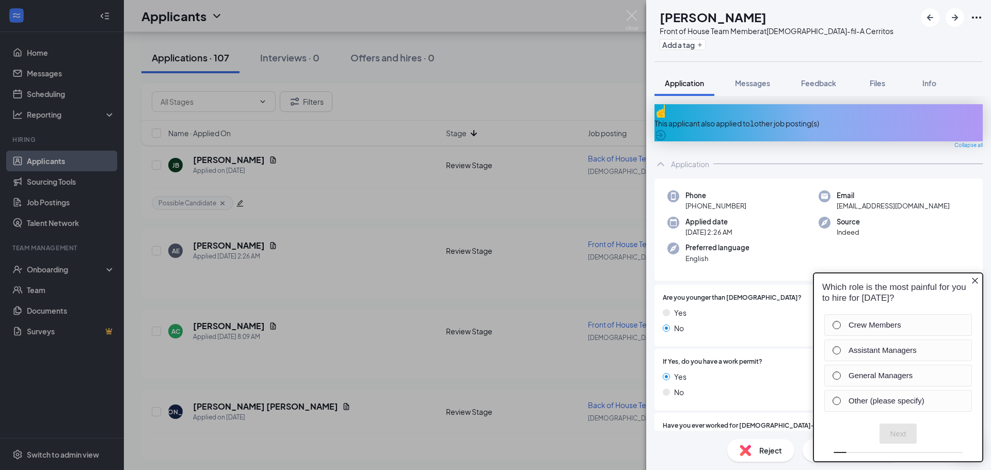
click at [974, 283] on icon "Close button" at bounding box center [975, 281] width 8 height 8
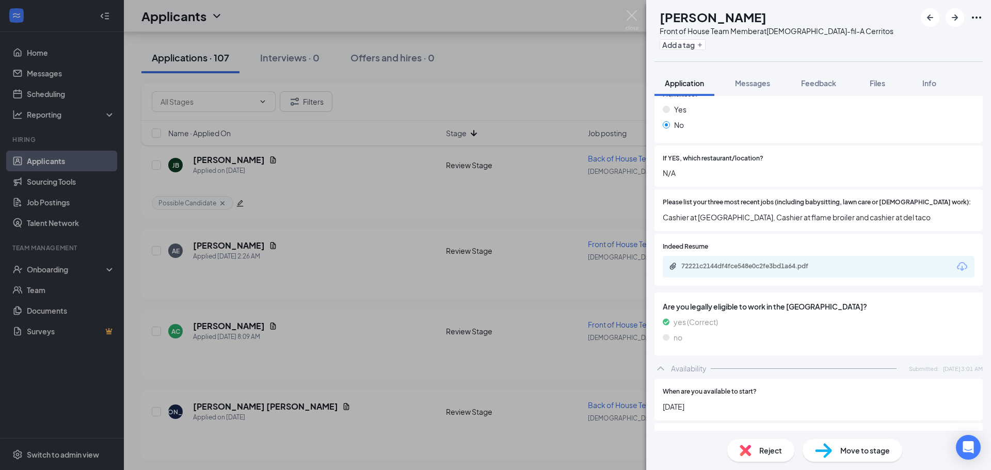
scroll to position [189, 0]
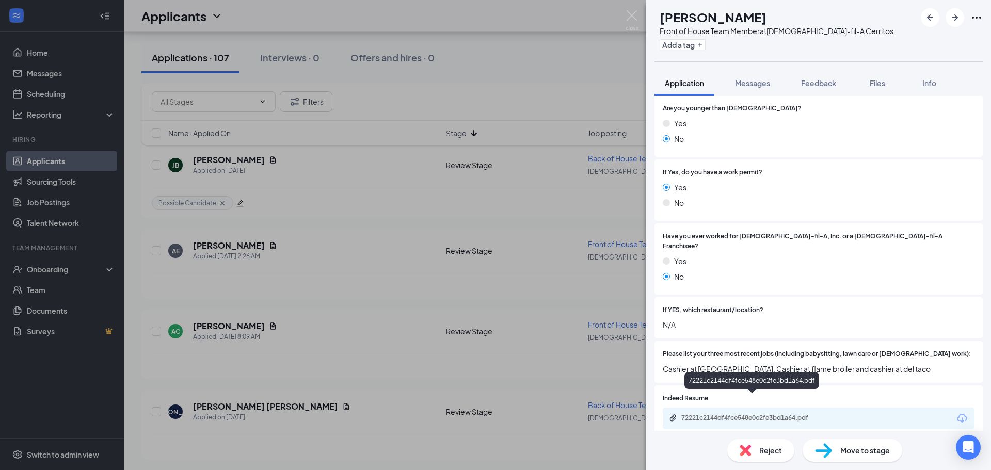
click at [739, 414] on div "72221c2144df4fce548e0c2fe3bd1a64.pdf" at bounding box center [753, 418] width 145 height 8
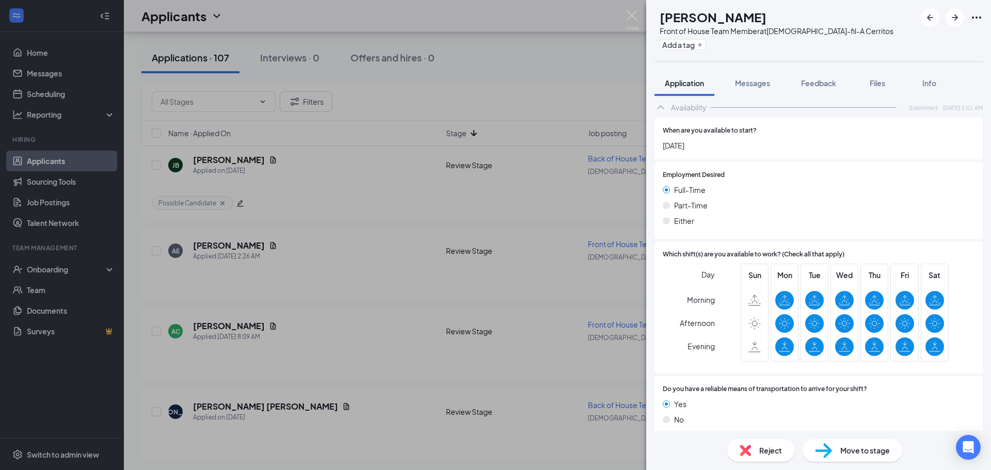
click at [749, 444] on div "Reject" at bounding box center [760, 450] width 67 height 23
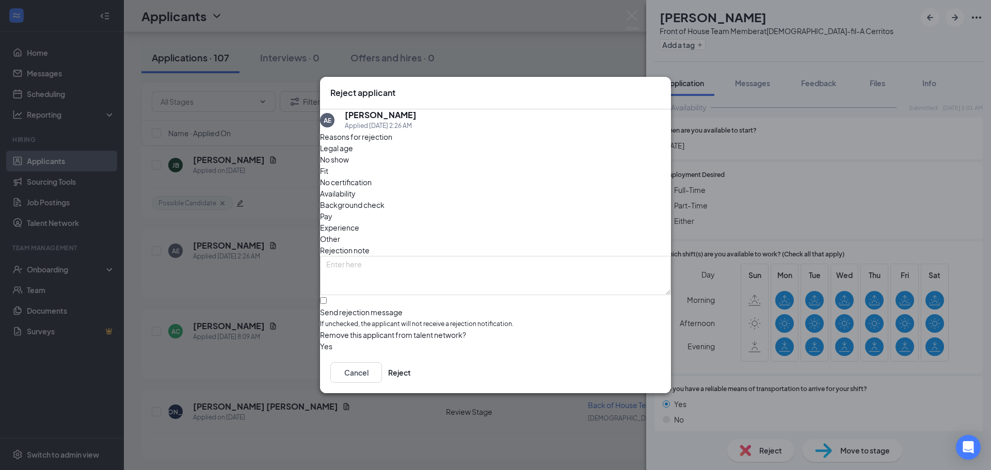
click at [320, 341] on button "button" at bounding box center [320, 346] width 0 height 11
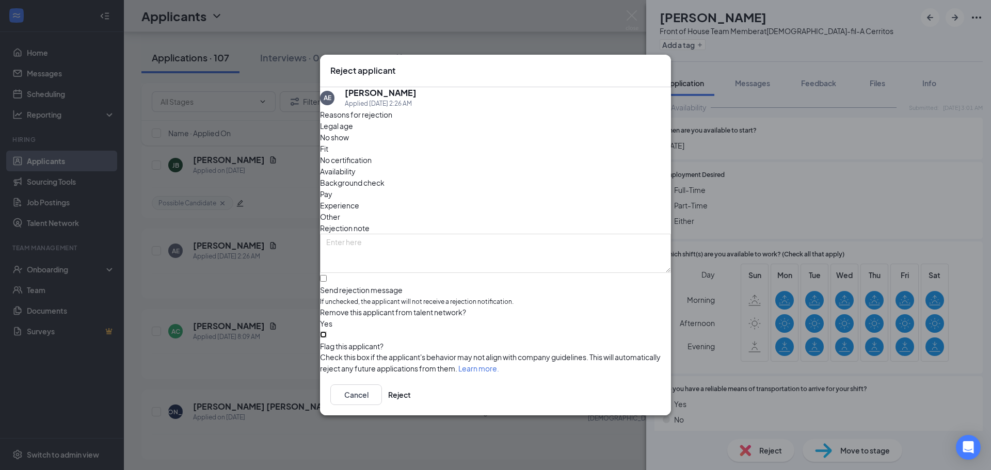
click at [327, 338] on input "Flag this applicant?" at bounding box center [323, 334] width 7 height 7
checkbox input "true"
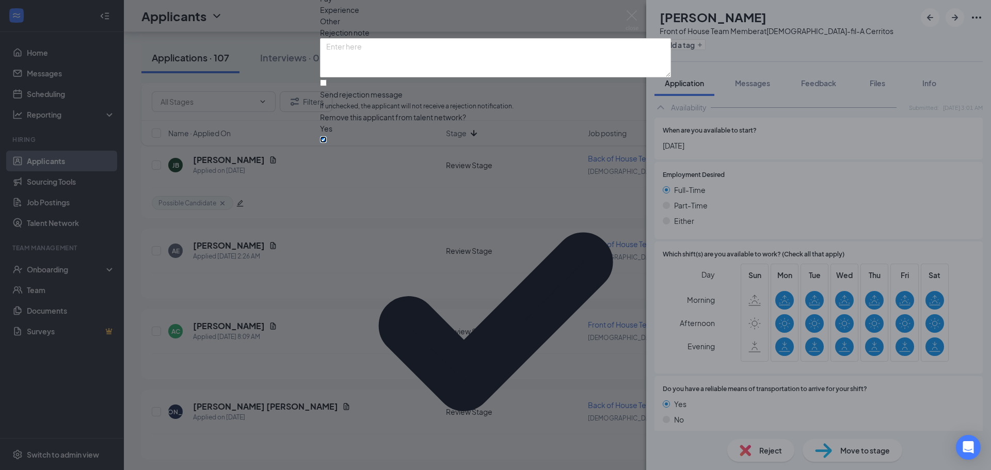
scroll to position [39, 0]
drag, startPoint x: 424, startPoint y: 356, endPoint x: 429, endPoint y: 363, distance: 8.5
type textarea "Submitting unprofessional / irrelevant images as documents."
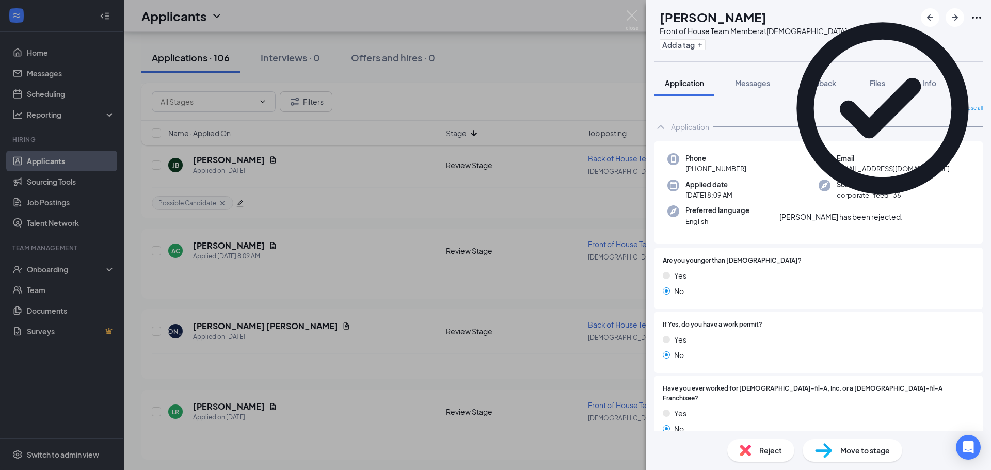
click at [903, 212] on icon "Cross" at bounding box center [903, 212] width 0 height 0
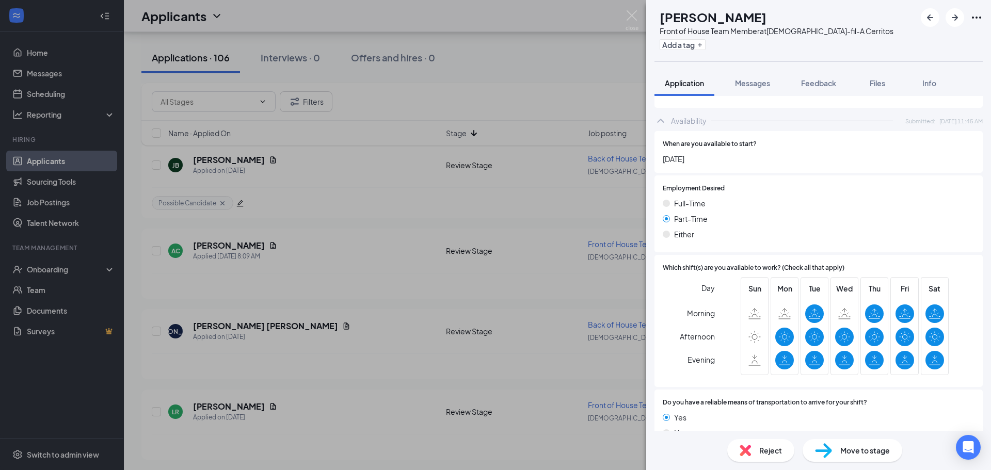
scroll to position [640, 0]
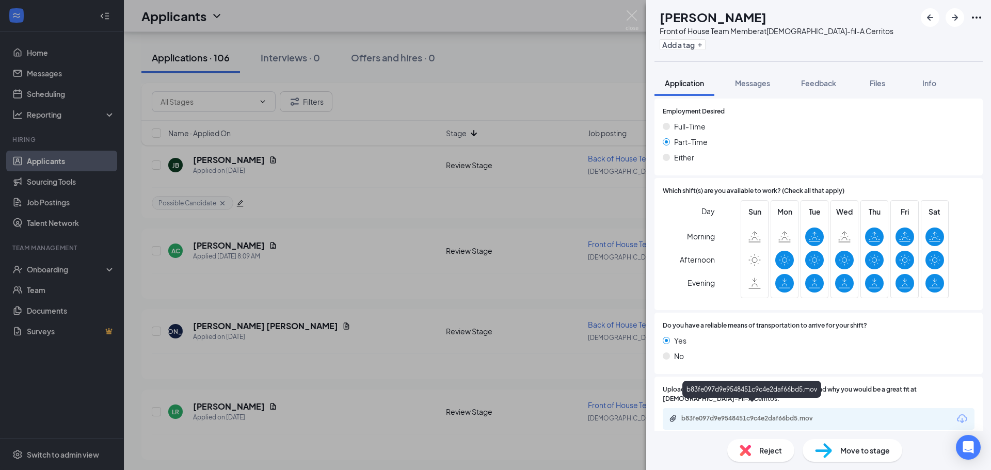
click at [745, 414] on div "b83fe097d9e9548451c9c4e2daf66bd5.mov" at bounding box center [753, 418] width 145 height 8
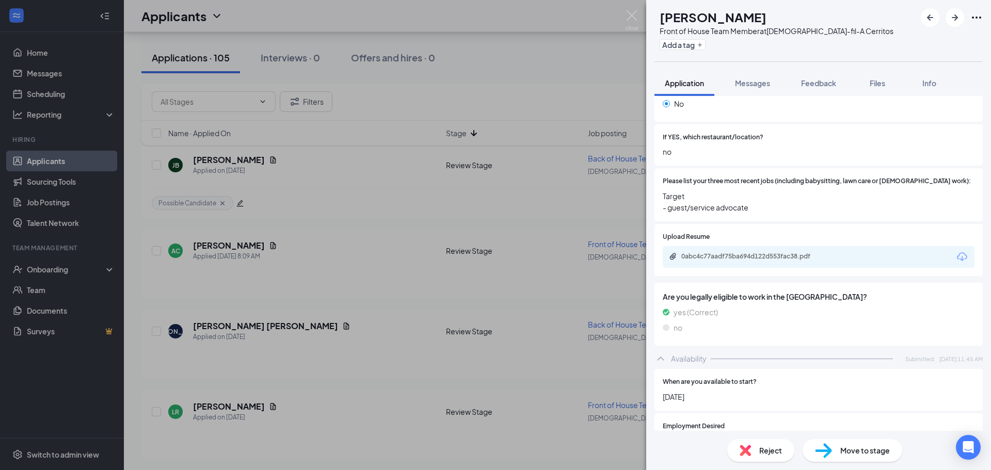
scroll to position [120, 0]
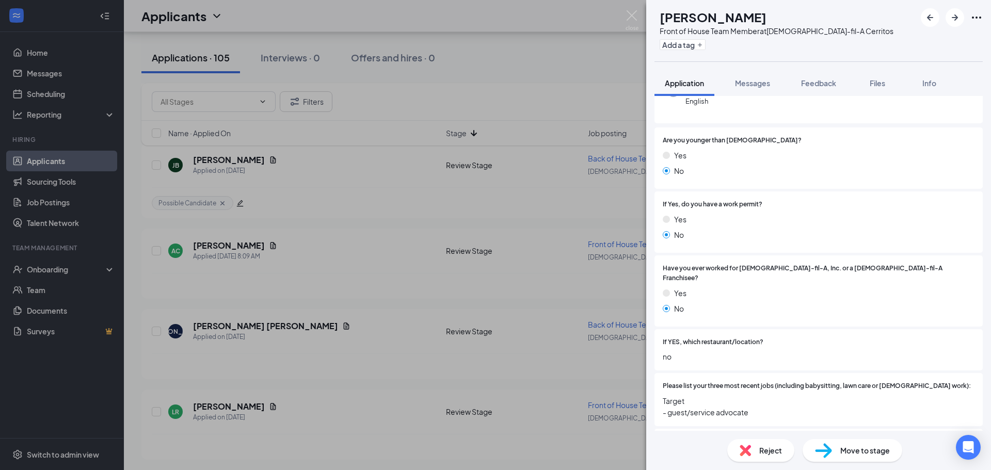
click at [852, 274] on div "Have you ever worked for Chick-fil-A, Inc. or a Chick-fil-A Franchisee? Yes No" at bounding box center [819, 291] width 312 height 55
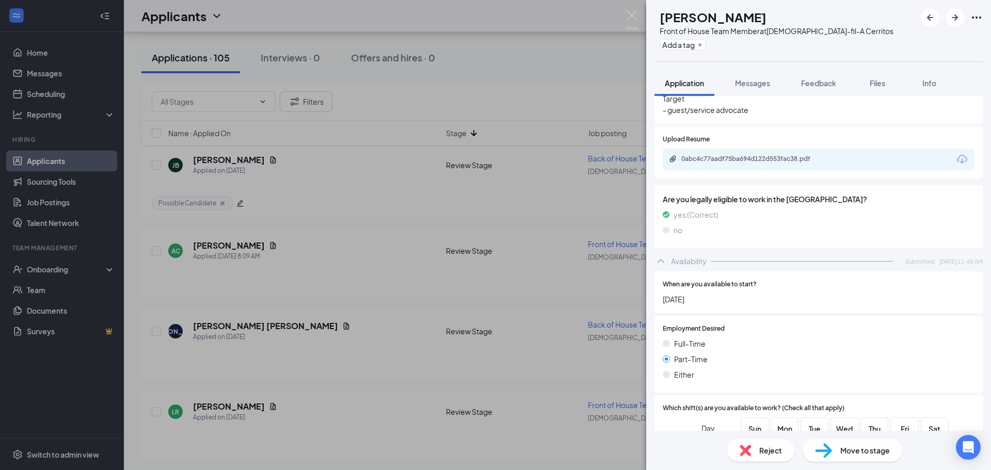
scroll to position [227, 0]
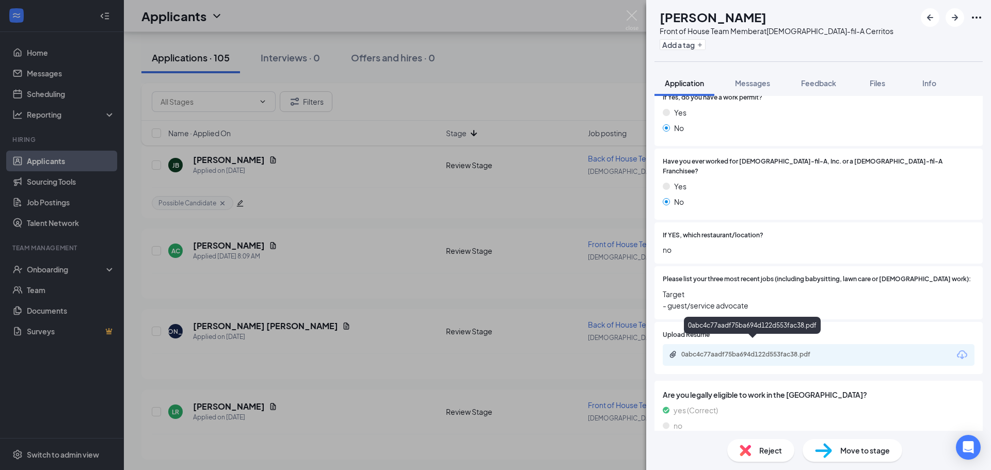
click at [743, 350] on div "0abc4c77aadf75ba694d122d553fac38.pdf" at bounding box center [753, 354] width 145 height 8
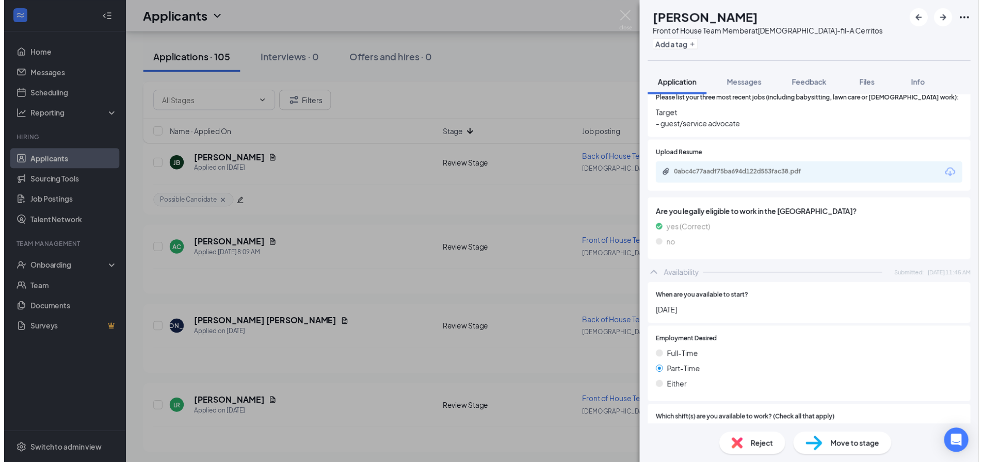
scroll to position [378, 0]
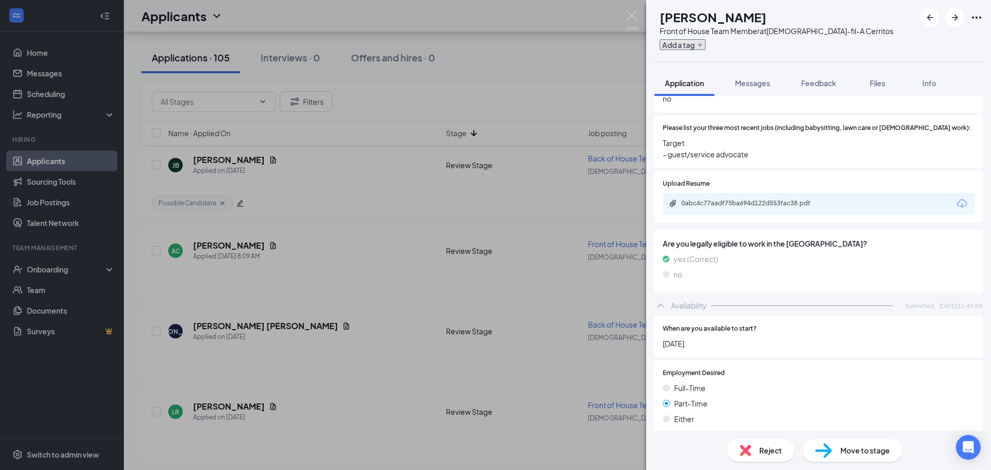
click at [702, 45] on button "Add a tag" at bounding box center [683, 44] width 46 height 11
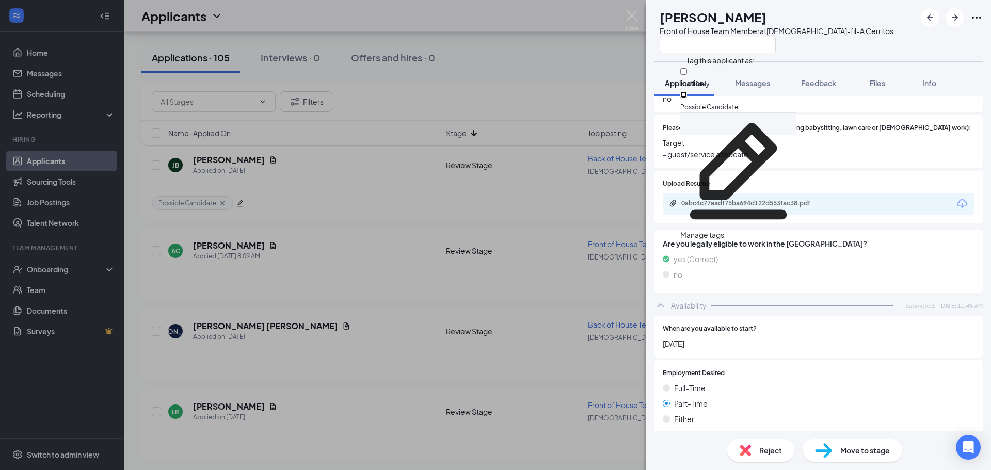
click at [687, 91] on input "Possible Candidate" at bounding box center [683, 94] width 7 height 7
checkbox input "true"
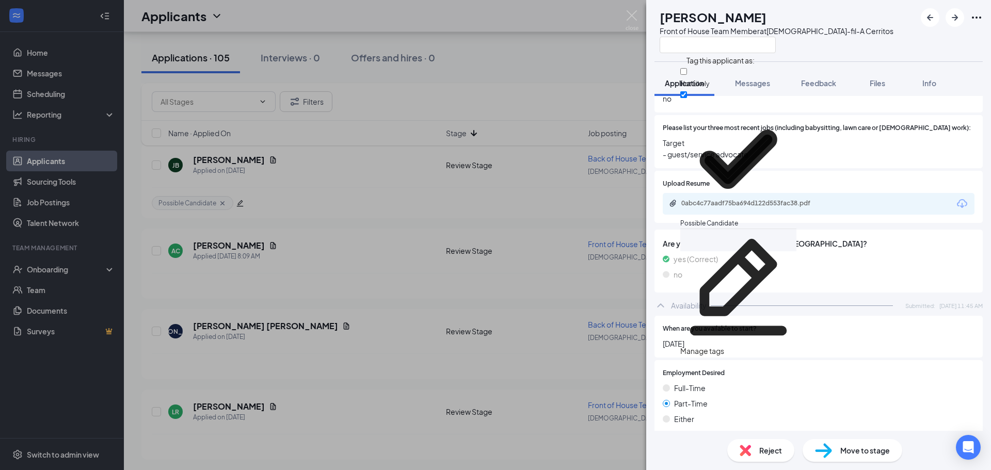
click at [843, 41] on div at bounding box center [777, 44] width 234 height 17
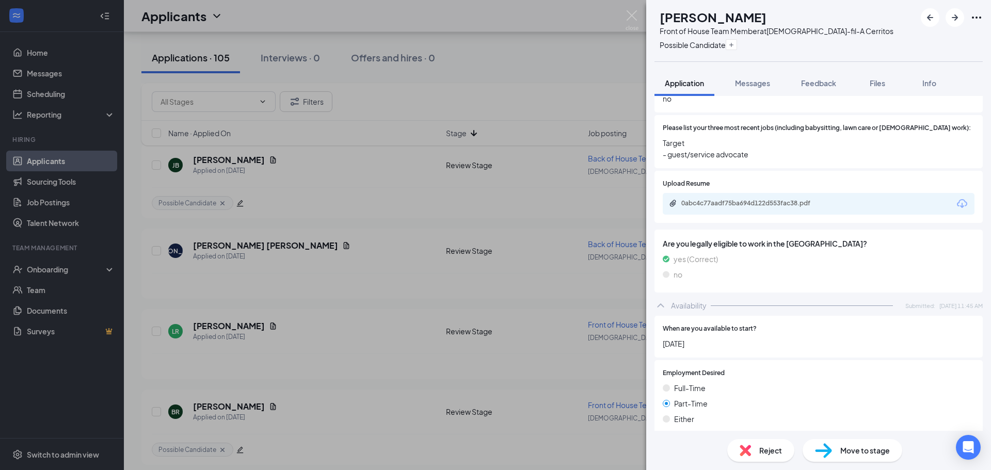
click at [533, 96] on div "AC Amani chhim Front of House Team Member at Chick-fil-A Cerritos Possible Cand…" at bounding box center [495, 235] width 991 height 470
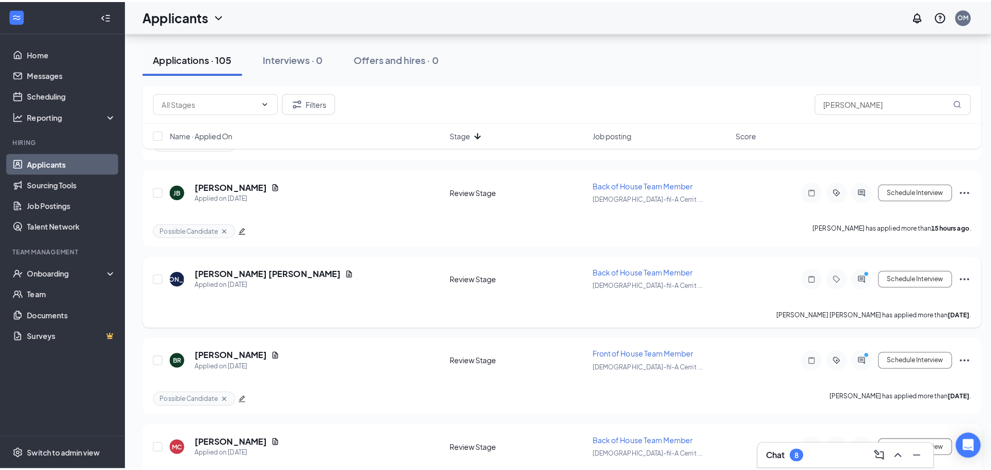
scroll to position [877, 0]
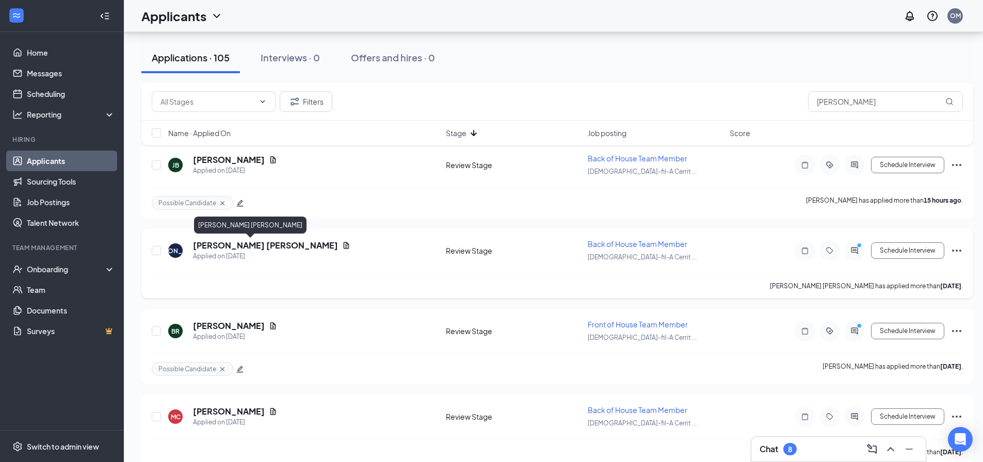
click at [205, 245] on h5 "Josie Ana" at bounding box center [265, 245] width 145 height 11
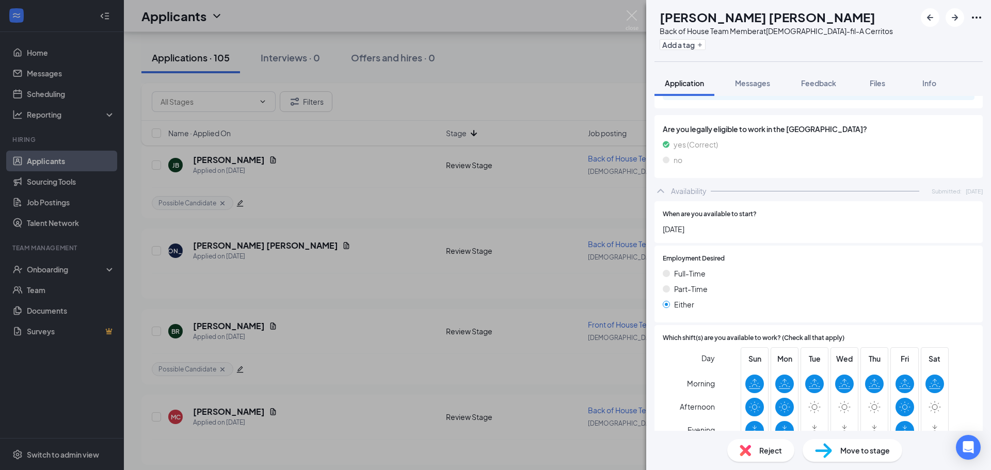
scroll to position [568, 0]
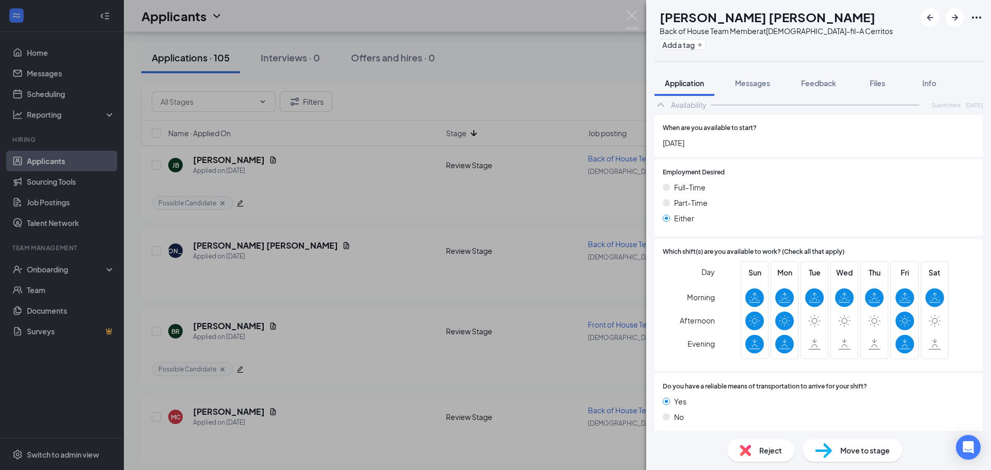
click at [753, 454] on div "Reject" at bounding box center [760, 450] width 67 height 23
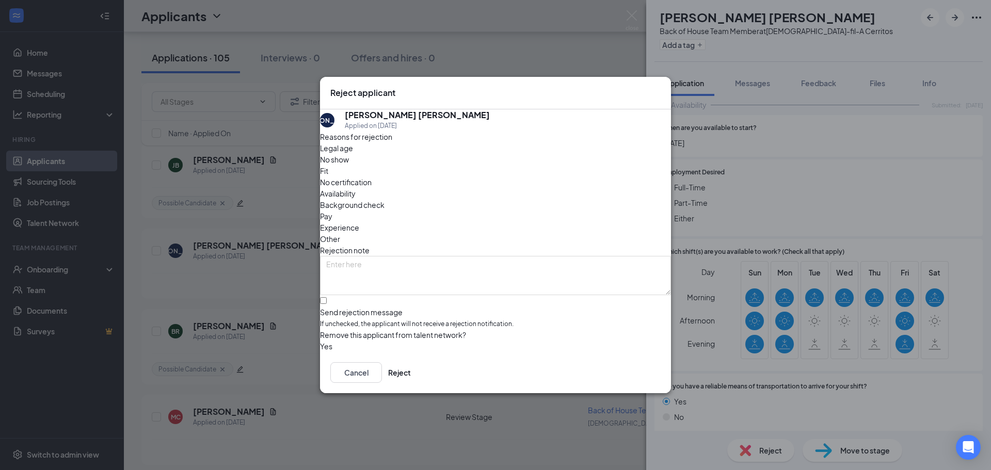
click at [356, 188] on span "Availability" at bounding box center [338, 193] width 36 height 11
click at [411, 375] on button "Reject" at bounding box center [399, 372] width 23 height 21
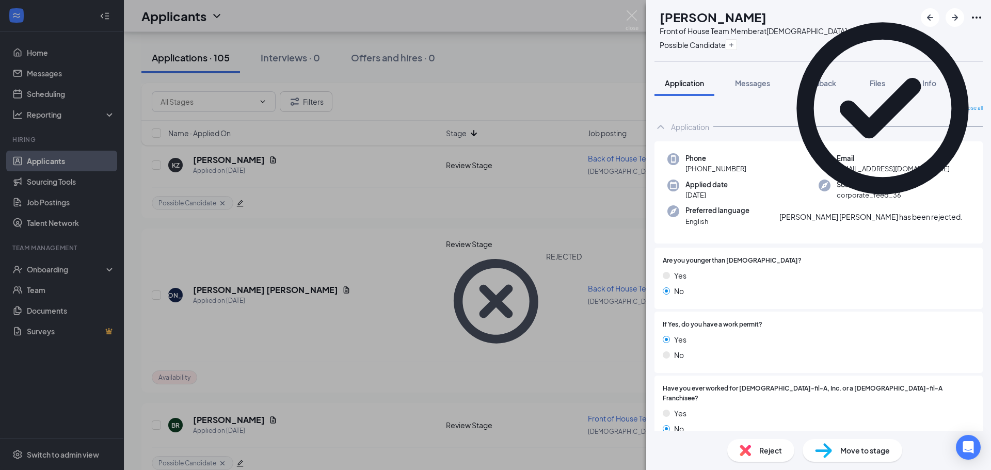
click at [508, 53] on div "BR Brent Roxas Front of House Team Member at Chick-fil-A Cerritos Possible Cand…" at bounding box center [495, 235] width 991 height 470
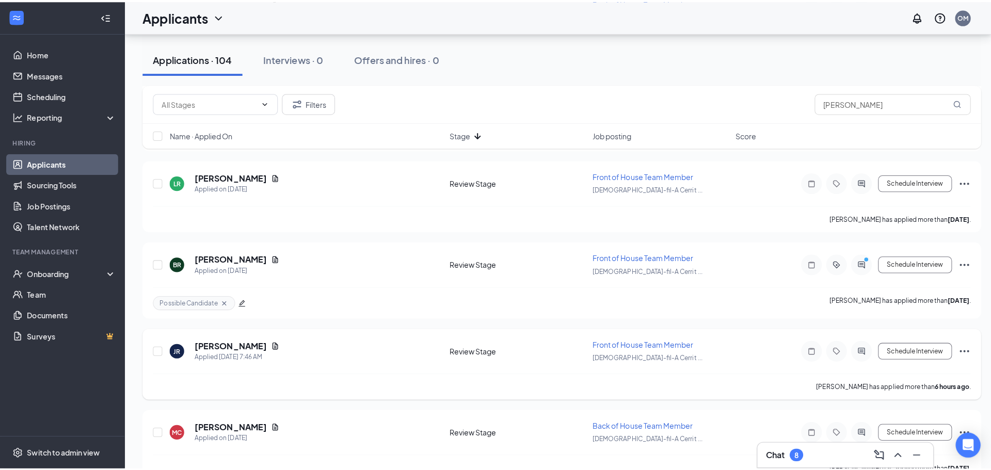
scroll to position [981, 0]
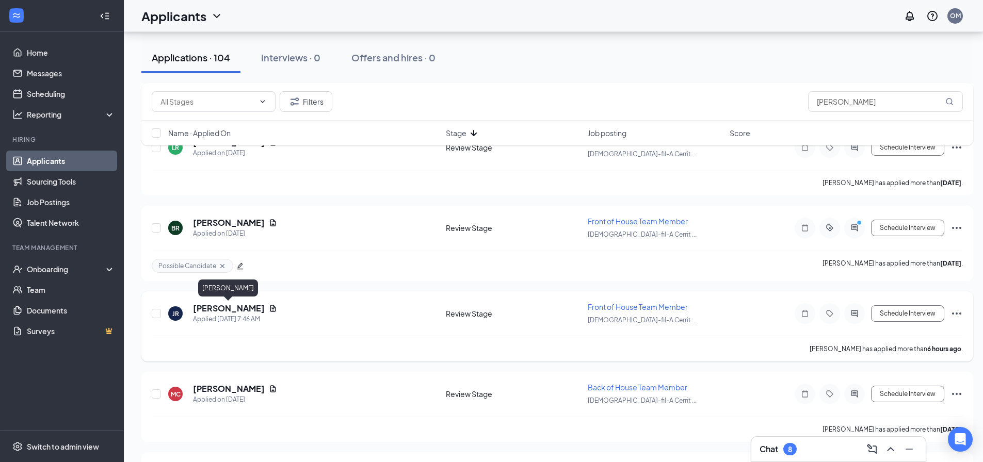
click at [247, 310] on h5 "Juliana Rodriguez" at bounding box center [229, 308] width 72 height 11
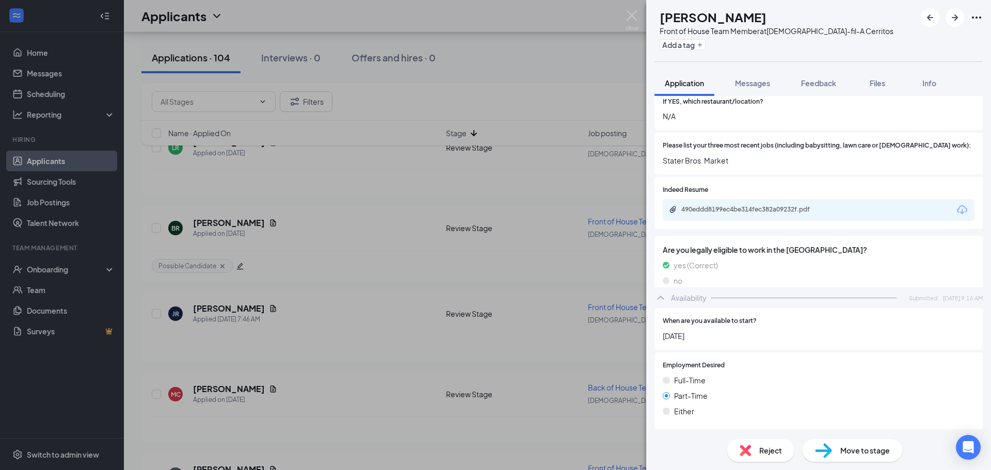
scroll to position [361, 0]
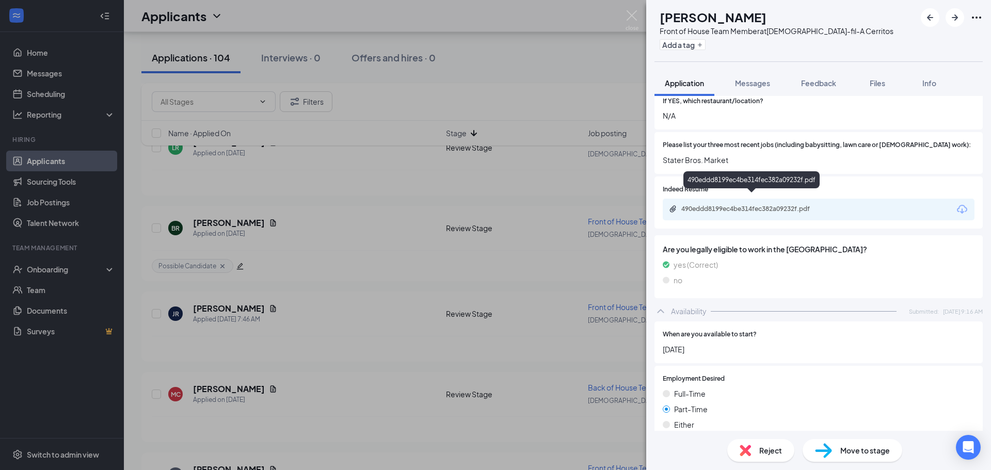
click at [775, 205] on div "490eddd8199ec4be314fec382a09232f.pdf" at bounding box center [753, 209] width 145 height 8
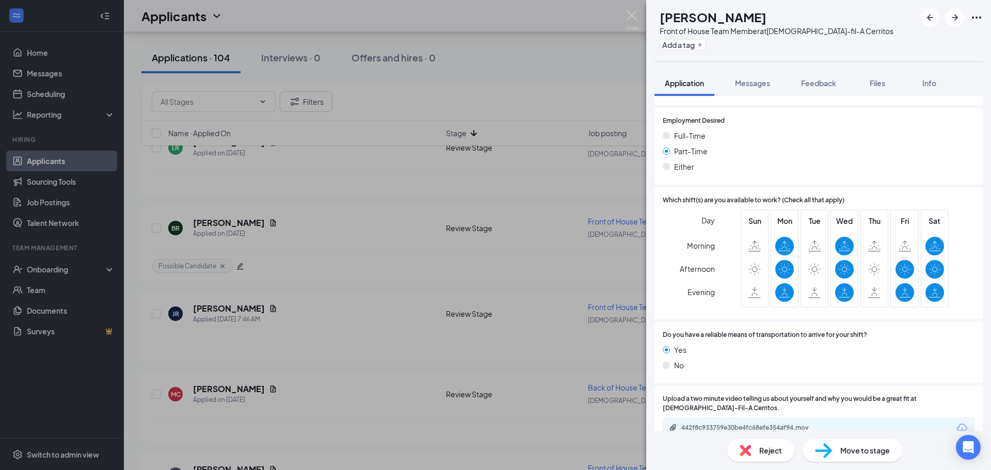
scroll to position [629, 0]
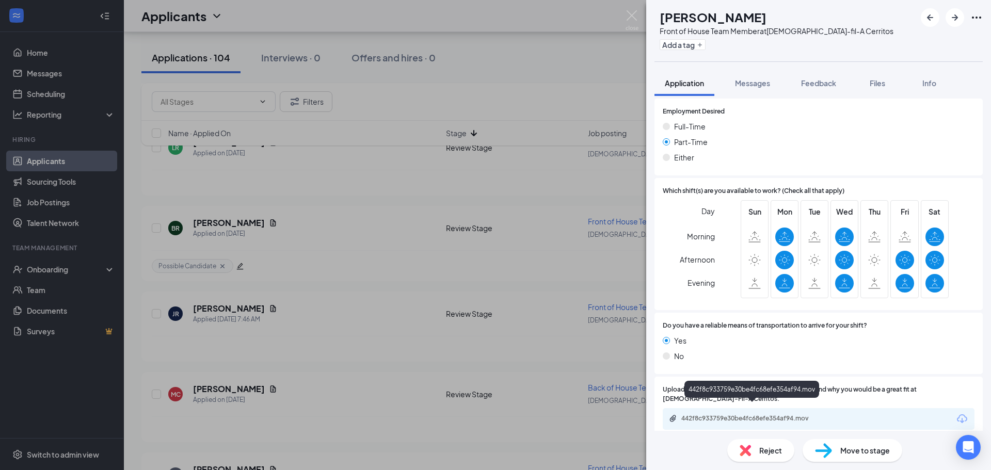
click at [741, 414] on div "442f8c933759e30be4fc68efe354af94.mov" at bounding box center [753, 418] width 145 height 8
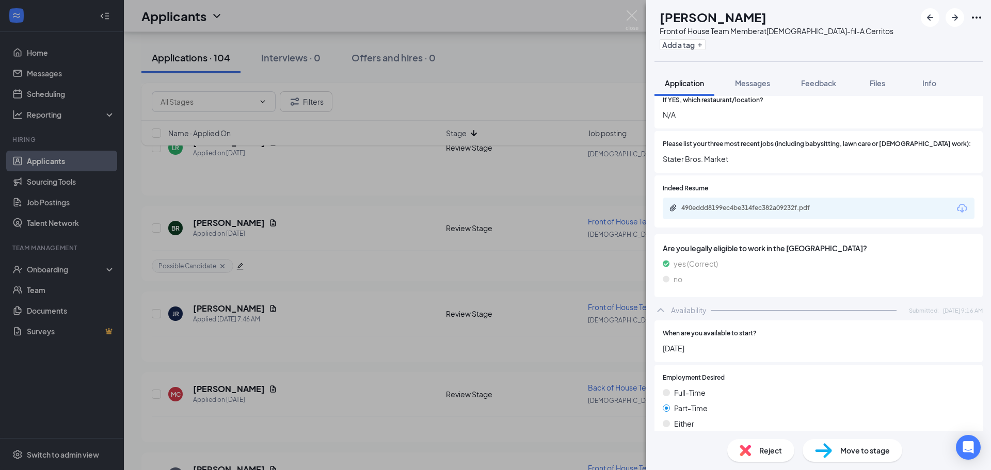
scroll to position [267, 0]
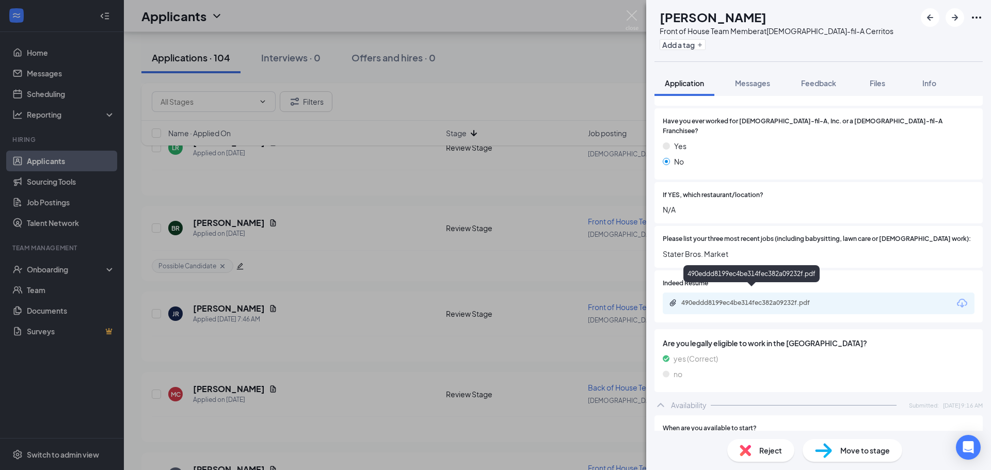
click at [747, 299] on div "490eddd8199ec4be314fec382a09232f.pdf" at bounding box center [753, 303] width 145 height 8
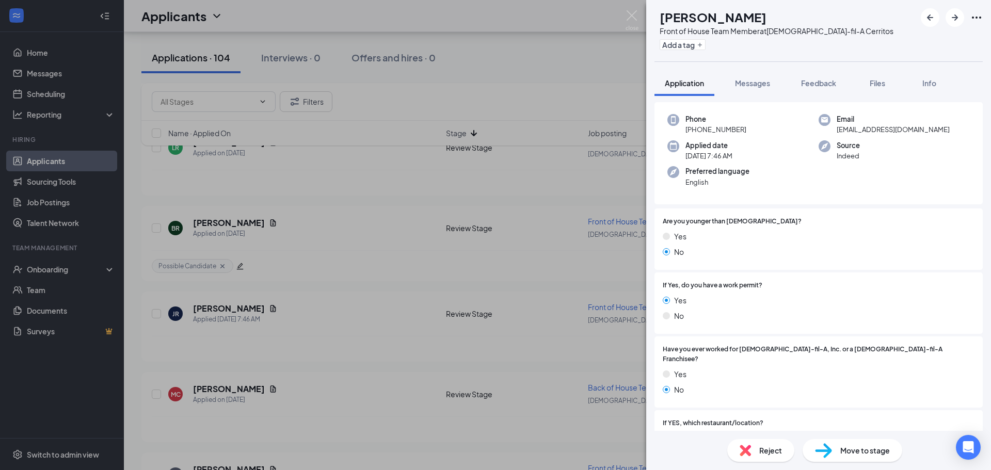
scroll to position [61, 0]
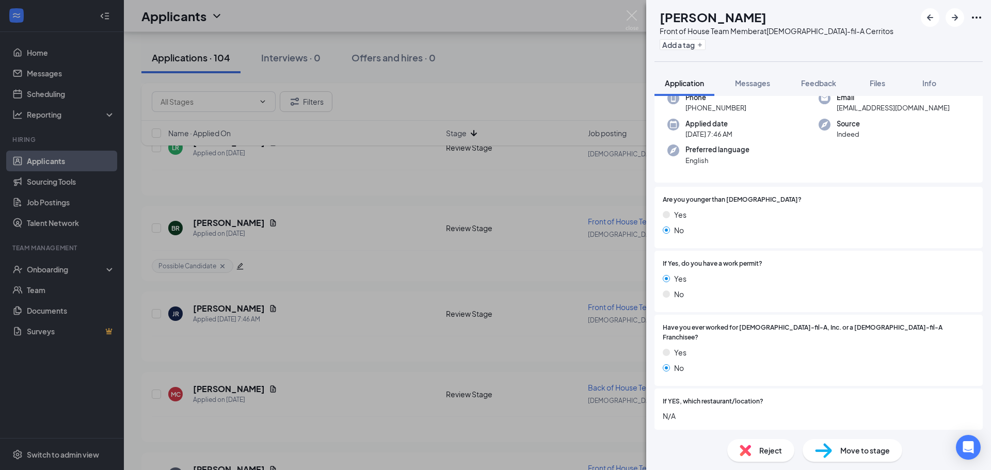
click at [872, 320] on div "Have you ever worked for Chick-fil-A, Inc. or a Chick-fil-A Franchisee? Yes No" at bounding box center [818, 350] width 328 height 71
click at [772, 448] on span "Reject" at bounding box center [770, 450] width 23 height 11
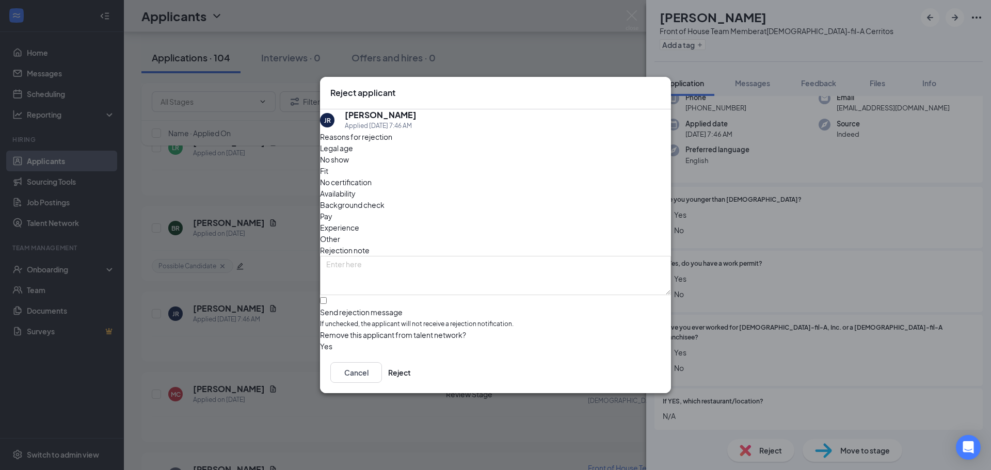
click at [356, 188] on span "Availability" at bounding box center [338, 193] width 36 height 11
click at [411, 376] on button "Reject" at bounding box center [399, 372] width 23 height 21
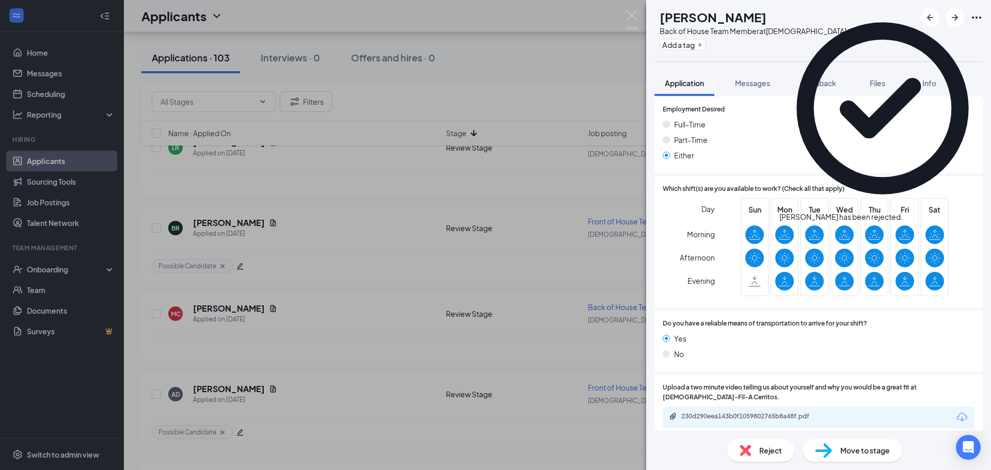
scroll to position [658, 0]
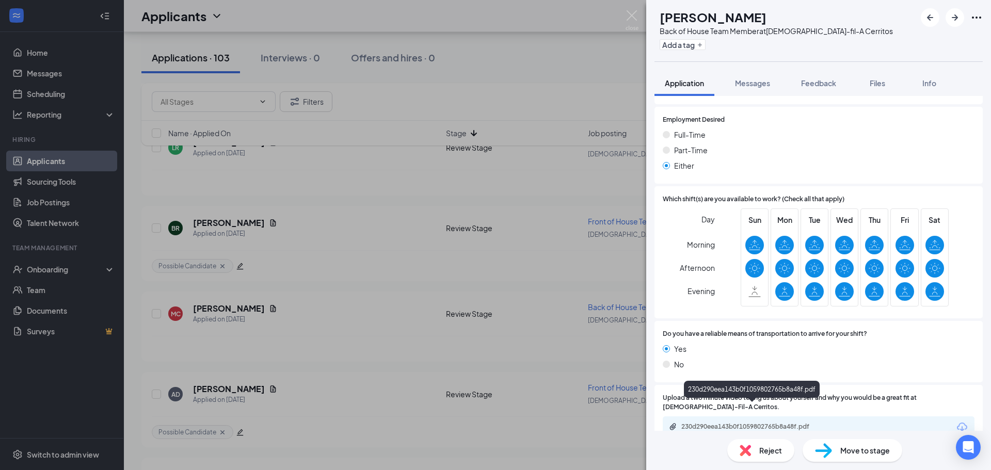
click at [759, 423] on div "230d290eea143b0f1059802765b8a48f.pdf" at bounding box center [753, 427] width 145 height 8
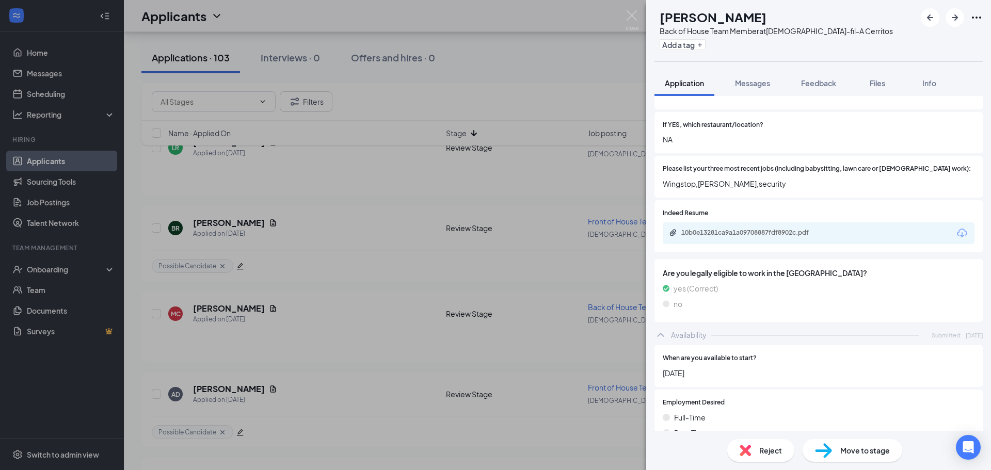
scroll to position [344, 0]
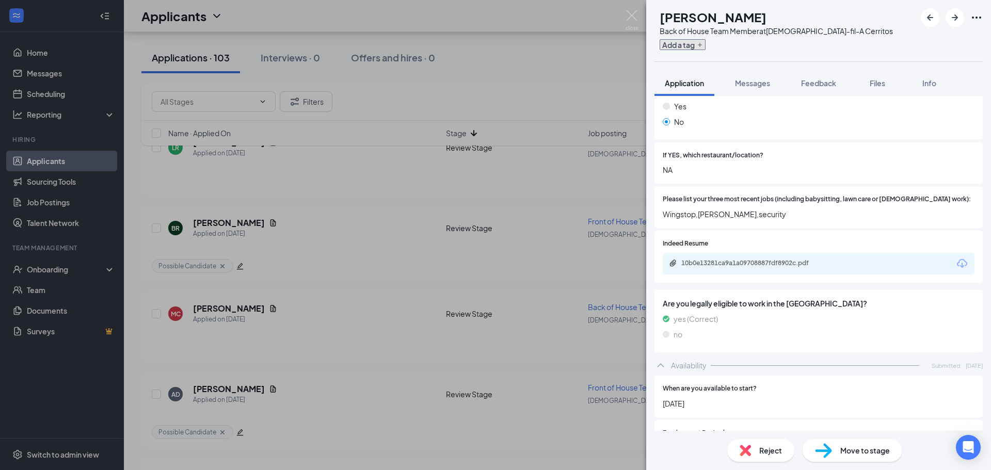
click at [706, 48] on button "Add a tag" at bounding box center [683, 44] width 46 height 11
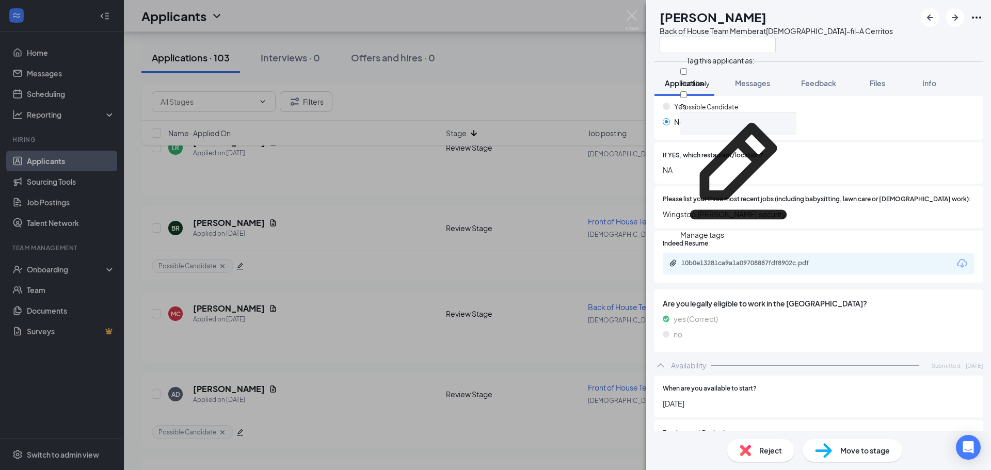
click at [865, 60] on div "MC Miguel C Back of House Team Member at Chick-fil-A Cerritos" at bounding box center [818, 30] width 345 height 61
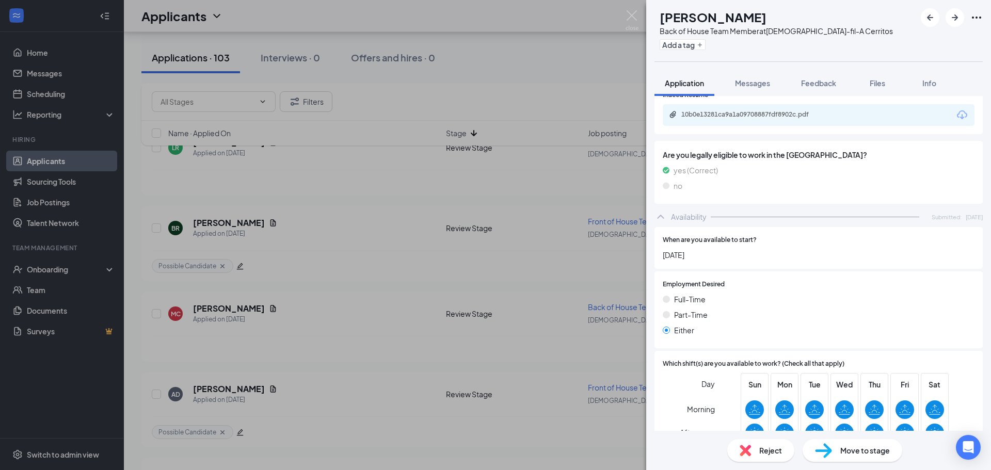
scroll to position [658, 0]
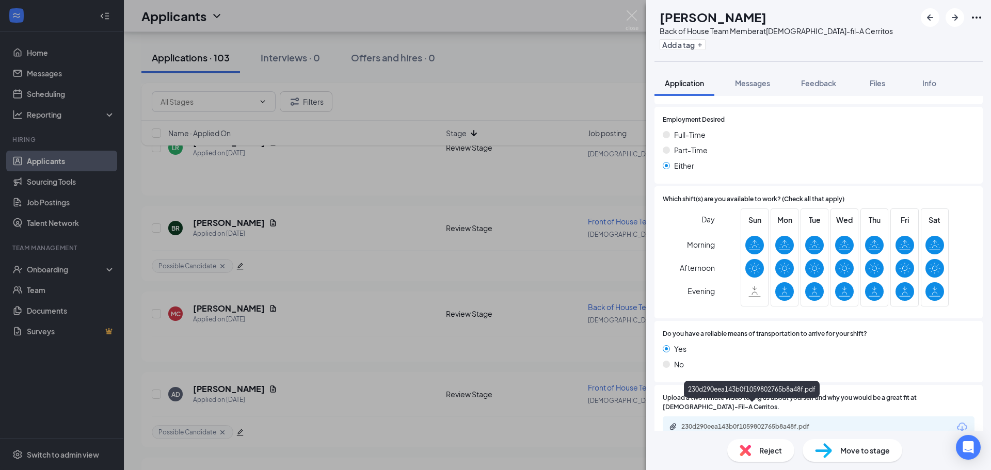
click at [746, 423] on div "230d290eea143b0f1059802765b8a48f.pdf" at bounding box center [753, 427] width 145 height 8
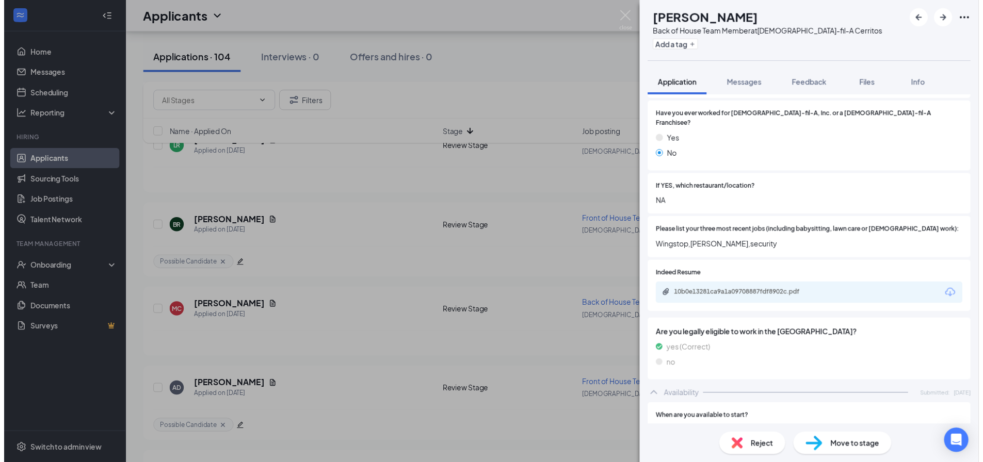
scroll to position [293, 0]
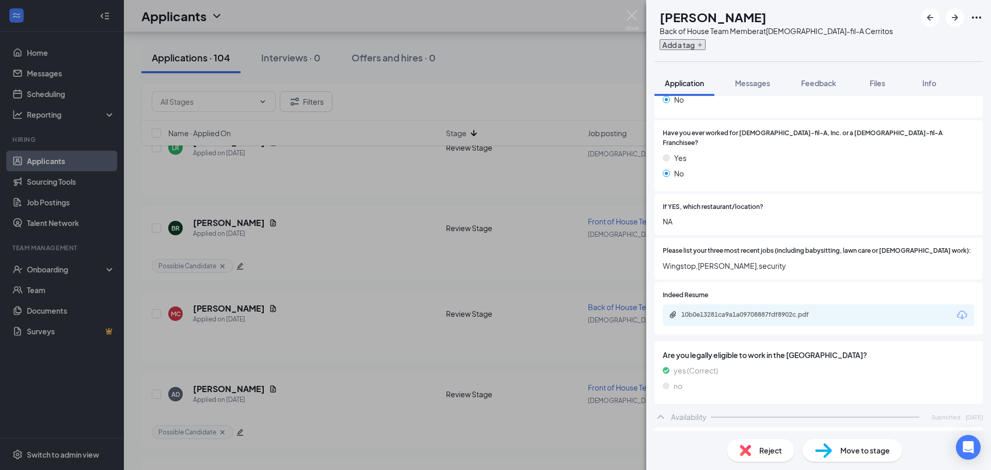
click at [702, 41] on button "Add a tag" at bounding box center [683, 44] width 46 height 11
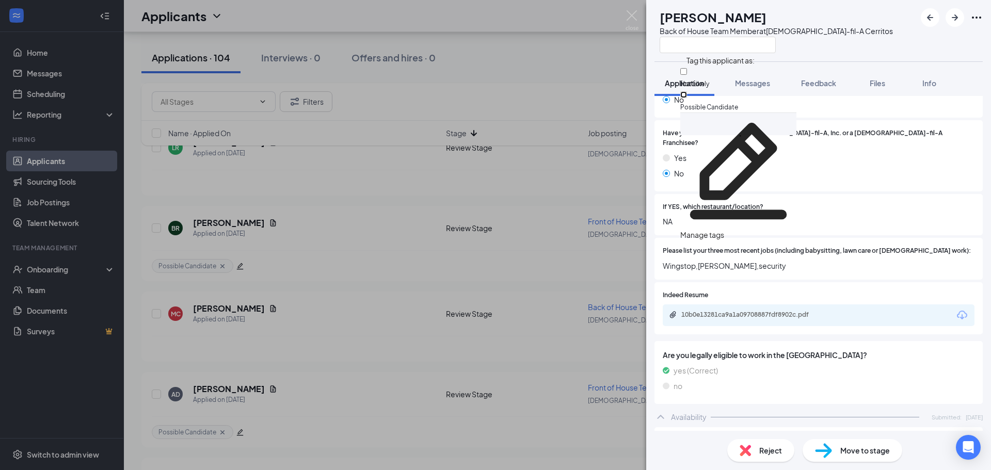
click at [687, 91] on input "Possible Candidate" at bounding box center [683, 94] width 7 height 7
checkbox input "true"
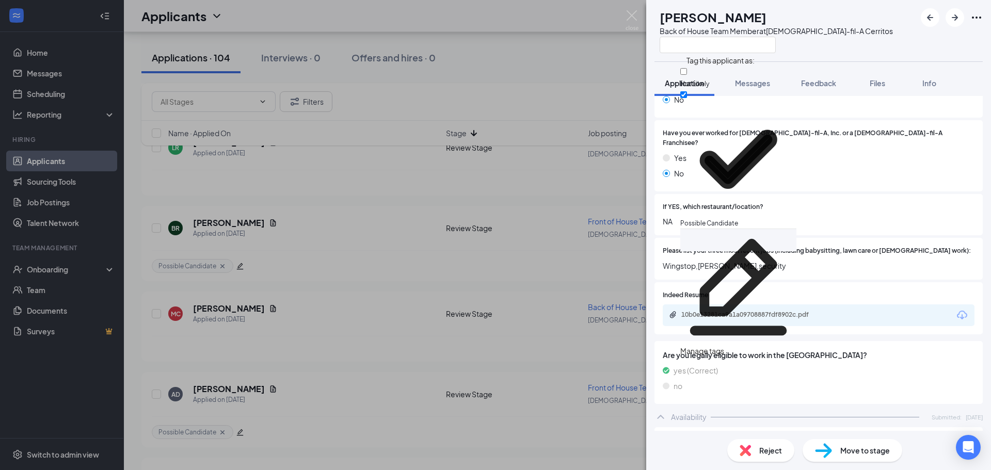
click at [863, 65] on div "MC Miguel C Back of House Team Member at Chick-fil-A Cerritos Application Messa…" at bounding box center [818, 235] width 345 height 470
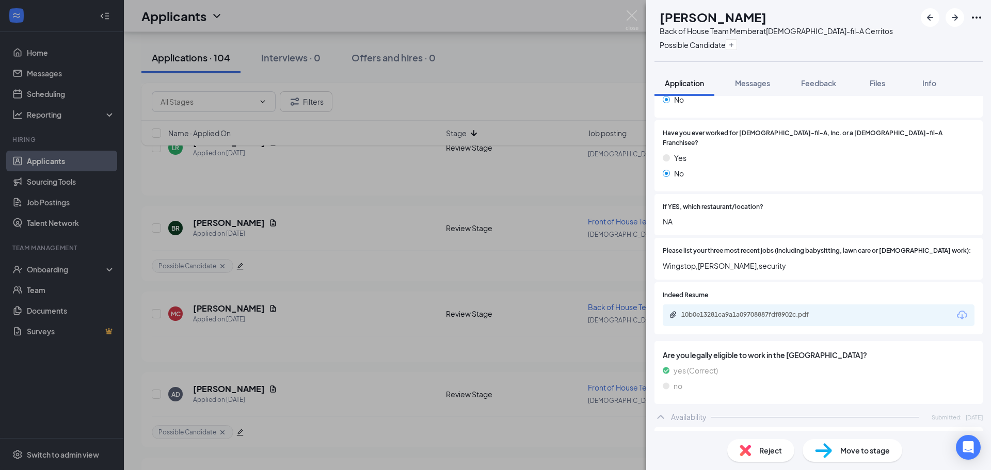
click at [497, 76] on div "MC Miguel C Back of House Team Member at Chick-fil-A Cerritos Possible Candidat…" at bounding box center [495, 235] width 991 height 470
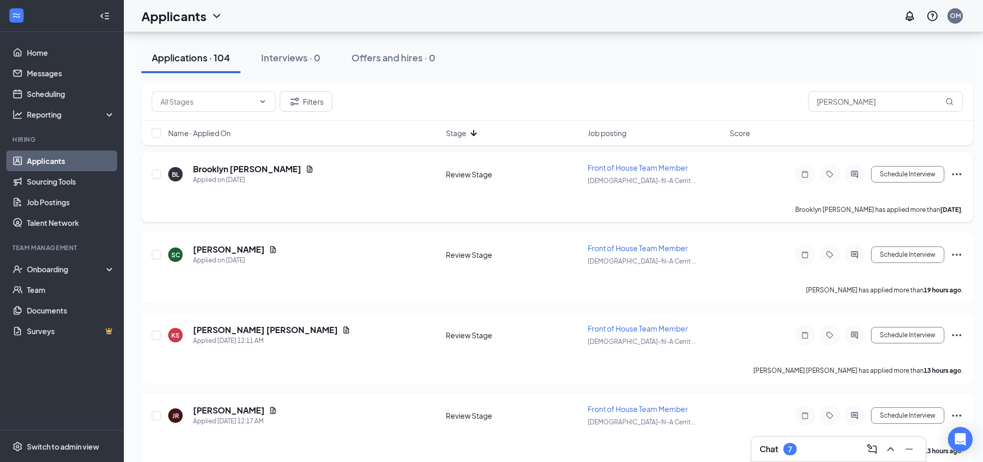
scroll to position [1394, 0]
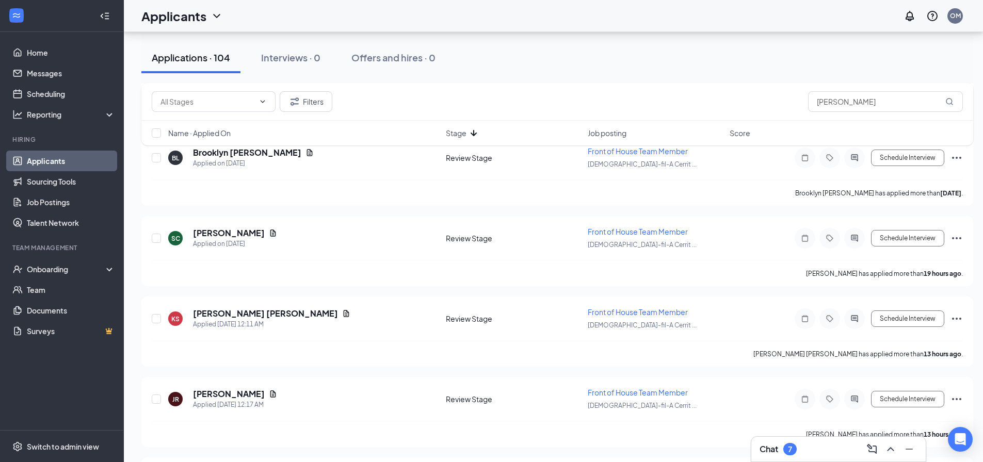
click at [250, 153] on div "Filters alexander Name · Applied On Stage Job posting Score" at bounding box center [557, 119] width 832 height 73
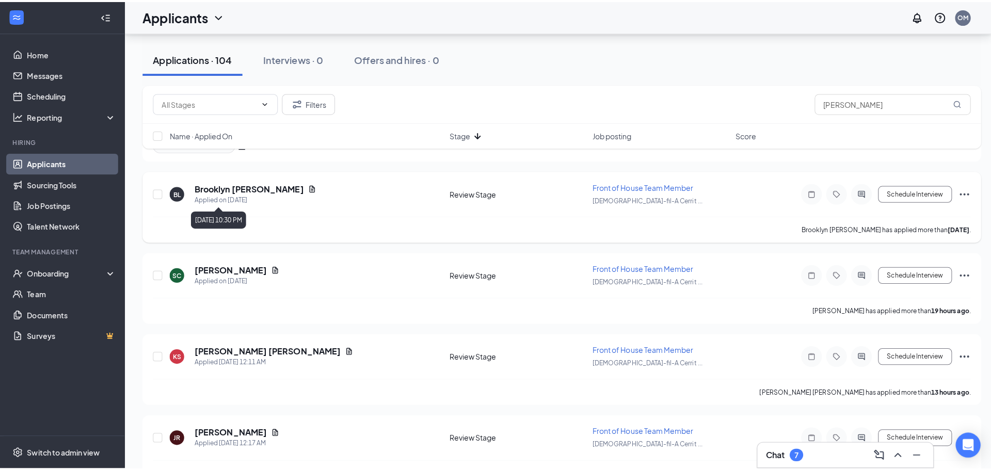
scroll to position [1342, 0]
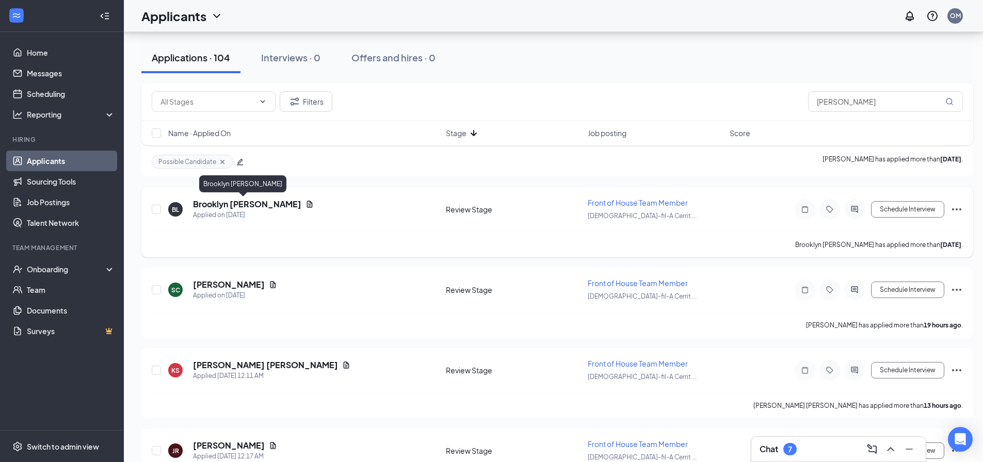
click at [256, 203] on h5 "Brooklyn Lourenco" at bounding box center [247, 204] width 108 height 11
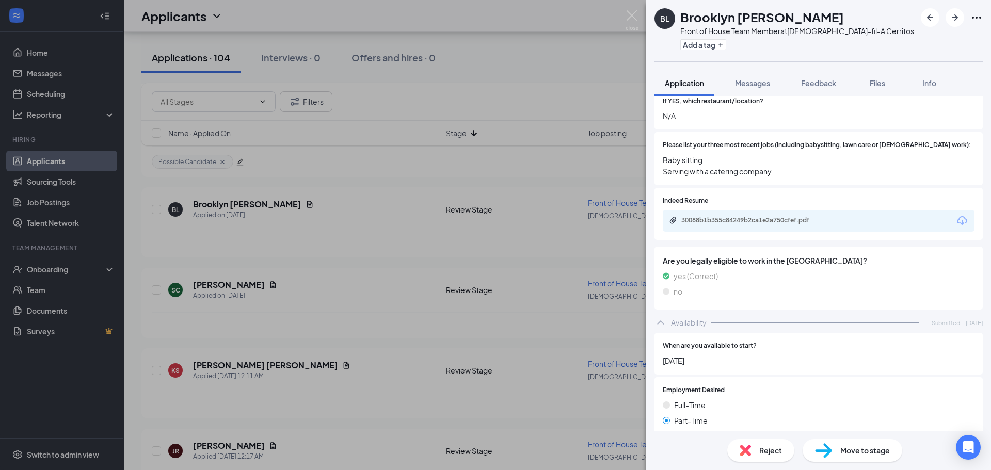
scroll to position [640, 0]
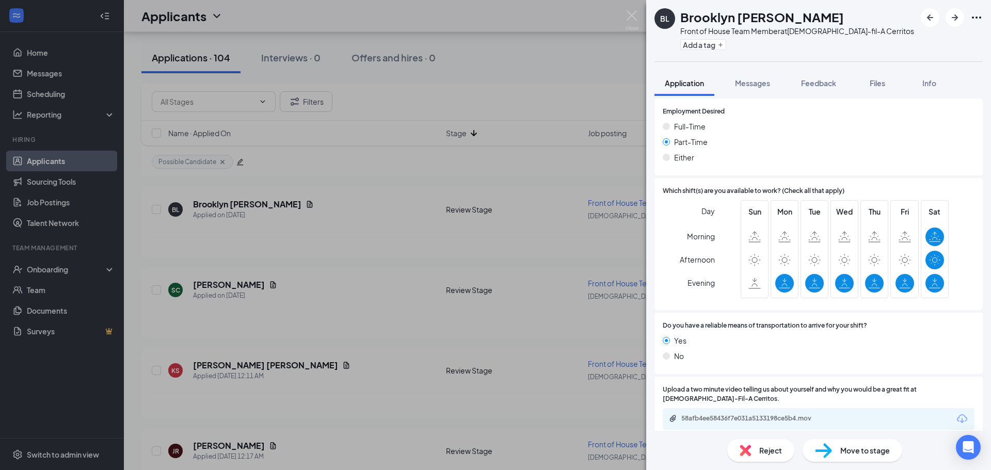
drag, startPoint x: 744, startPoint y: 438, endPoint x: 745, endPoint y: 448, distance: 9.3
click at [745, 447] on div "Reject Move to stage" at bounding box center [818, 450] width 345 height 39
click at [745, 450] on img at bounding box center [745, 450] width 11 height 11
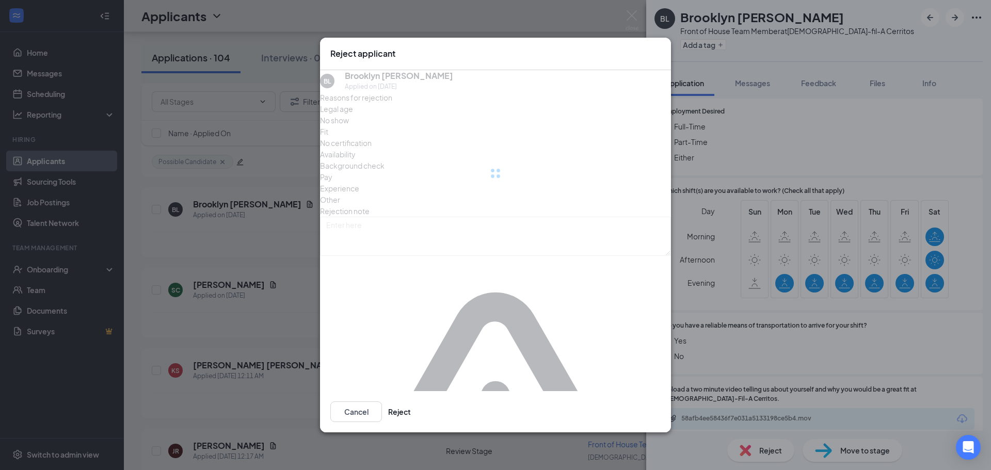
scroll to position [636, 0]
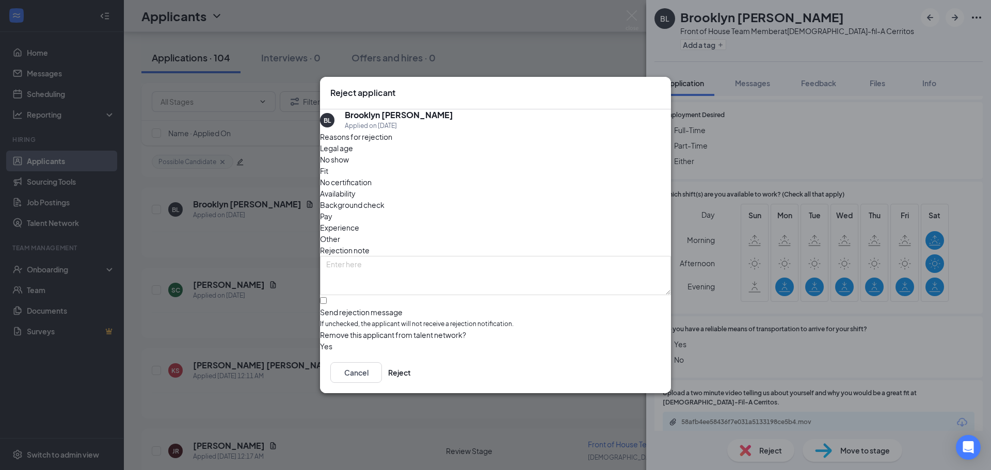
click at [661, 87] on icon "Cross" at bounding box center [661, 87] width 0 height 0
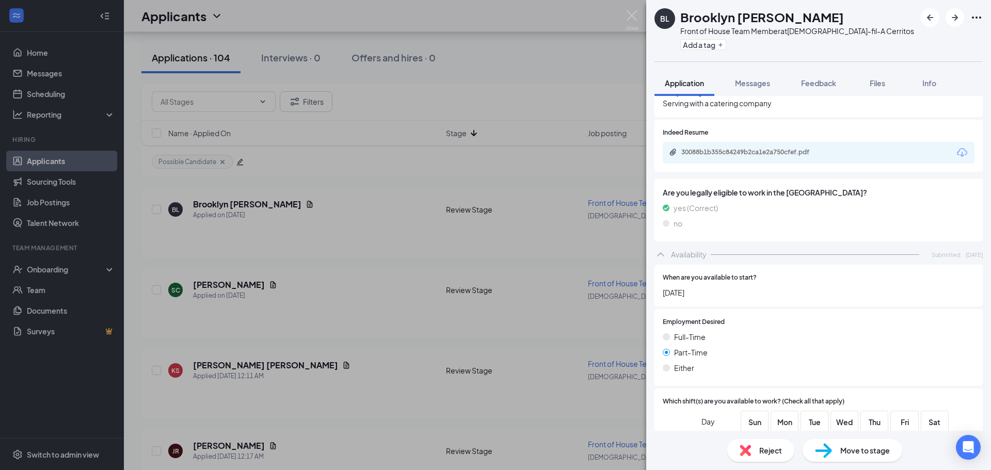
scroll to position [430, 0]
click at [764, 451] on span "Reject" at bounding box center [770, 450] width 23 height 11
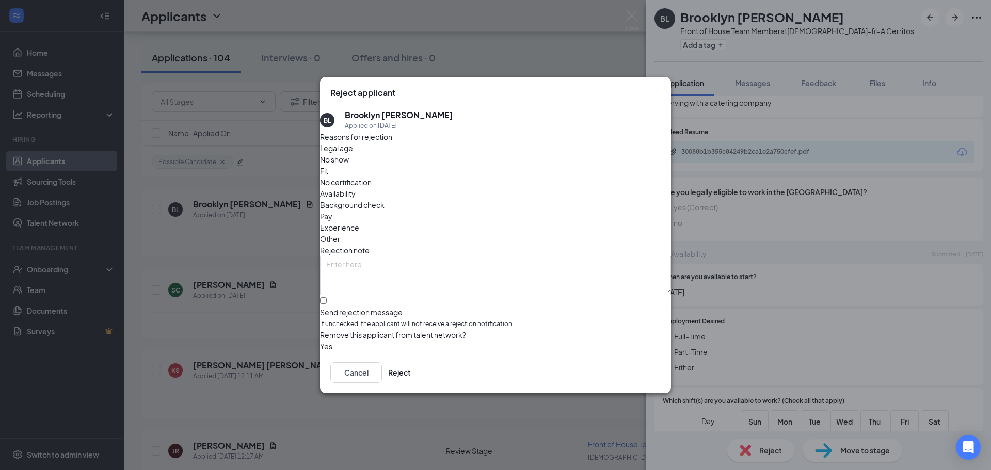
click at [356, 188] on span "Availability" at bounding box center [338, 193] width 36 height 11
click at [411, 373] on button "Reject" at bounding box center [399, 372] width 23 height 21
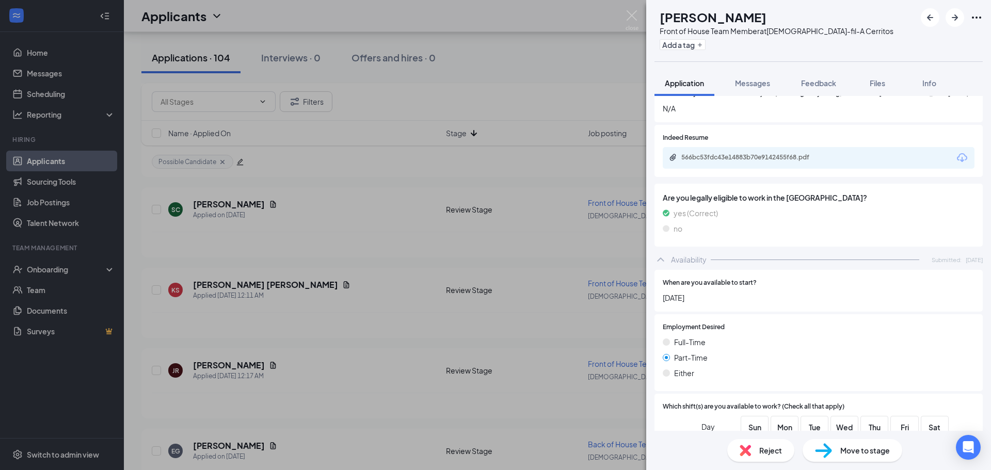
scroll to position [629, 0]
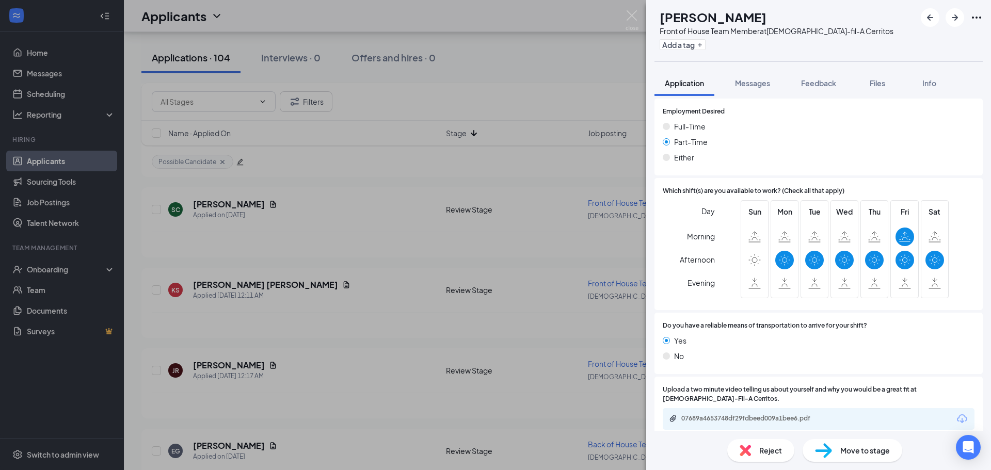
click at [764, 448] on span "Reject" at bounding box center [770, 450] width 23 height 11
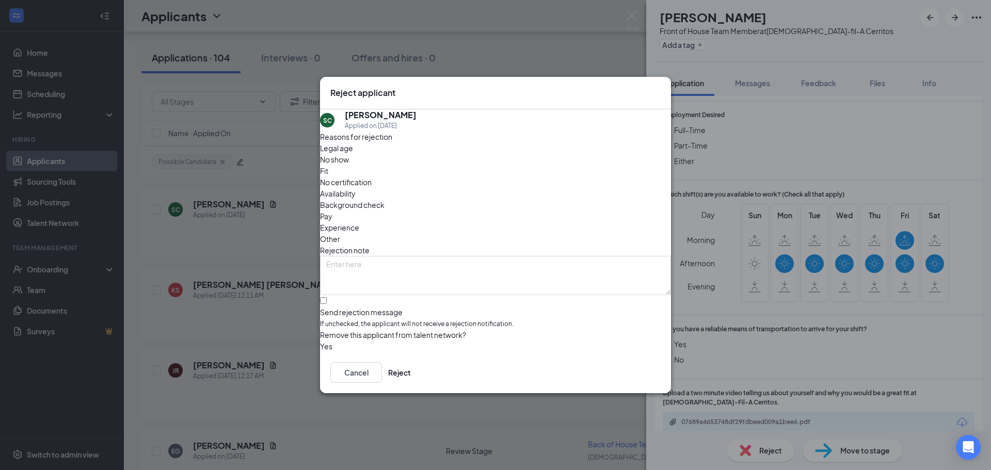
click at [356, 188] on span "Availability" at bounding box center [338, 193] width 36 height 11
click at [411, 369] on button "Reject" at bounding box center [399, 372] width 23 height 21
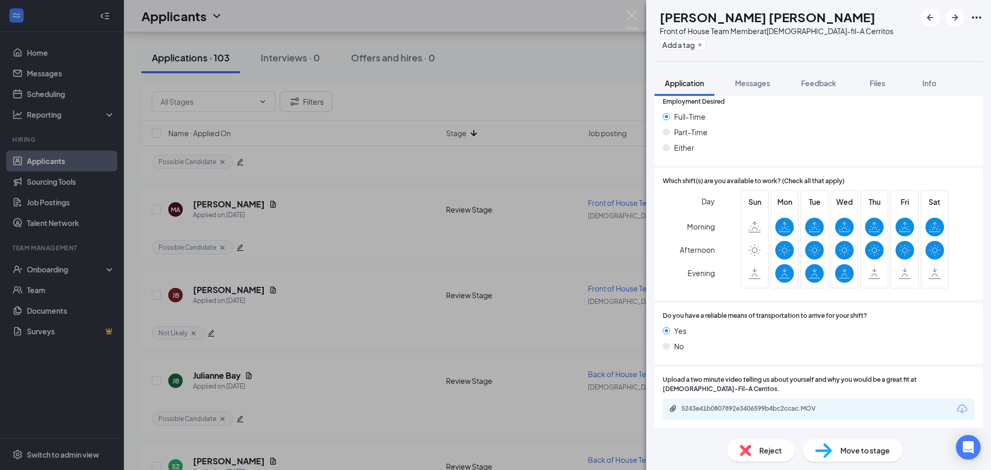
scroll to position [651, 0]
click at [775, 408] on div "5243e41b0807892e3406599b4bc2ccac.MOV" at bounding box center [753, 409] width 145 height 8
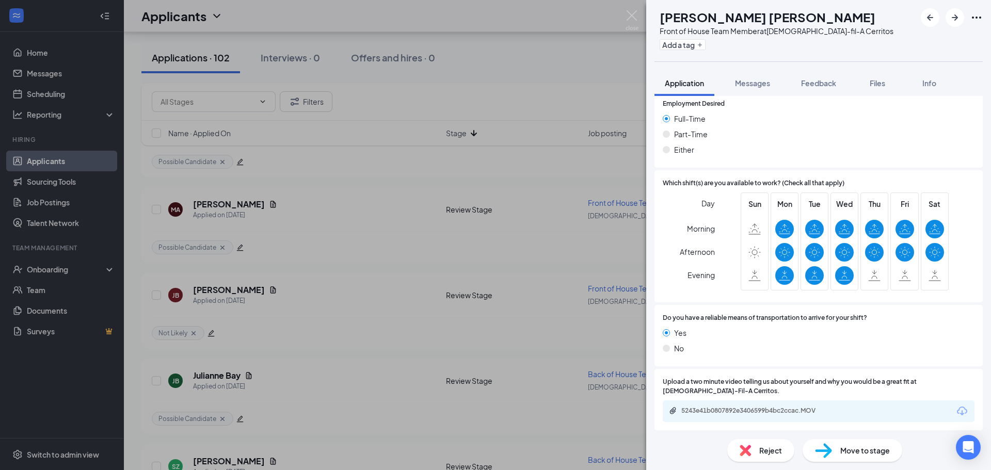
click at [874, 338] on div "Yes" at bounding box center [819, 332] width 312 height 11
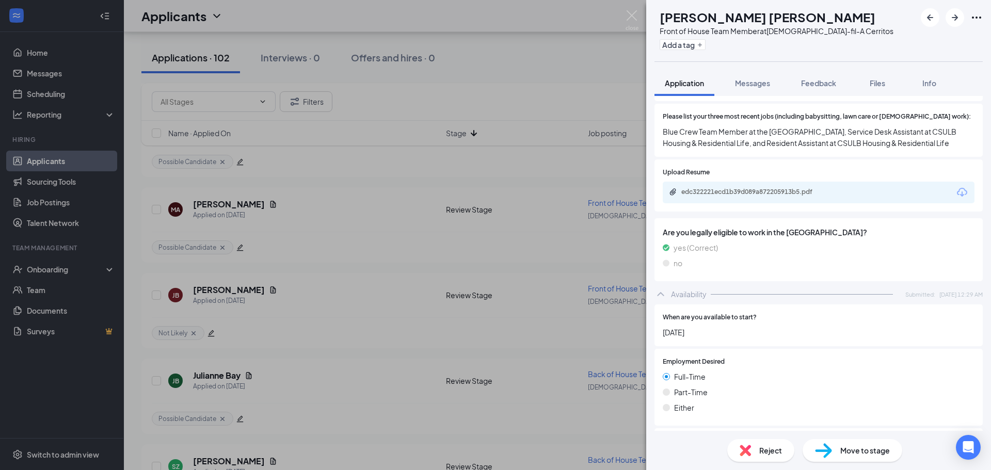
scroll to position [286, 0]
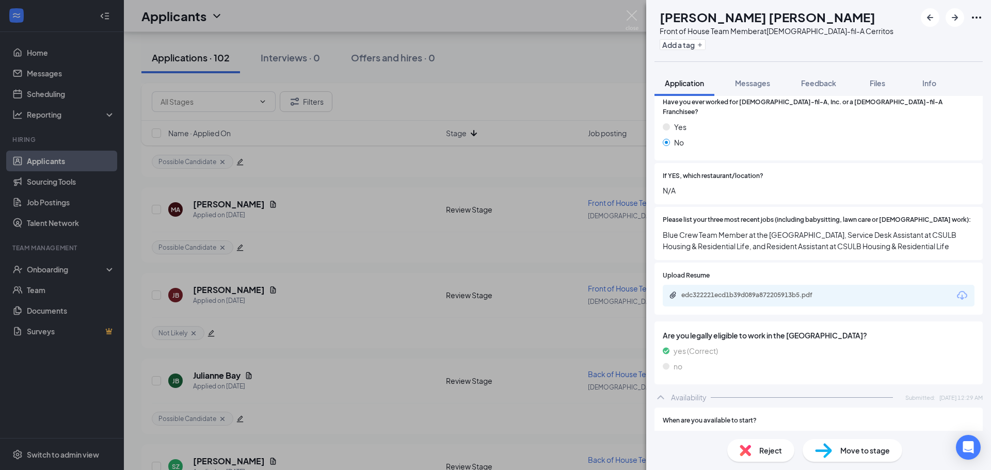
click at [840, 328] on div "Are you legally eligible to work in the US? yes (Correct) no" at bounding box center [818, 353] width 328 height 63
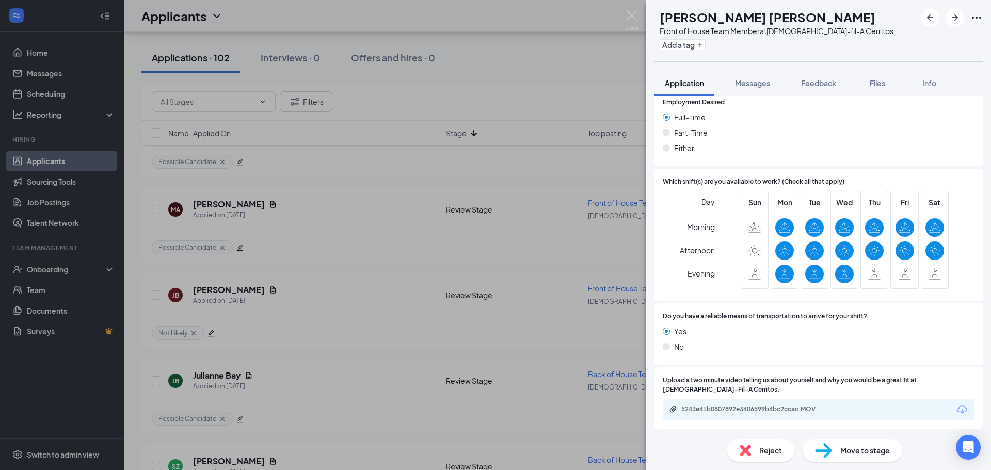
scroll to position [648, 0]
click at [754, 460] on div "Reject" at bounding box center [760, 450] width 67 height 23
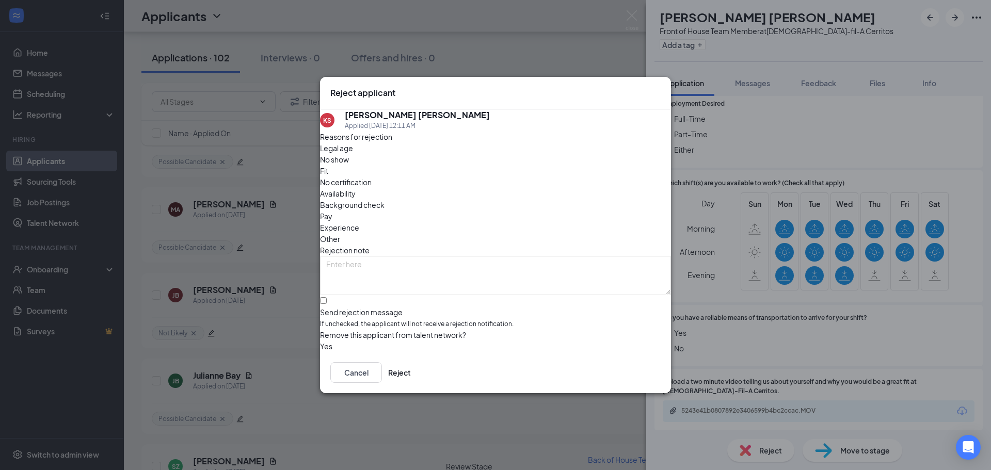
click at [356, 188] on span "Availability" at bounding box center [338, 193] width 36 height 11
click at [411, 373] on button "Reject" at bounding box center [399, 372] width 23 height 21
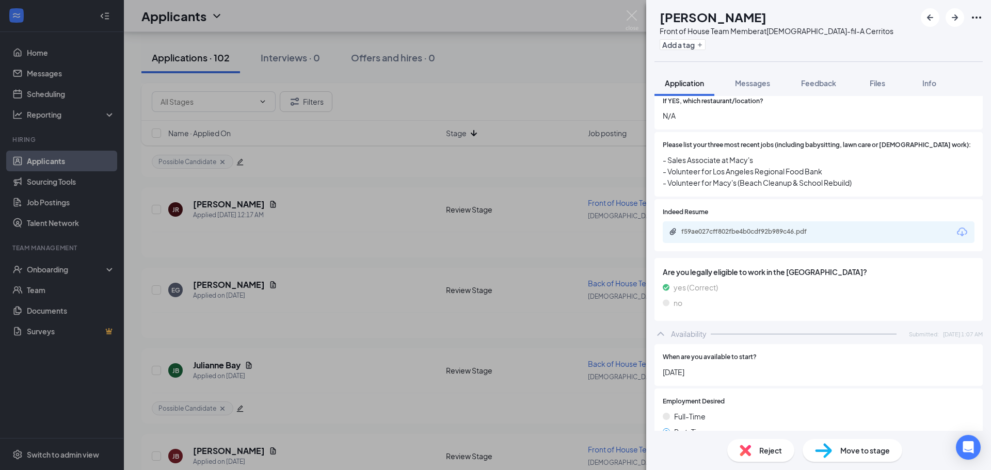
scroll to position [651, 0]
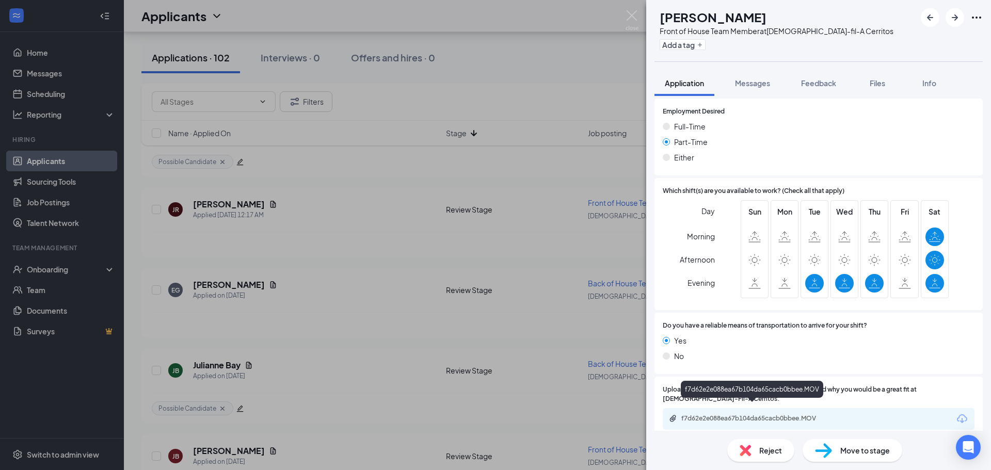
click at [727, 414] on div "f7d62e2e088ea67b104da65cacb0bbee.MOV" at bounding box center [753, 418] width 145 height 8
click at [726, 416] on div "f7d62e2e088ea67b104da65cacb0bbee.MOV" at bounding box center [819, 419] width 312 height 22
click at [727, 414] on div "f7d62e2e088ea67b104da65cacb0bbee.MOV" at bounding box center [753, 418] width 145 height 8
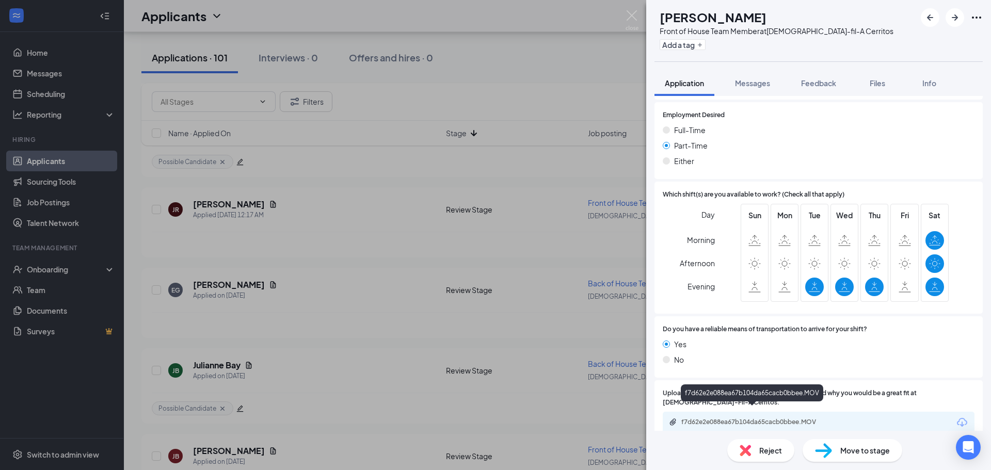
click at [754, 418] on div "f7d62e2e088ea67b104da65cacb0bbee.MOV" at bounding box center [753, 422] width 145 height 8
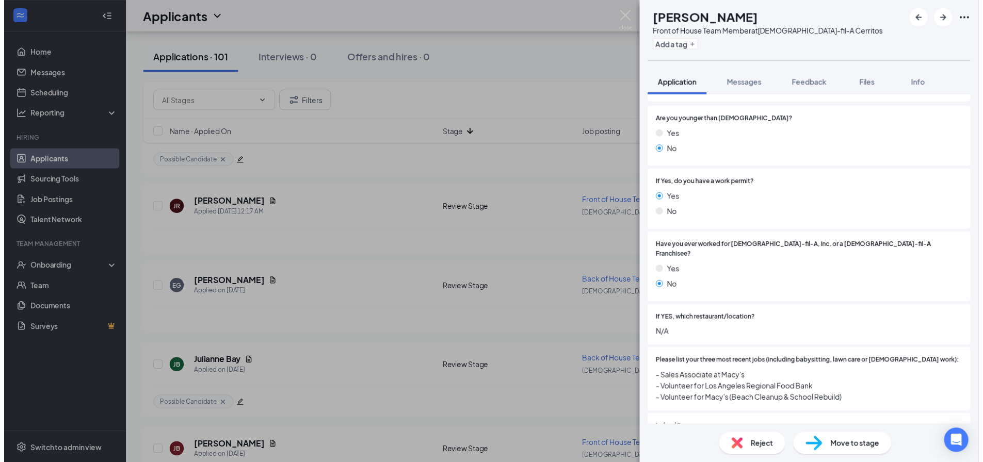
scroll to position [413, 0]
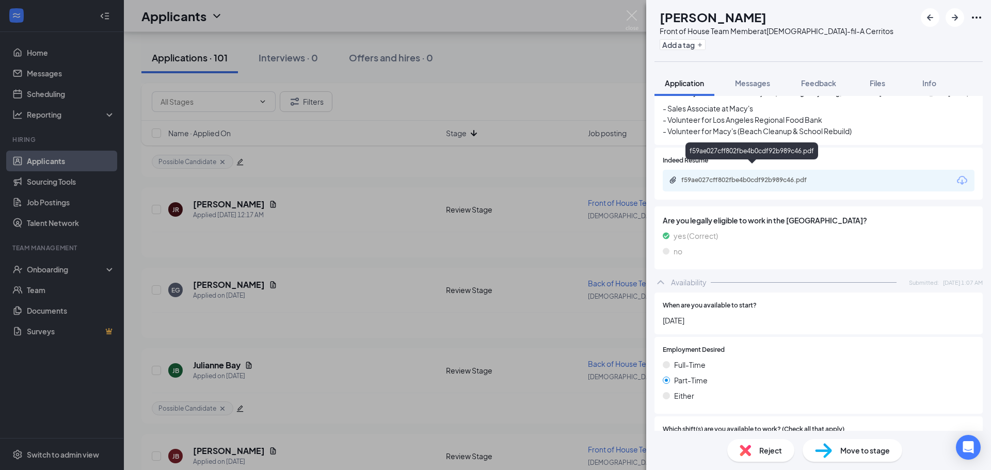
click at [763, 176] on div "f59ae027cff802fbe4b0cdf92b989c46.pdf" at bounding box center [752, 181] width 167 height 10
click at [703, 47] on button "Add a tag" at bounding box center [683, 44] width 46 height 11
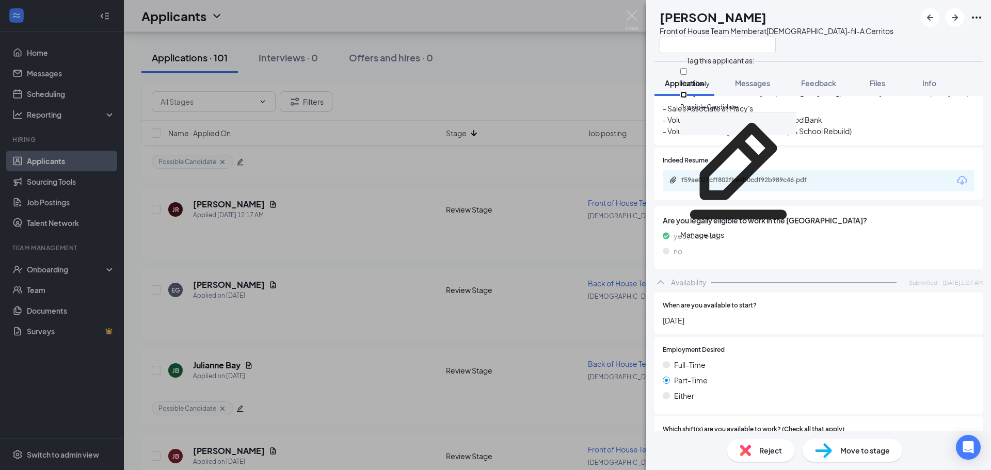
click at [687, 92] on input "Possible Candidate" at bounding box center [683, 94] width 7 height 7
checkbox input "true"
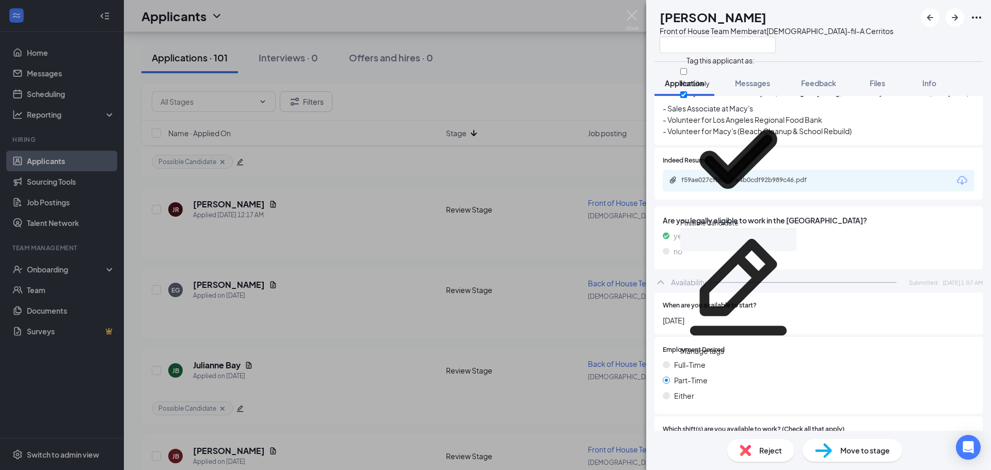
click at [542, 66] on div "JR JACOB REYES Front of House Team Member at Chick-fil-A Cerritos Application M…" at bounding box center [495, 235] width 991 height 470
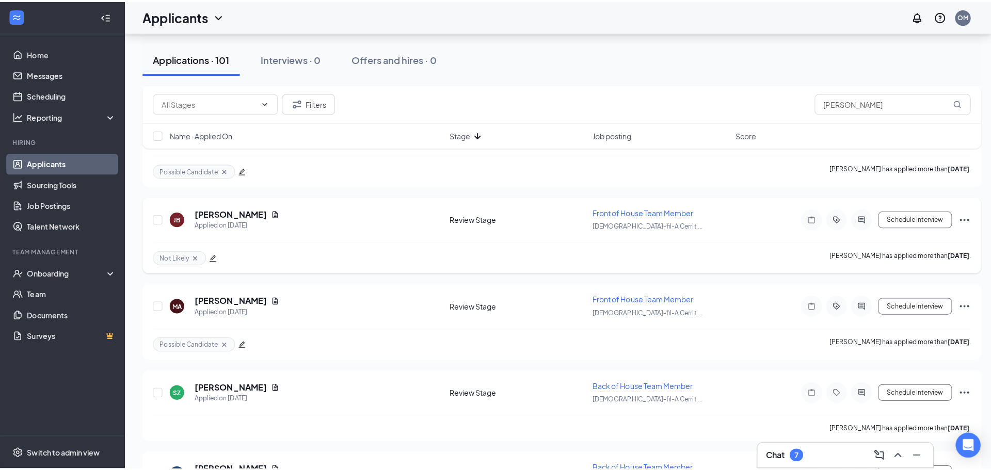
scroll to position [1502, 0]
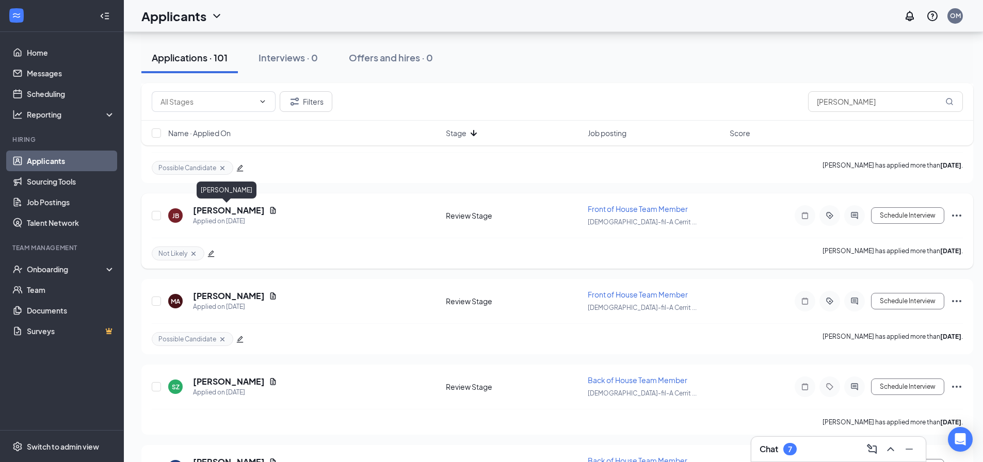
click at [237, 209] on h5 "Joseph Barrios" at bounding box center [229, 210] width 72 height 11
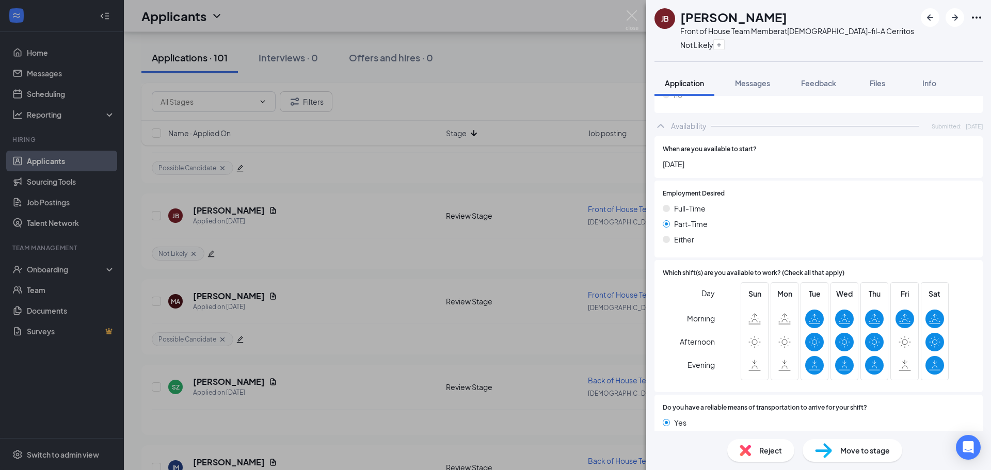
scroll to position [651, 0]
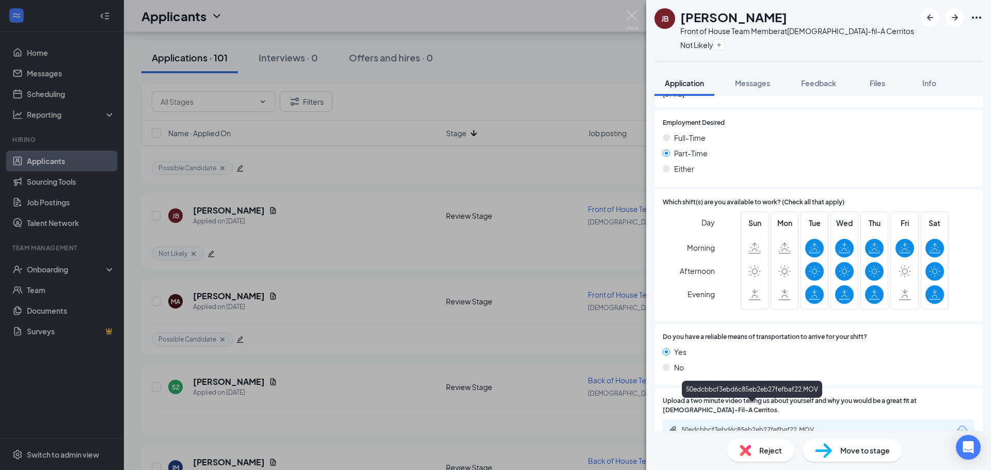
click at [760, 426] on div "50edcbbcf3ebd6c85eb2eb27fefbaf22.MOV" at bounding box center [753, 430] width 145 height 8
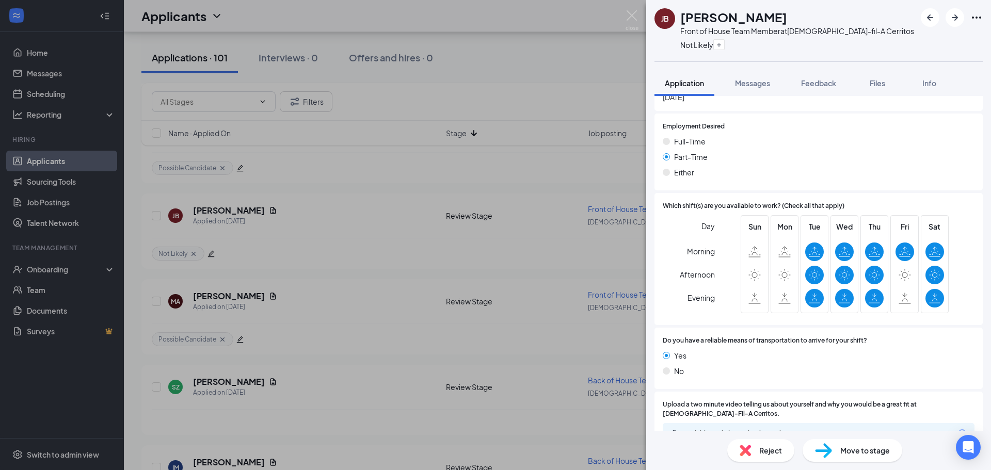
click at [739, 450] on div "Reject" at bounding box center [760, 450] width 67 height 23
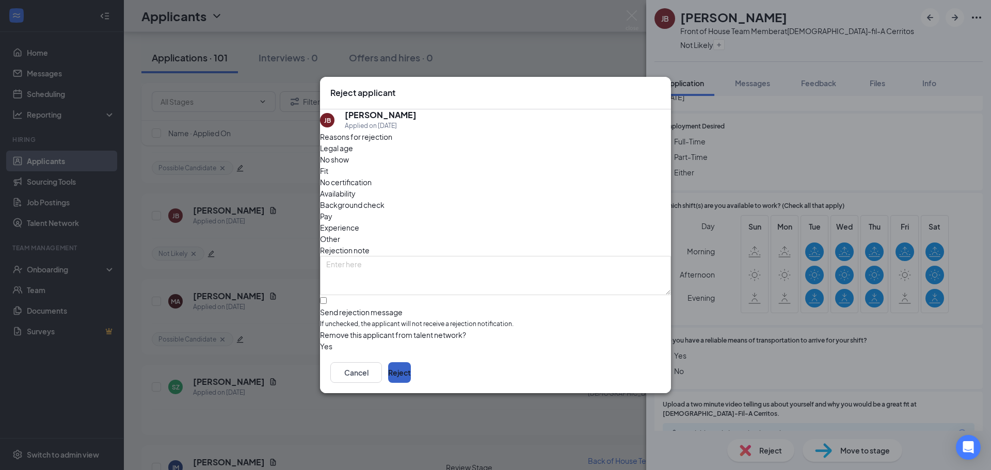
click at [411, 378] on button "Reject" at bounding box center [399, 372] width 23 height 21
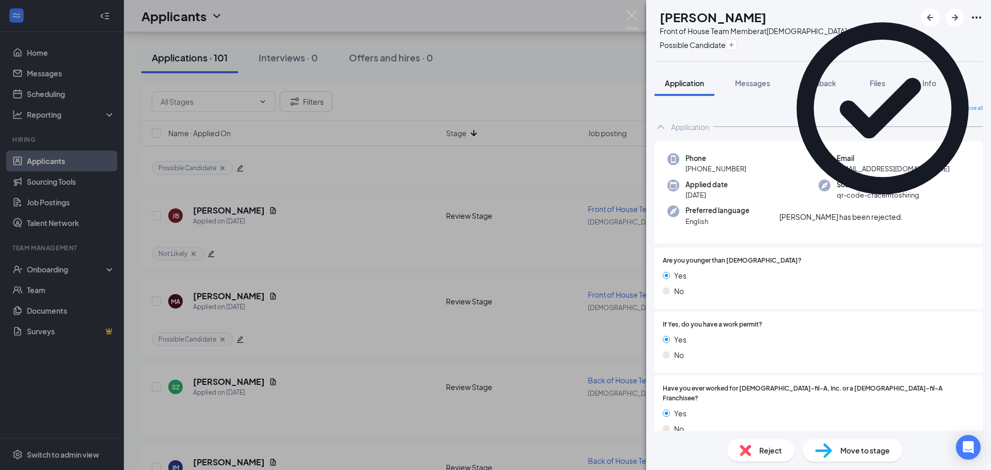
click at [506, 69] on div "MA Mauricio Aguilar Front of House Team Member at Chick-fil-A Cerritos Possible…" at bounding box center [495, 235] width 991 height 470
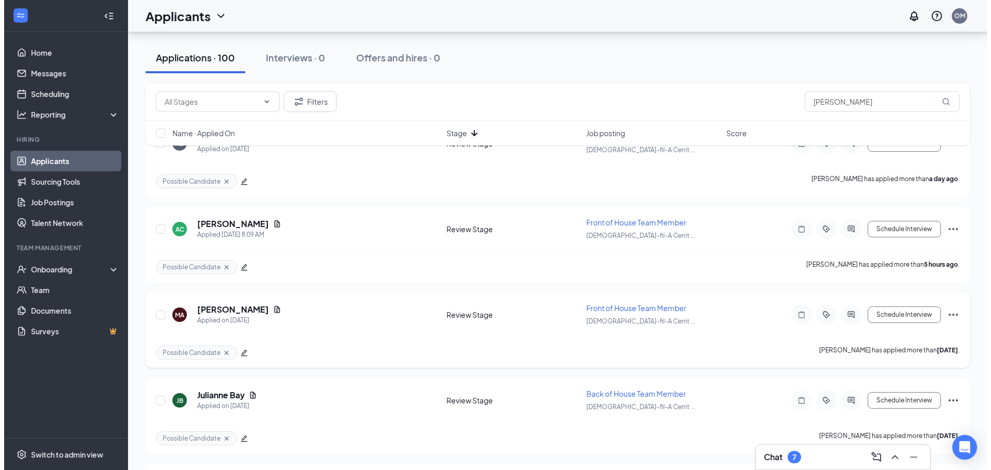
scroll to position [1239, 0]
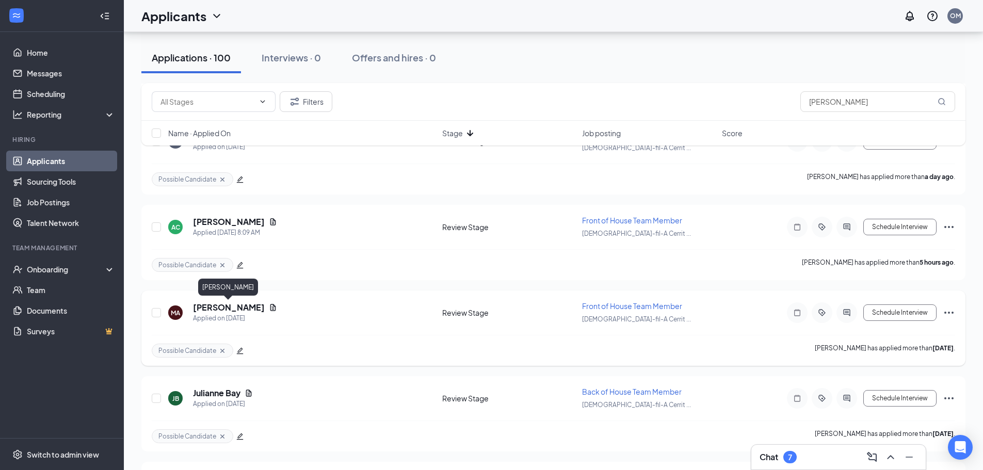
click at [235, 304] on h5 "Mauricio Aguilar" at bounding box center [229, 307] width 72 height 11
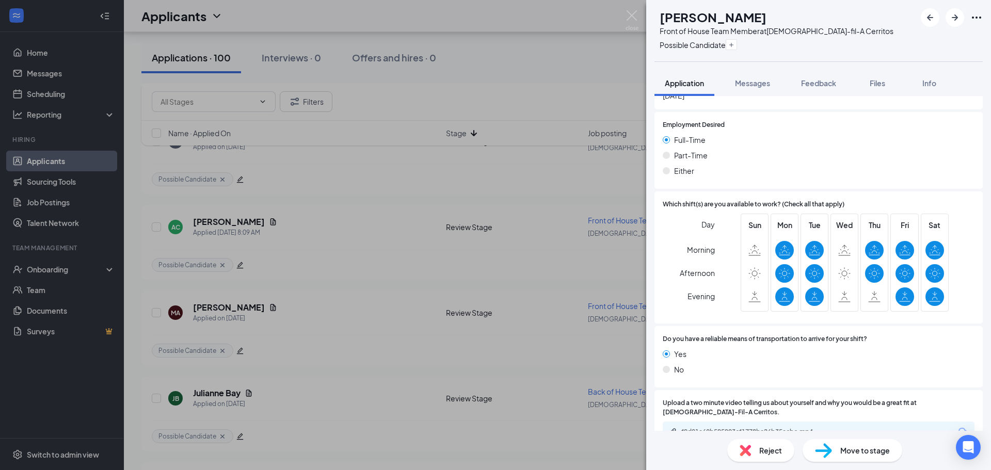
scroll to position [629, 0]
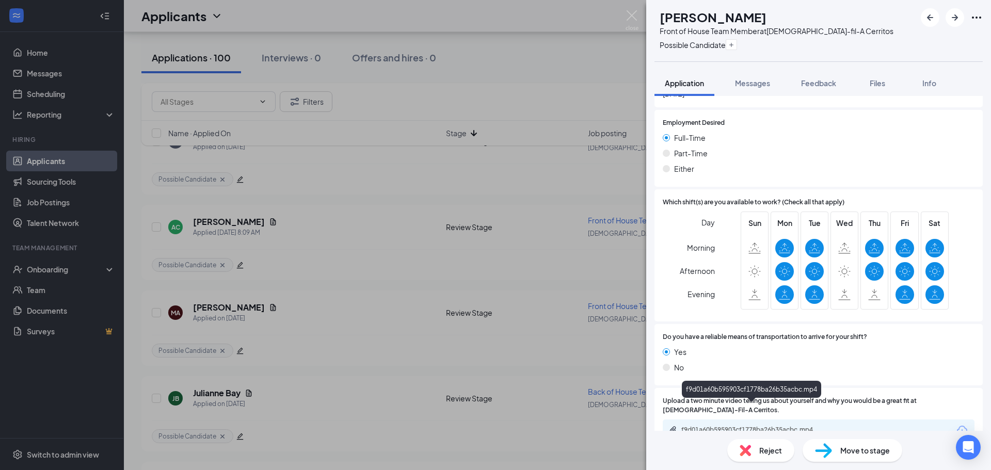
click at [805, 426] on div "f9d01a60b595903cf1778ba26b35acbc.mp4" at bounding box center [753, 430] width 145 height 8
click at [691, 64] on div "MA Mauricio Aguilar Front of House Team Member at Chick-fil-A Cerritos Possible…" at bounding box center [818, 235] width 345 height 470
click at [633, 17] on img at bounding box center [632, 20] width 13 height 20
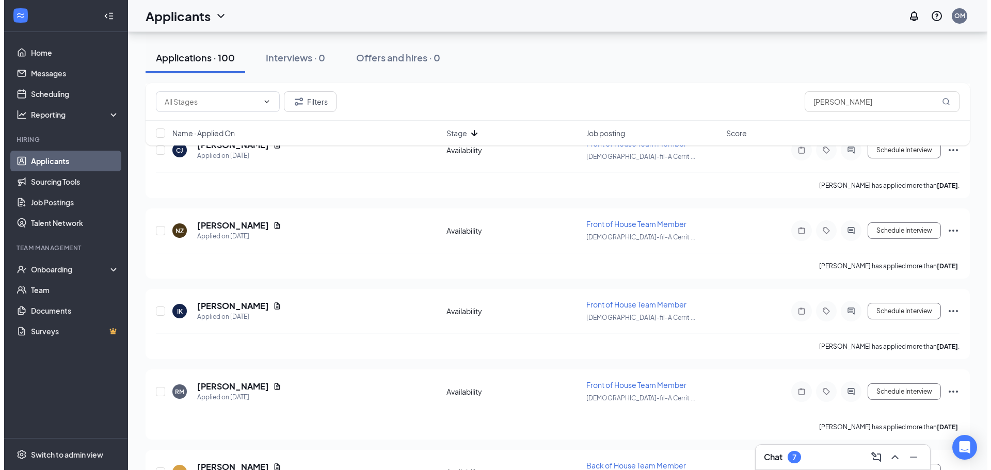
scroll to position [7921, 0]
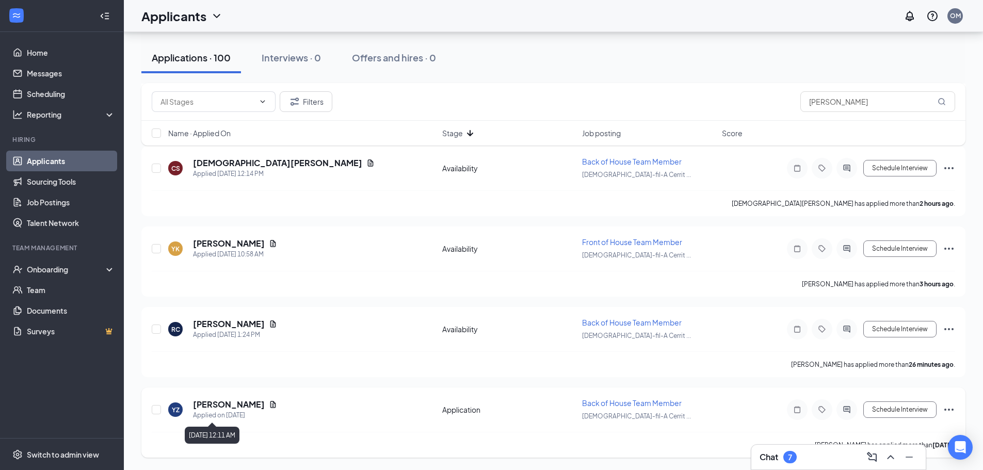
click at [234, 411] on div "Applied on Sep 13" at bounding box center [235, 415] width 84 height 10
click at [229, 405] on h5 "Yessi Zamaniego" at bounding box center [229, 404] width 72 height 11
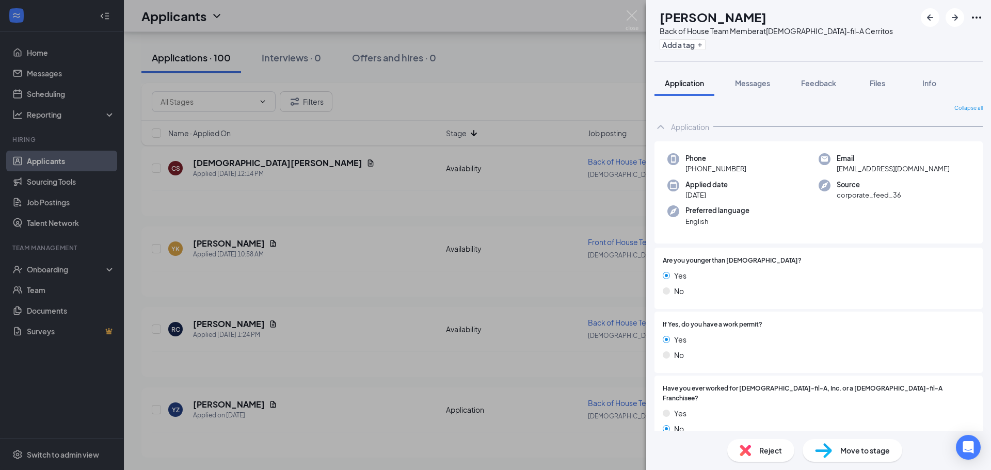
scroll to position [233, 0]
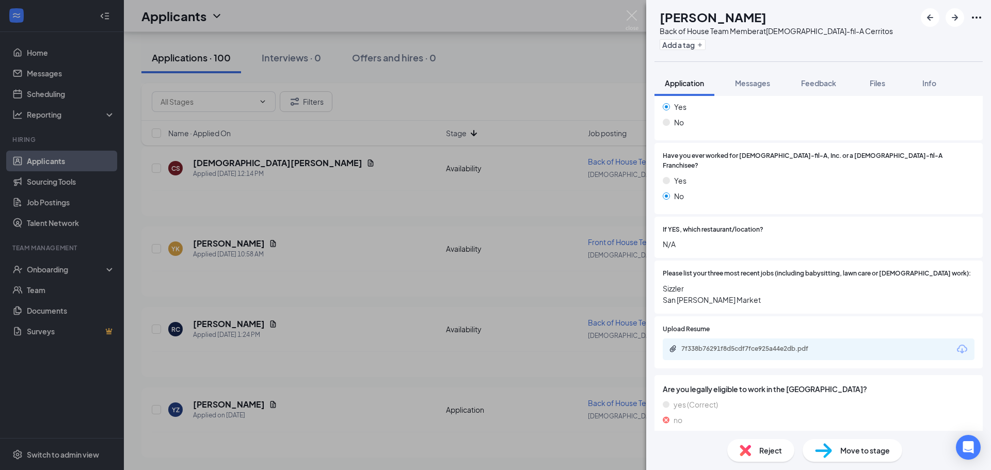
click at [516, 76] on div "YZ Yessi Zamaniego Back of House Team Member at Chick-fil-A Cerritos Add a tag …" at bounding box center [495, 235] width 991 height 470
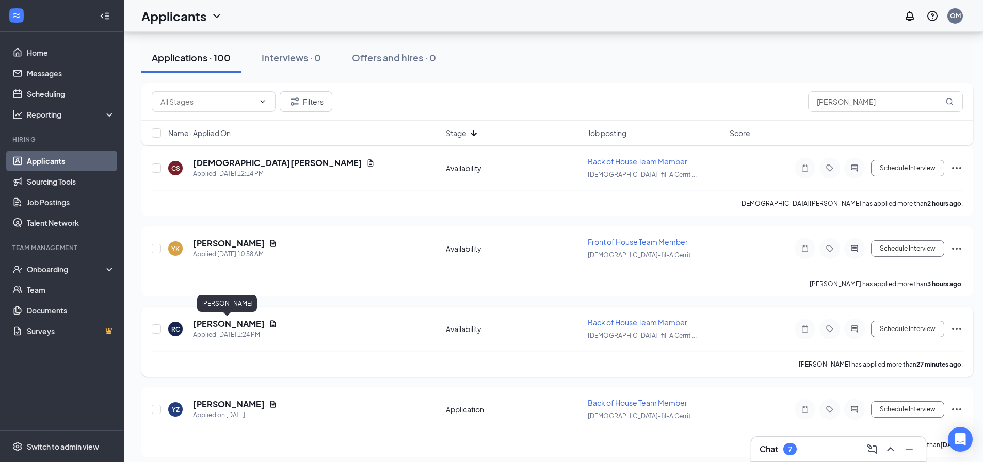
click at [241, 324] on h5 "Robert Chavez" at bounding box center [229, 323] width 72 height 11
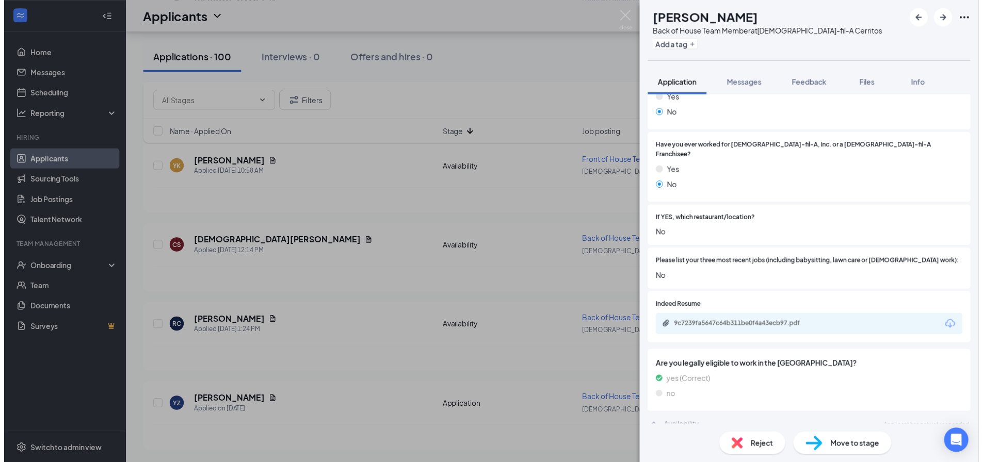
scroll to position [242, 0]
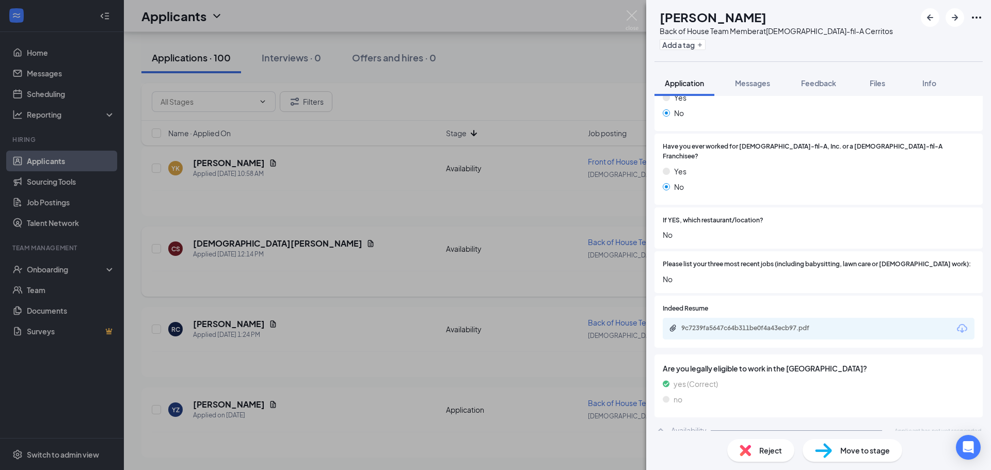
drag, startPoint x: 442, startPoint y: 326, endPoint x: 496, endPoint y: 286, distance: 66.8
click at [442, 326] on div "RC Robert Chavez Back of House Team Member at Chick-fil-A Cerritos Add a tag Ap…" at bounding box center [495, 235] width 991 height 470
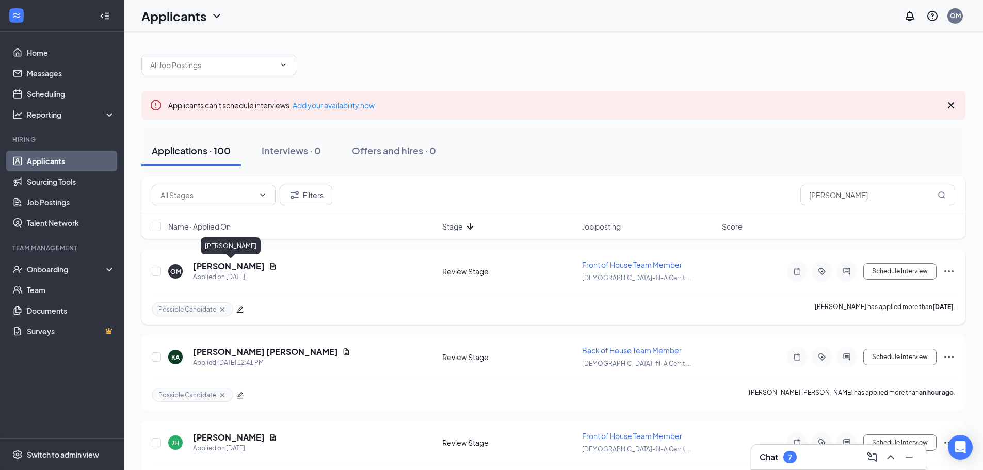
click at [236, 268] on h5 "OSVALDO MARTINEZ" at bounding box center [229, 266] width 72 height 11
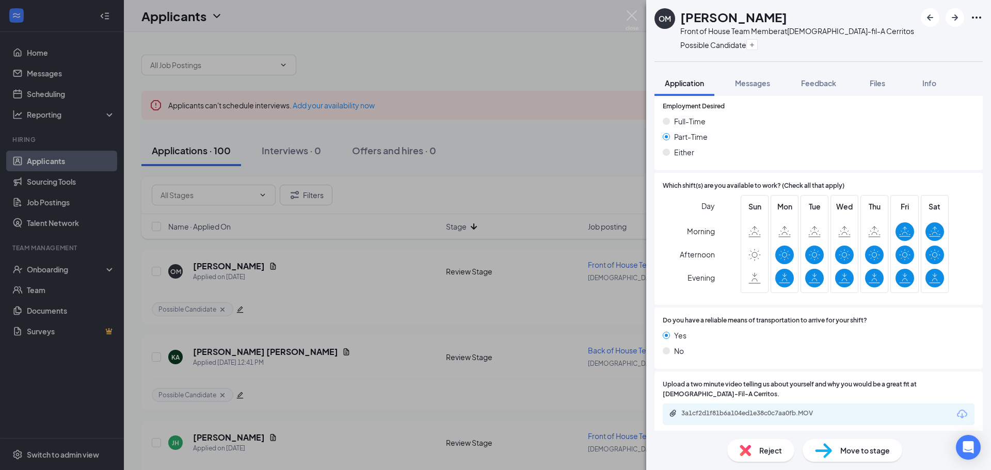
scroll to position [680, 0]
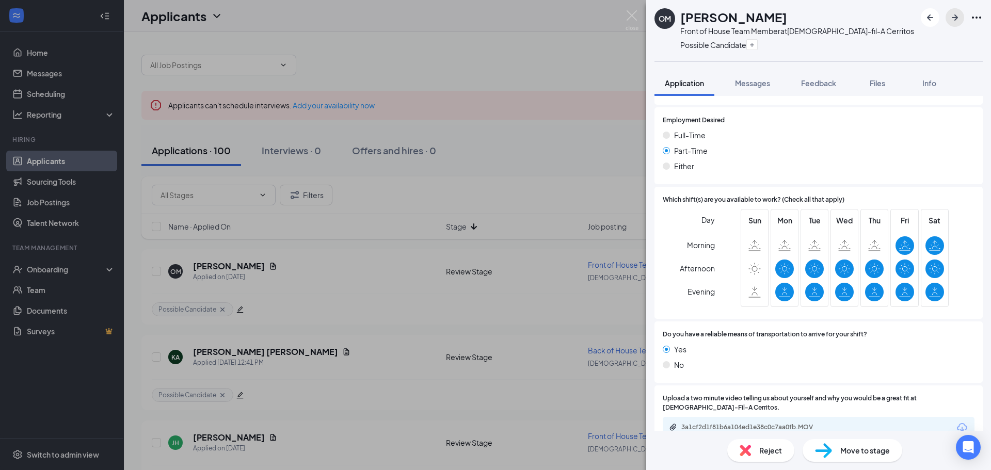
click at [955, 20] on icon "ArrowRight" at bounding box center [955, 17] width 6 height 6
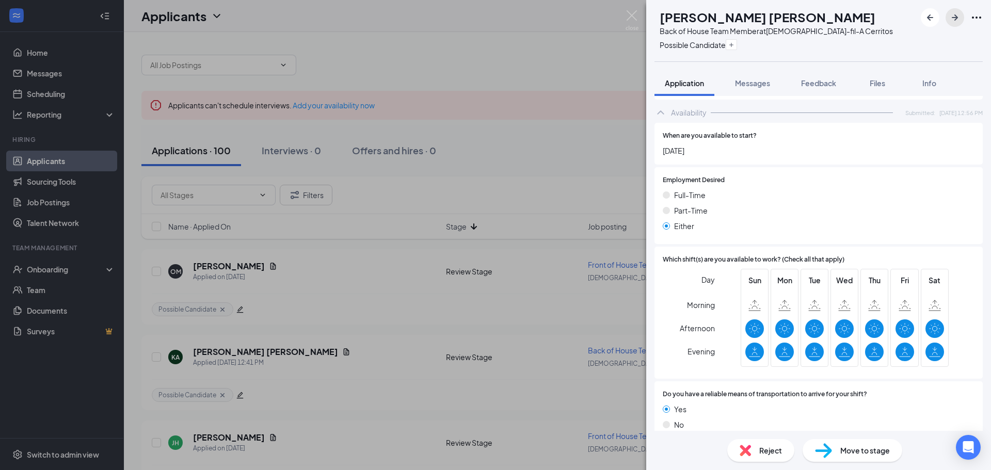
scroll to position [651, 0]
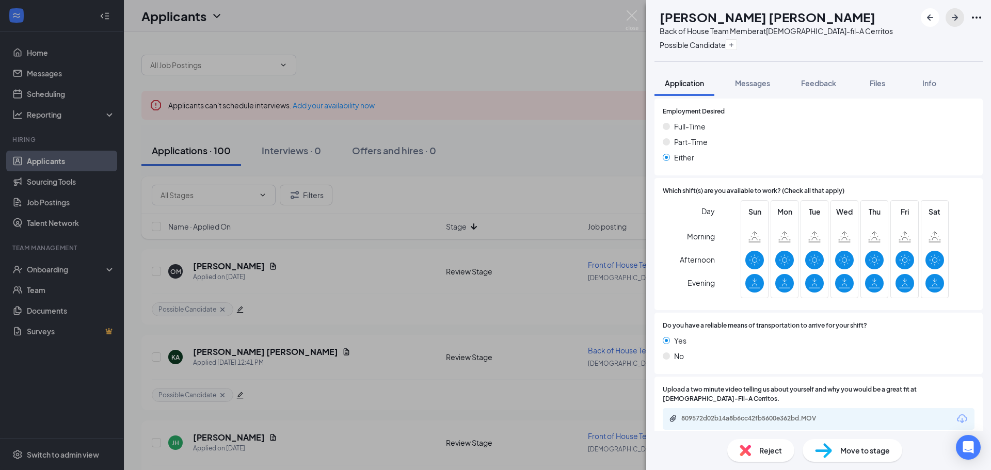
click at [951, 18] on icon "ArrowRight" at bounding box center [955, 17] width 12 height 12
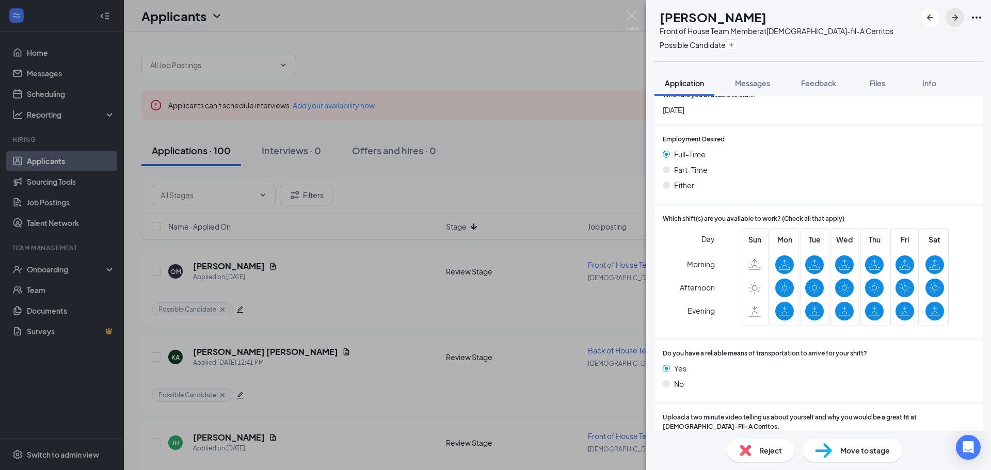
scroll to position [708, 0]
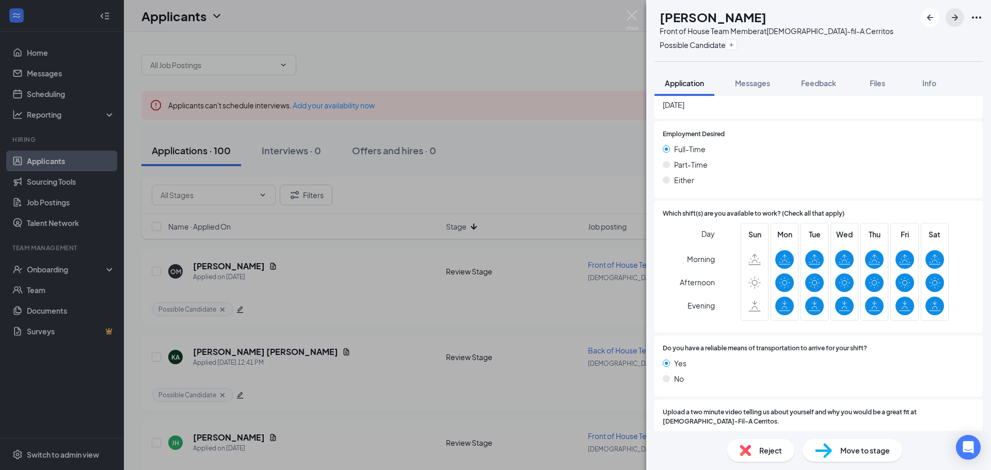
click at [957, 19] on icon "ArrowRight" at bounding box center [955, 17] width 12 height 12
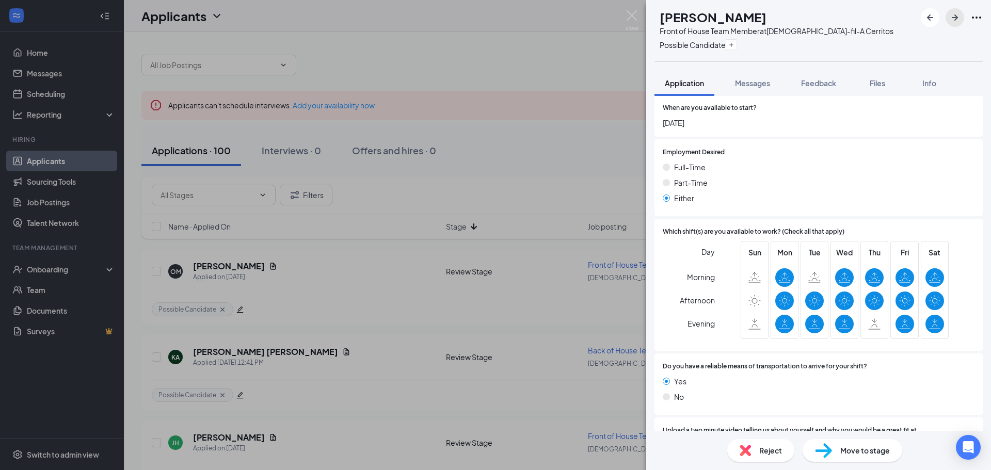
scroll to position [651, 0]
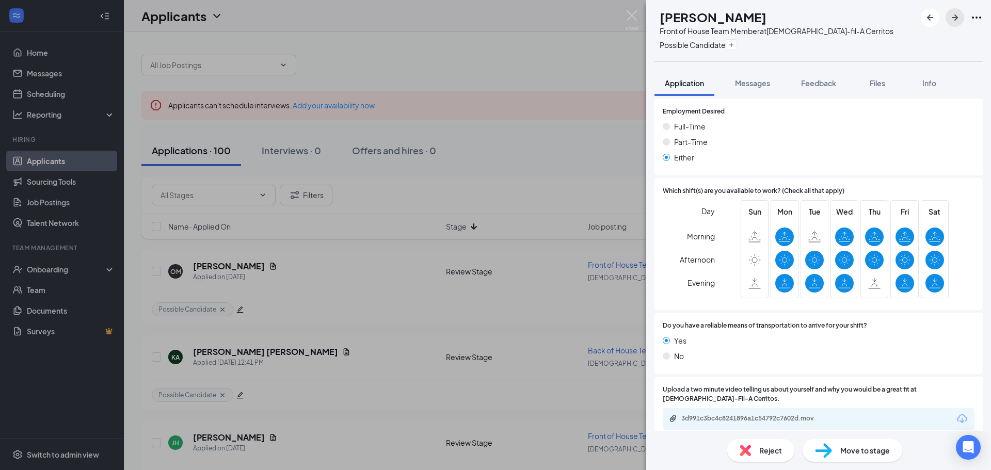
click at [960, 17] on icon "ArrowRight" at bounding box center [955, 17] width 12 height 12
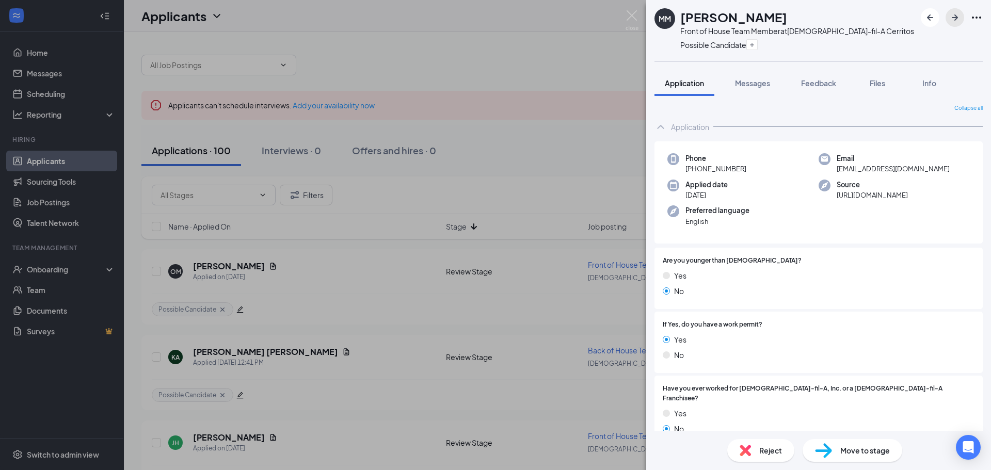
click at [953, 14] on icon "ArrowRight" at bounding box center [955, 17] width 12 height 12
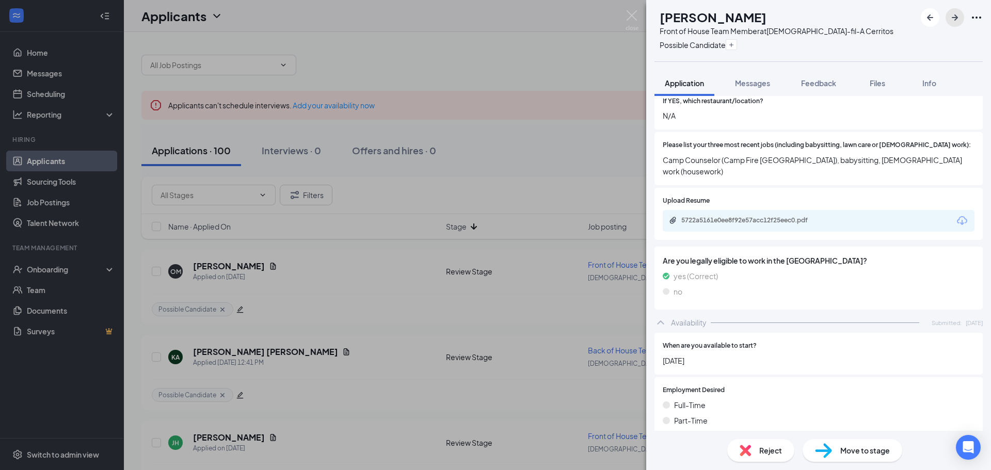
scroll to position [629, 0]
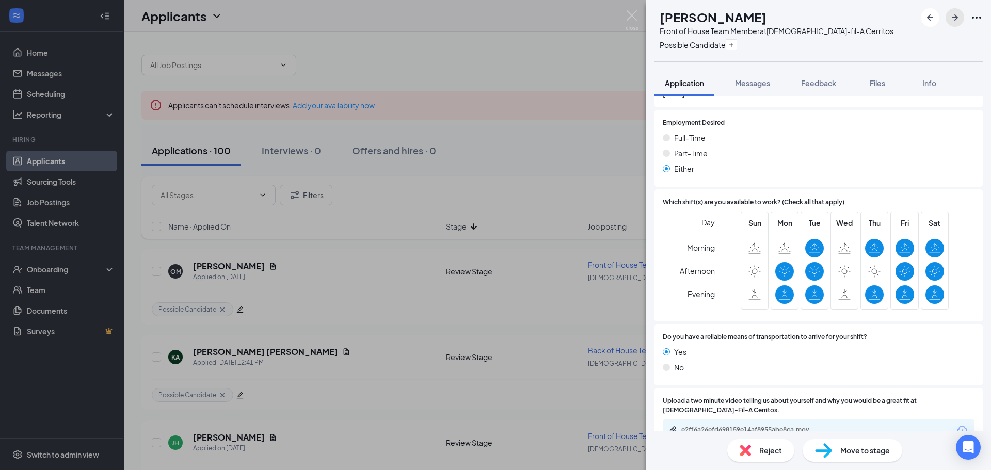
click at [959, 19] on icon "ArrowRight" at bounding box center [955, 17] width 12 height 12
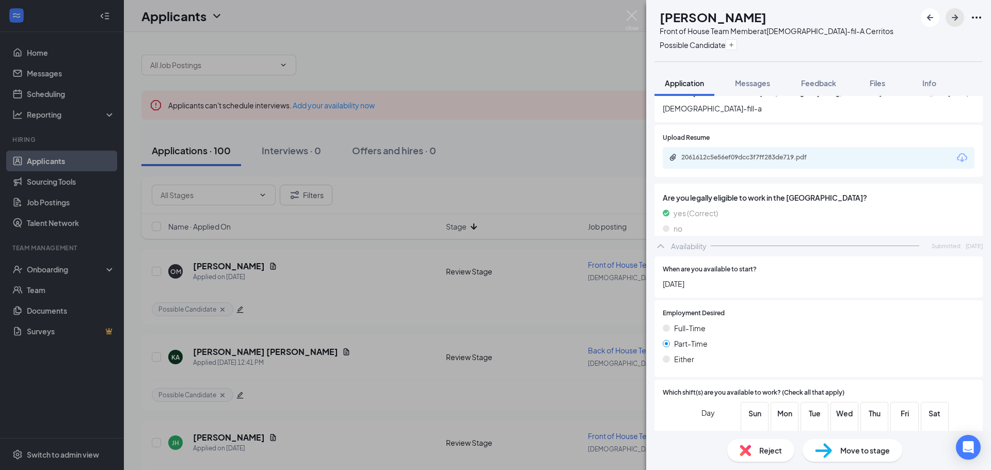
scroll to position [628, 0]
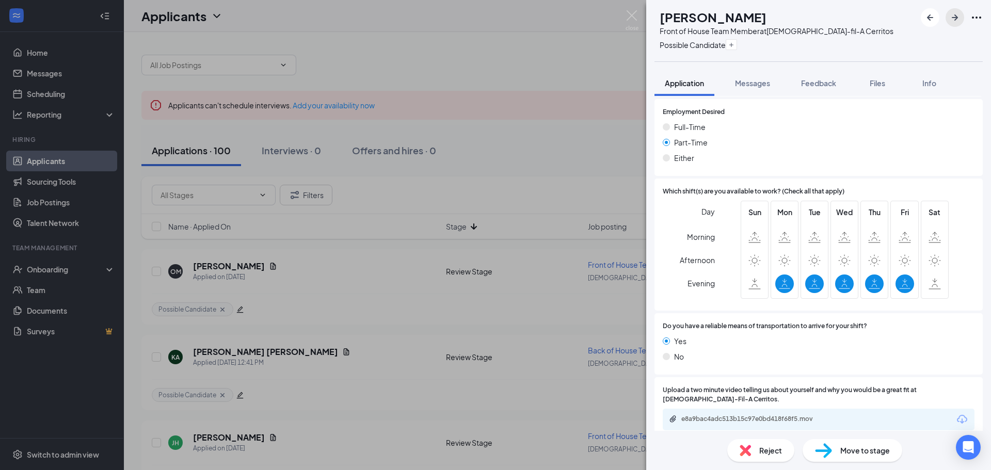
click at [957, 19] on icon "ArrowRight" at bounding box center [955, 17] width 12 height 12
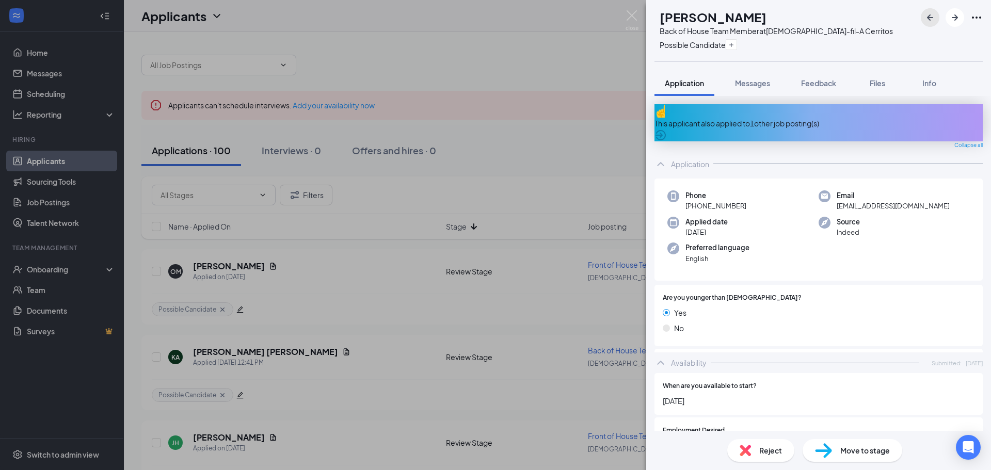
click at [936, 18] on button "button" at bounding box center [930, 17] width 19 height 19
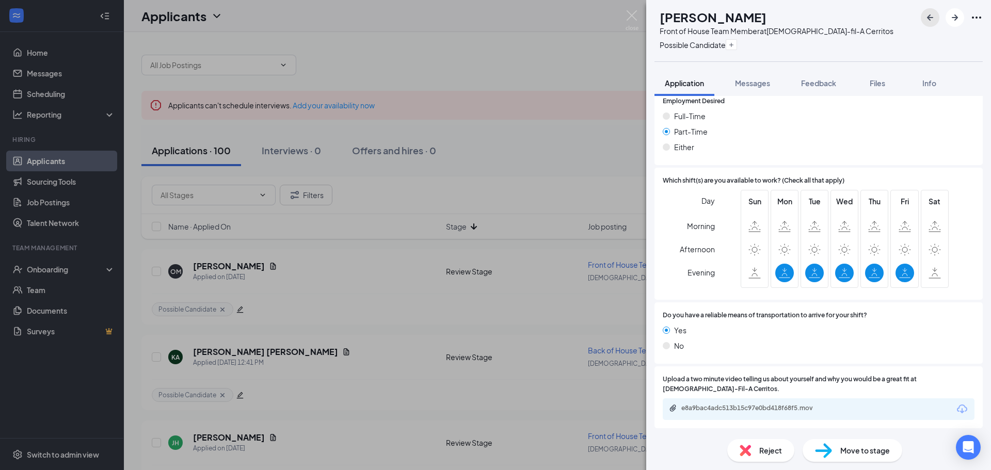
scroll to position [629, 0]
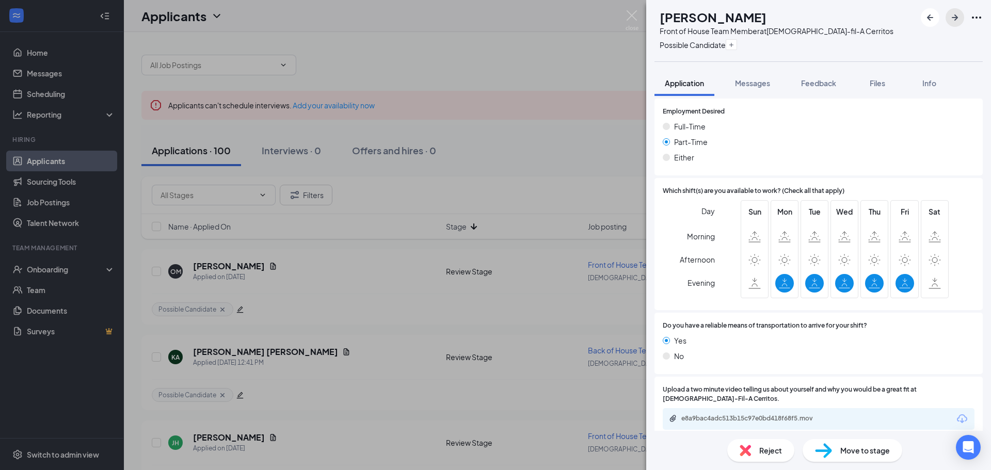
click at [953, 22] on icon "ArrowRight" at bounding box center [955, 17] width 12 height 12
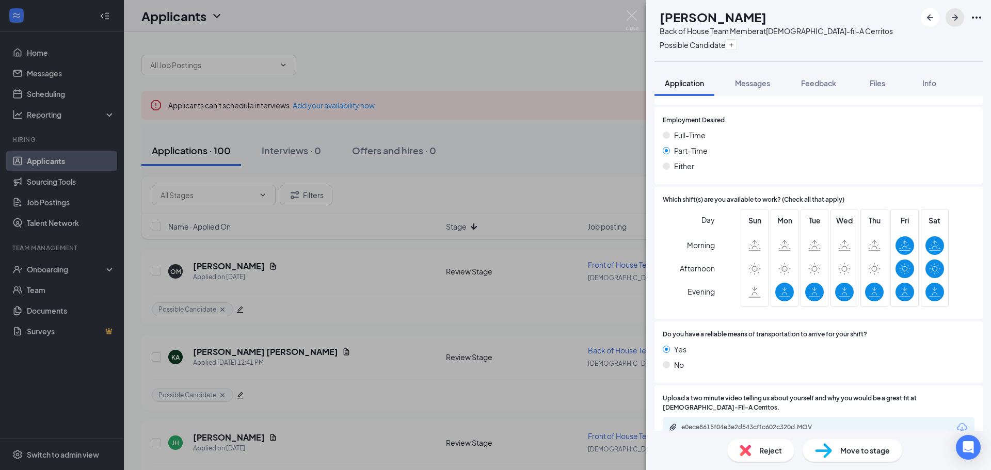
scroll to position [680, 0]
click at [758, 423] on div "e0ece8615f04e3e2d543cffc602c320d.MOV" at bounding box center [753, 427] width 145 height 8
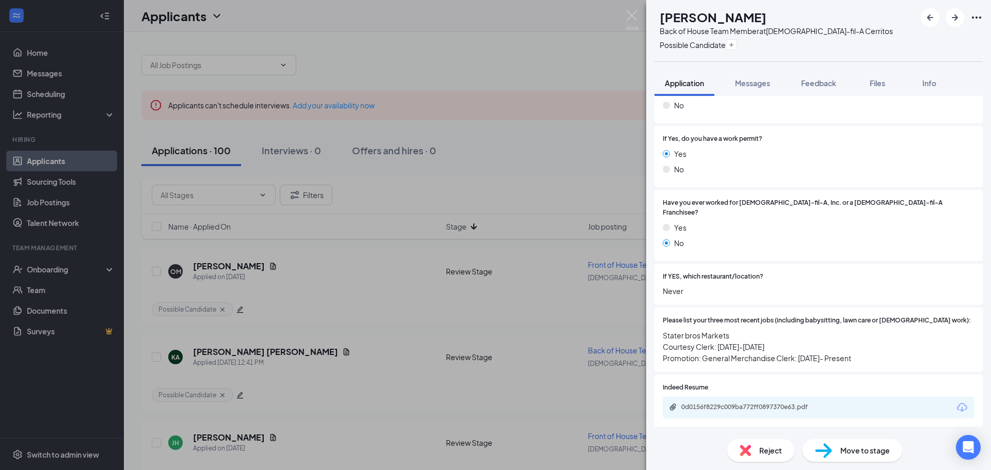
scroll to position [52, 0]
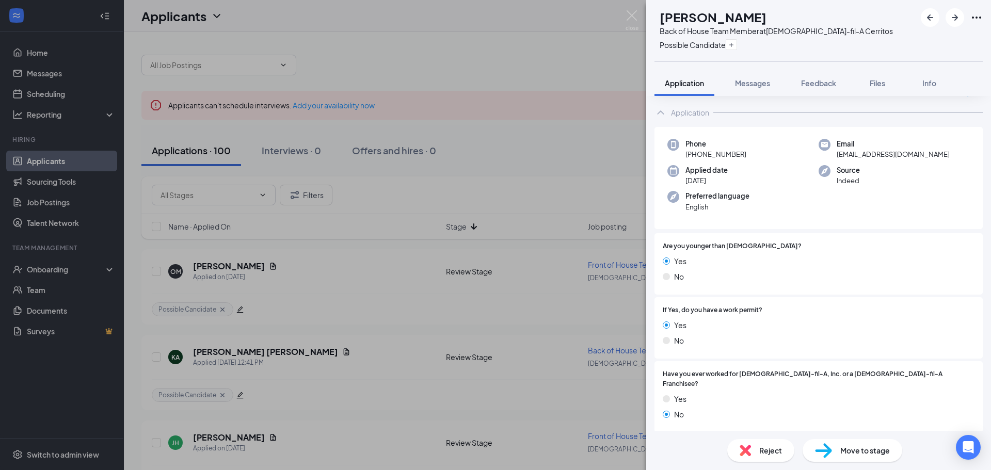
click at [580, 168] on div "OM OSVALDO MARTINEZ Back of House Team Member at Chick-fil-A Cerritos Possible …" at bounding box center [495, 235] width 991 height 470
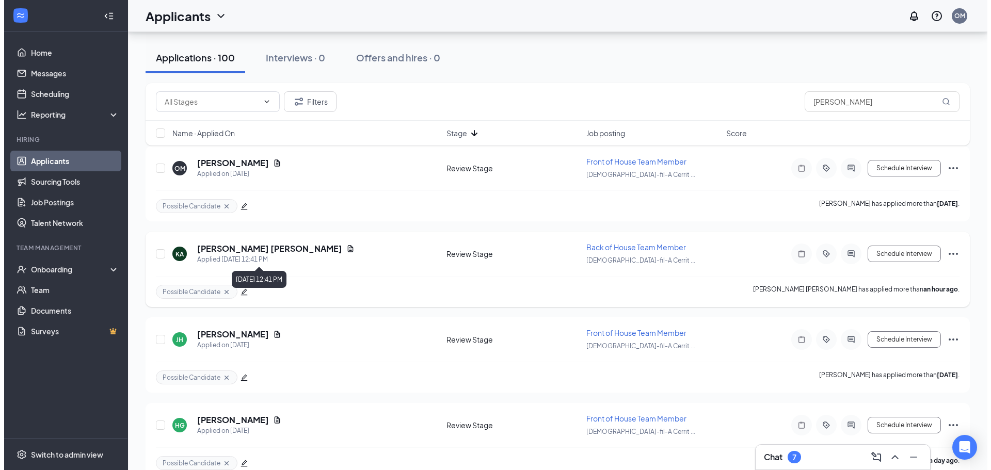
scroll to position [155, 0]
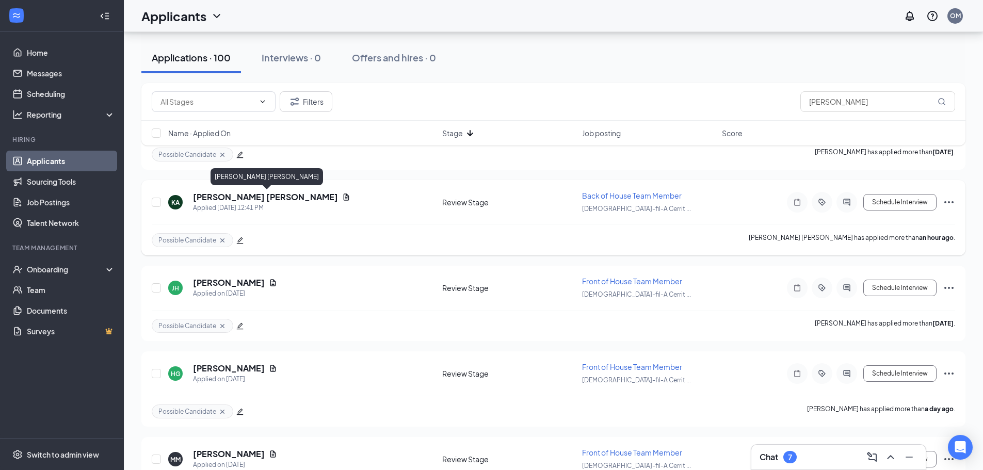
click at [316, 196] on h5 "Kevin Alexander Altamirano Velasquez" at bounding box center [265, 196] width 145 height 11
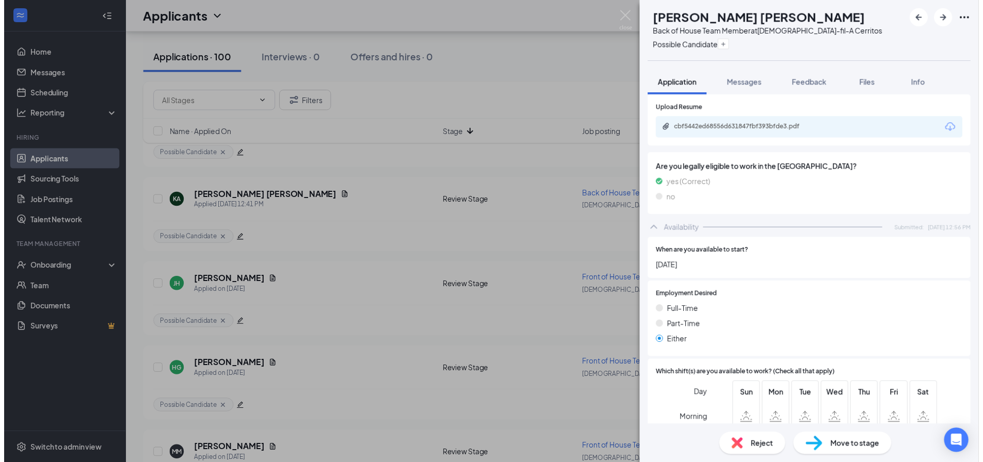
scroll to position [651, 0]
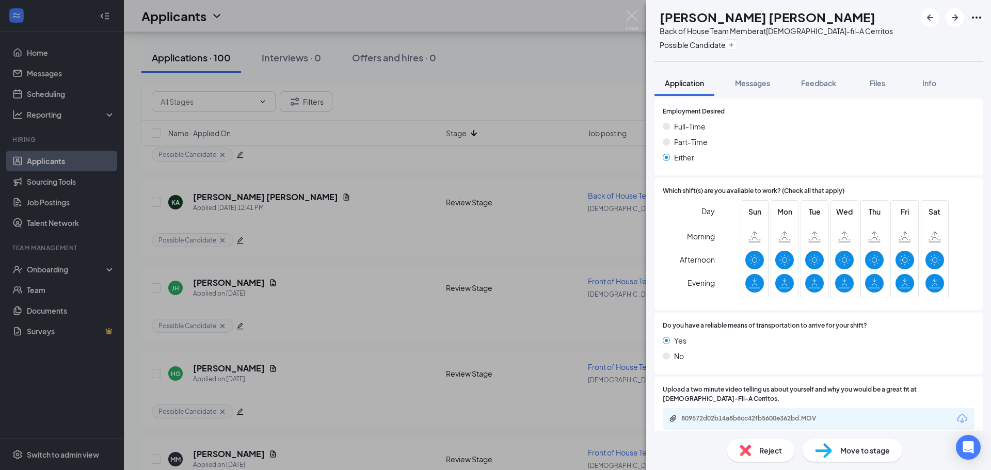
click at [430, 245] on div "KA Kevin Alexander Altamirano Velasquez Back of House Team Member at Chick-fil-…" at bounding box center [495, 235] width 991 height 470
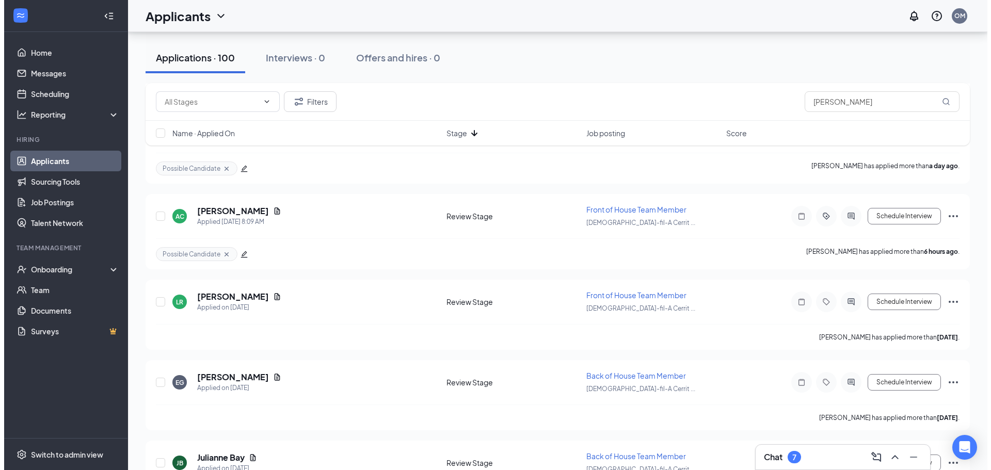
scroll to position [1187, 0]
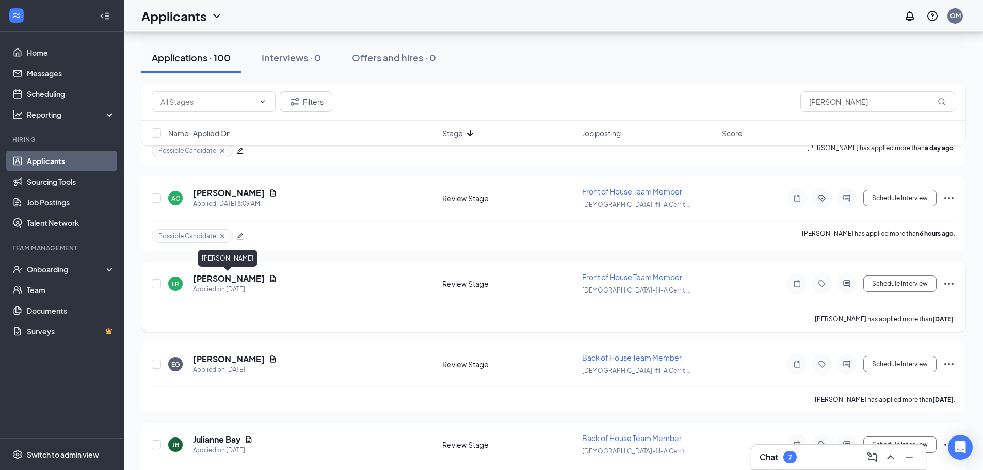
click at [233, 267] on div "Linda Rodriguez" at bounding box center [228, 260] width 60 height 21
click at [236, 278] on h5 "Linda Rodriguez" at bounding box center [229, 278] width 72 height 11
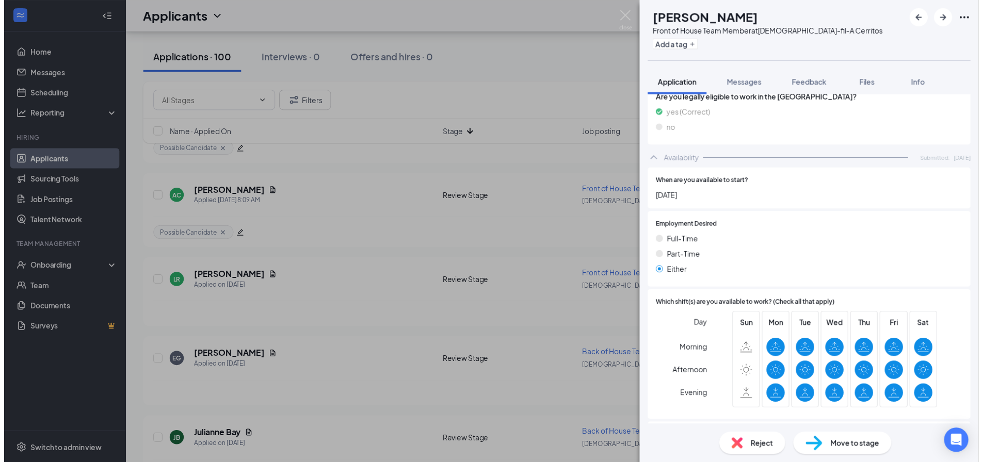
scroll to position [651, 0]
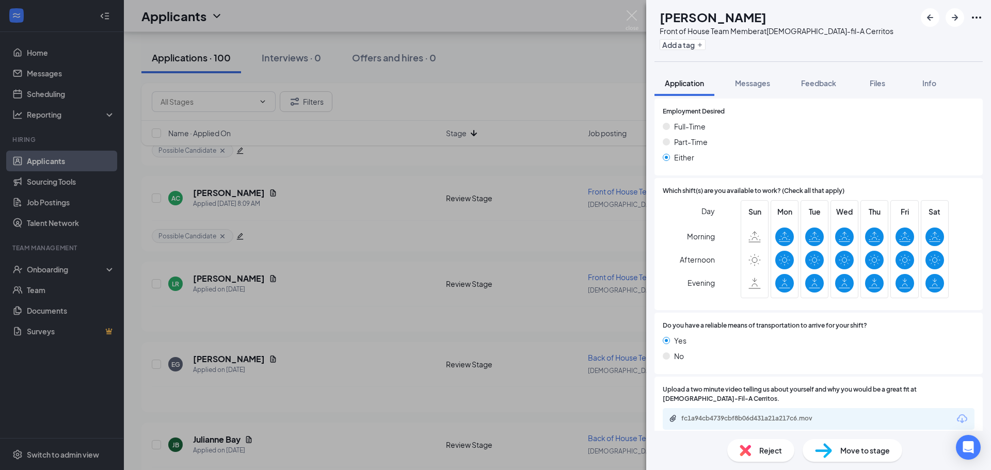
click at [507, 92] on div "LR Linda Rodriguez Front of House Team Member at Chick-fil-A Cerritos Add a tag…" at bounding box center [495, 235] width 991 height 470
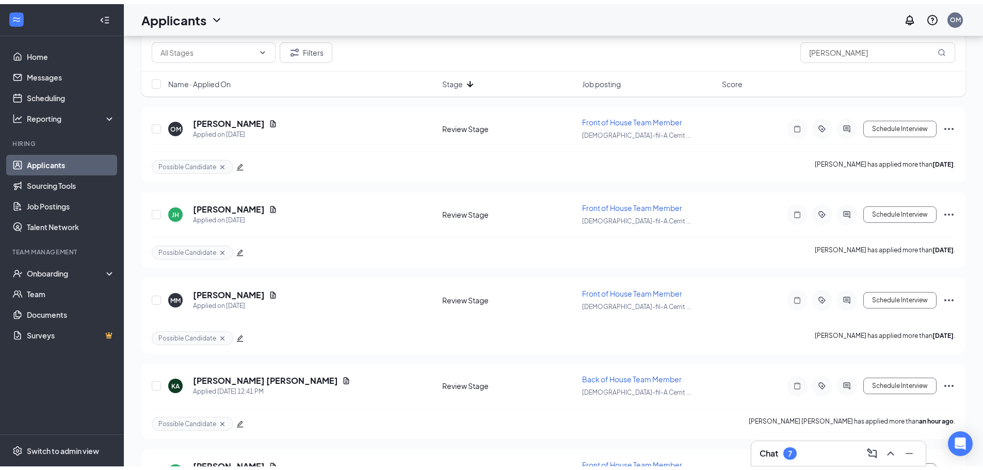
scroll to position [52, 0]
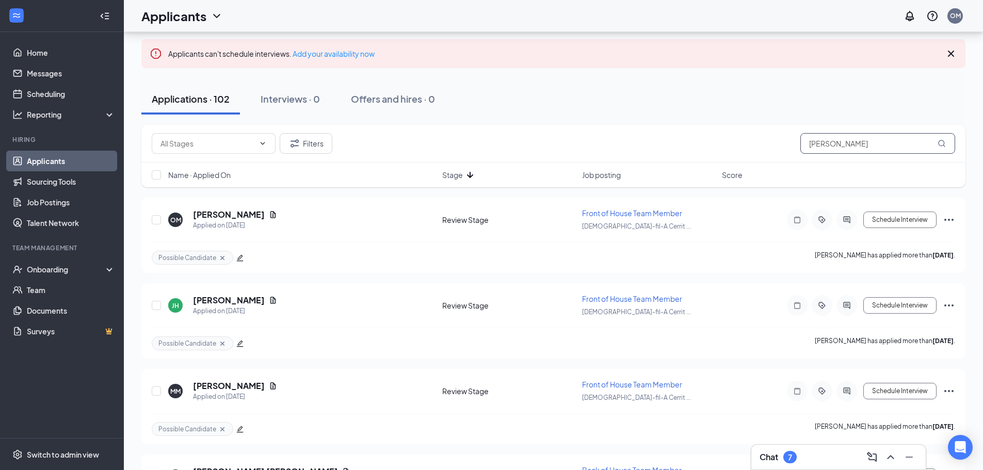
click at [841, 145] on input "alexander" at bounding box center [878, 143] width 155 height 21
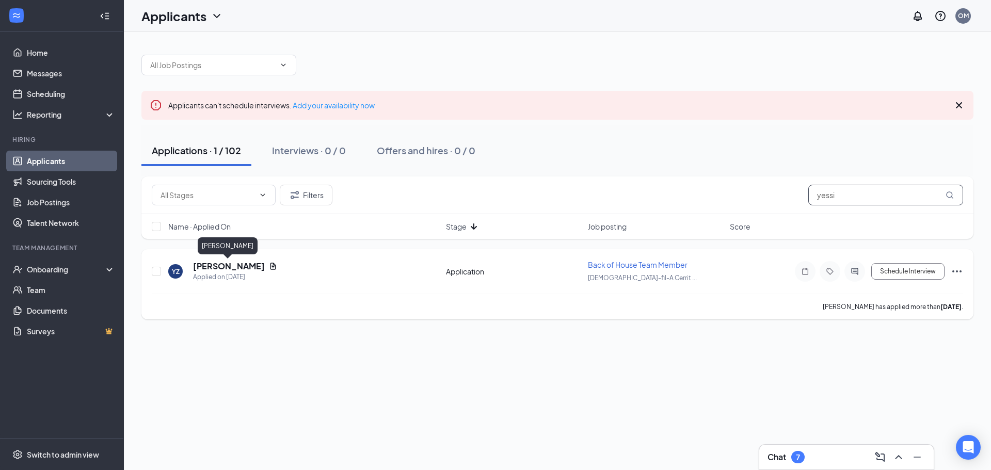
type input "yessi"
click at [225, 266] on h5 "Yessi Zamaniego" at bounding box center [229, 266] width 72 height 11
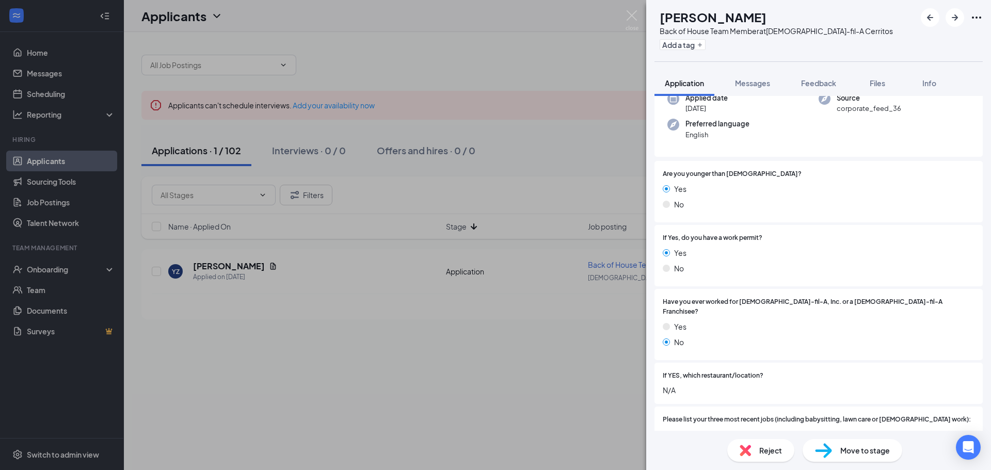
scroll to position [233, 0]
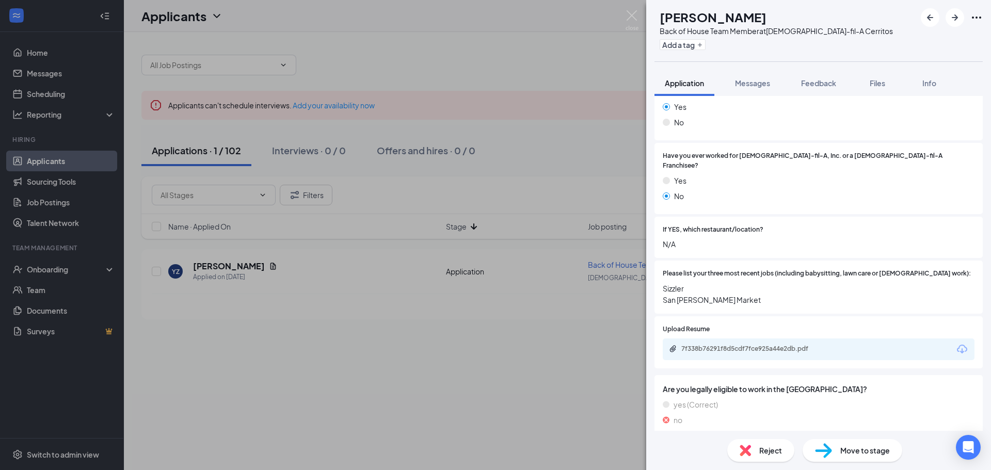
click at [422, 346] on div "YZ Yessi Zamaniego Back of House Team Member at Chick-fil-A Cerritos Add a tag …" at bounding box center [495, 235] width 991 height 470
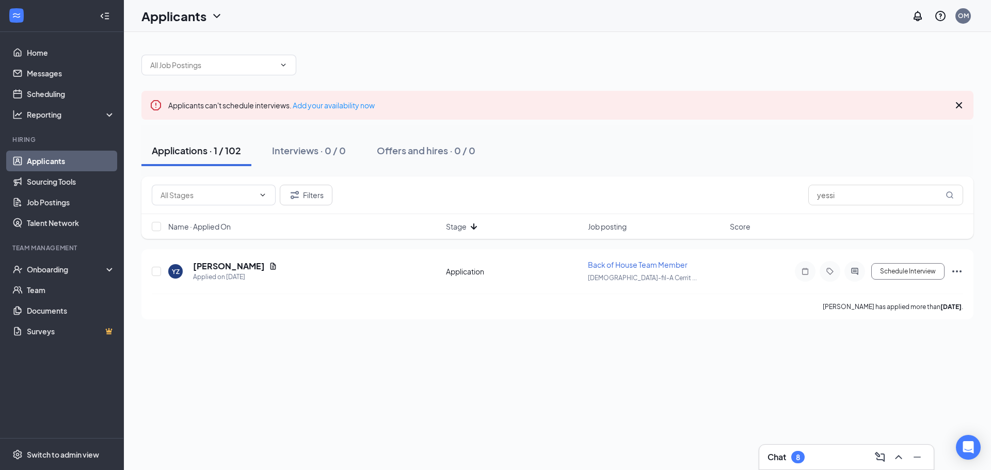
click at [72, 164] on link "Applicants" at bounding box center [71, 161] width 88 height 21
